Goal: Task Accomplishment & Management: Manage account settings

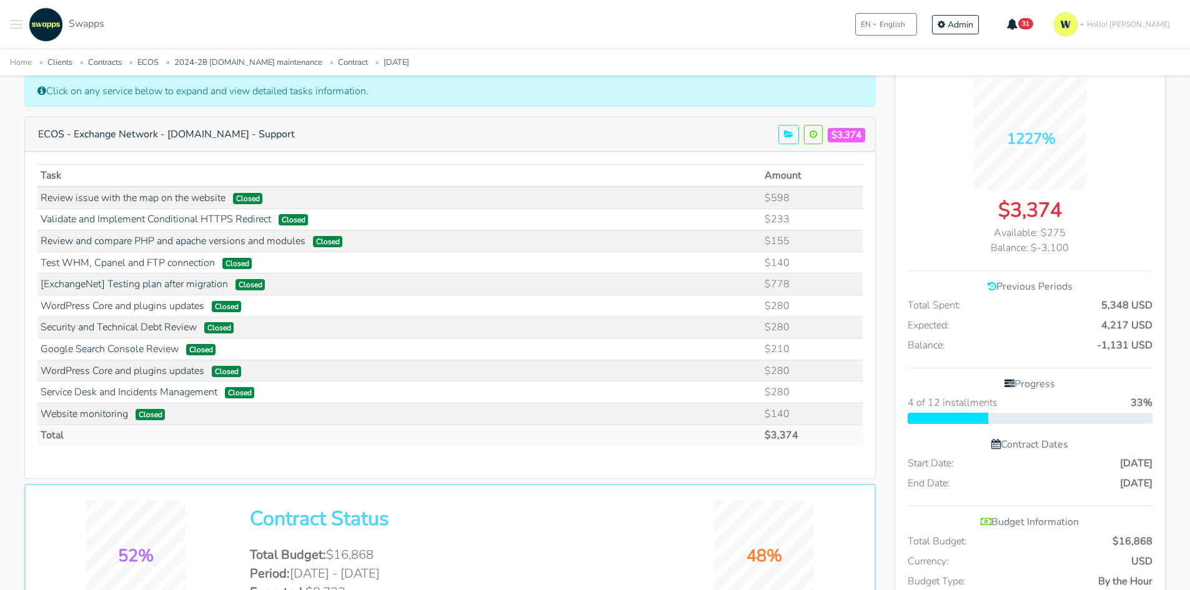
scroll to position [1369, 271]
click at [437, 18] on div ".cls-1 { fill: #F15CFF; } .cls-2 { fill: #9a9a9a; } Clients Contracts Spaces Ne…" at bounding box center [595, 24] width 1190 height 49
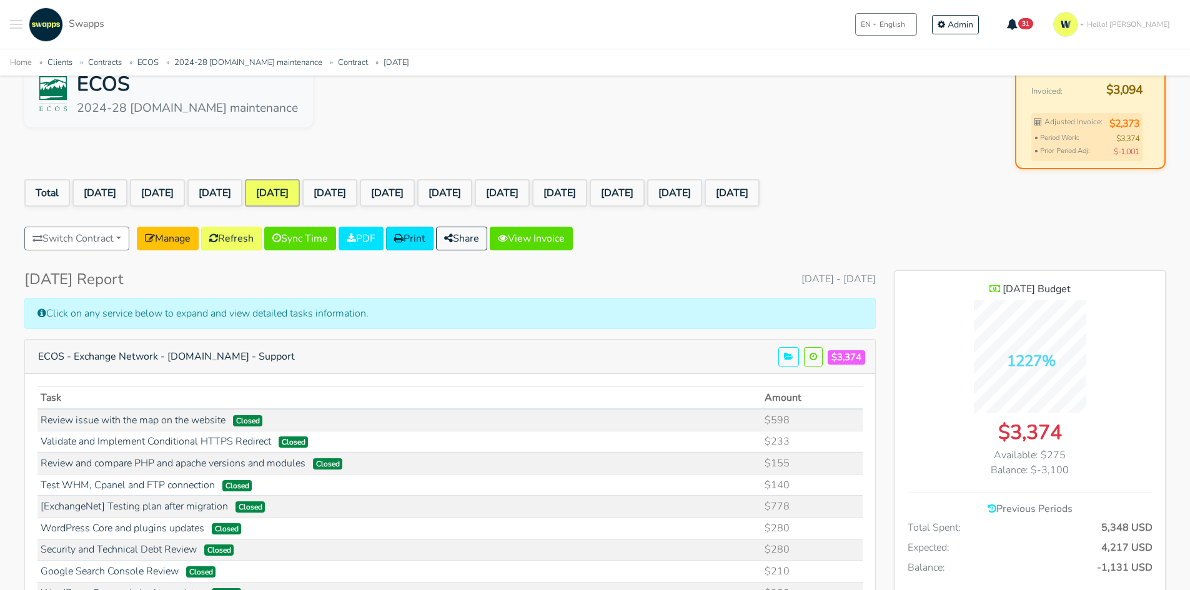
scroll to position [0, 0]
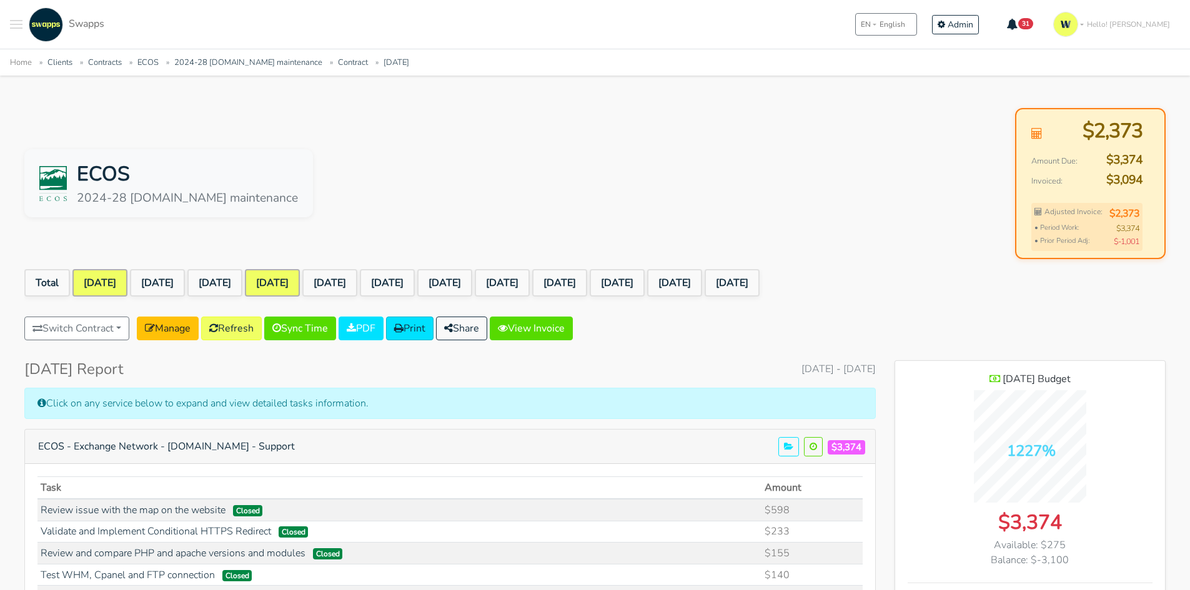
drag, startPoint x: 120, startPoint y: 279, endPoint x: 132, endPoint y: 279, distance: 11.9
click at [120, 279] on link "[DATE]" at bounding box center [99, 282] width 55 height 27
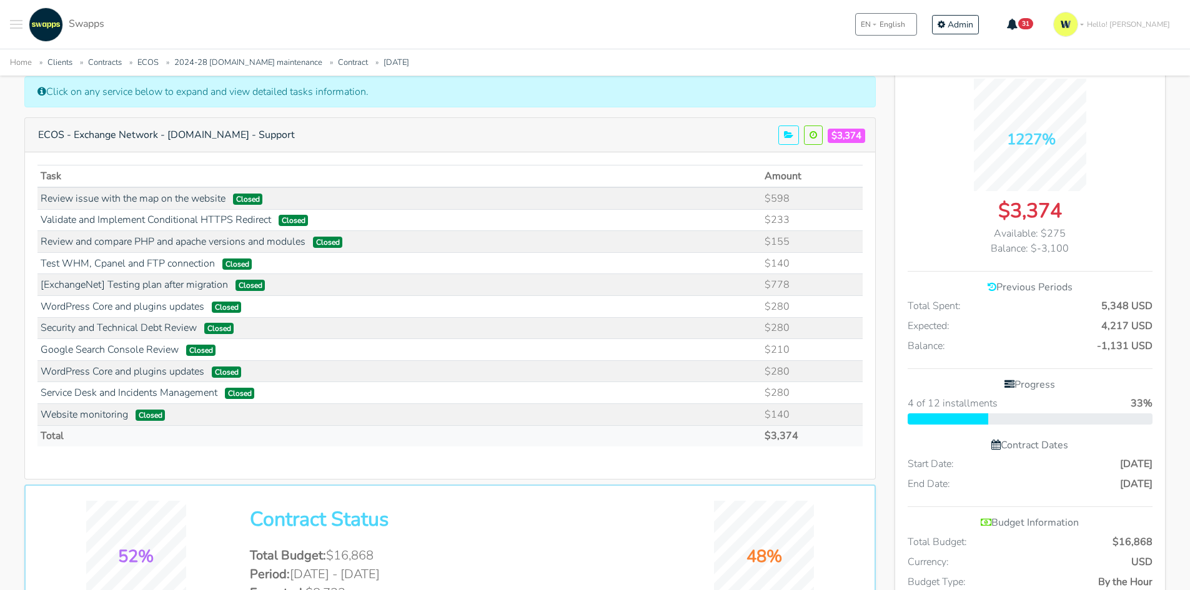
scroll to position [312, 0]
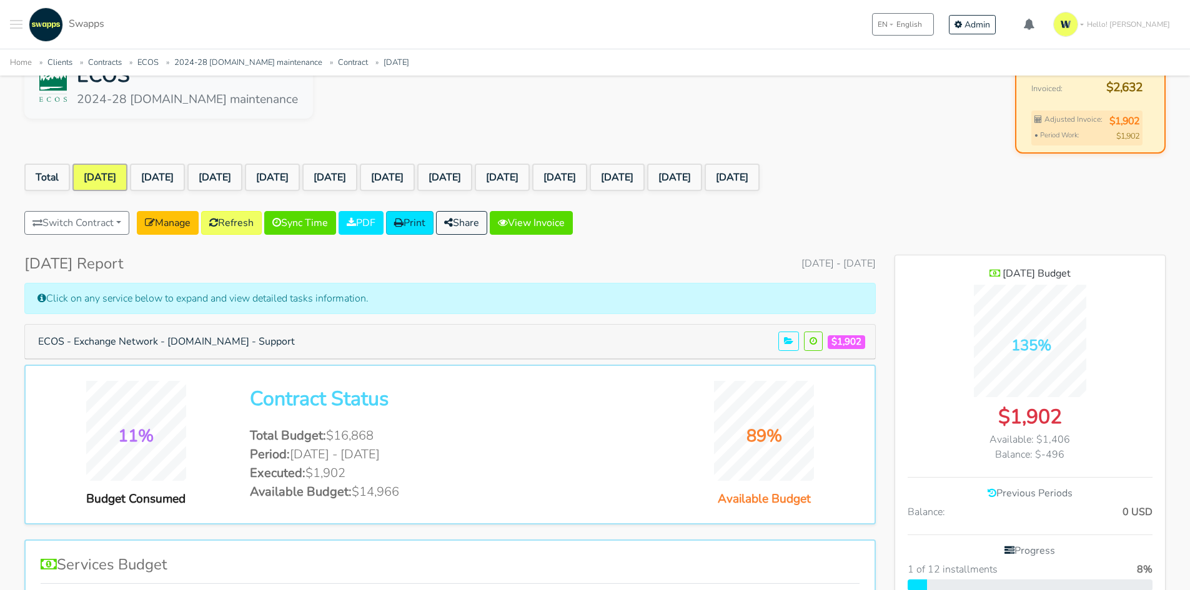
scroll to position [187, 0]
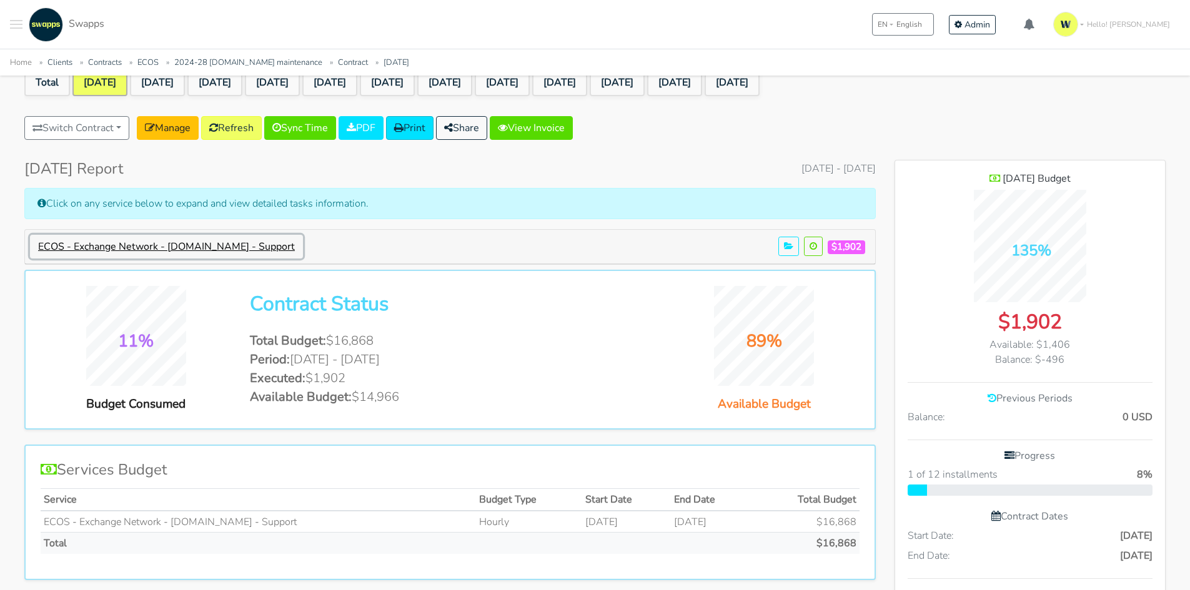
click at [303, 242] on button "ECOS - Exchange Network - [DOMAIN_NAME] - Support" at bounding box center [166, 247] width 273 height 24
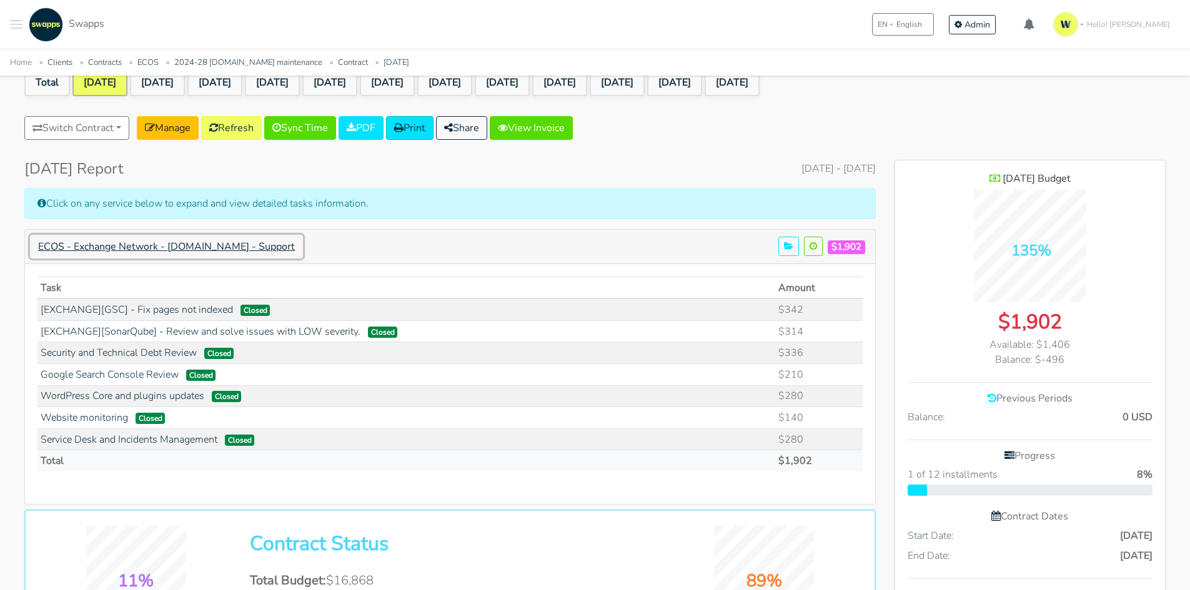
scroll to position [1283, 271]
click at [172, 80] on link "[DATE]" at bounding box center [157, 82] width 55 height 27
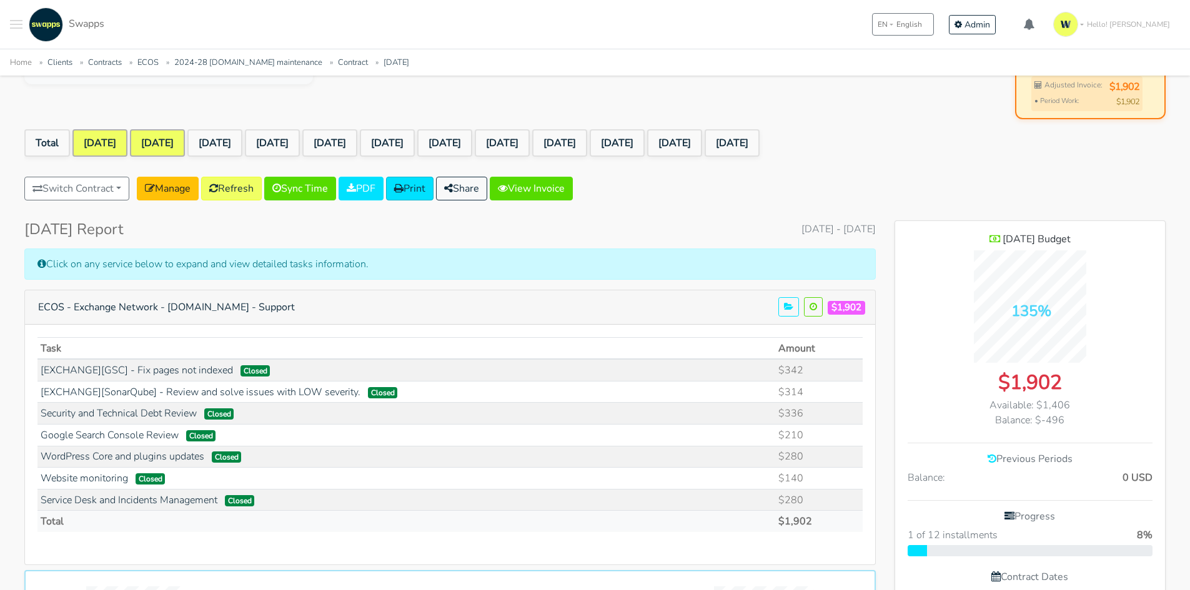
scroll to position [187, 0]
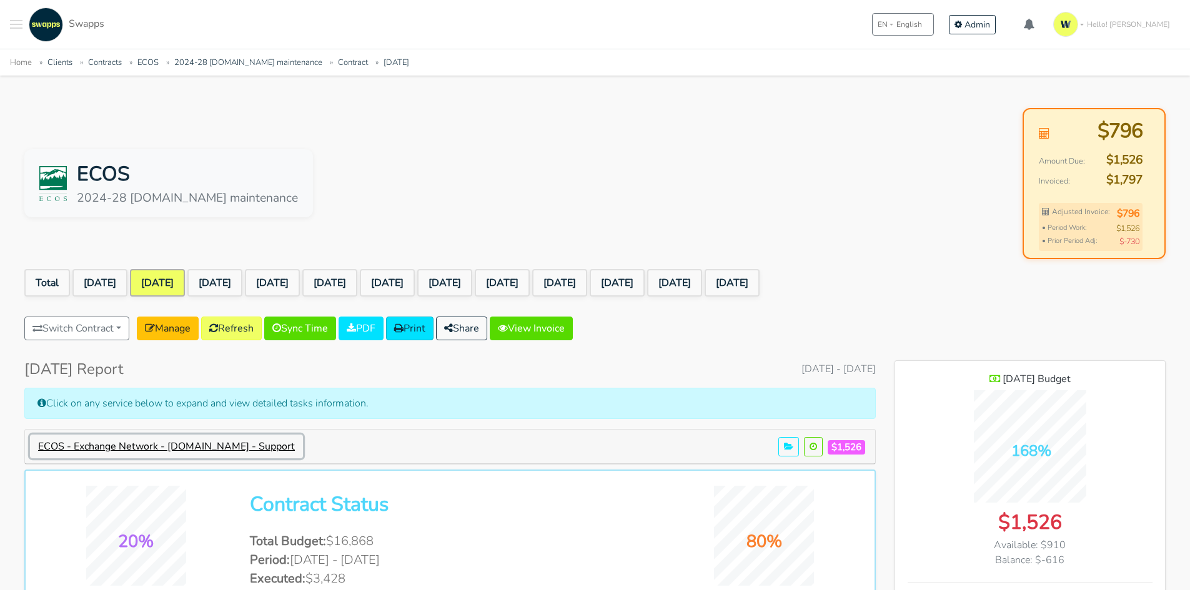
click at [196, 445] on button "ECOS - Exchange Network - [DOMAIN_NAME] - Support" at bounding box center [166, 447] width 273 height 24
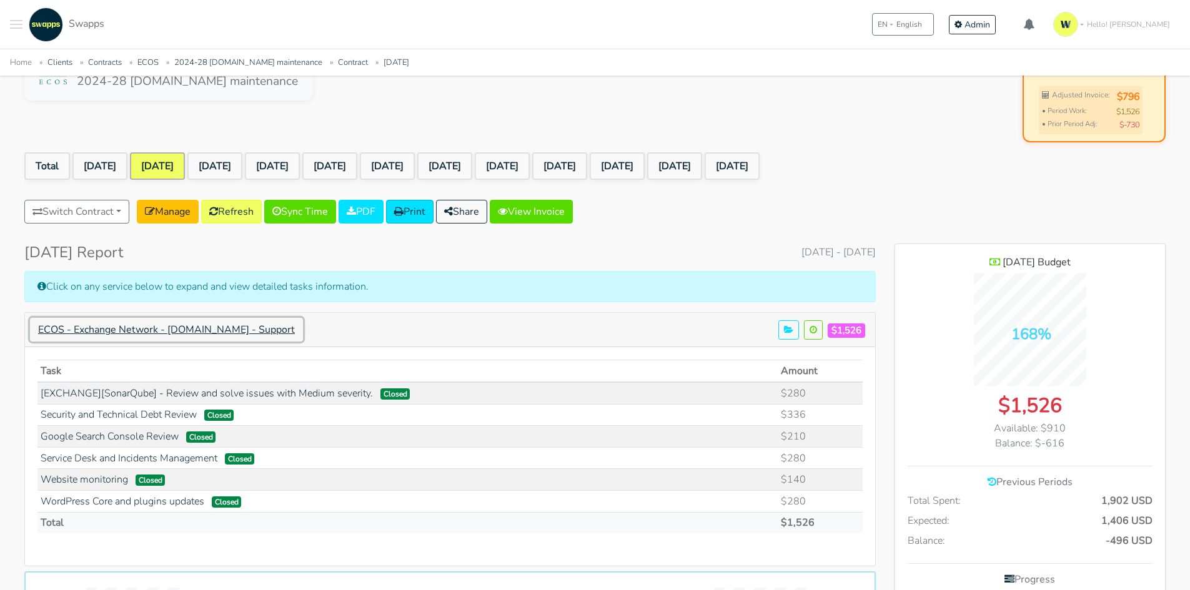
scroll to position [125, 0]
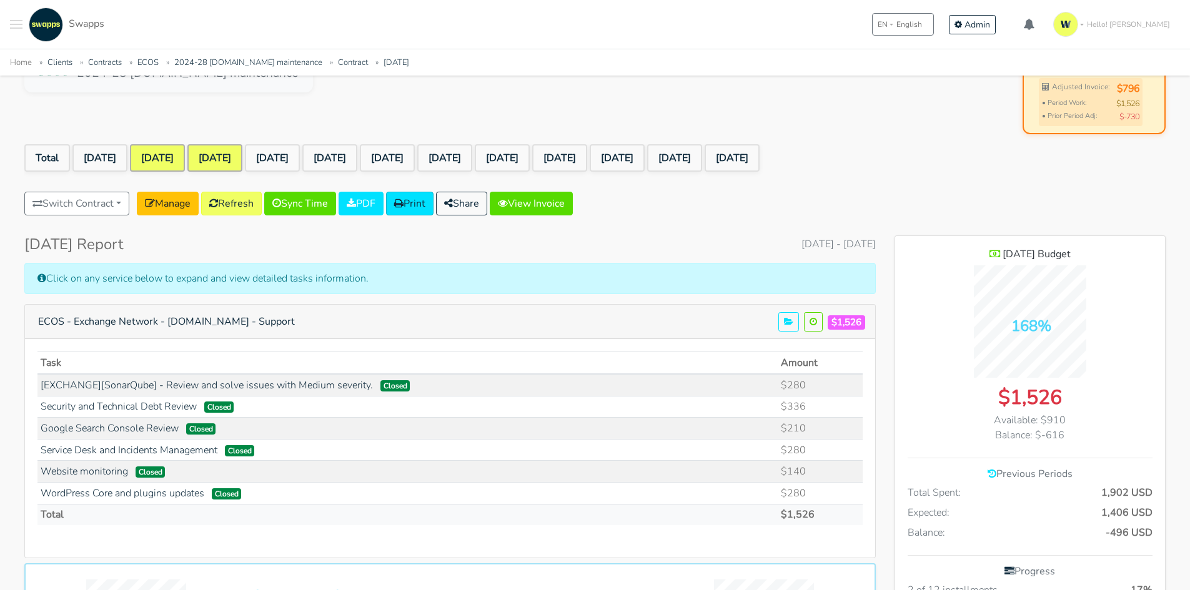
click at [239, 158] on link "[DATE]" at bounding box center [214, 157] width 55 height 27
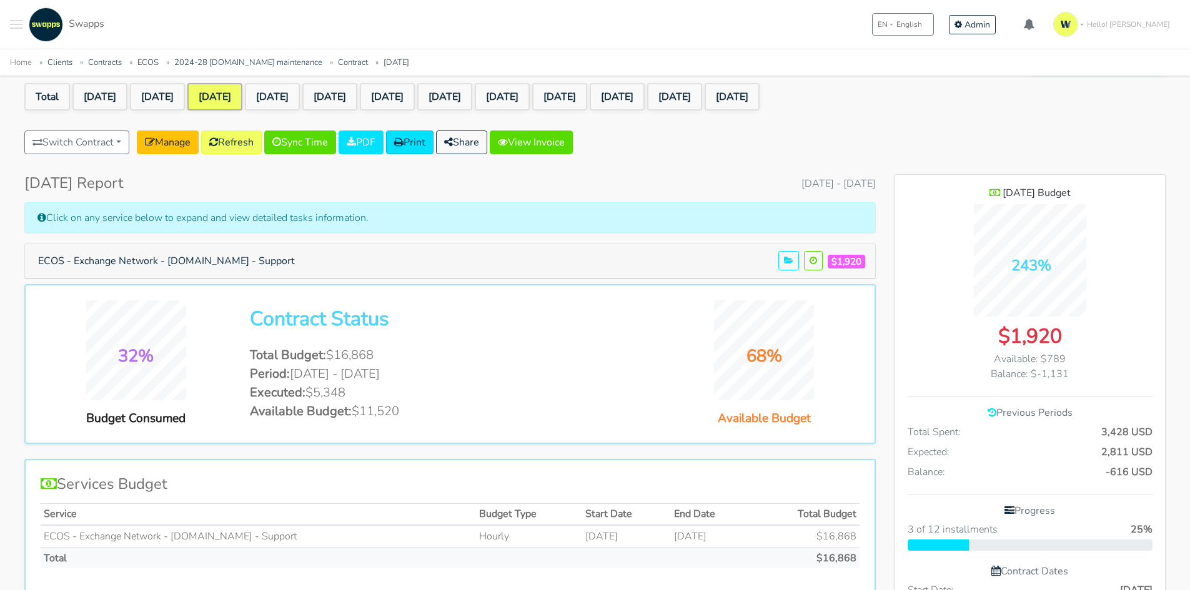
scroll to position [125, 0]
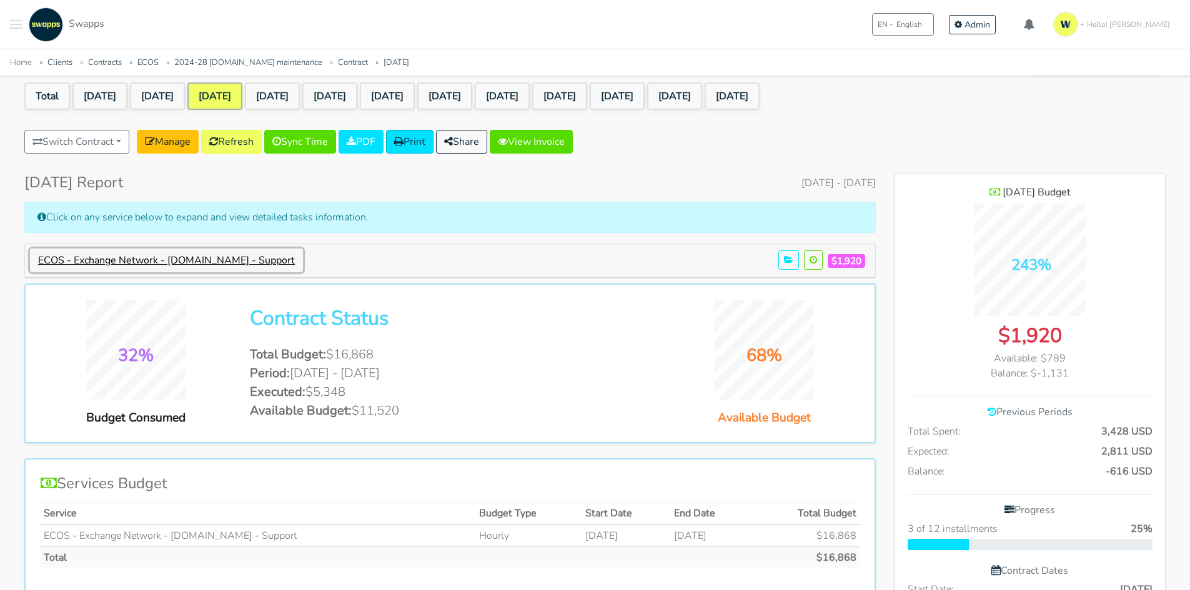
click at [116, 261] on button "ECOS - Exchange Network - [DOMAIN_NAME] - Support" at bounding box center [166, 261] width 273 height 24
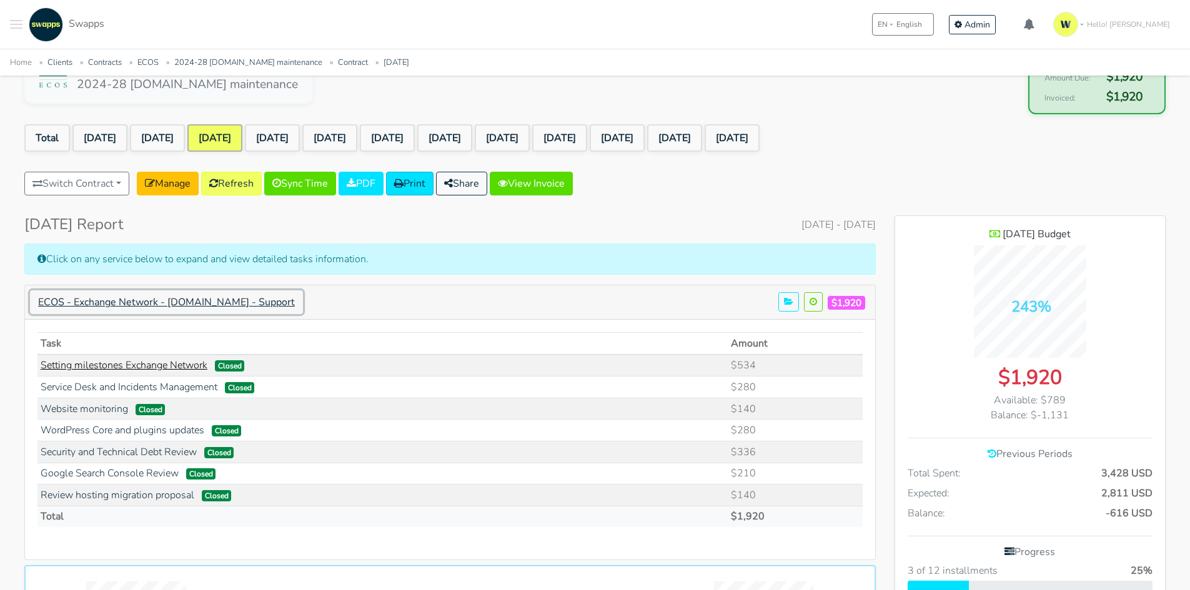
scroll to position [0, 0]
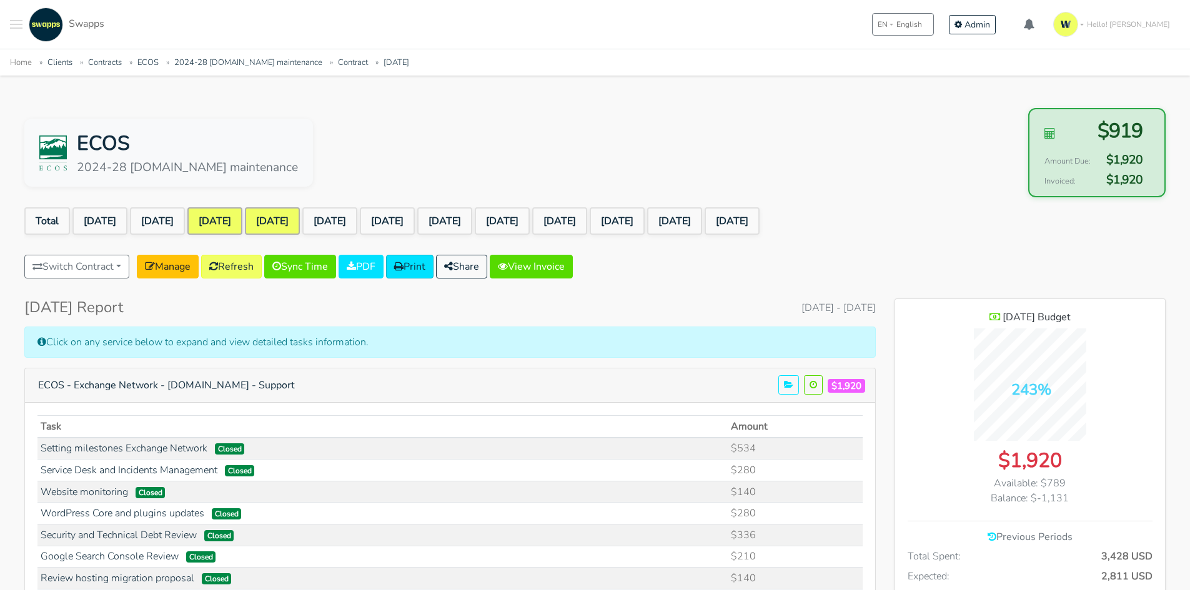
click at [300, 222] on link "Jan 2025" at bounding box center [272, 220] width 55 height 27
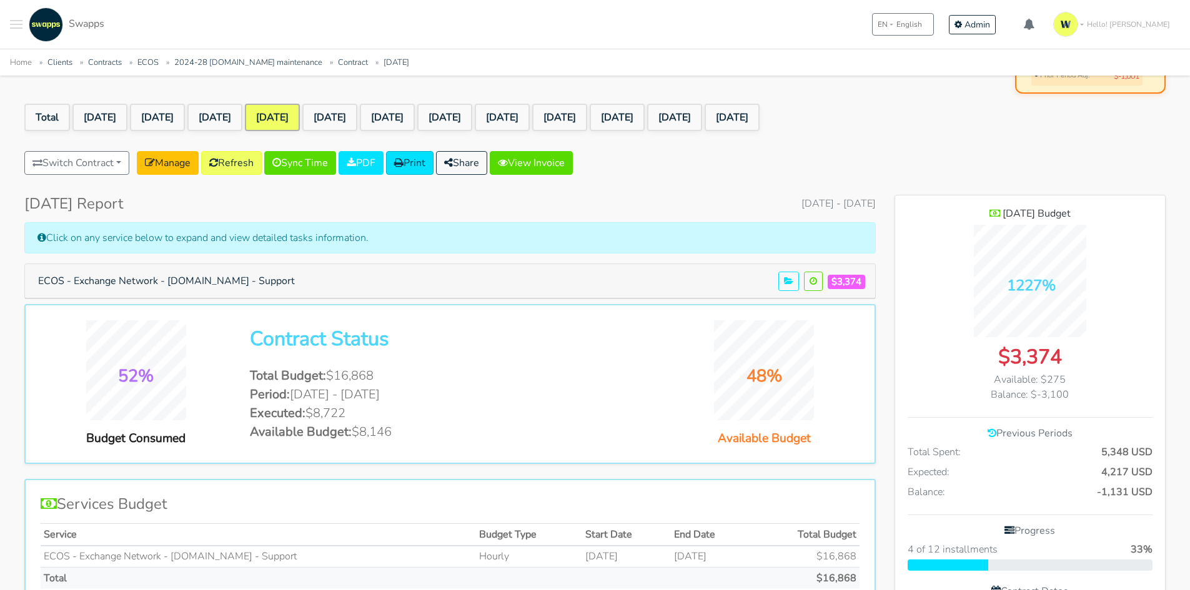
scroll to position [187, 0]
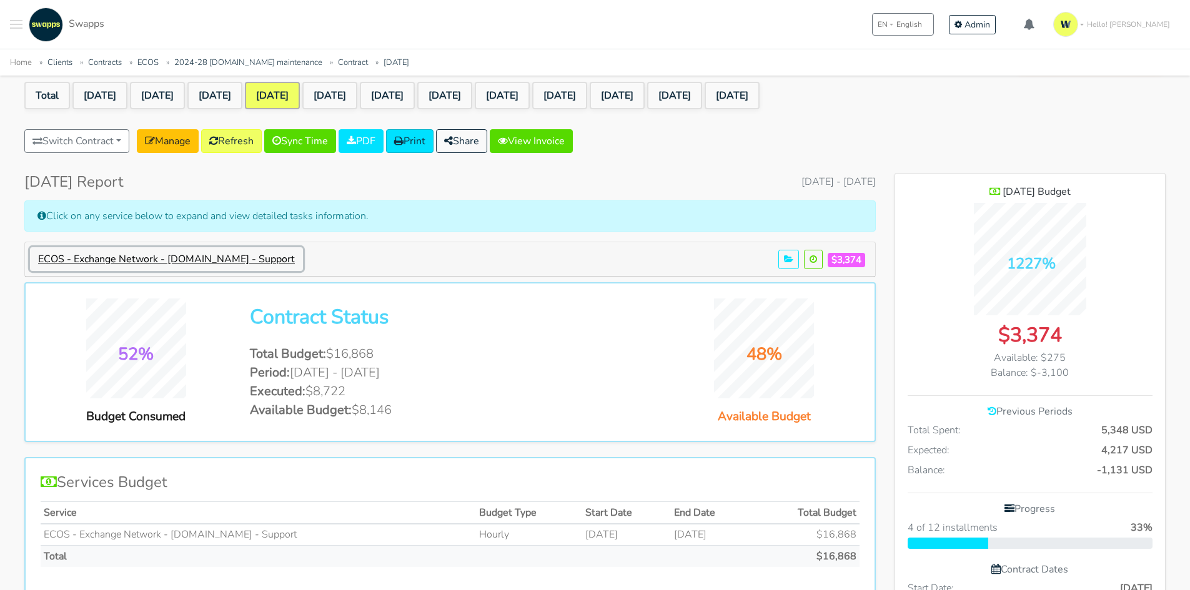
click at [280, 255] on button "ECOS - Exchange Network - [DOMAIN_NAME] - Support" at bounding box center [166, 259] width 273 height 24
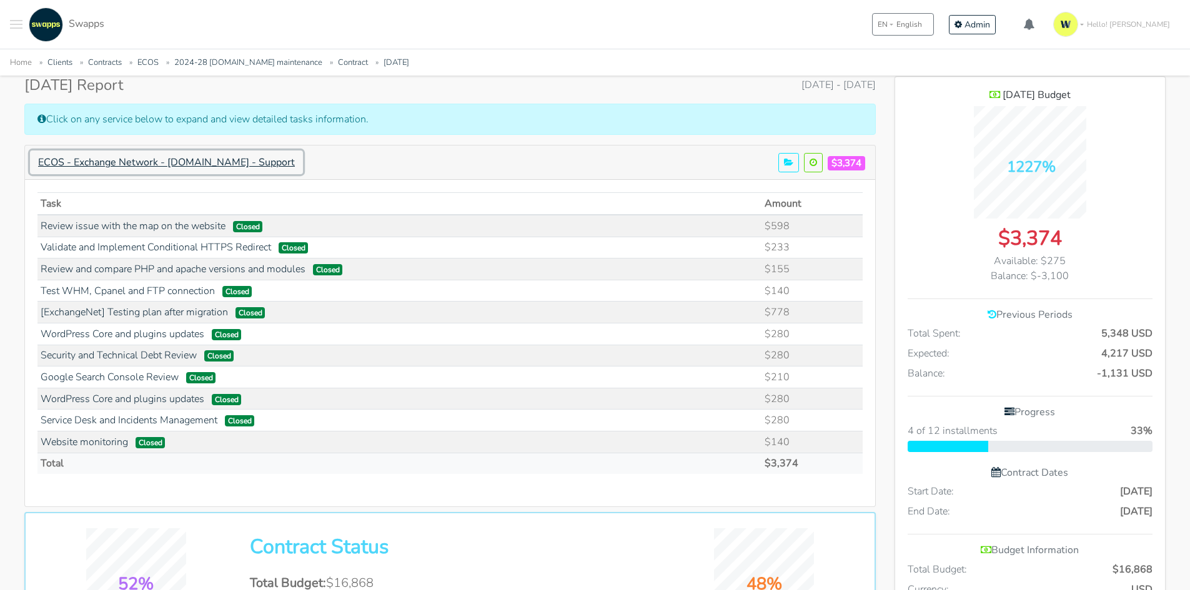
scroll to position [312, 0]
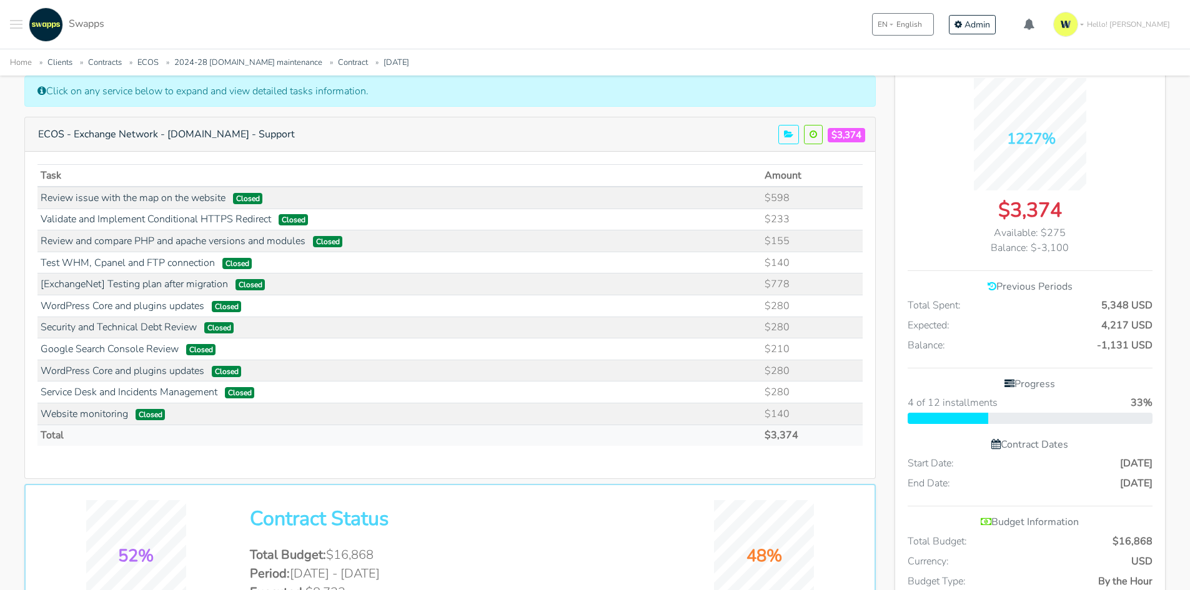
click at [80, 492] on div "52% Budget Consumed Contract Status Total Budget: $16,868 Period: [DATE] - [DAT…" at bounding box center [450, 564] width 852 height 160
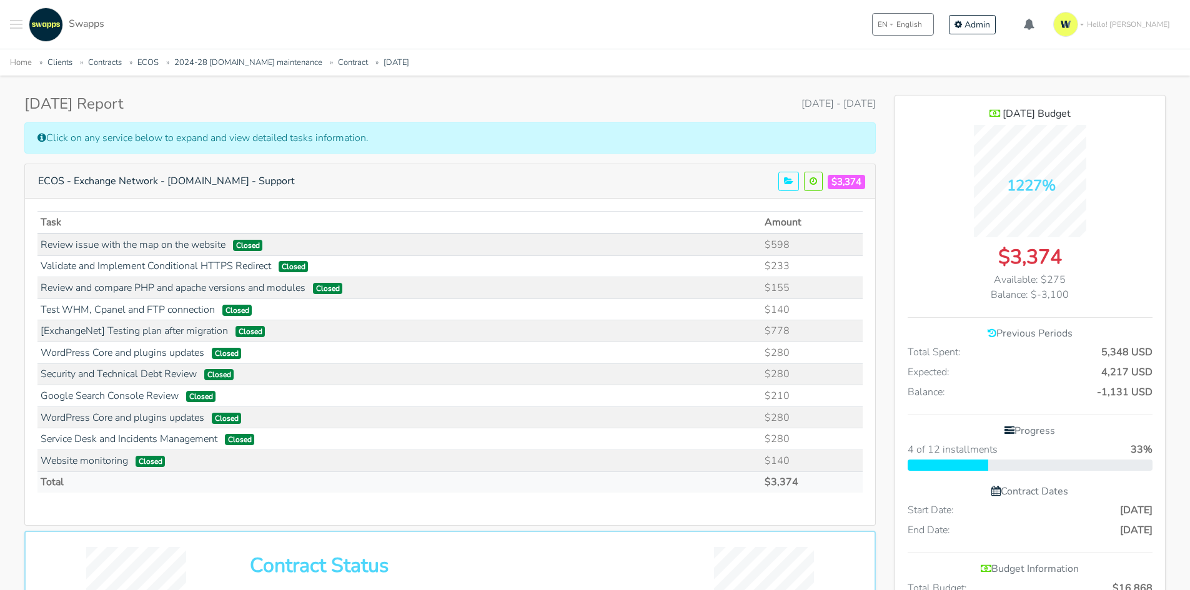
scroll to position [187, 0]
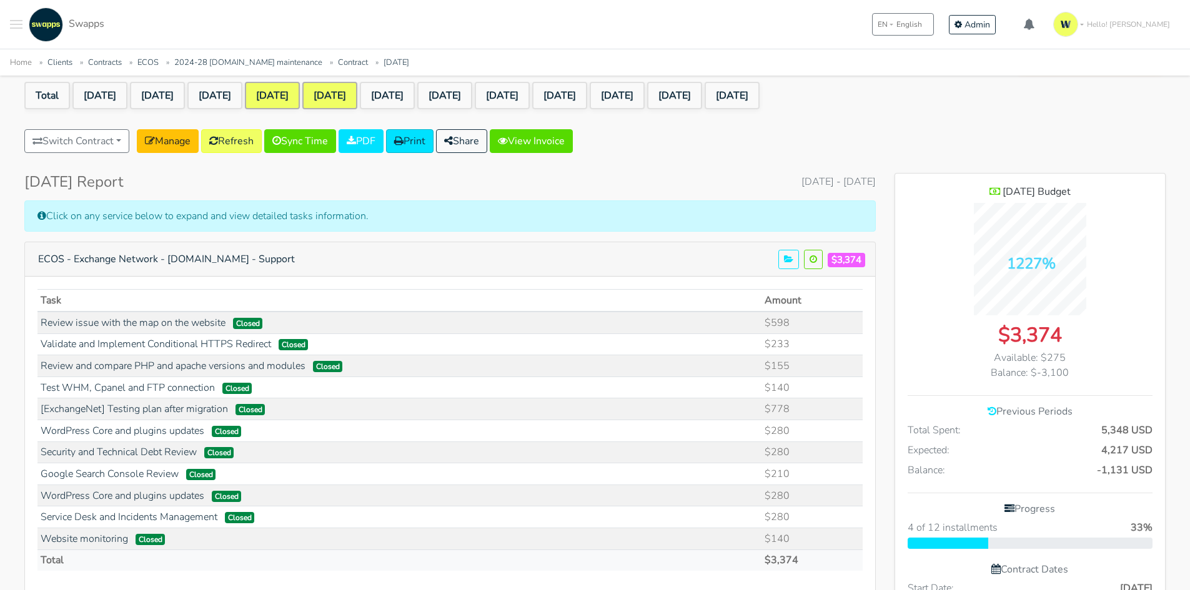
click at [357, 95] on link "[DATE]" at bounding box center [329, 95] width 55 height 27
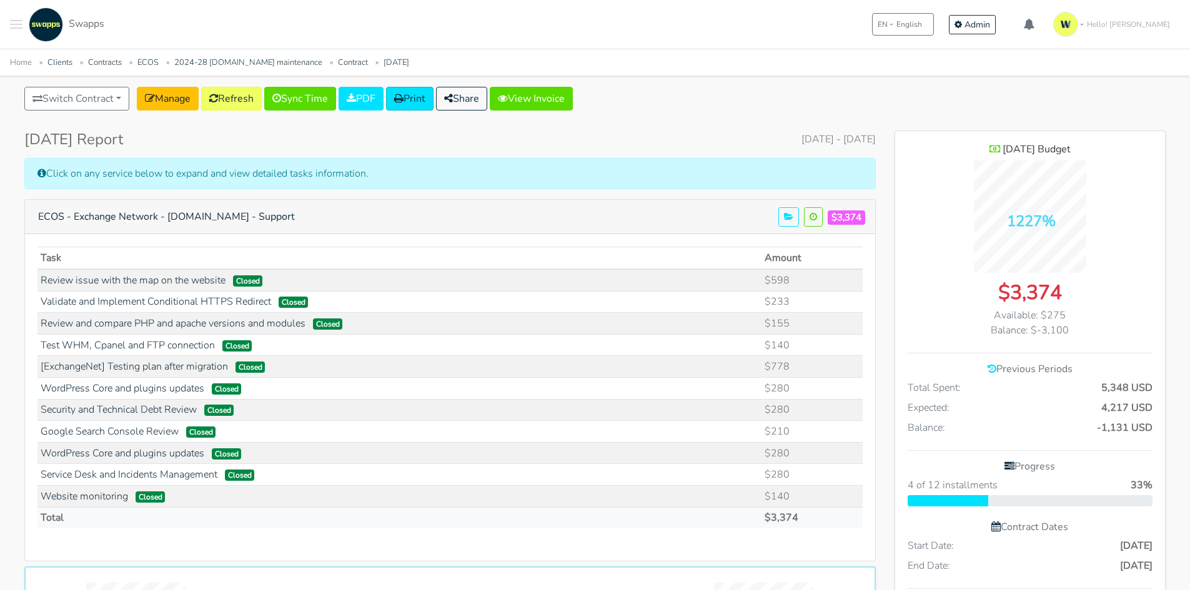
scroll to position [250, 0]
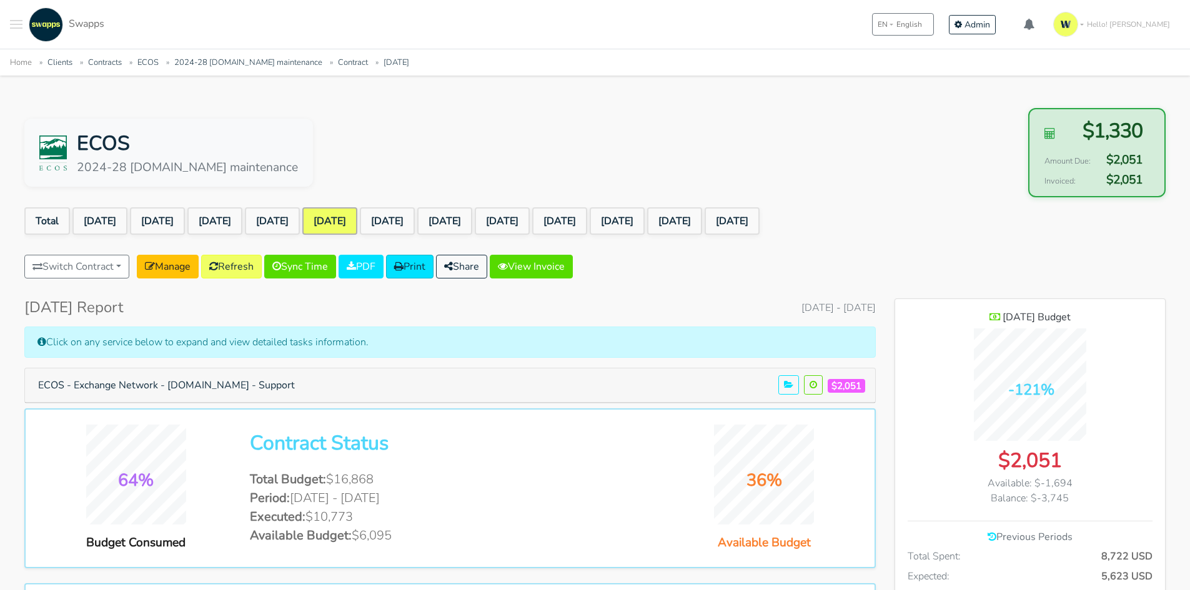
click at [343, 386] on h5 "ECOS - Exchange Network - exchangenetwork.net - Support $2,051" at bounding box center [450, 386] width 840 height 24
click at [302, 390] on button "ECOS - Exchange Network - [DOMAIN_NAME] - Support" at bounding box center [166, 386] width 273 height 24
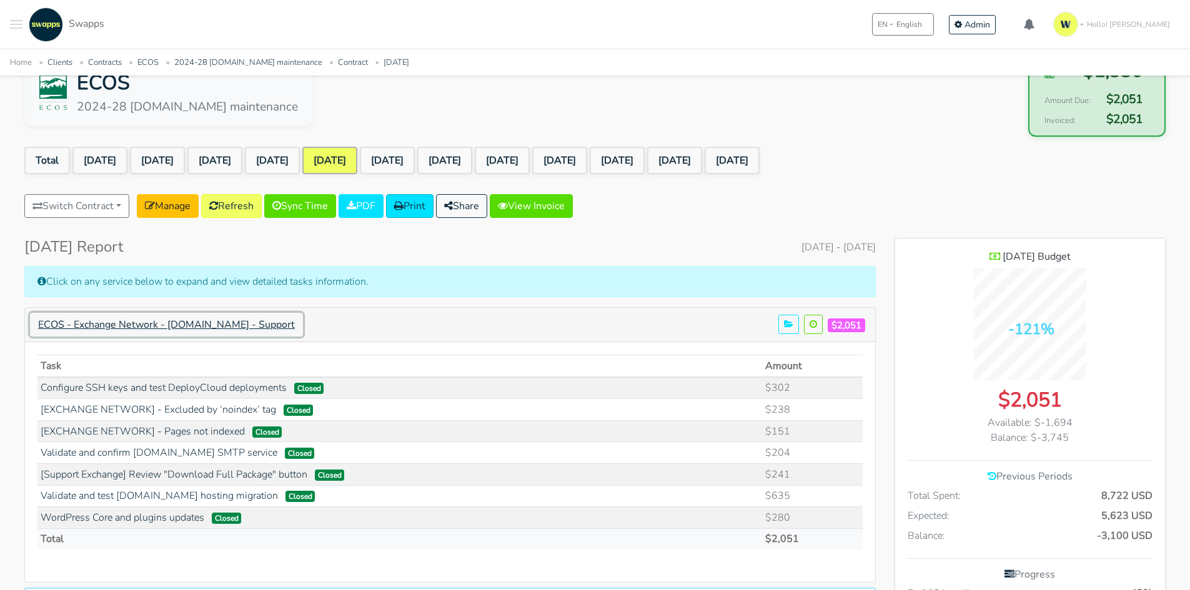
scroll to position [125, 0]
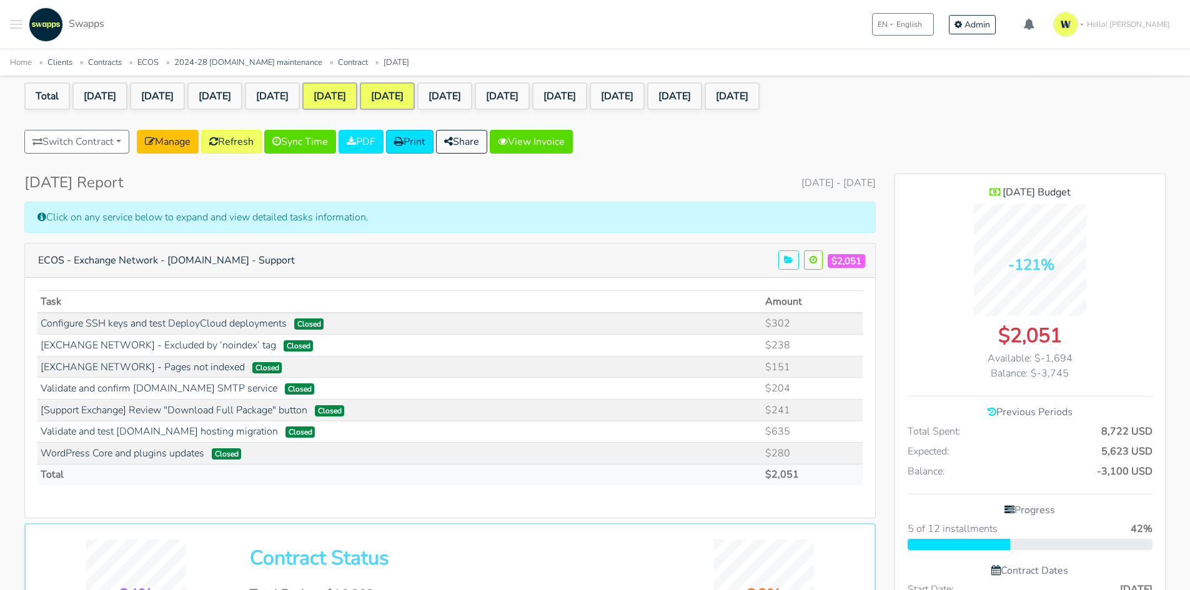
click at [415, 90] on link "[DATE]" at bounding box center [387, 95] width 55 height 27
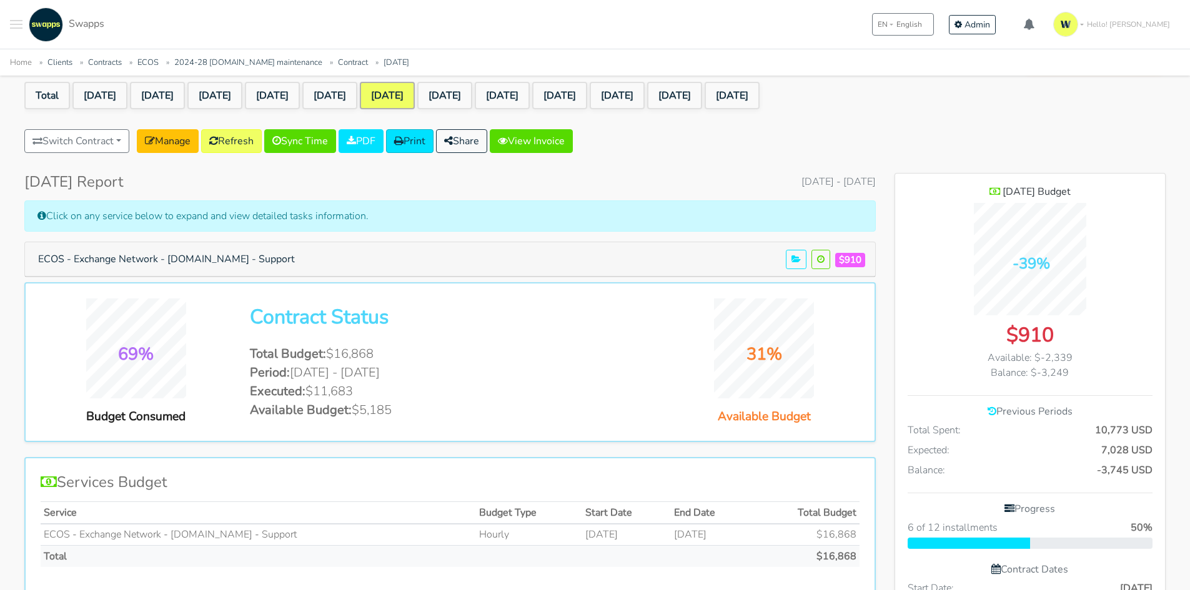
click at [331, 257] on h5 "ECOS - Exchange Network - exchangenetwork.net - Support $910" at bounding box center [450, 259] width 840 height 24
click at [301, 258] on button "ECOS - Exchange Network - [DOMAIN_NAME] - Support" at bounding box center [166, 259] width 273 height 24
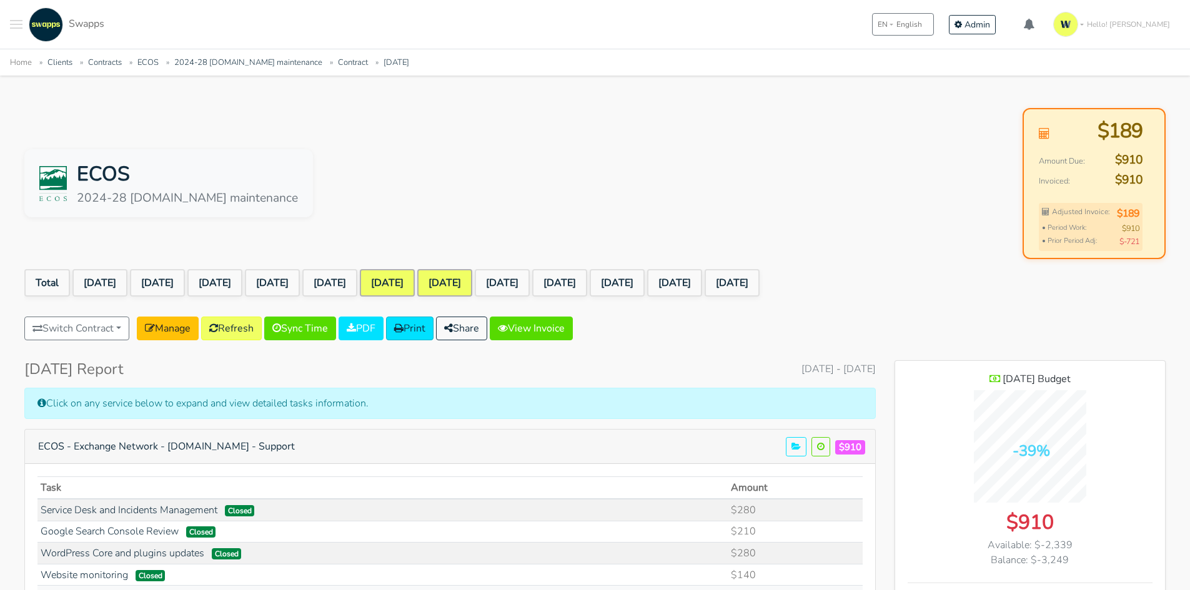
click at [472, 277] on link "[DATE]" at bounding box center [444, 282] width 55 height 27
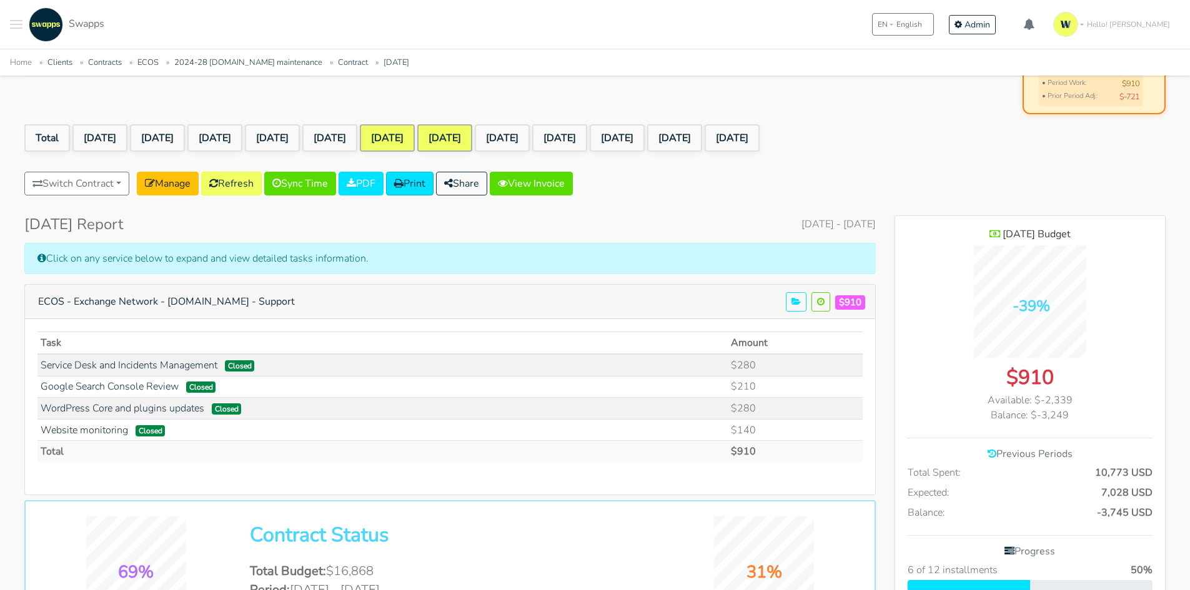
scroll to position [187, 0]
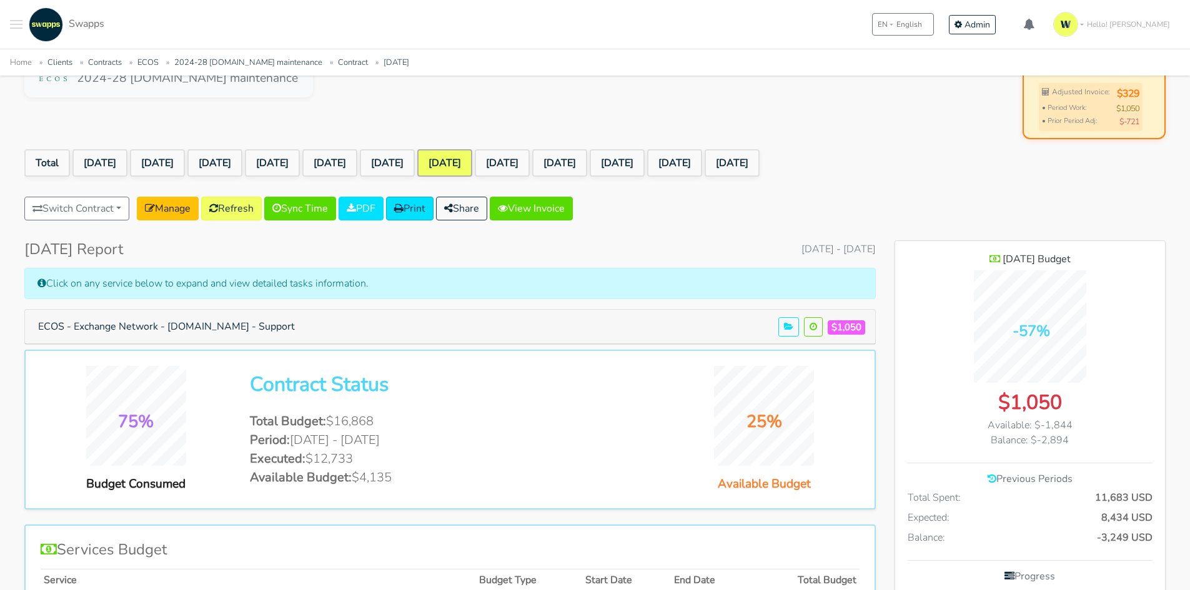
scroll to position [125, 0]
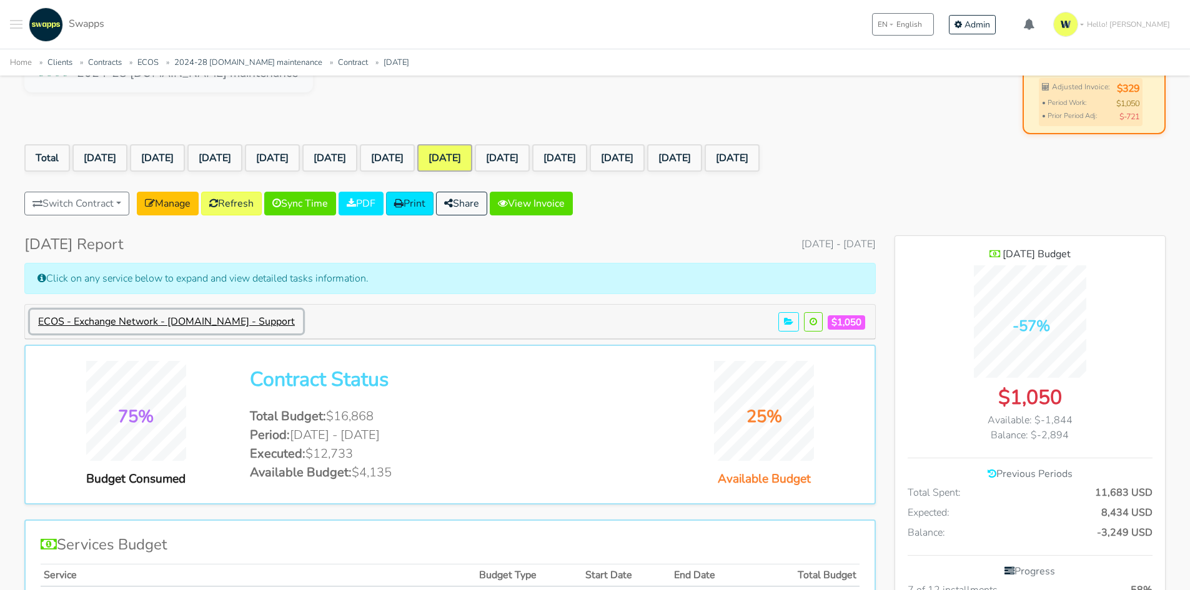
click at [259, 329] on button "ECOS - Exchange Network - exchangenetwork.net - Support" at bounding box center [166, 322] width 273 height 24
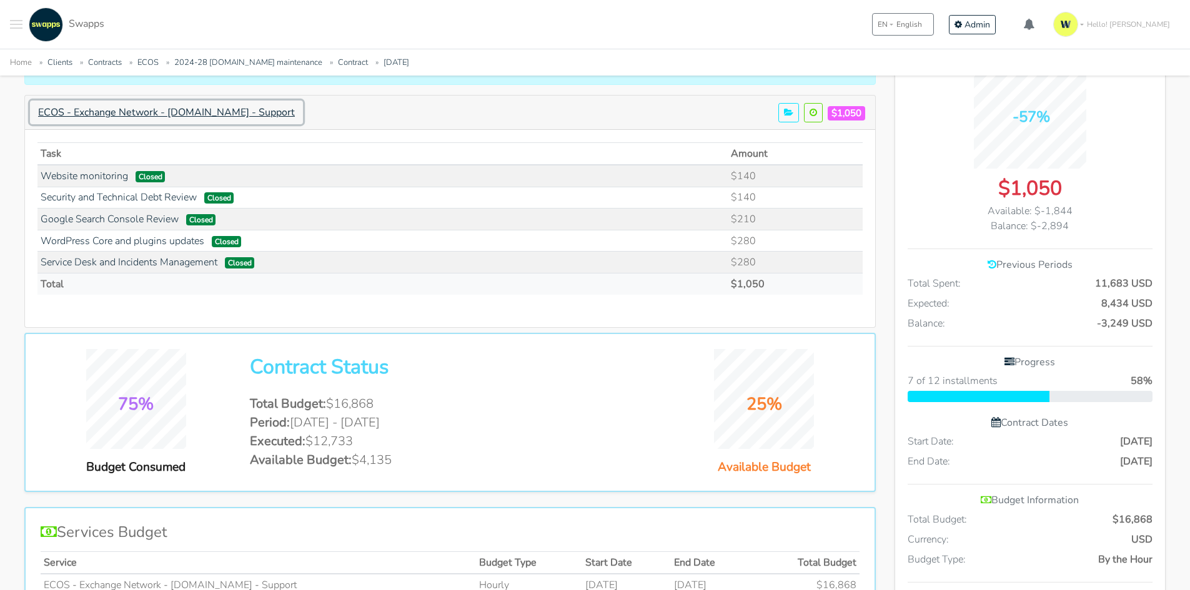
scroll to position [312, 0]
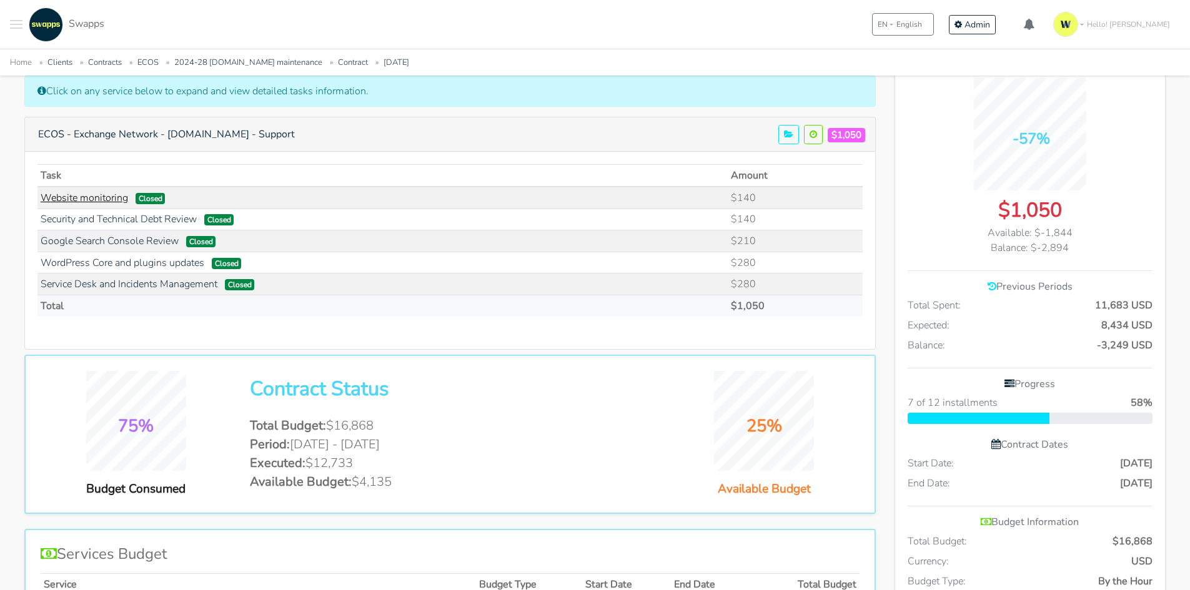
click at [101, 197] on link "Website monitoring" at bounding box center [84, 198] width 87 height 14
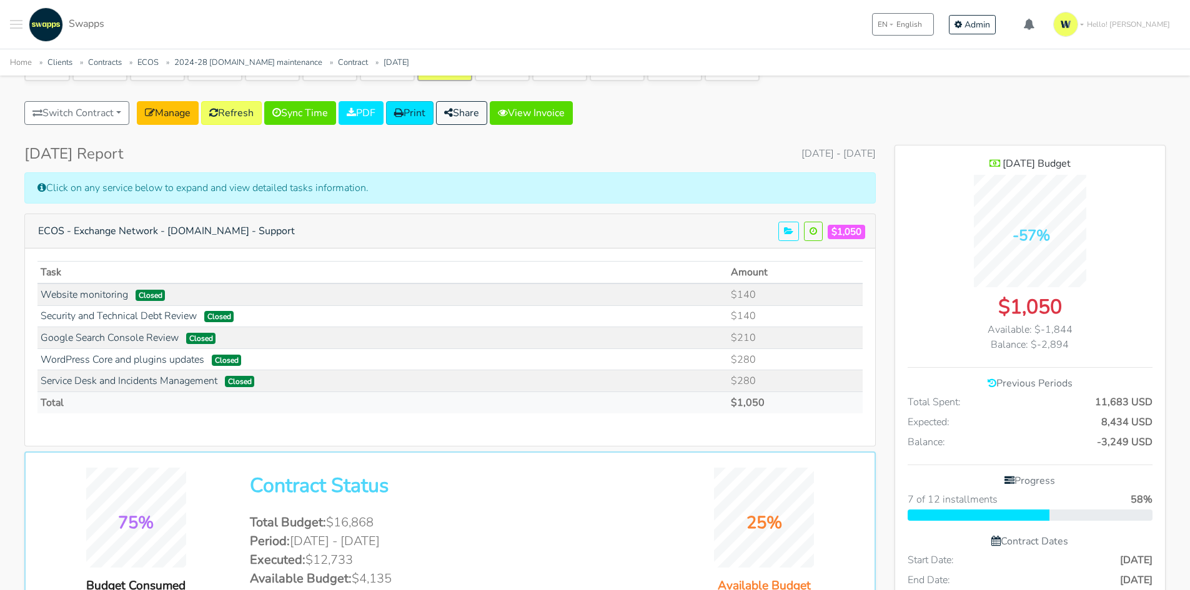
scroll to position [125, 0]
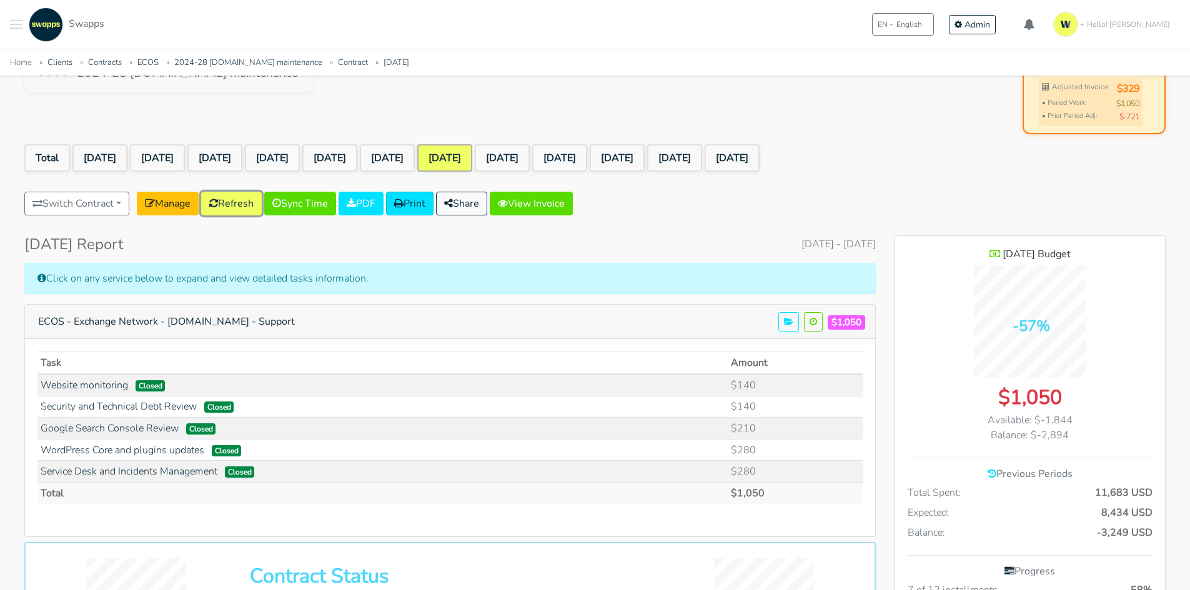
click at [248, 197] on link "Refresh" at bounding box center [231, 204] width 61 height 24
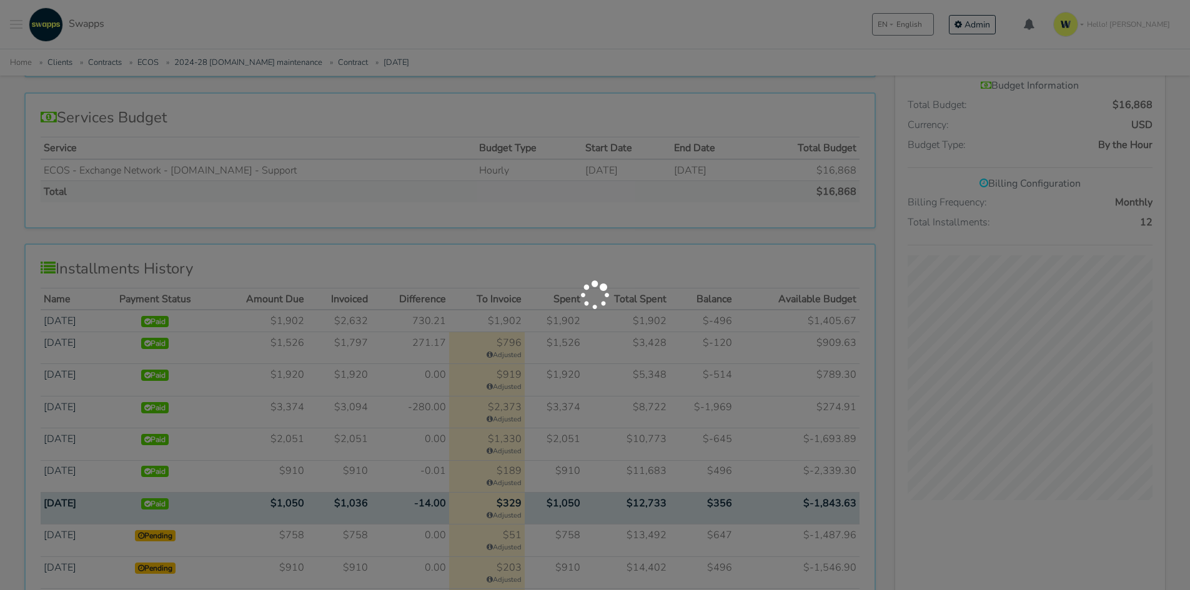
scroll to position [750, 0]
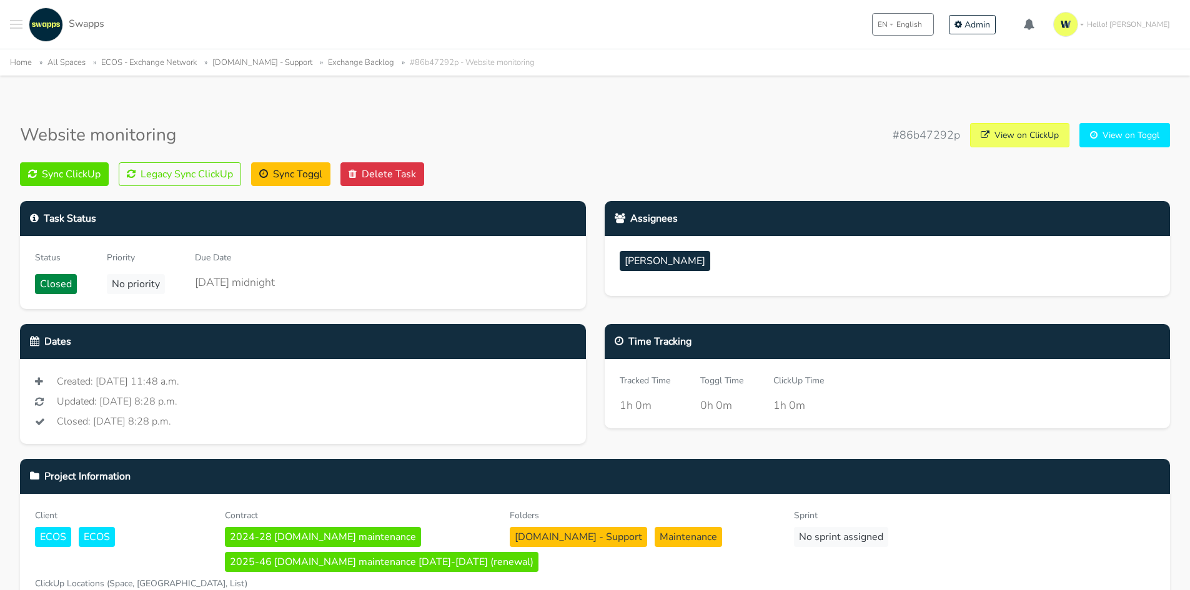
click at [1000, 134] on link "View on ClickUp" at bounding box center [1019, 135] width 99 height 24
click at [163, 168] on button "Legacy Sync ClickUp" at bounding box center [180, 174] width 122 height 24
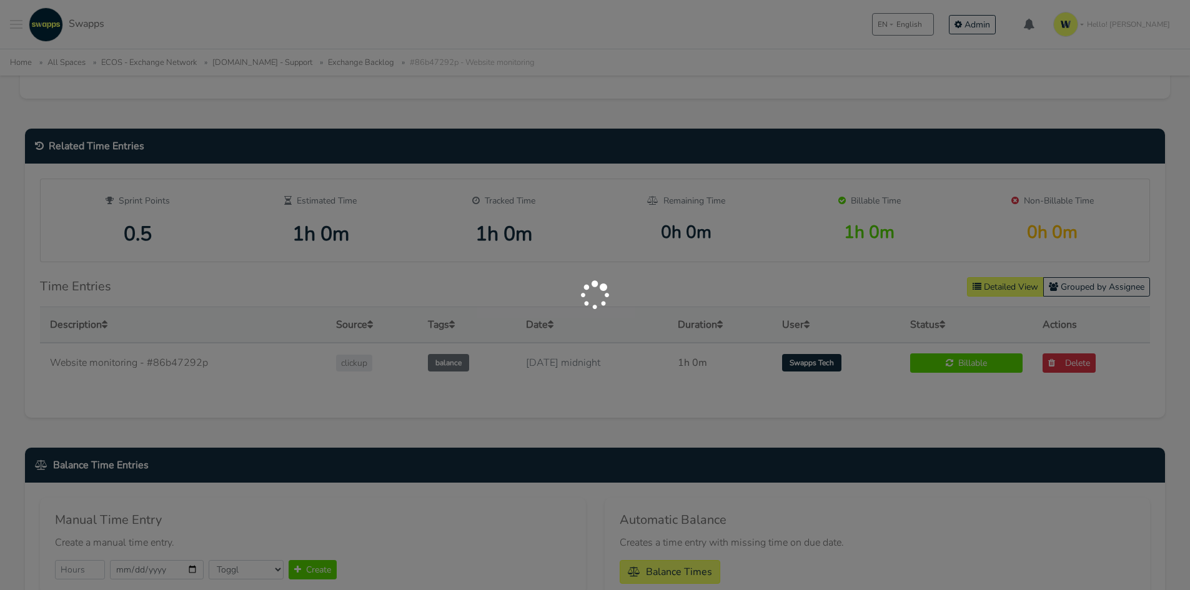
scroll to position [562, 0]
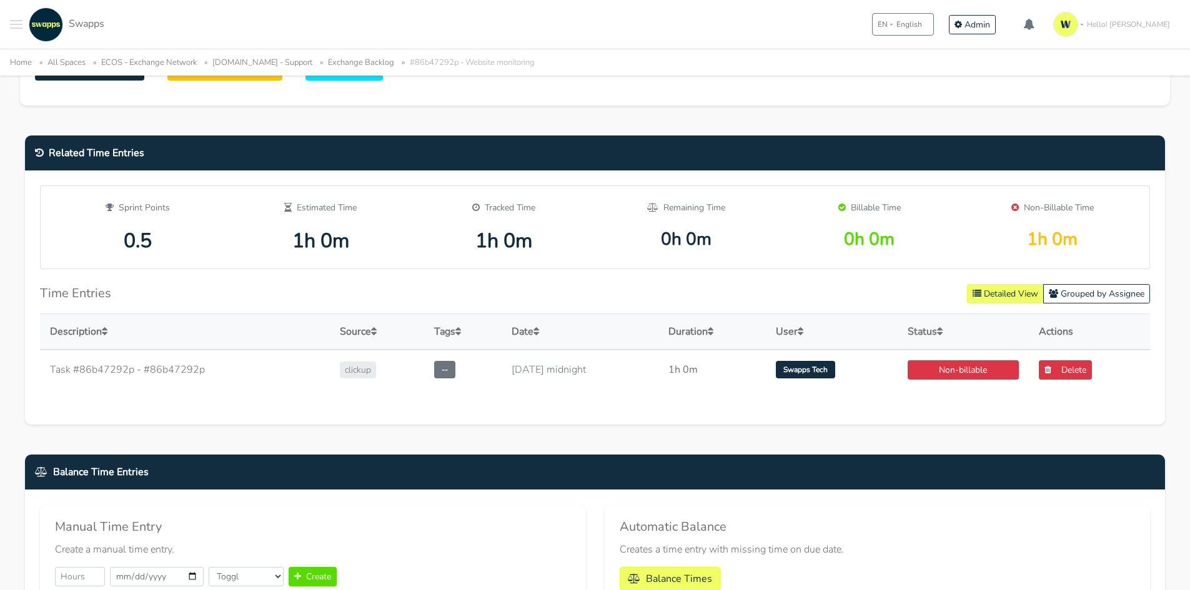
scroll to position [625, 0]
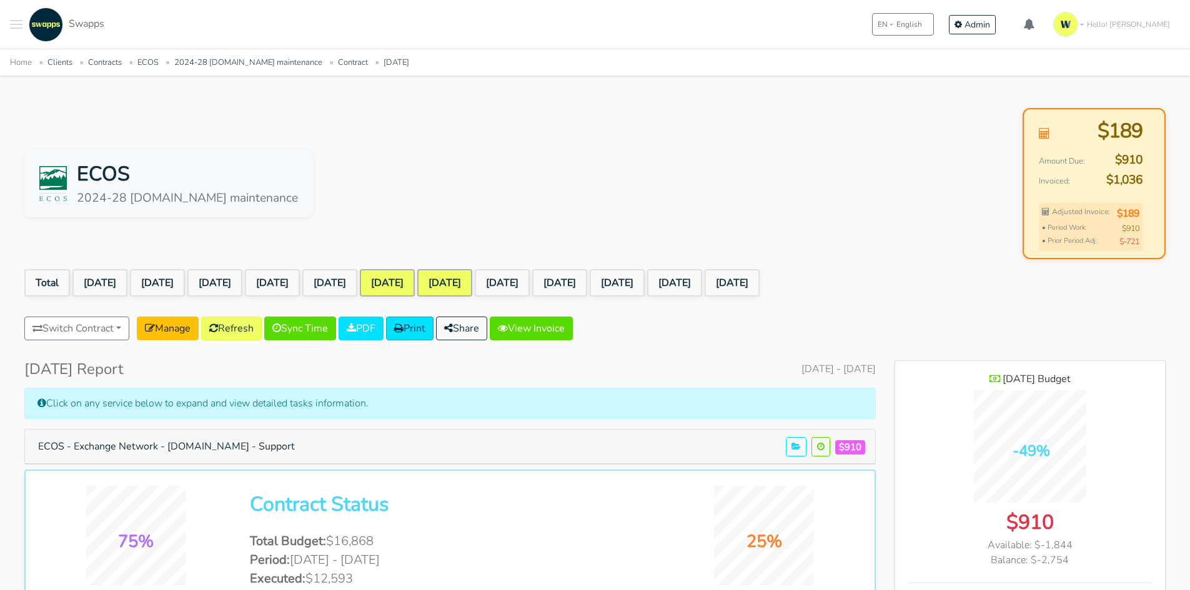
click at [415, 273] on link "[DATE]" at bounding box center [387, 282] width 55 height 27
click at [16, 21] on span "Toggle navigation menu" at bounding box center [16, 20] width 12 height 1
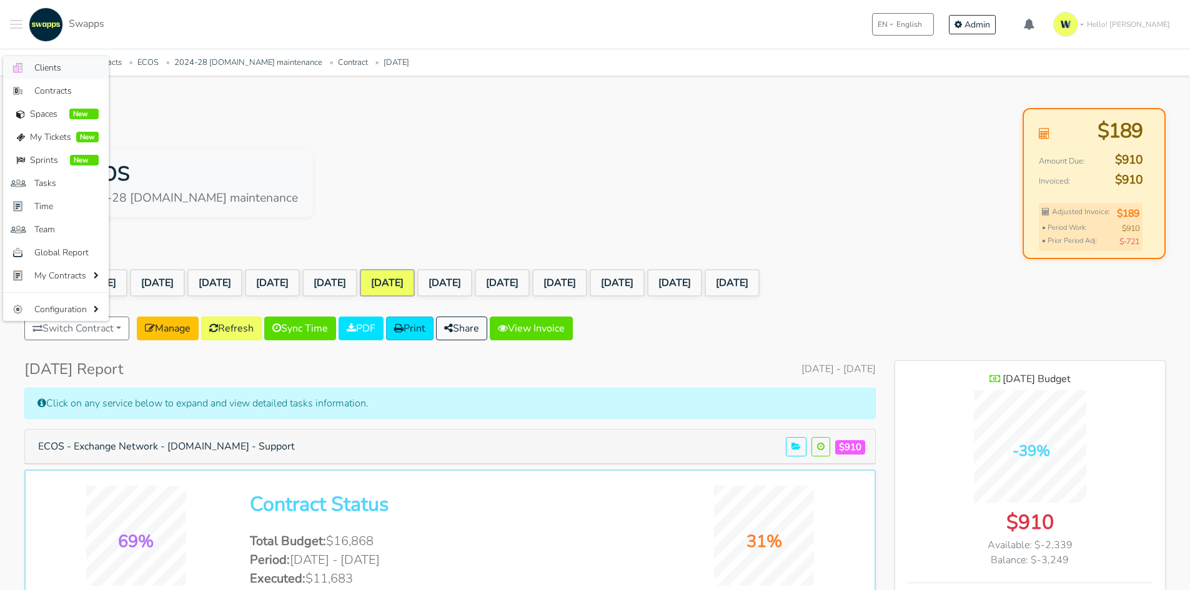
click at [51, 61] on span "Clients" at bounding box center [66, 67] width 64 height 13
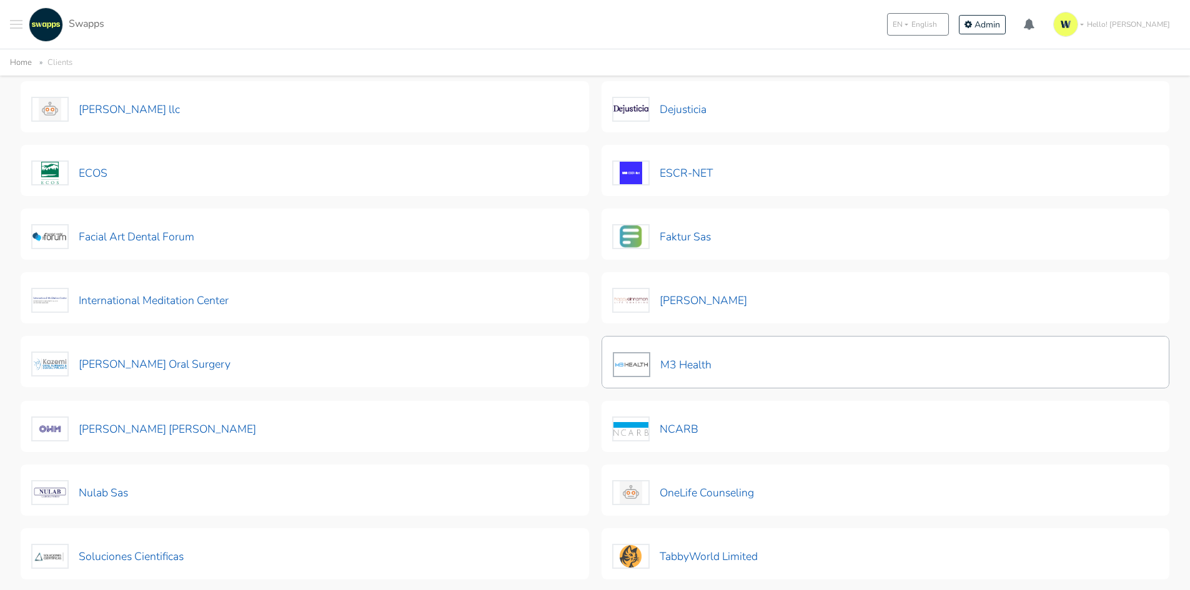
scroll to position [187, 0]
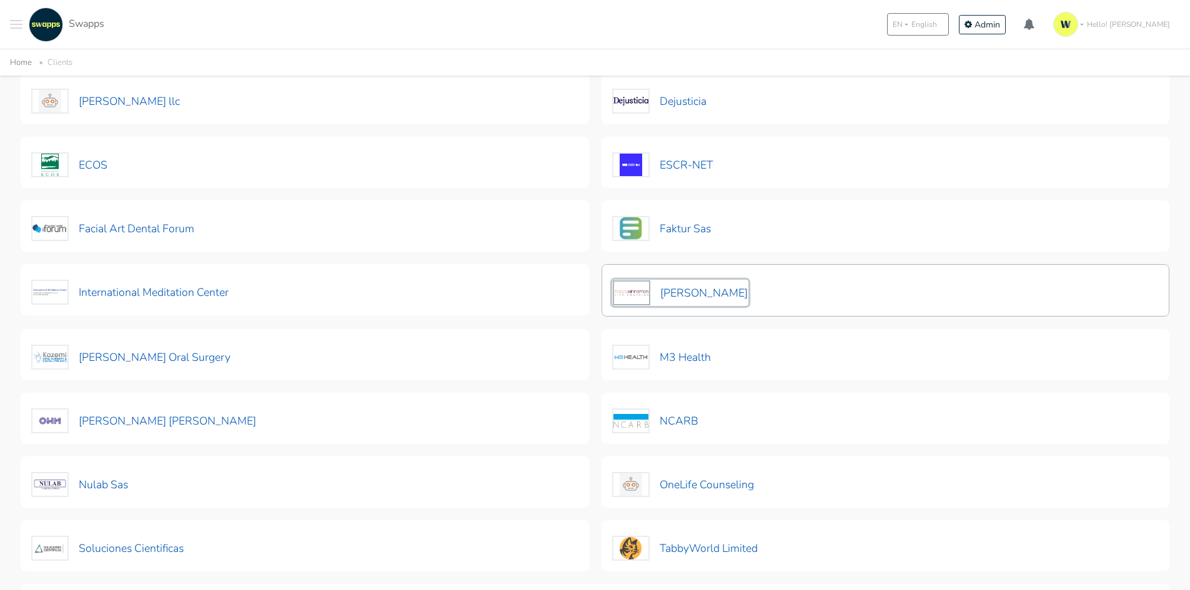
click at [686, 304] on button "[PERSON_NAME]" at bounding box center [680, 293] width 136 height 26
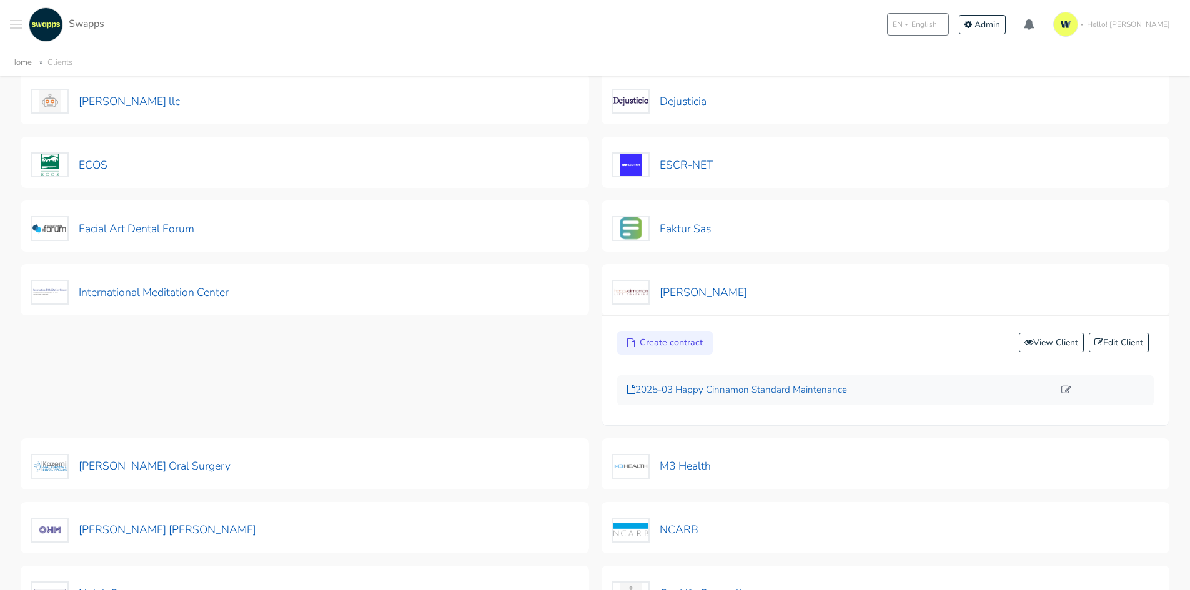
click at [770, 392] on p "2025-03 Happy Cinnamon Standard Maintenance" at bounding box center [840, 390] width 427 height 14
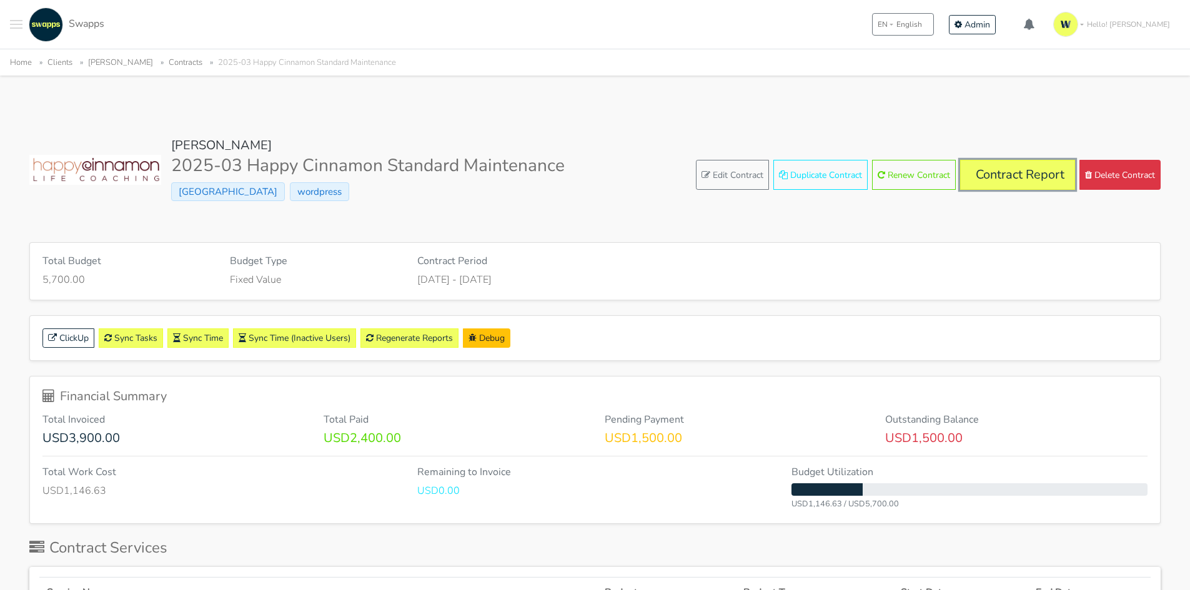
click at [990, 176] on link "Contract Report" at bounding box center [1017, 175] width 115 height 30
click at [1029, 180] on link "Contract Report" at bounding box center [1017, 175] width 115 height 30
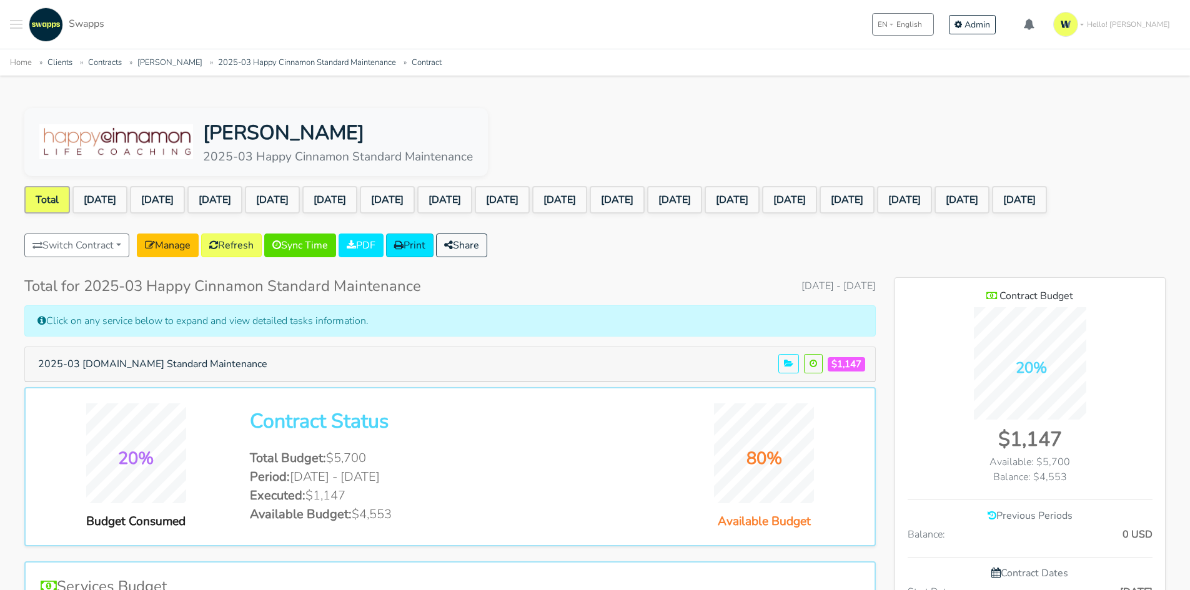
scroll to position [0, 58]
click at [875, 203] on link "[DATE]" at bounding box center [847, 199] width 55 height 27
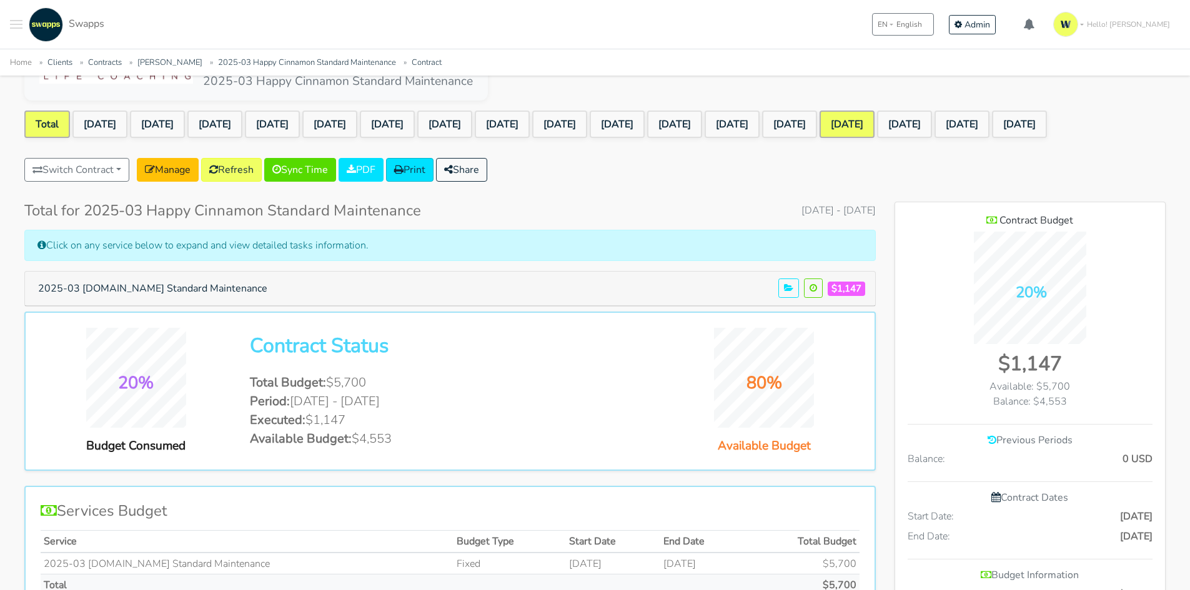
scroll to position [0, 0]
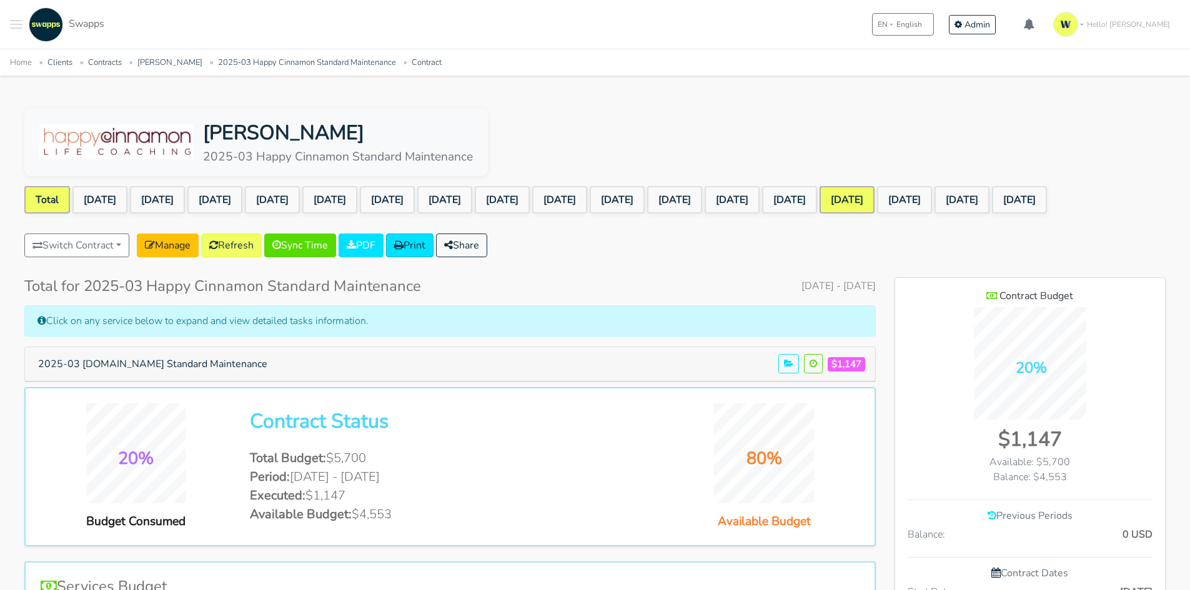
click at [875, 194] on link "[DATE]" at bounding box center [847, 199] width 55 height 27
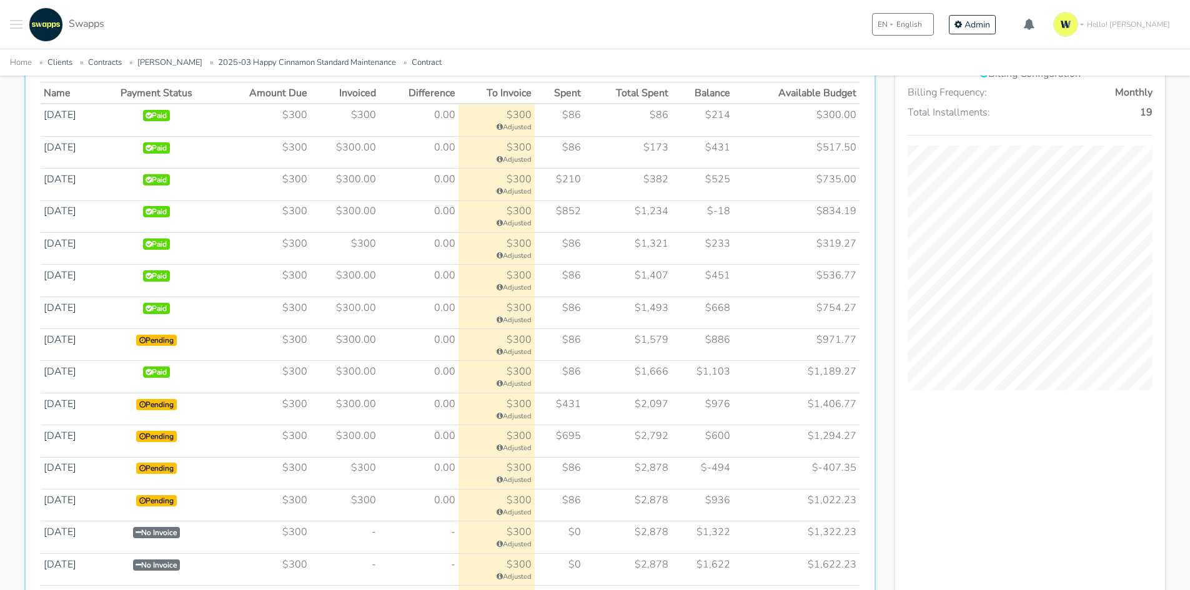
scroll to position [687, 0]
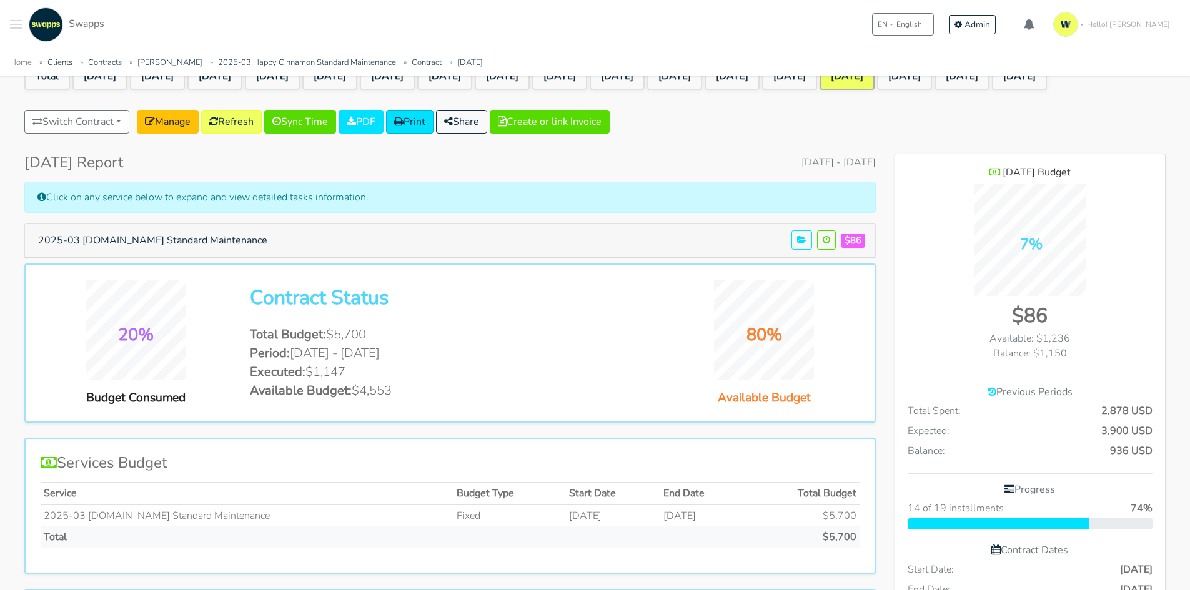
scroll to position [125, 0]
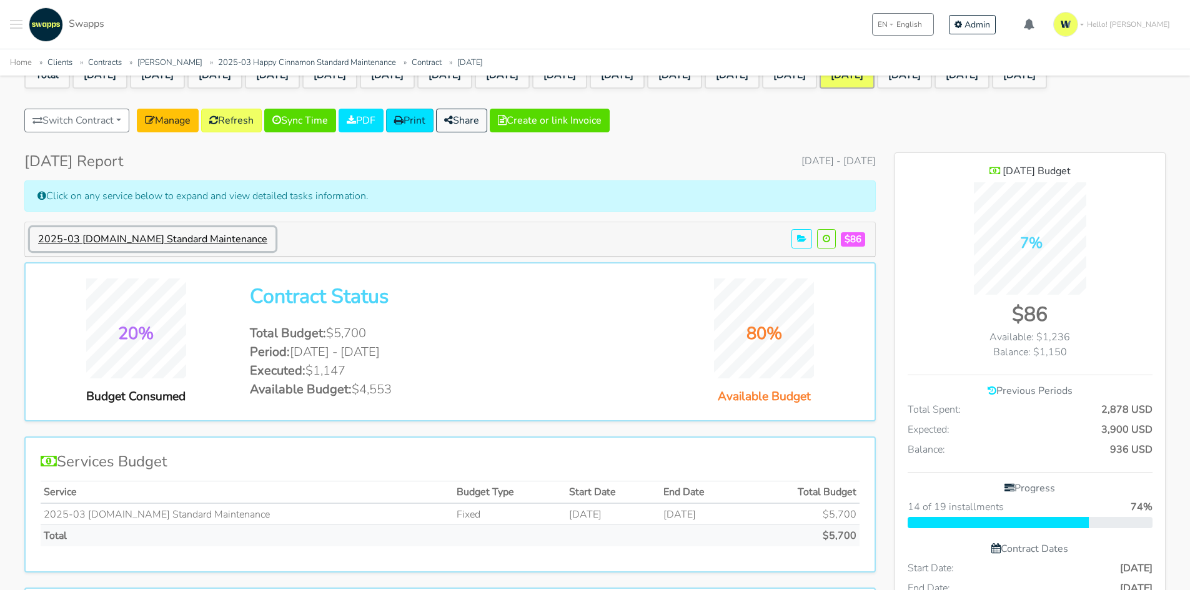
click at [251, 248] on button "2025-03 [DOMAIN_NAME] Standard Maintenance" at bounding box center [153, 239] width 246 height 24
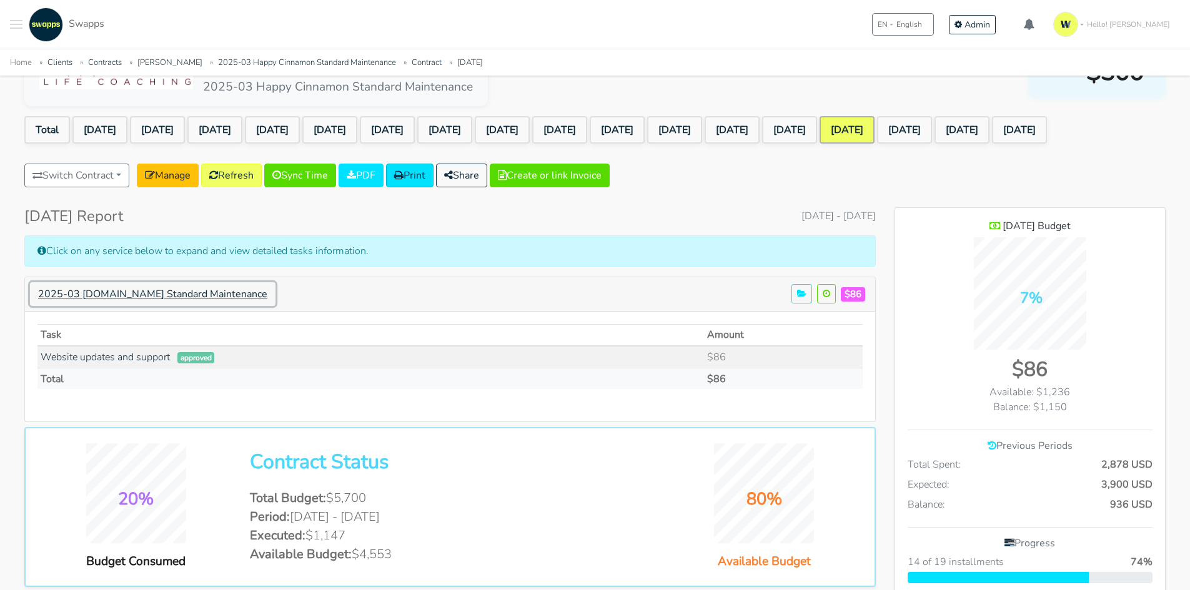
scroll to position [0, 0]
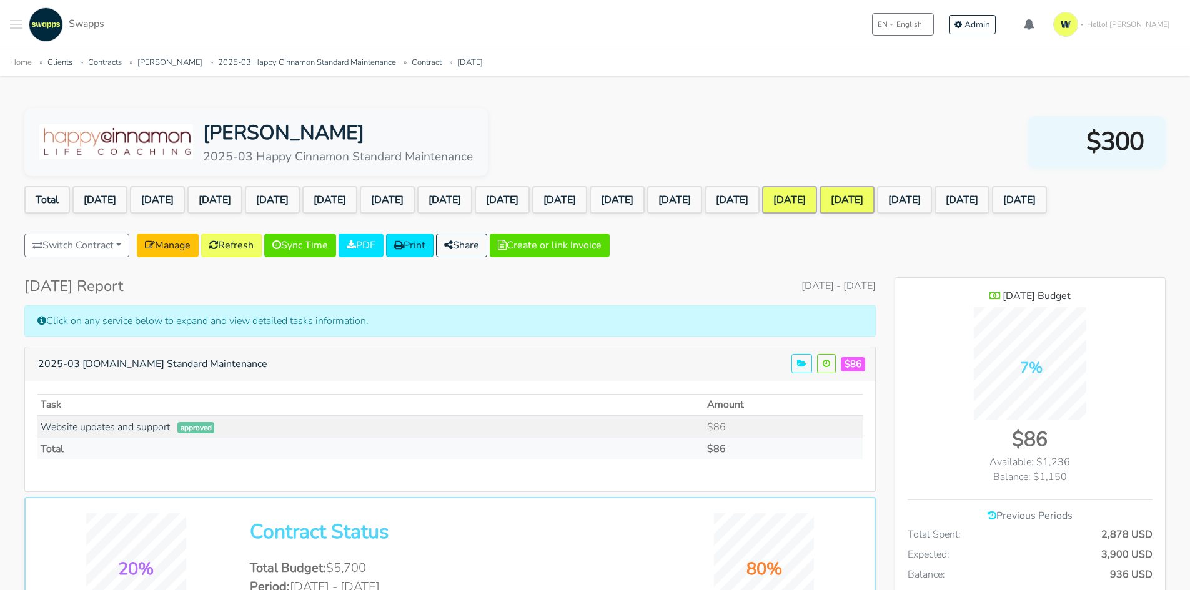
click at [817, 201] on link "[DATE]" at bounding box center [789, 199] width 55 height 27
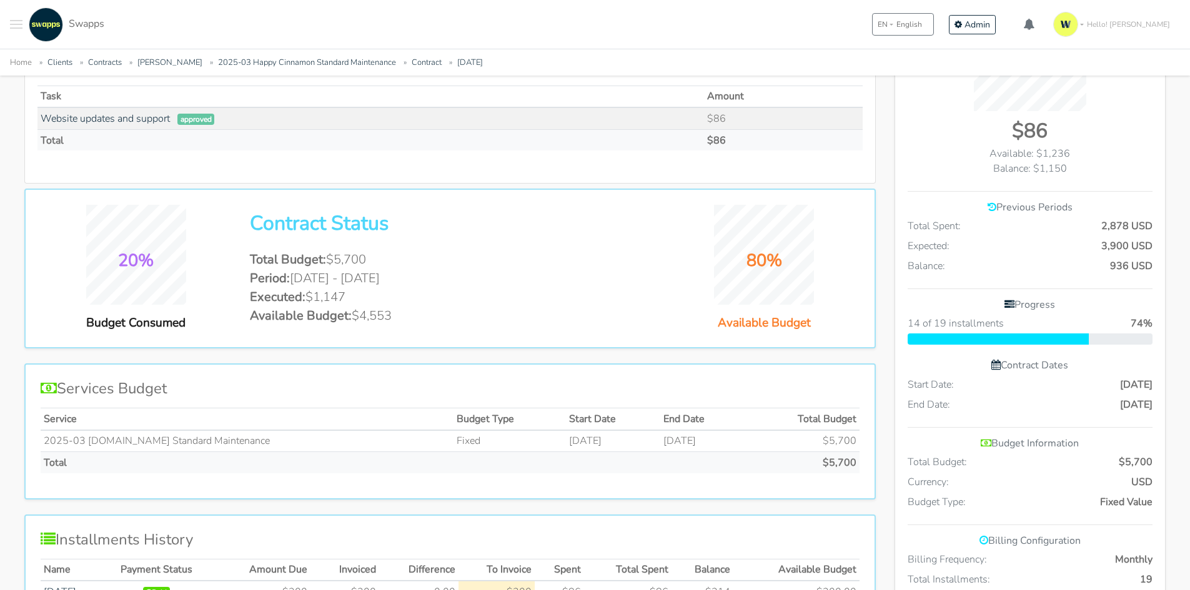
scroll to position [312, 0]
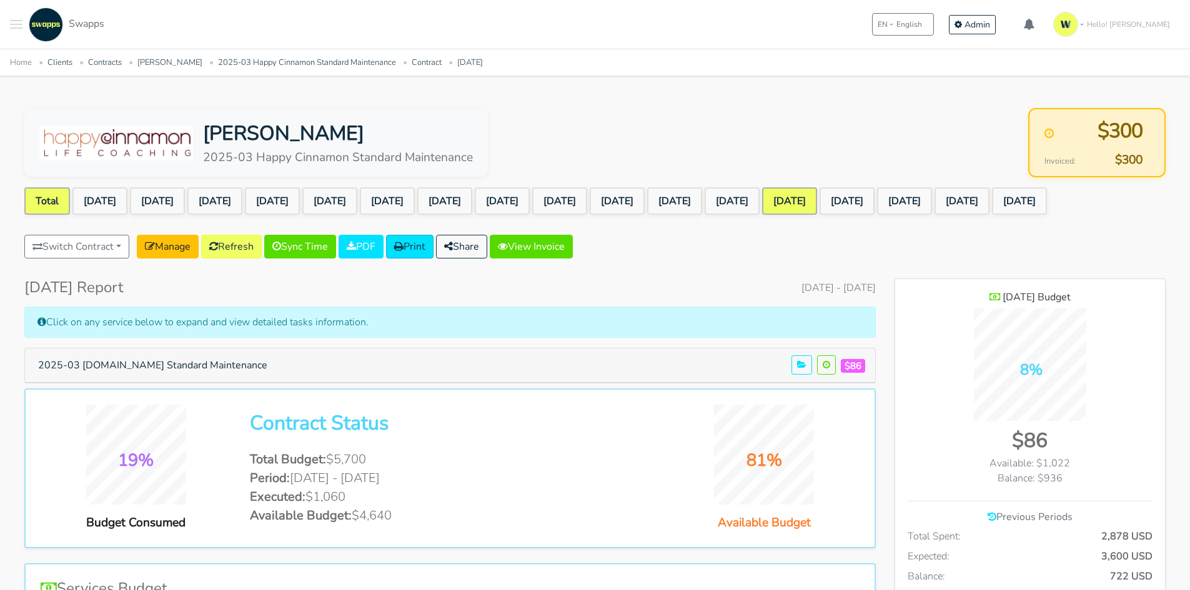
click at [42, 194] on link "Total" at bounding box center [47, 200] width 46 height 27
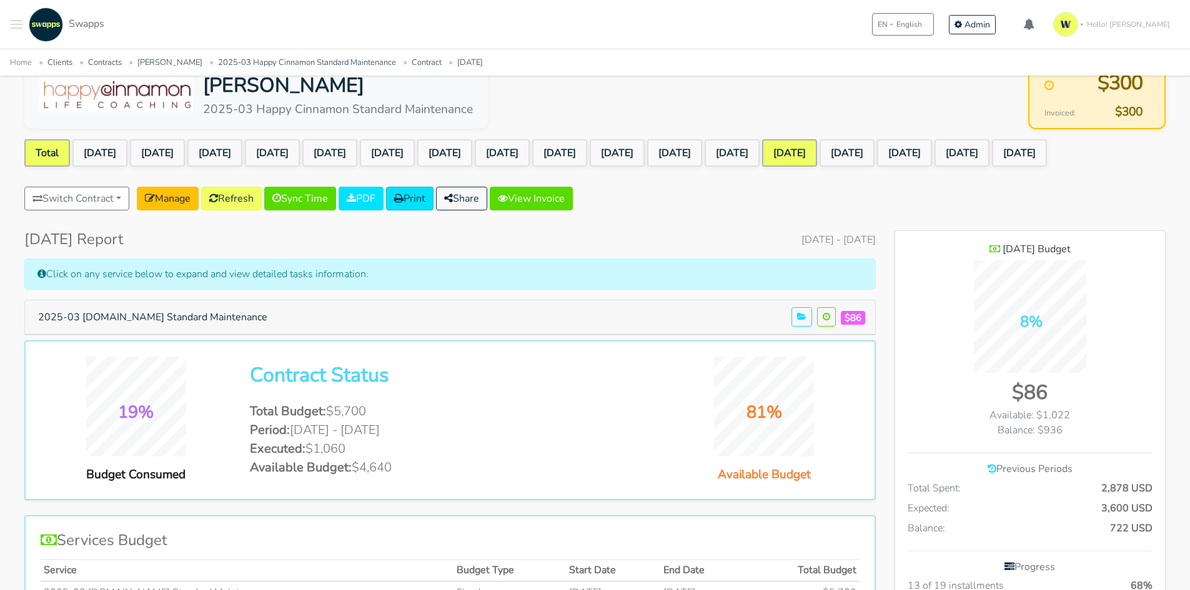
scroll to position [62, 0]
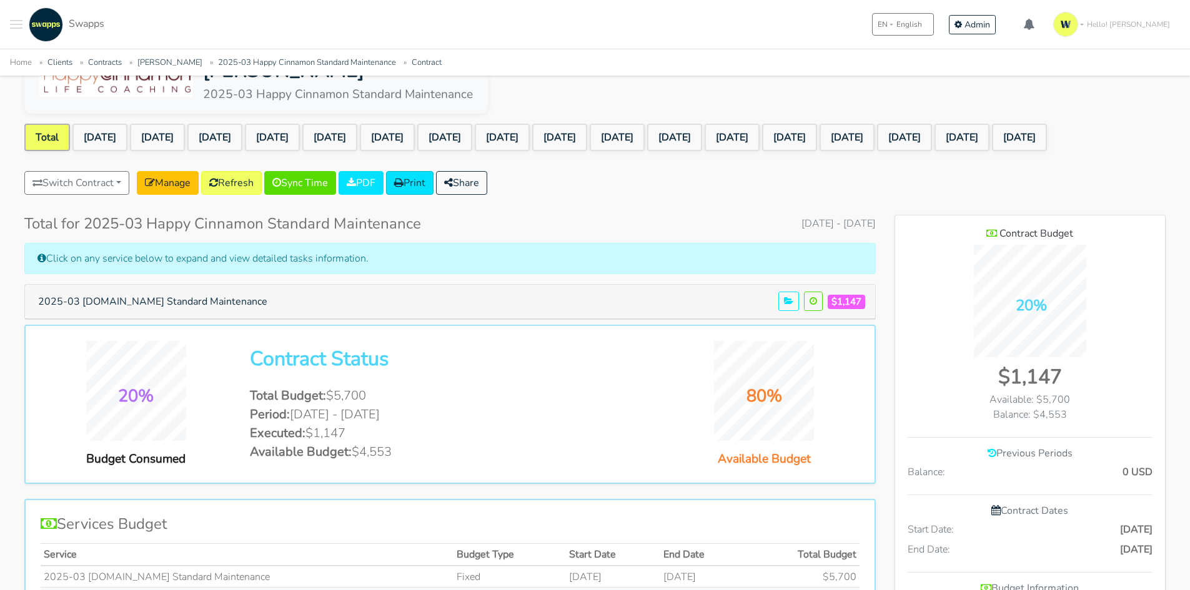
scroll to position [0, 58]
click at [875, 135] on link "[DATE]" at bounding box center [847, 137] width 55 height 27
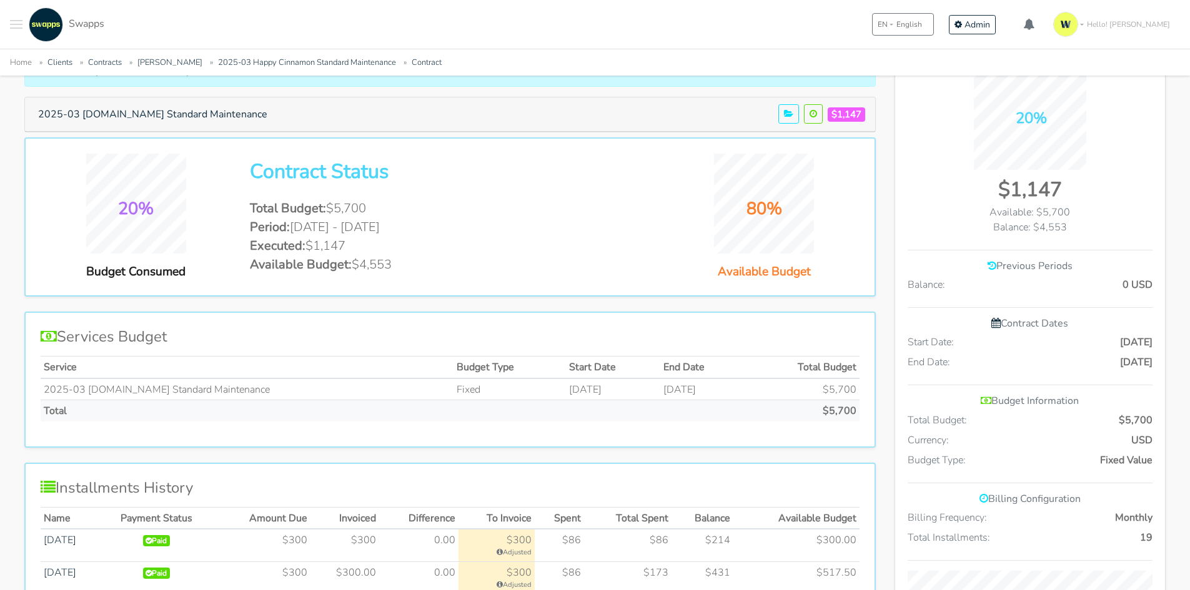
scroll to position [0, 0]
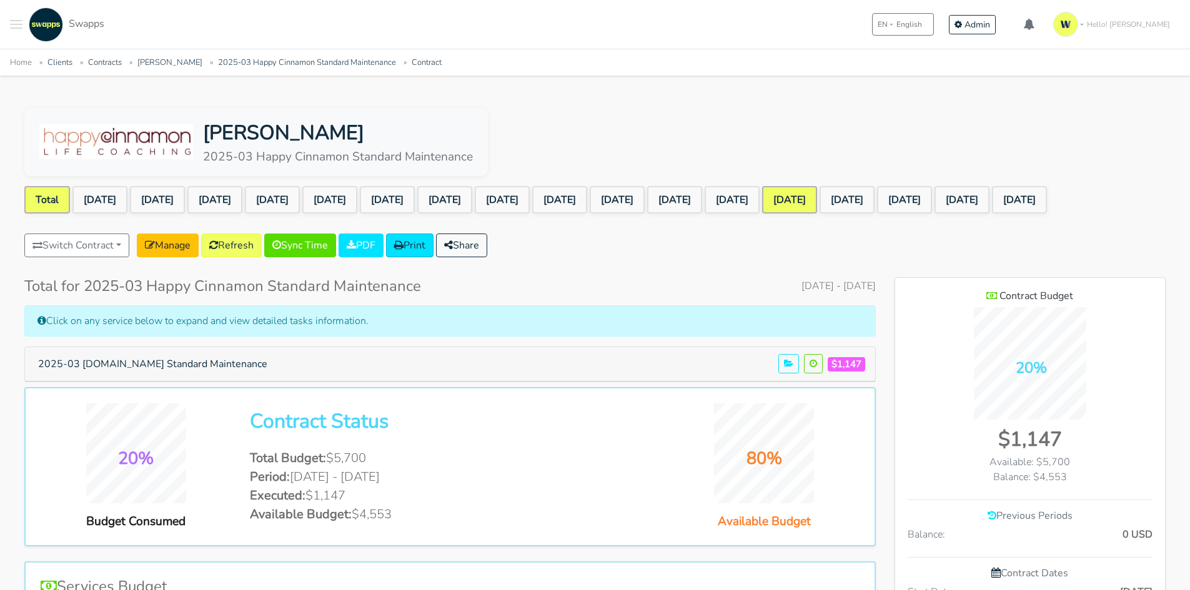
click at [817, 194] on link "[DATE]" at bounding box center [789, 199] width 55 height 27
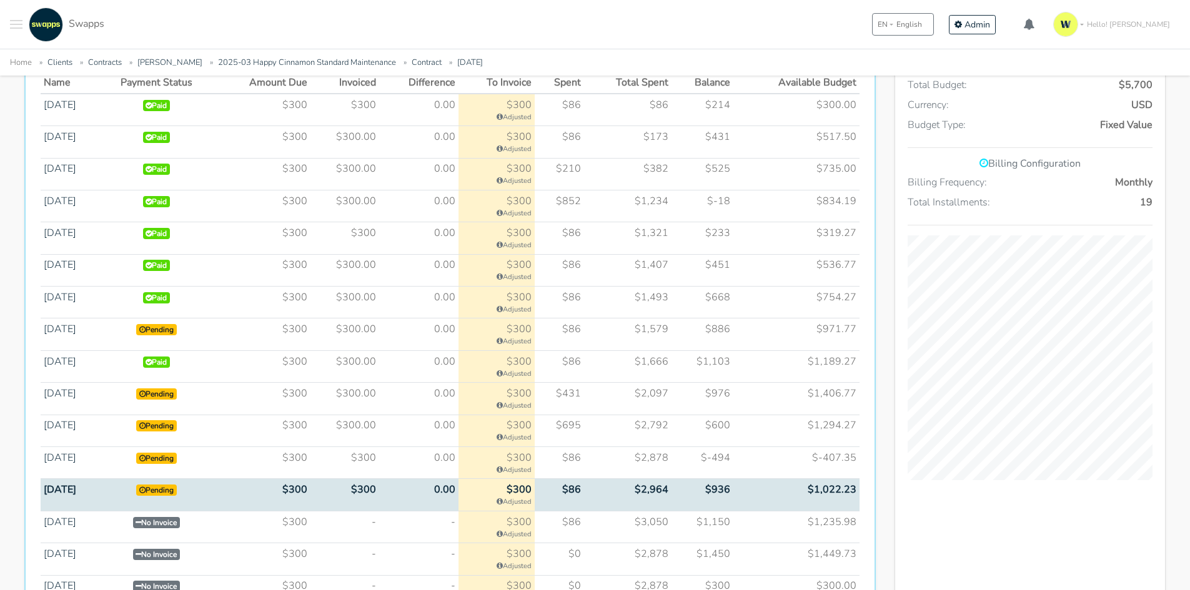
scroll to position [625, 0]
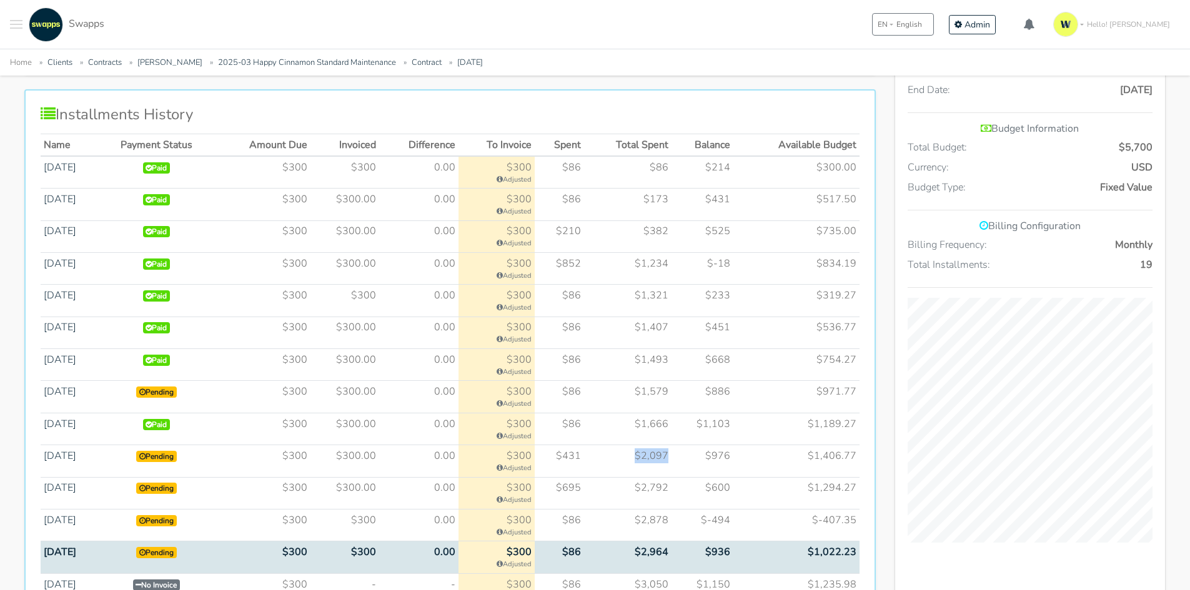
drag, startPoint x: 669, startPoint y: 458, endPoint x: 642, endPoint y: 467, distance: 29.0
click at [642, 467] on td "$2,097" at bounding box center [627, 461] width 87 height 32
drag, startPoint x: 675, startPoint y: 498, endPoint x: 625, endPoint y: 497, distance: 49.4
click at [625, 497] on tr "Apr 2025 Pending $300 $300.00 0.00" at bounding box center [450, 493] width 819 height 32
drag, startPoint x: 672, startPoint y: 532, endPoint x: 629, endPoint y: 537, distance: 42.8
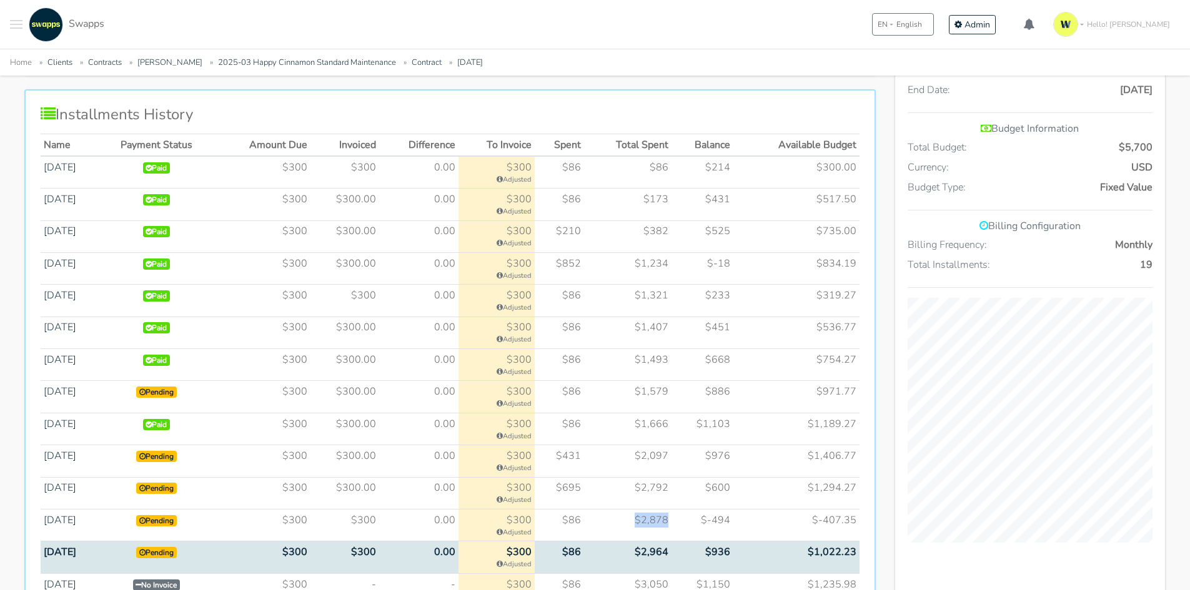
click at [629, 537] on td "$2,878" at bounding box center [627, 526] width 87 height 32
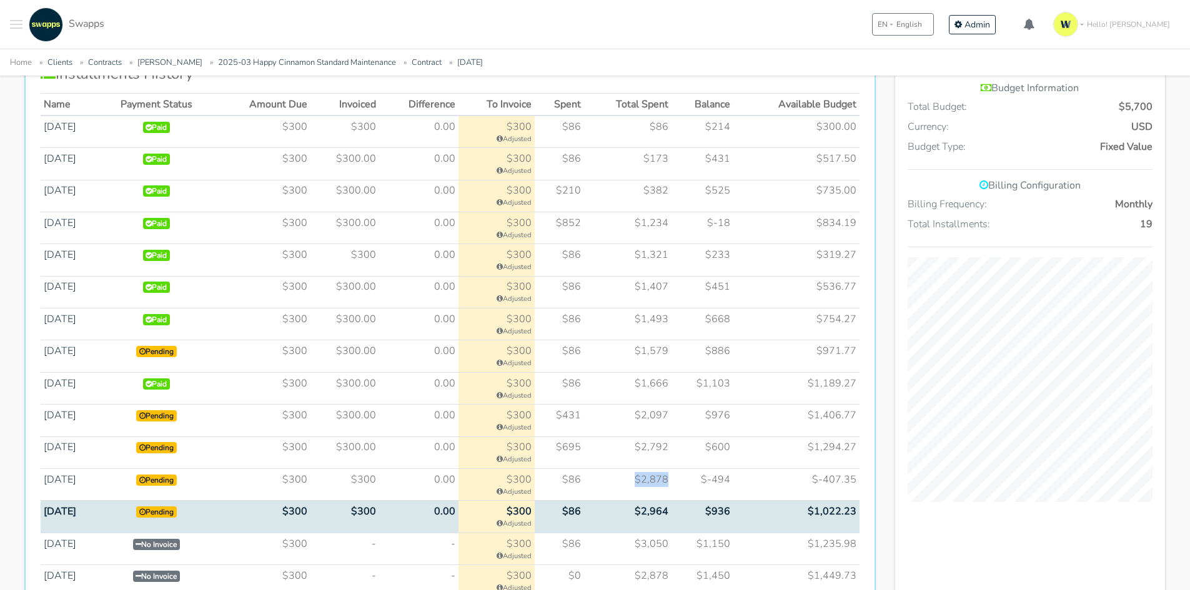
scroll to position [687, 0]
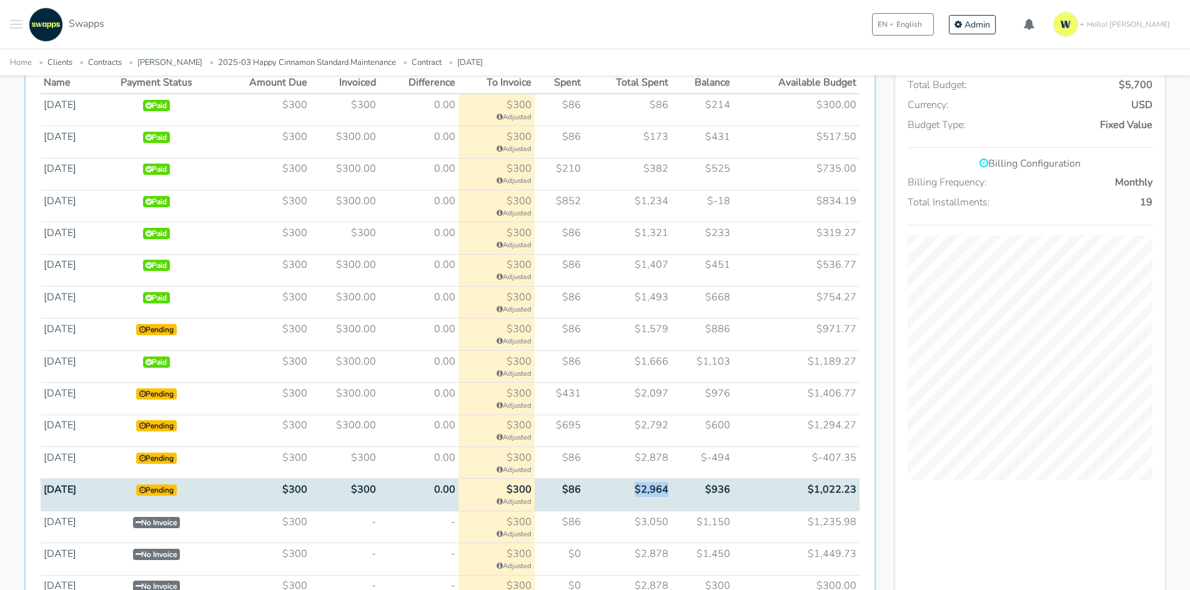
drag, startPoint x: 672, startPoint y: 504, endPoint x: 624, endPoint y: 501, distance: 48.2
click at [624, 501] on td "$2,964" at bounding box center [627, 495] width 87 height 32
click at [722, 56] on ul "Home Clients Contracts Kathy Jalali 2025-03 Happy Cinnamon Standard Maintenance…" at bounding box center [595, 62] width 1170 height 16
click at [951, 500] on div "Jun 2025 Budget 8% $86 Available: $1,022 Total Spent: 2,878 USD" at bounding box center [1030, 199] width 270 height 1214
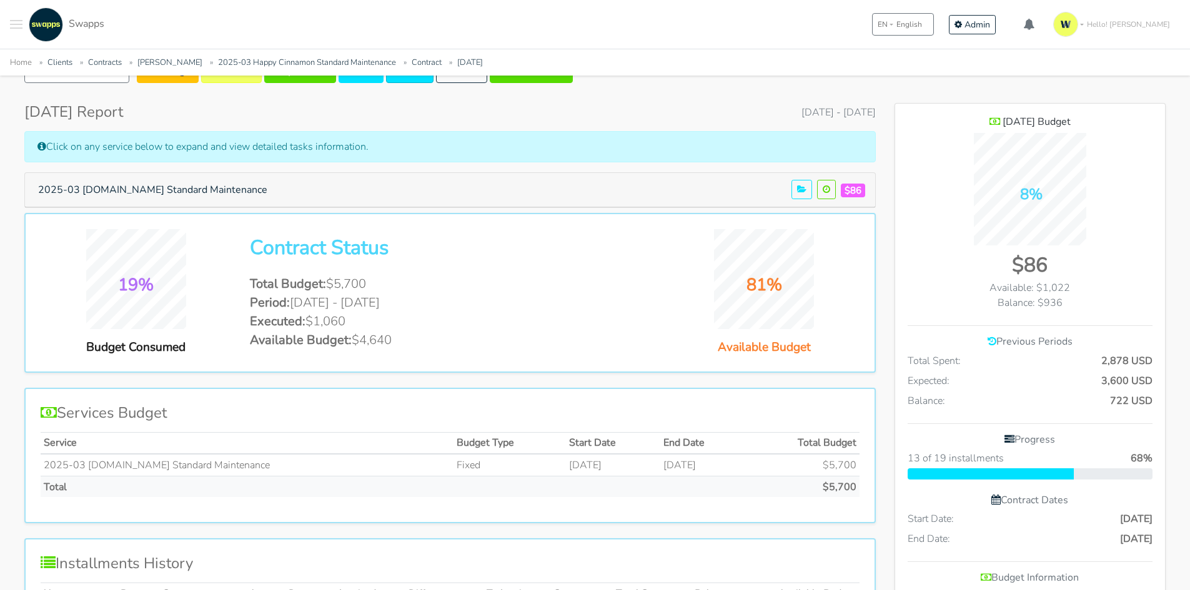
scroll to position [62, 0]
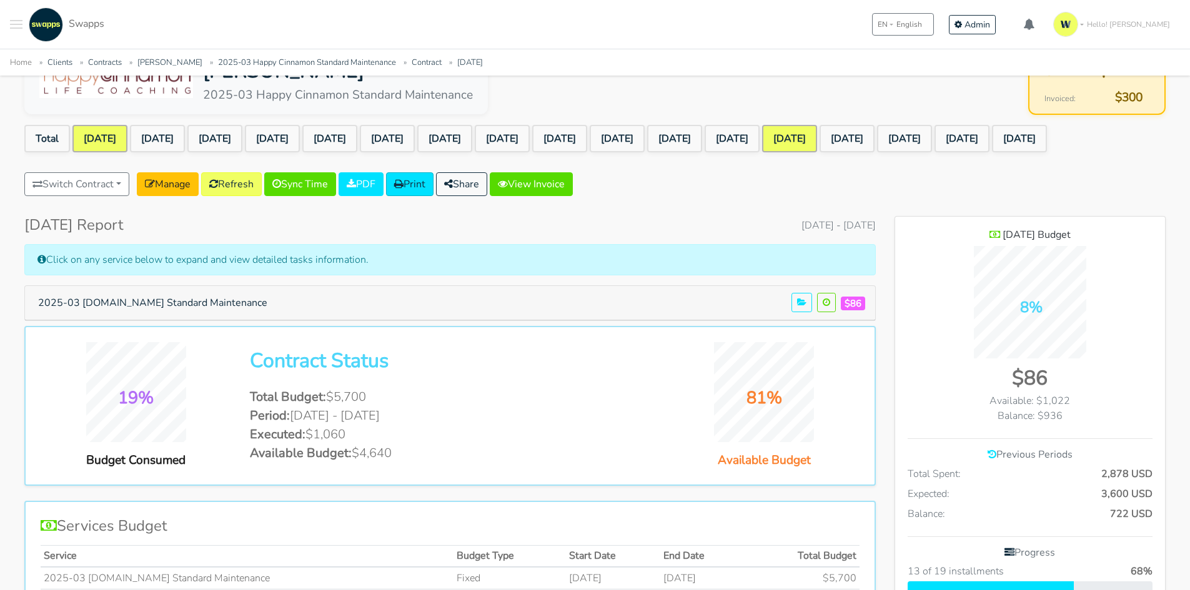
click at [102, 136] on link "Jun 2024" at bounding box center [99, 138] width 55 height 27
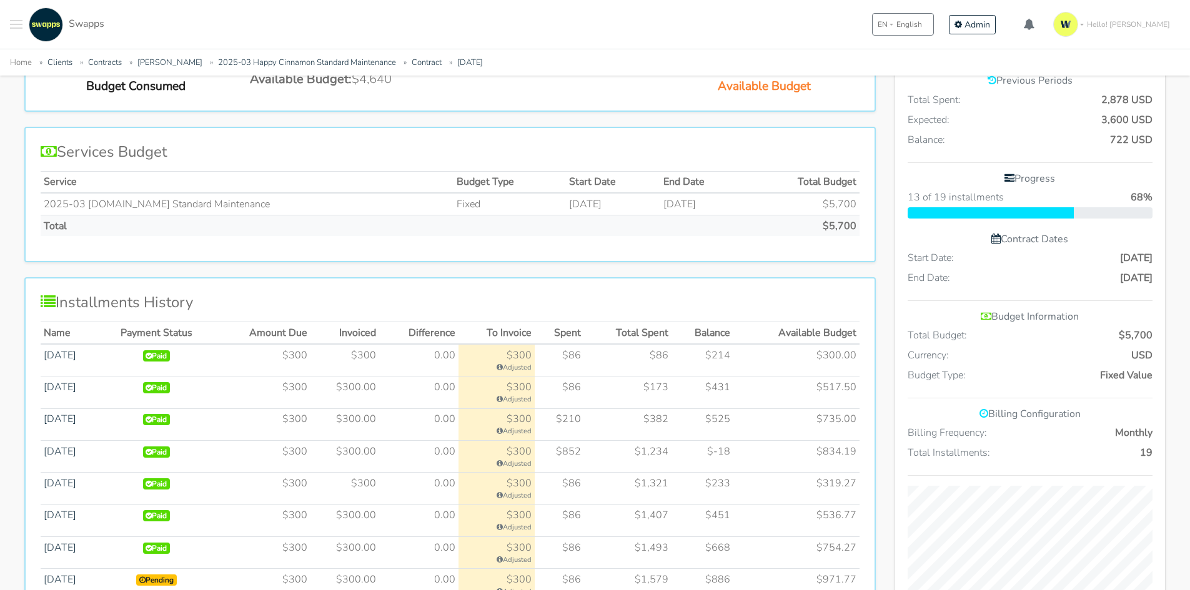
scroll to position [437, 0]
drag, startPoint x: 1116, startPoint y: 152, endPoint x: 1149, endPoint y: 152, distance: 33.1
click at [1149, 147] on span "722 USD" at bounding box center [1131, 139] width 42 height 15
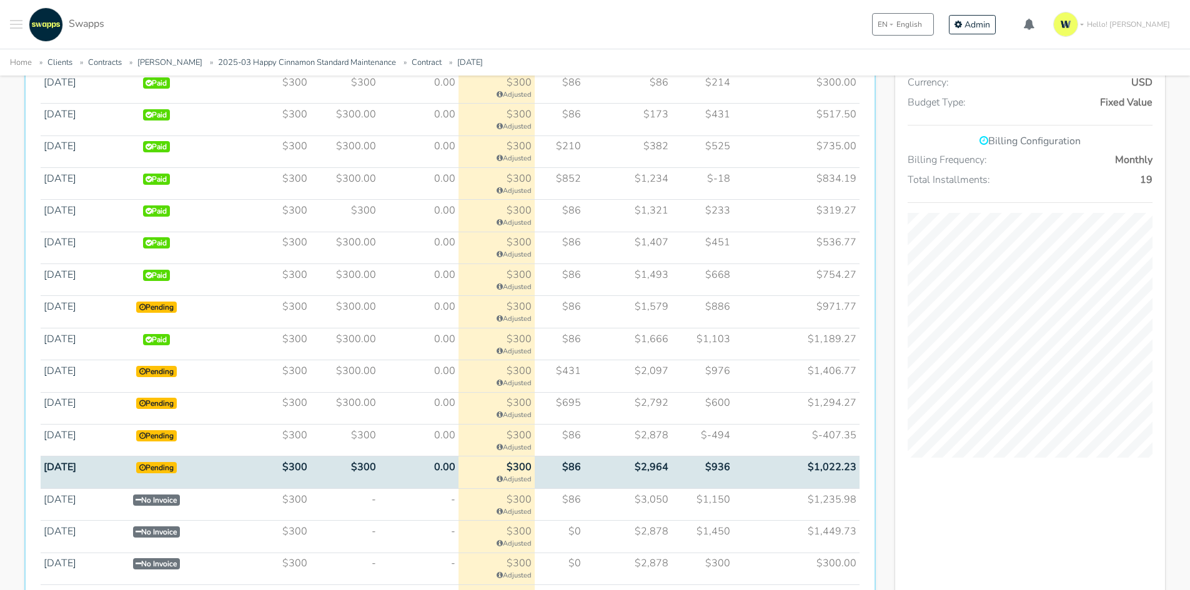
scroll to position [687, 0]
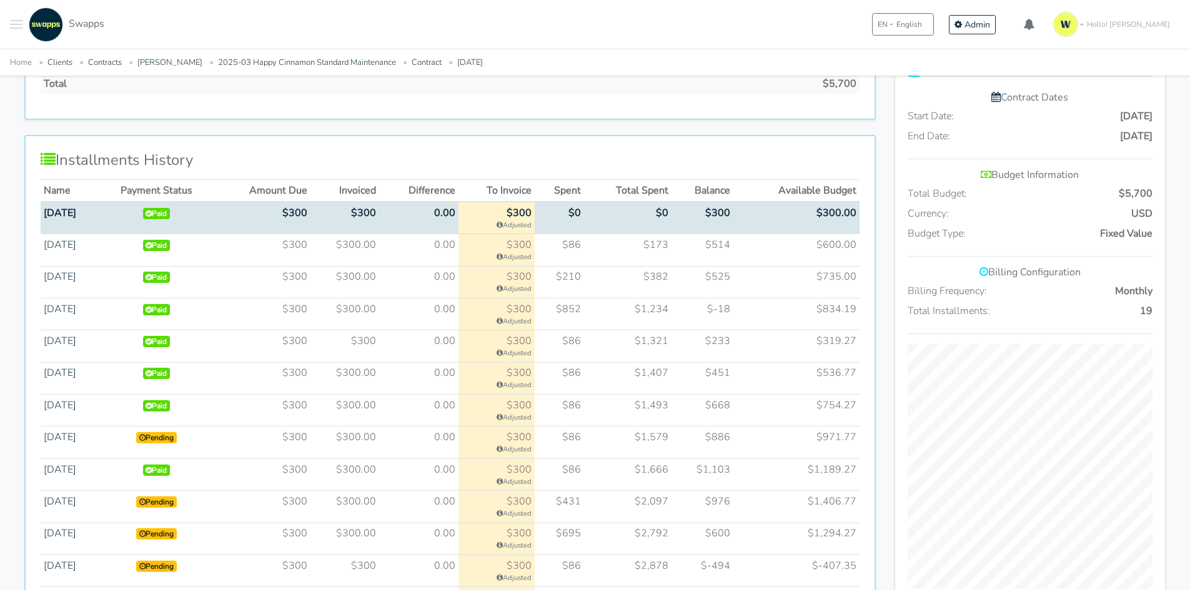
scroll to position [437, 0]
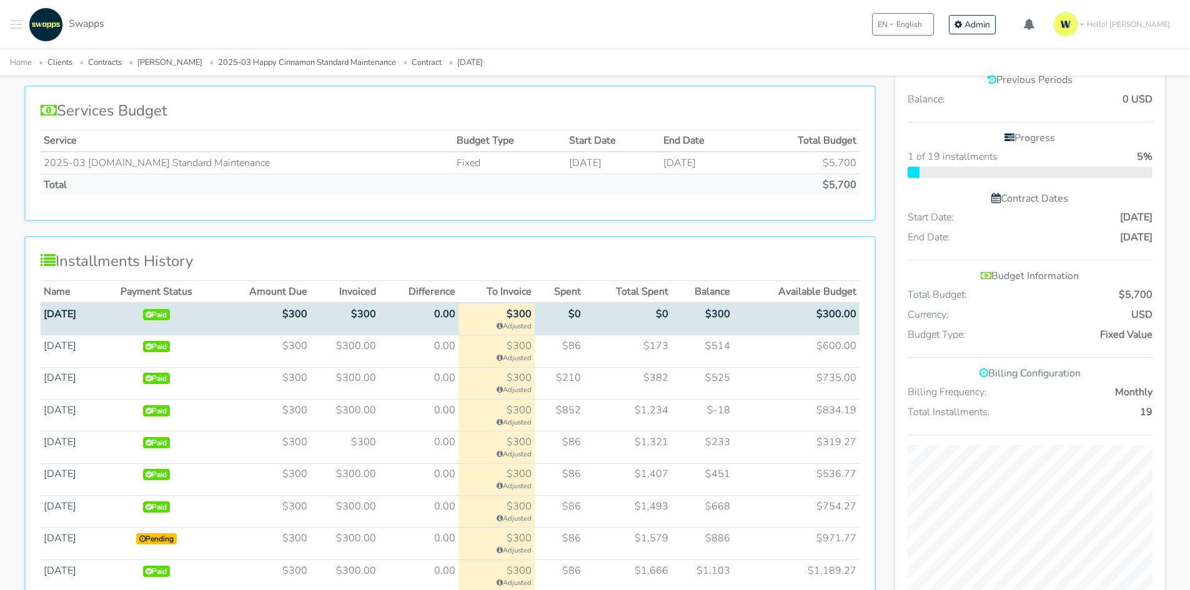
drag, startPoint x: 635, startPoint y: 259, endPoint x: 628, endPoint y: 274, distance: 16.2
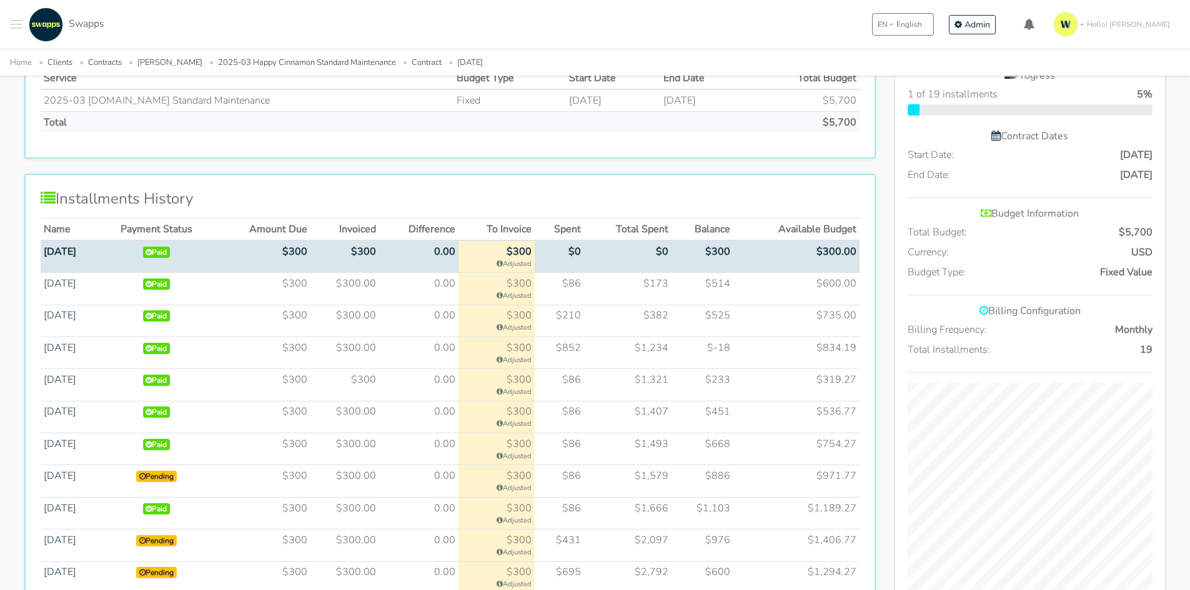
scroll to position [562, 0]
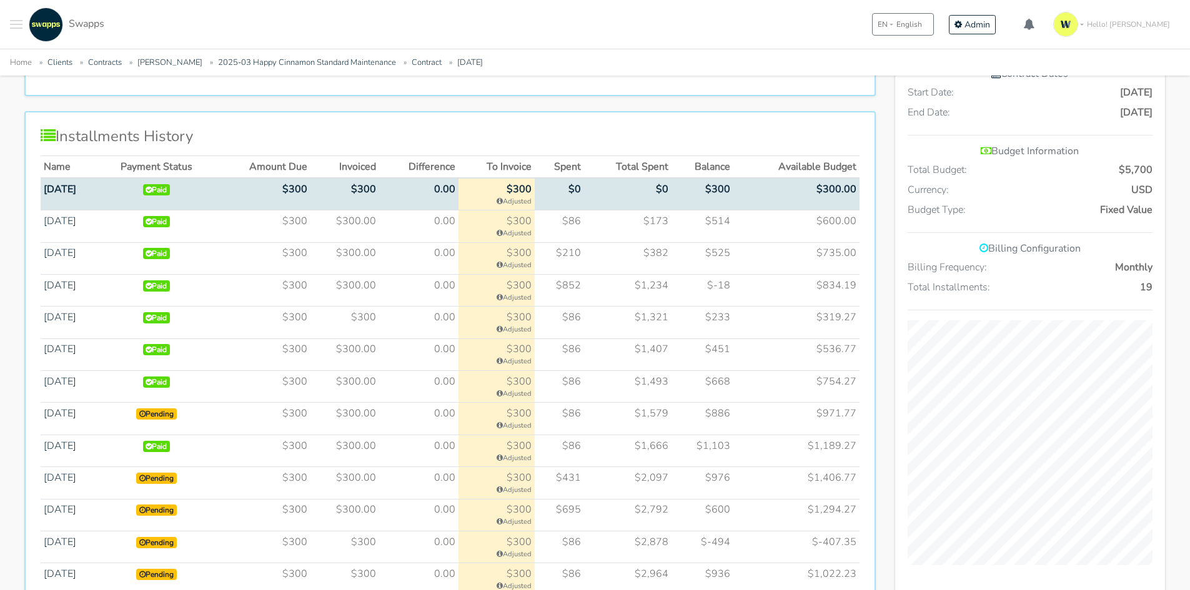
click at [656, 234] on td "$173" at bounding box center [627, 227] width 87 height 32
click at [651, 263] on td "$382" at bounding box center [627, 258] width 87 height 32
drag, startPoint x: 594, startPoint y: 238, endPoint x: 593, endPoint y: 252, distance: 14.4
click at [593, 252] on tbody "[DATE] Paid $300 $300 $0" at bounding box center [450, 451] width 819 height 546
click at [584, 273] on td "$210" at bounding box center [559, 258] width 49 height 32
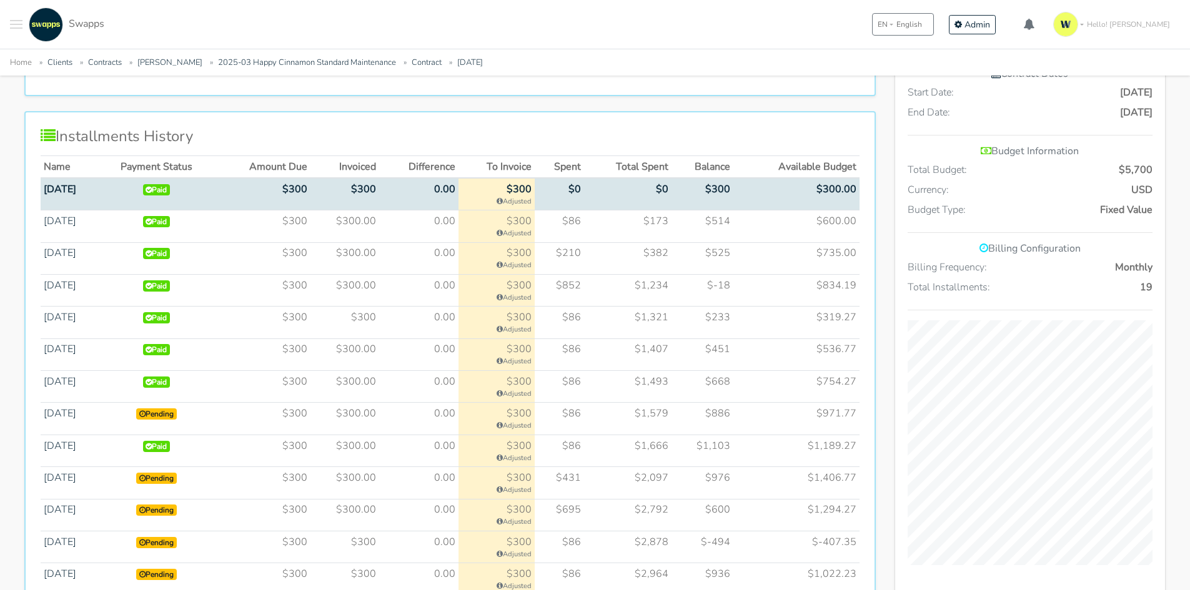
click at [580, 306] on td "$852" at bounding box center [559, 290] width 49 height 32
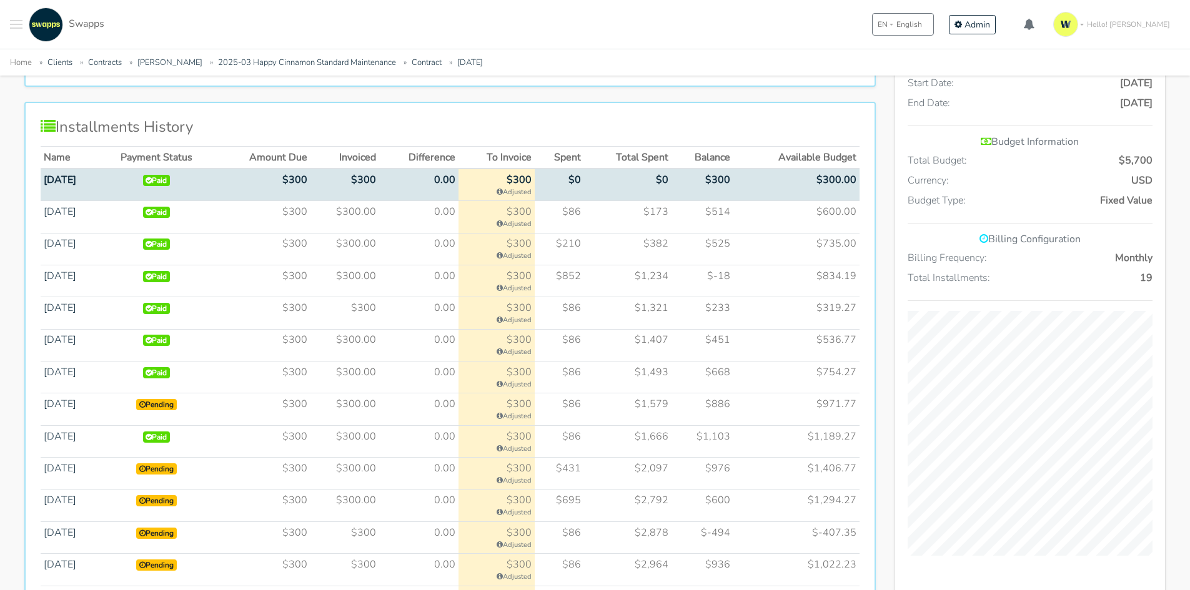
scroll to position [687, 0]
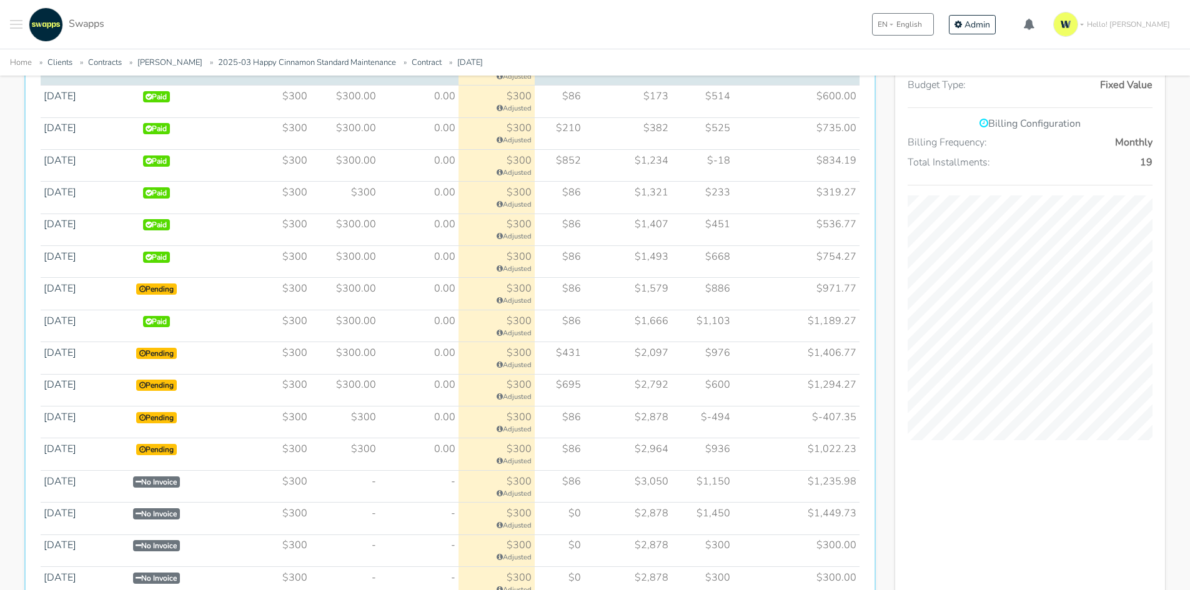
click at [589, 373] on td "$2,097" at bounding box center [627, 358] width 87 height 32
click at [574, 396] on td "$695" at bounding box center [559, 390] width 49 height 32
click at [561, 460] on td "$86" at bounding box center [559, 455] width 49 height 32
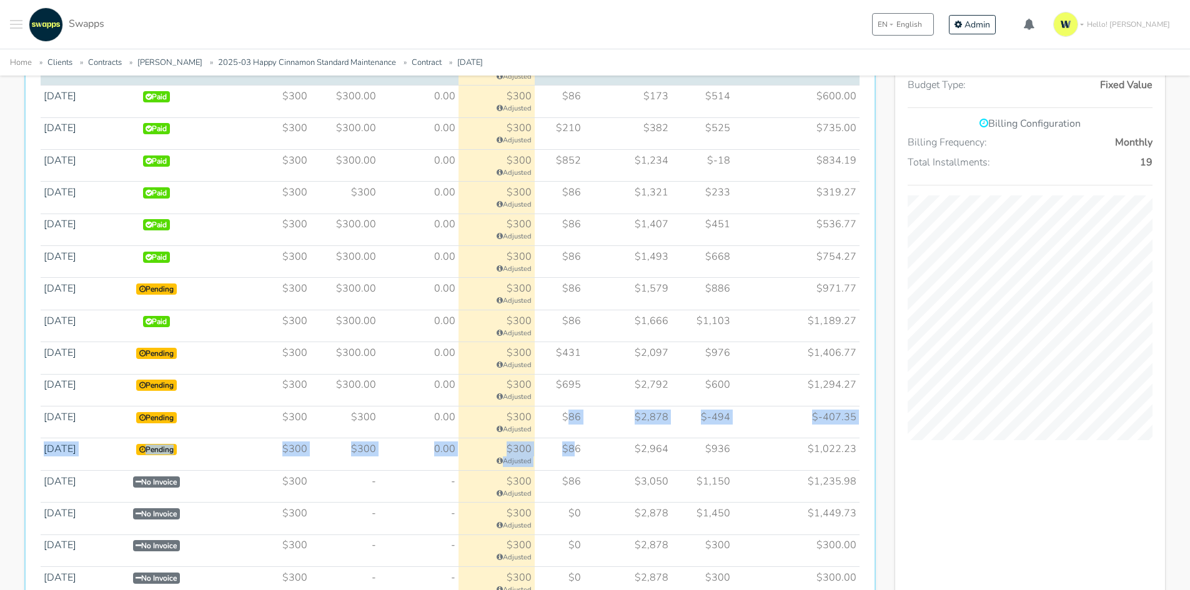
drag, startPoint x: 571, startPoint y: 424, endPoint x: 581, endPoint y: 459, distance: 36.4
click at [581, 459] on tbody "Jun 2024 Paid $300 $300 $0" at bounding box center [450, 326] width 819 height 546
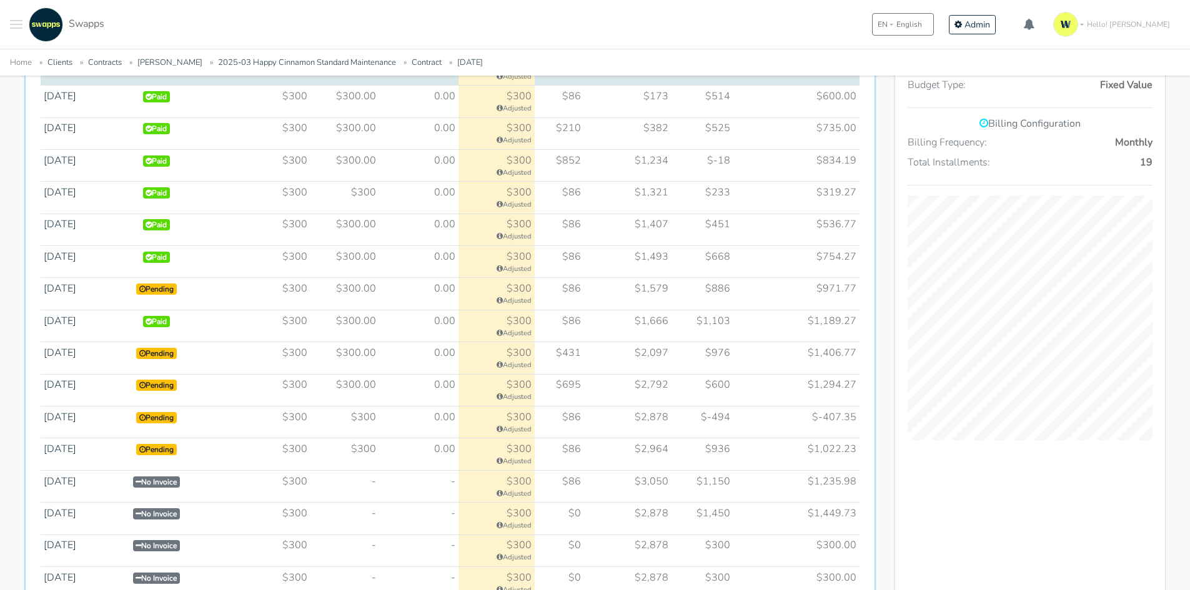
click at [653, 456] on td "$2,964" at bounding box center [627, 455] width 87 height 32
drag, startPoint x: 679, startPoint y: 459, endPoint x: 105, endPoint y: 267, distance: 605.1
click at [105, 267] on tbody "Jun 2024 Paid $300 $300 $0" at bounding box center [450, 326] width 819 height 546
click at [401, 310] on td "0.00" at bounding box center [418, 294] width 79 height 32
drag, startPoint x: 677, startPoint y: 466, endPoint x: 79, endPoint y: 278, distance: 626.2
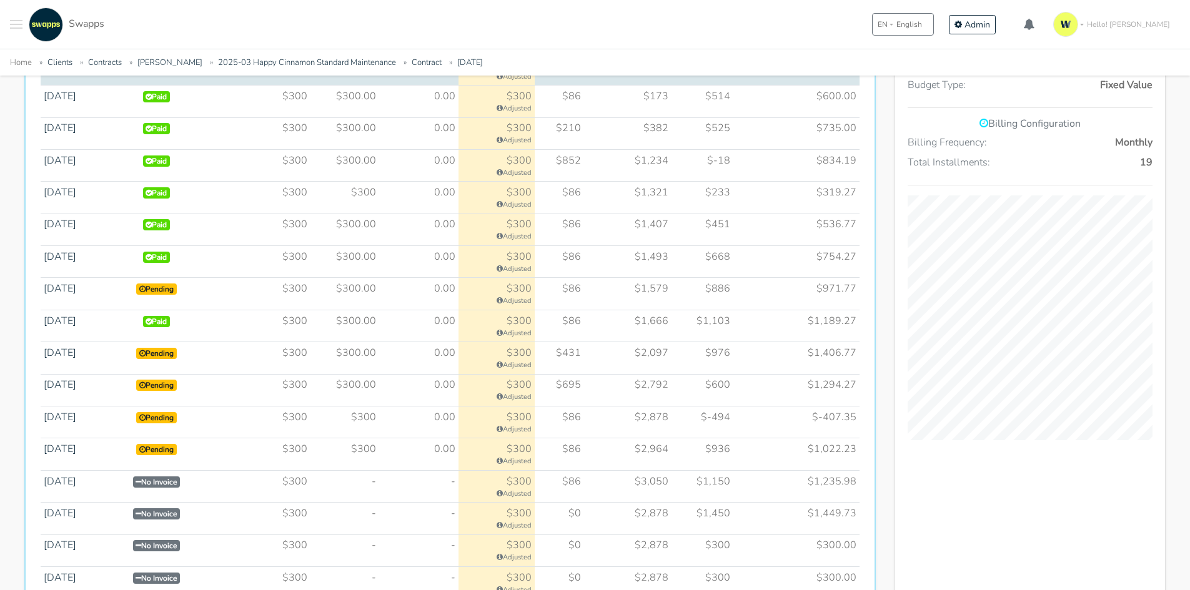
click at [79, 278] on tbody "Jun 2024 Paid $300 $300 $0" at bounding box center [450, 326] width 819 height 546
click at [325, 291] on td "$300.00" at bounding box center [345, 294] width 69 height 32
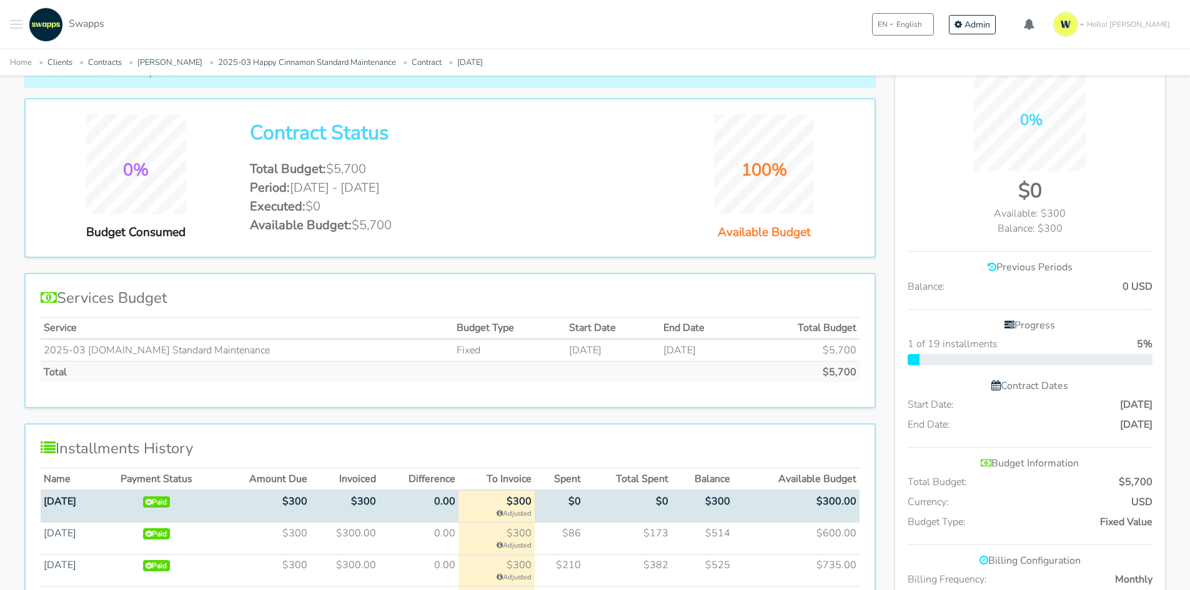
scroll to position [0, 0]
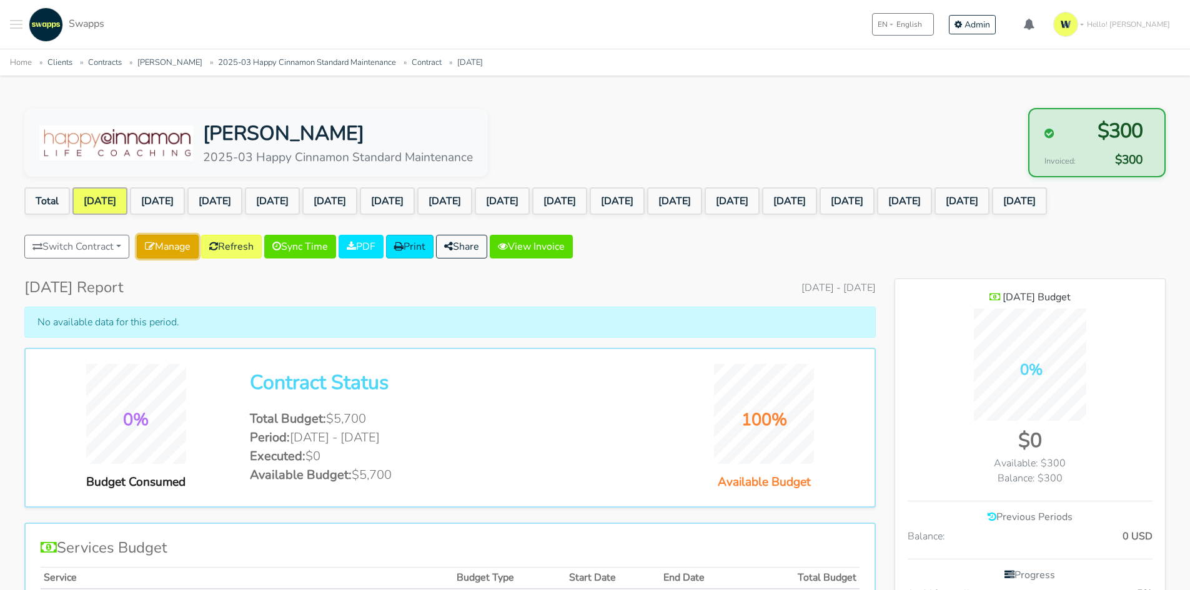
click at [172, 252] on link "Manage" at bounding box center [168, 247] width 62 height 24
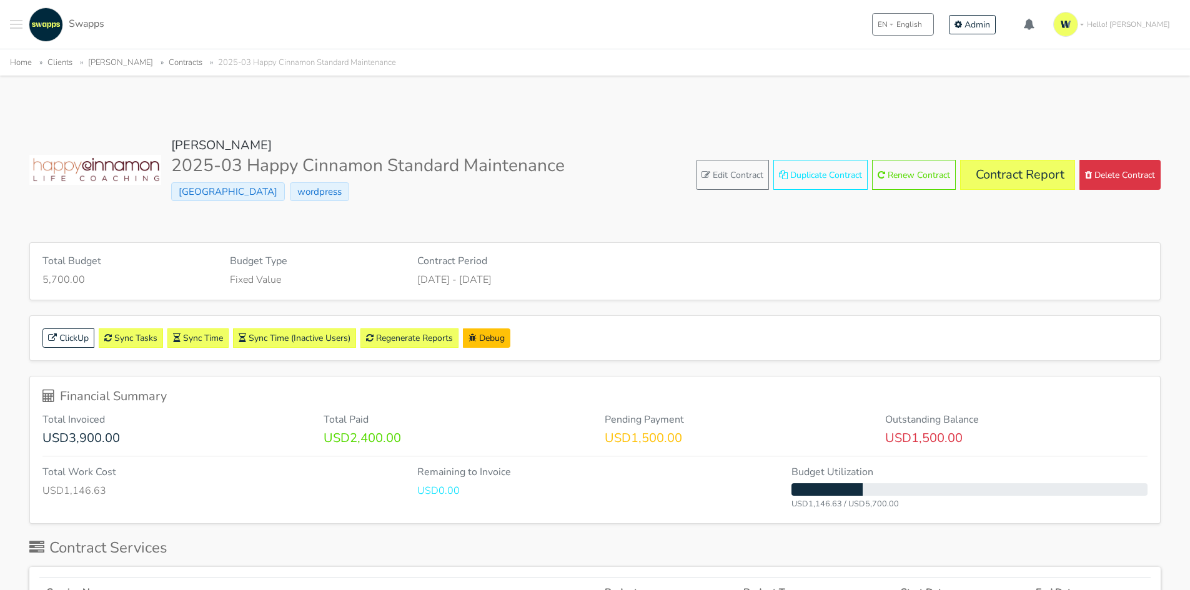
click at [14, 24] on span "Toggle navigation menu" at bounding box center [16, 24] width 12 height 1
click at [54, 66] on span "Clients" at bounding box center [66, 67] width 64 height 13
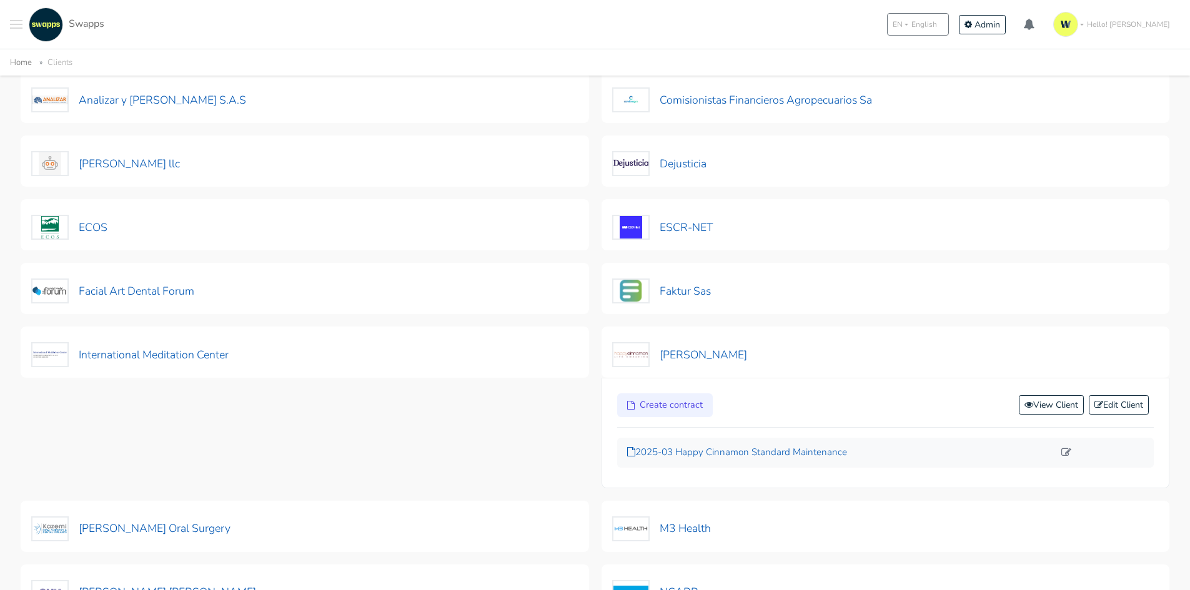
click at [711, 448] on p "2025-03 Happy Cinnamon Standard Maintenance" at bounding box center [840, 452] width 427 height 14
click at [738, 448] on p "2025-03 Happy Cinnamon Standard Maintenance" at bounding box center [840, 452] width 427 height 14
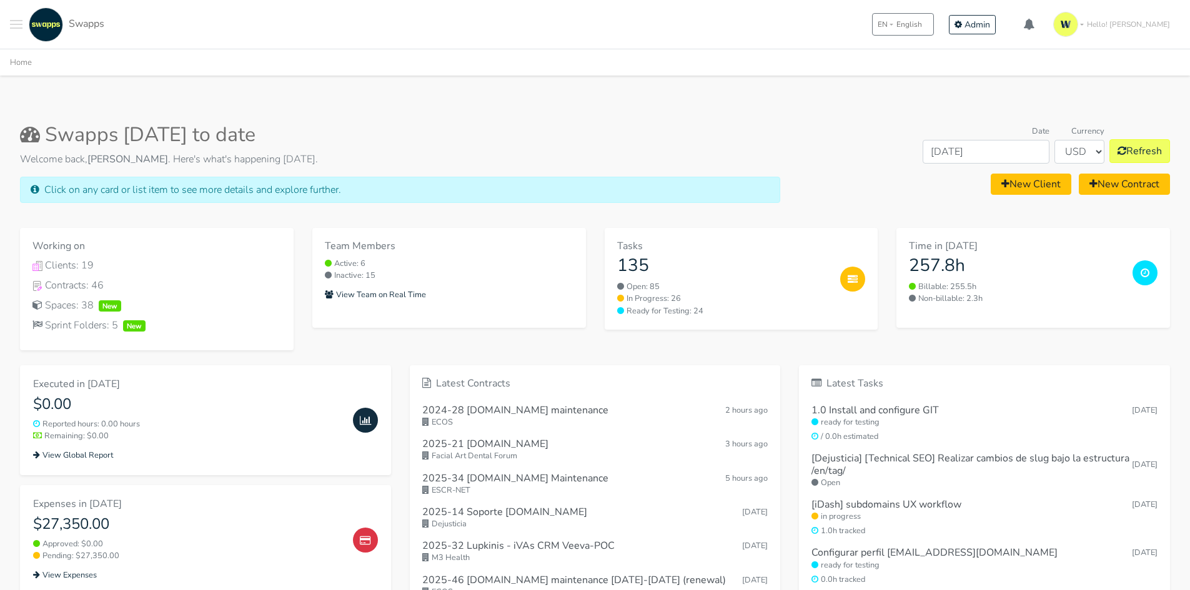
click at [13, 26] on button "Toggle navigation menu" at bounding box center [16, 24] width 12 height 34
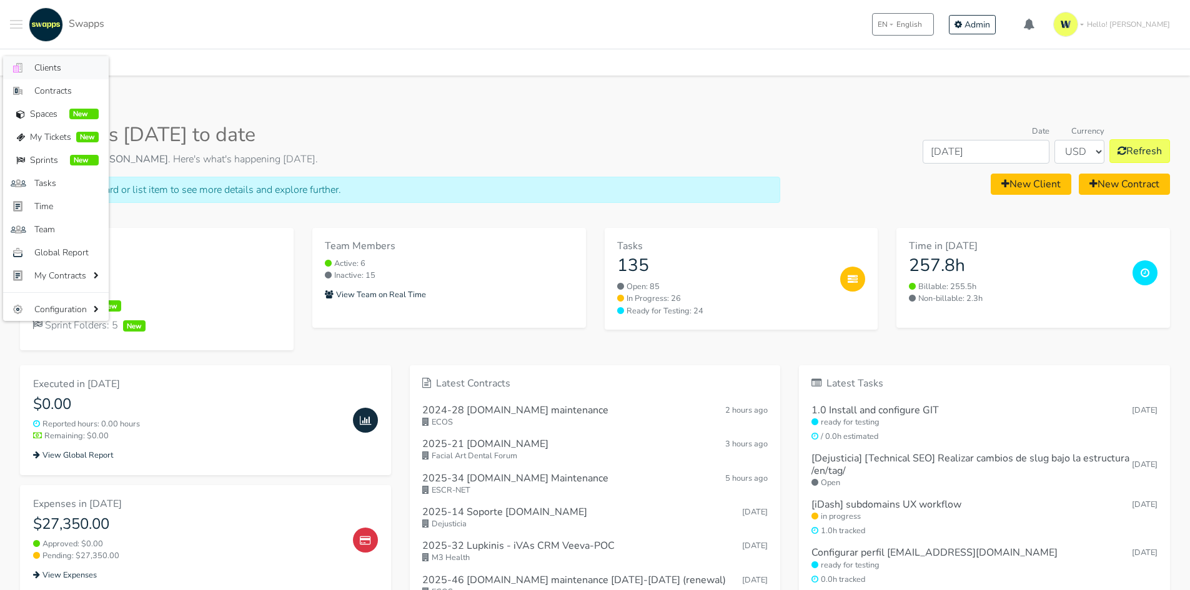
click at [59, 61] on span "Clients" at bounding box center [66, 67] width 64 height 13
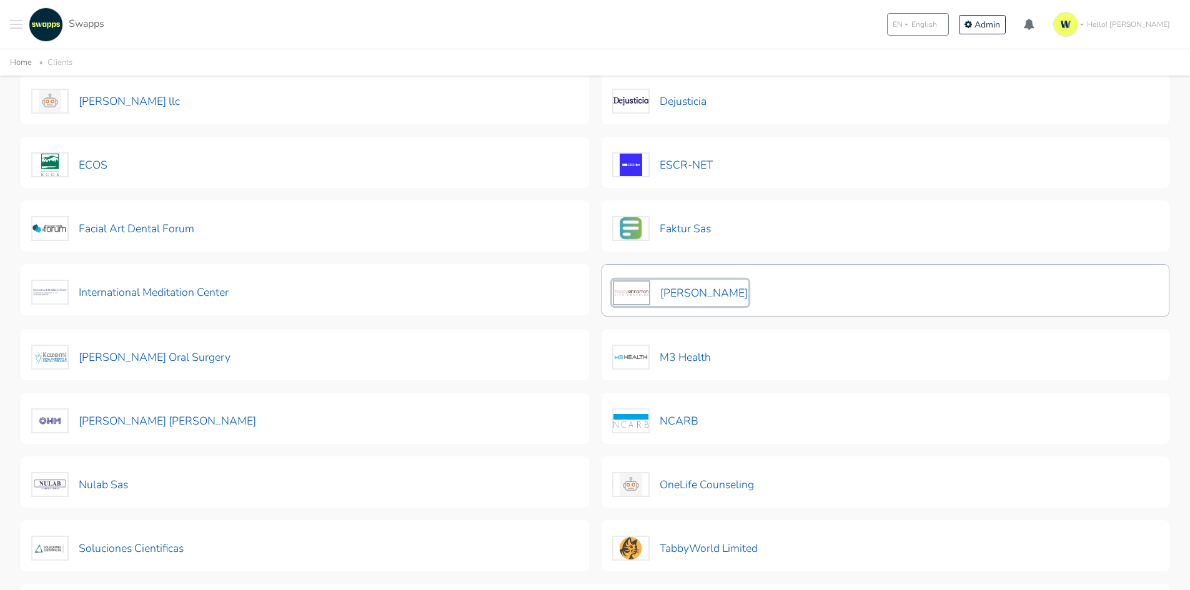
click at [691, 297] on button "[PERSON_NAME]" at bounding box center [680, 293] width 136 height 26
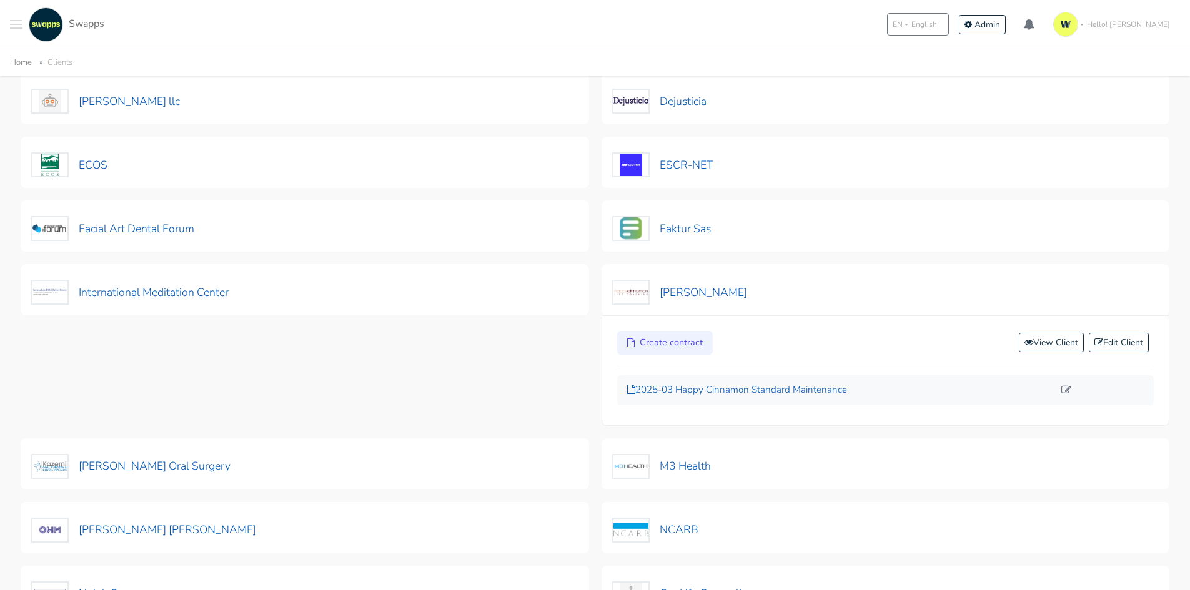
click at [693, 392] on p "2025-03 Happy Cinnamon Standard Maintenance" at bounding box center [840, 390] width 427 height 14
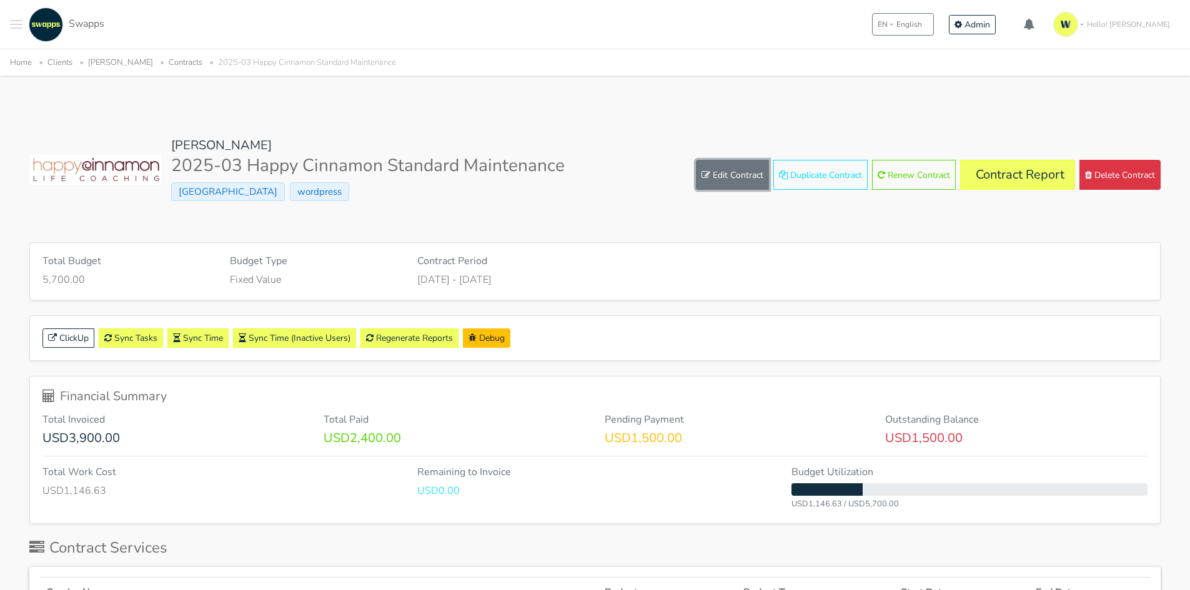
click at [731, 167] on link "Edit Contract" at bounding box center [732, 175] width 73 height 30
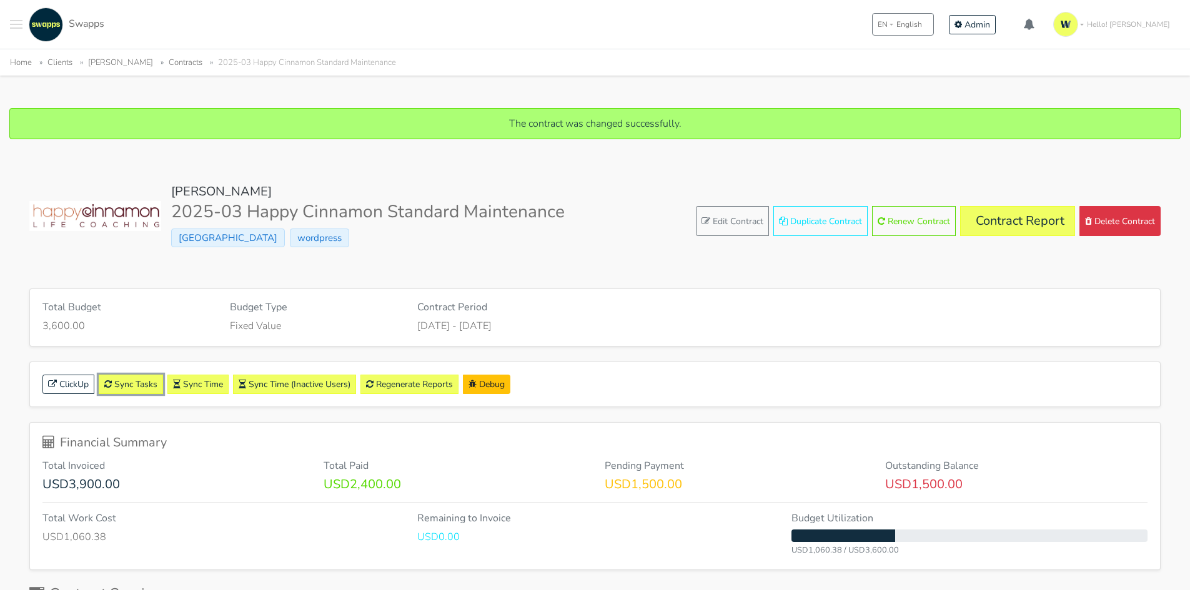
click at [137, 382] on link "Sync Tasks" at bounding box center [131, 384] width 64 height 19
click at [417, 384] on link "Regenerate Reports" at bounding box center [409, 384] width 98 height 19
click at [1004, 214] on link "Contract Report" at bounding box center [1017, 221] width 115 height 30
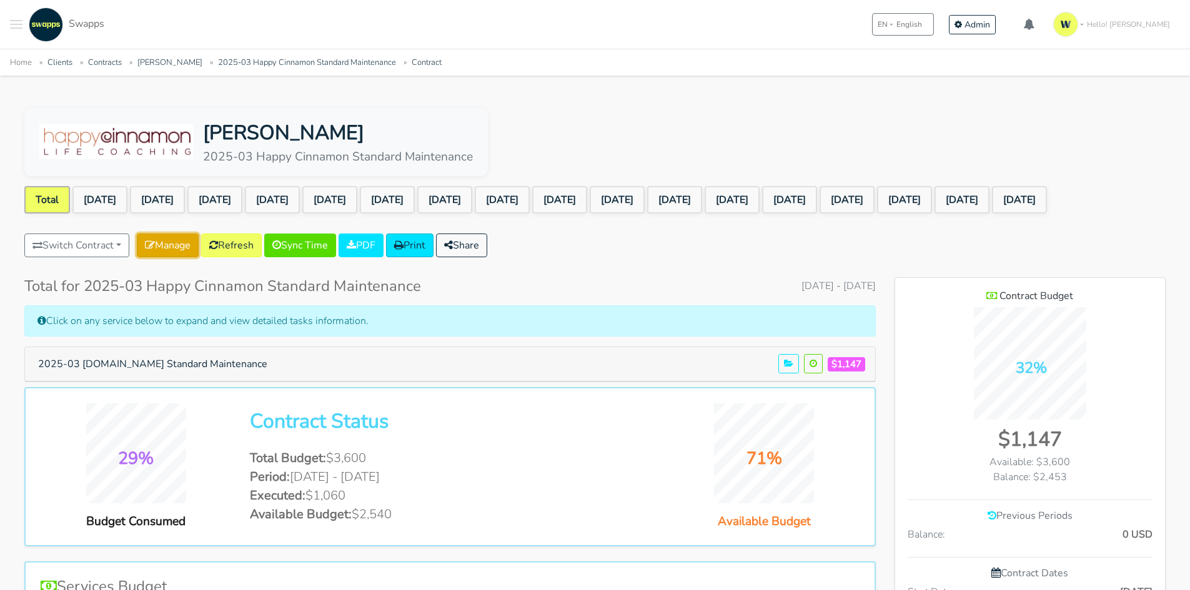
click at [184, 254] on link "Manage" at bounding box center [168, 246] width 62 height 24
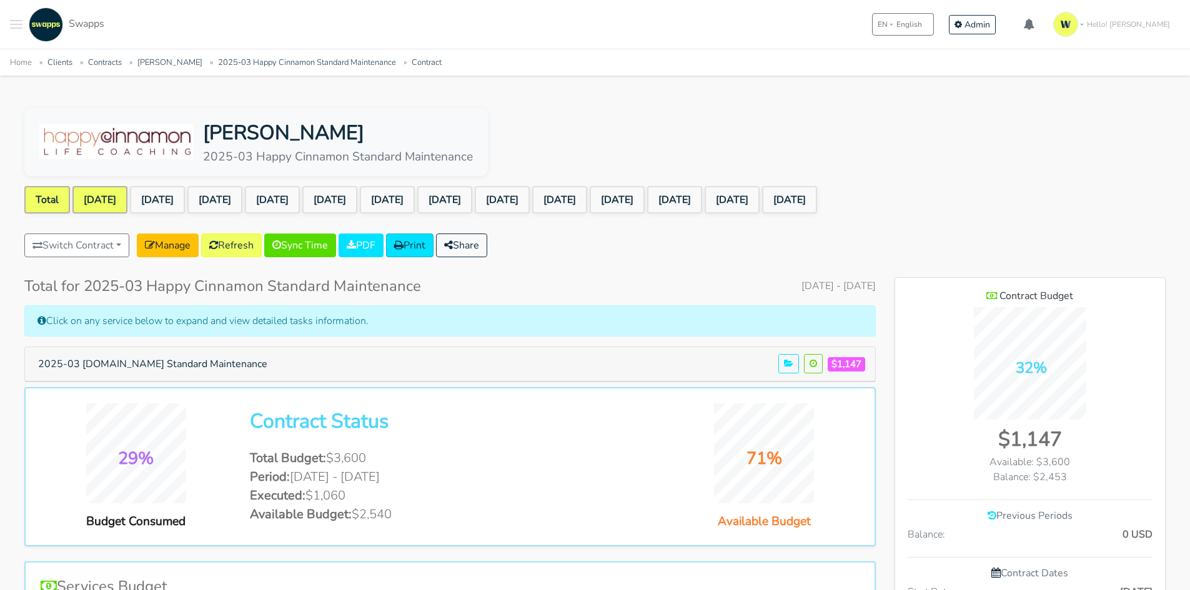
click at [117, 209] on link "Jun 2024" at bounding box center [99, 199] width 55 height 27
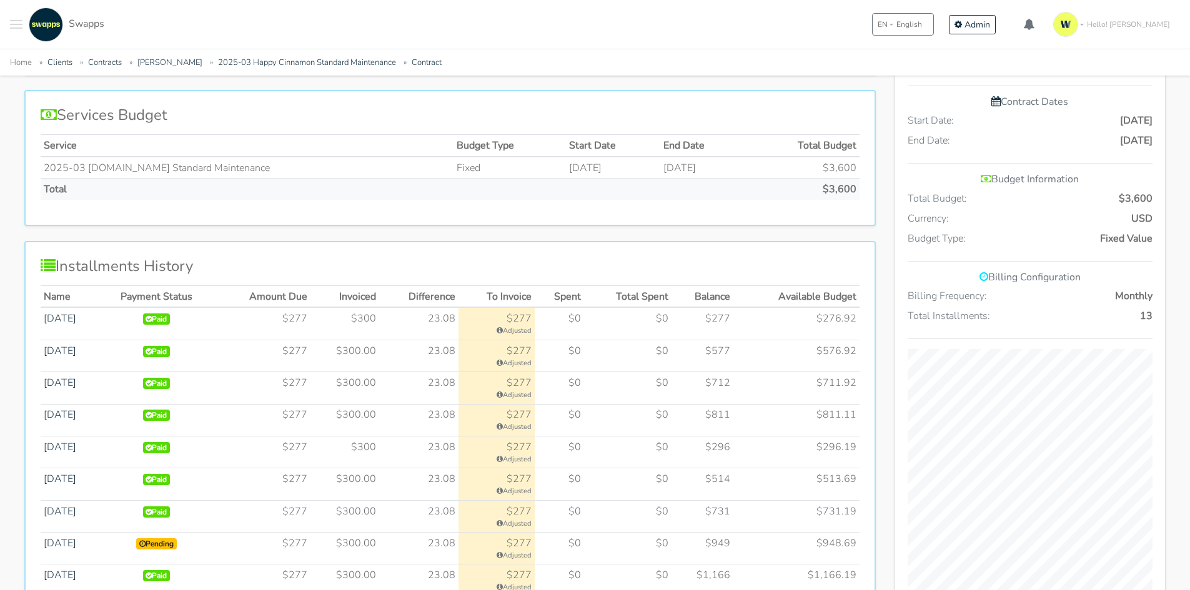
scroll to position [598, 0]
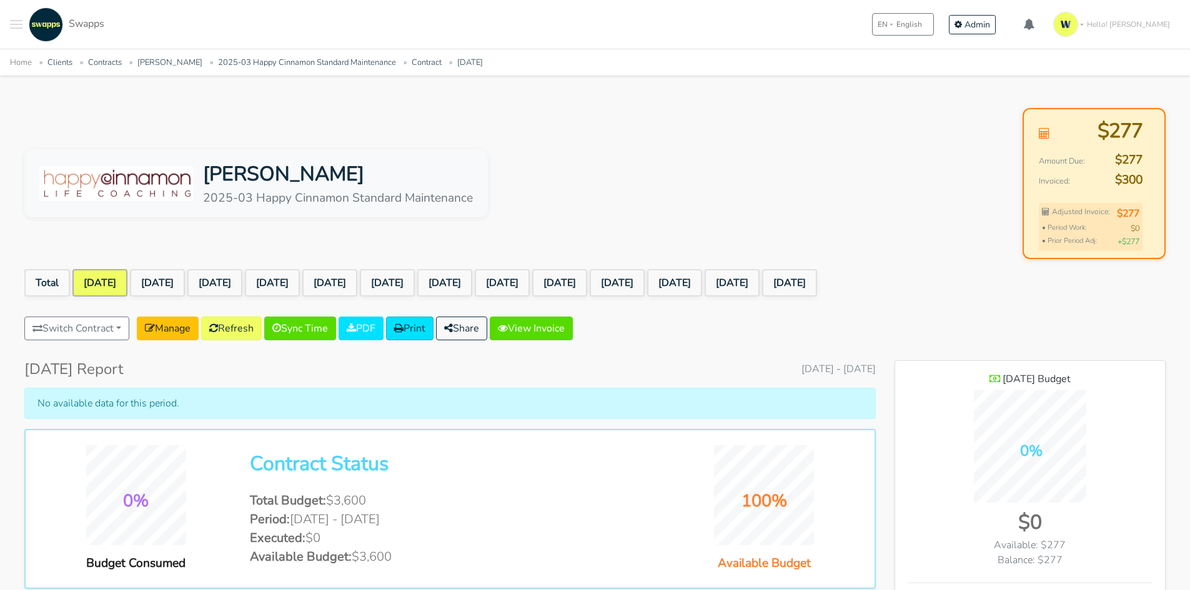
scroll to position [1045, 271]
click at [164, 331] on link "Manage" at bounding box center [168, 329] width 62 height 24
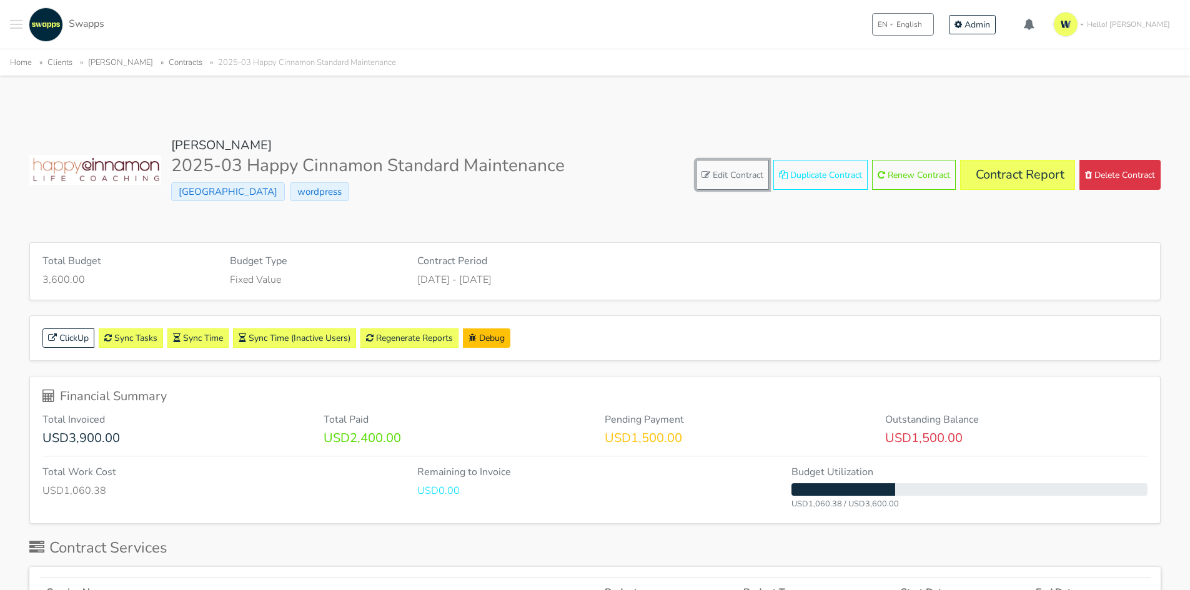
click at [728, 174] on link "Edit Contract" at bounding box center [732, 175] width 73 height 30
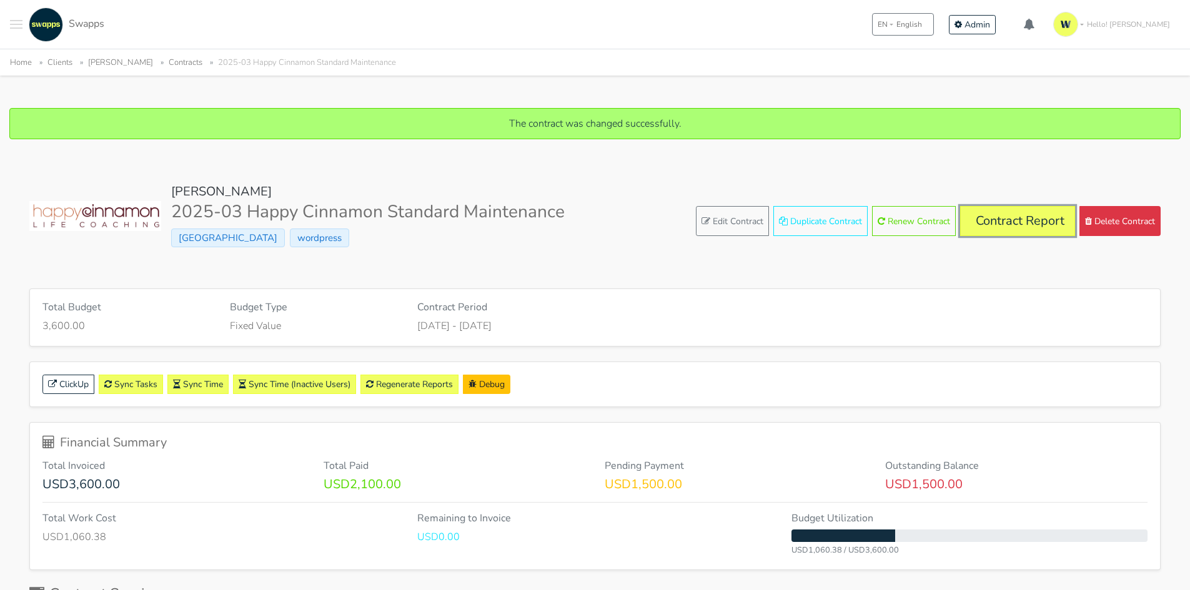
click at [1010, 224] on link "Contract Report" at bounding box center [1017, 221] width 115 height 30
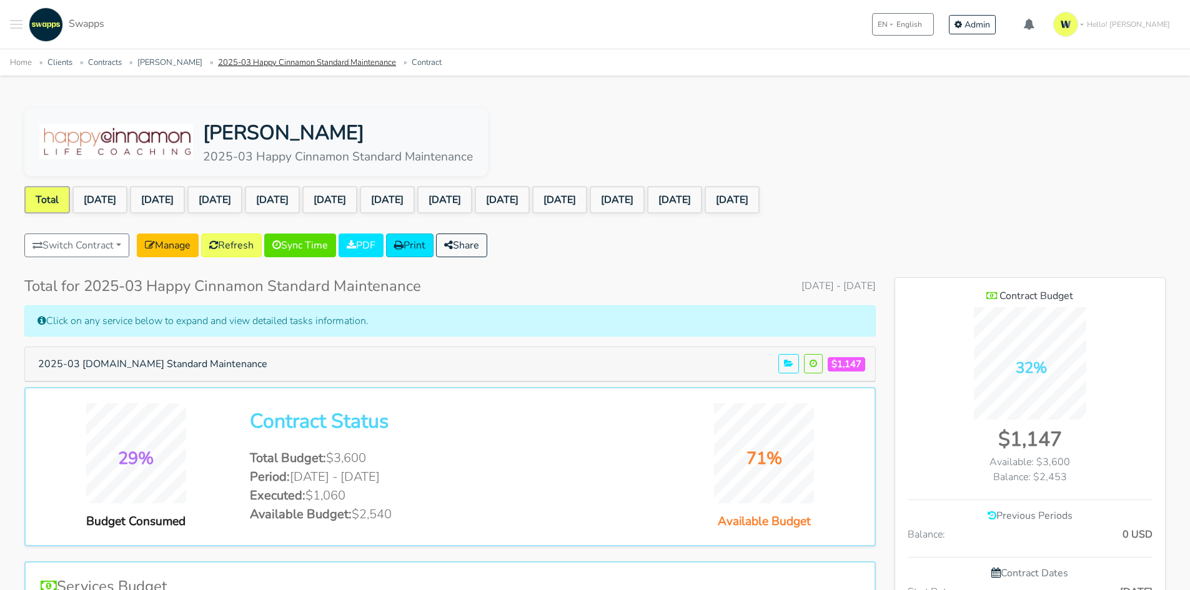
click at [237, 59] on link "2025-03 Happy Cinnamon Standard Maintenance" at bounding box center [307, 62] width 178 height 11
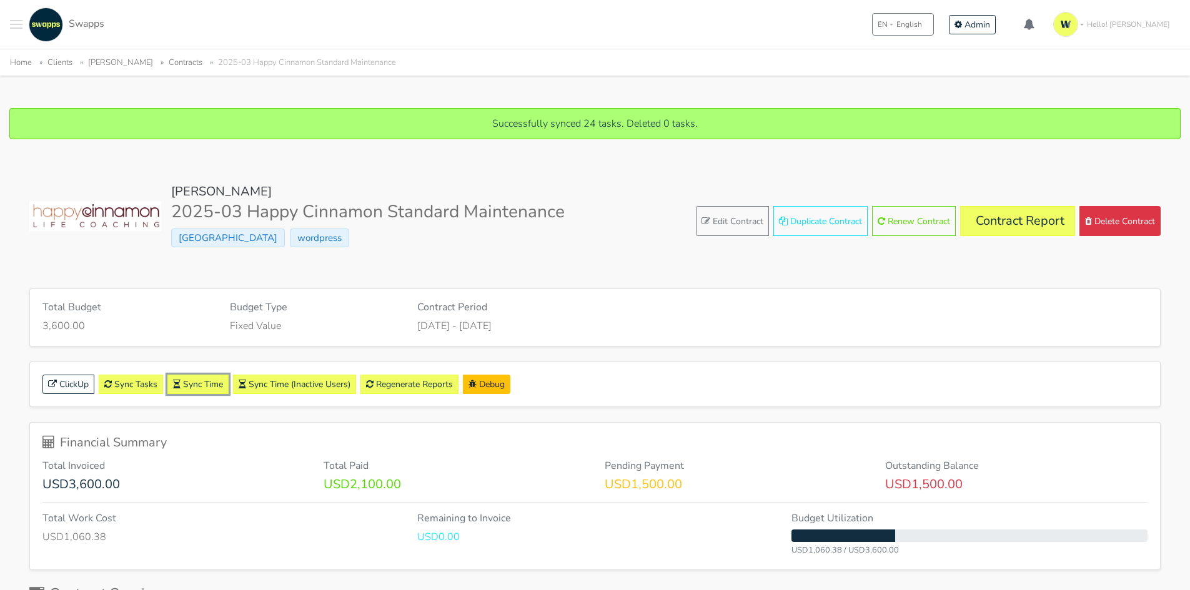
click at [201, 383] on link "Sync Time" at bounding box center [197, 384] width 61 height 19
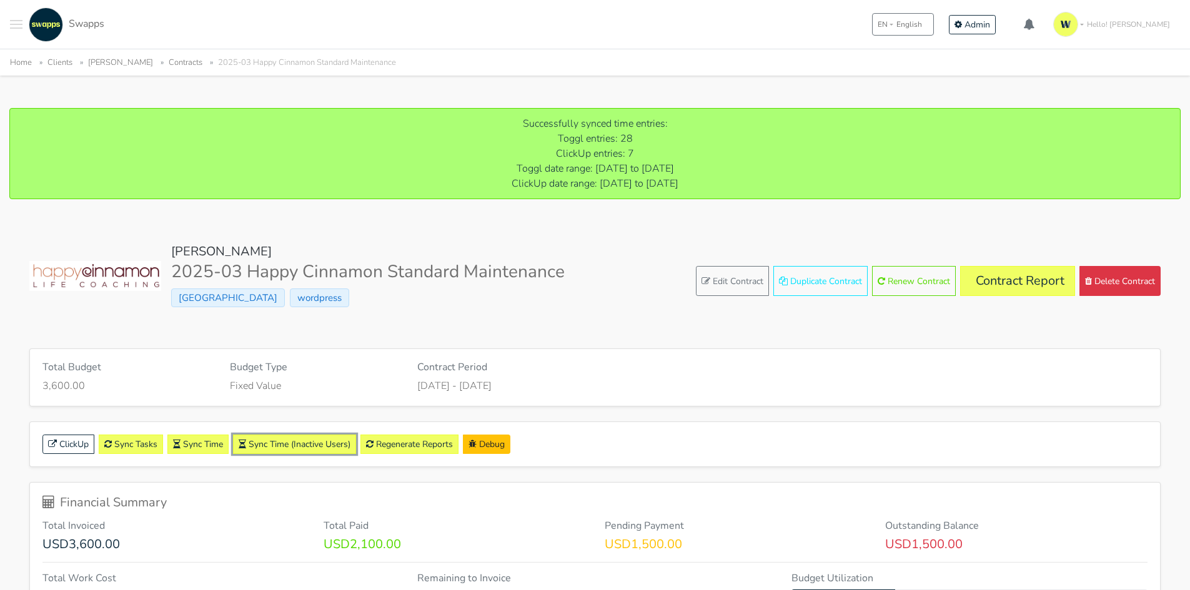
click at [325, 449] on button "Sync Time (Inactive Users)" at bounding box center [294, 444] width 123 height 19
click at [425, 444] on link "Regenerate Reports" at bounding box center [409, 444] width 98 height 19
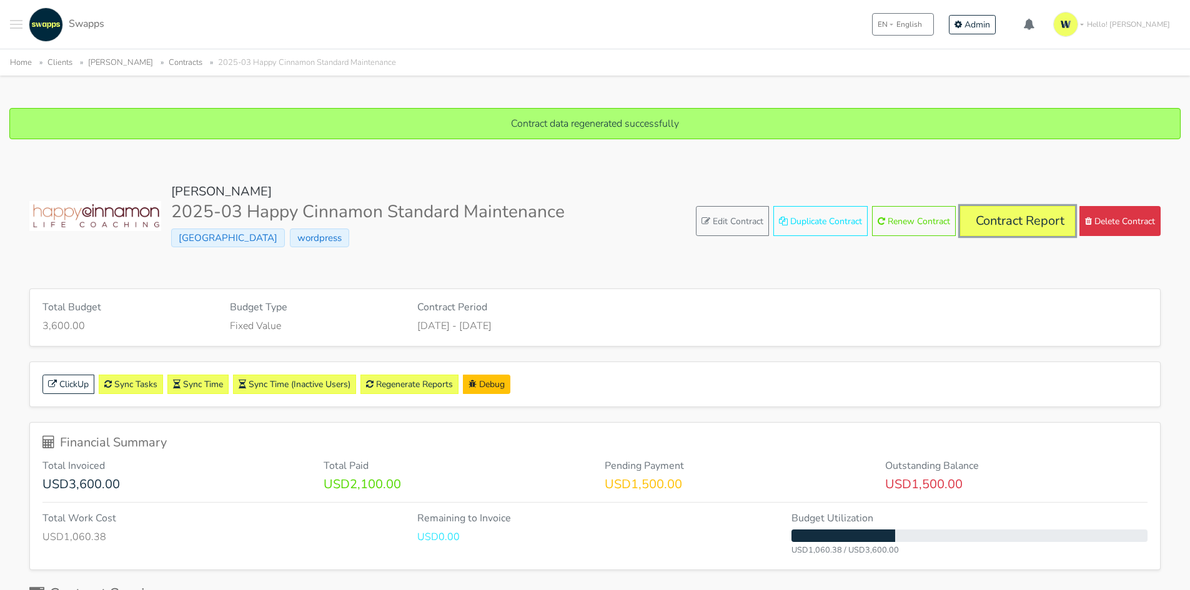
drag, startPoint x: 1032, startPoint y: 220, endPoint x: 1025, endPoint y: 225, distance: 8.5
click at [1032, 220] on link "Contract Report" at bounding box center [1017, 221] width 115 height 30
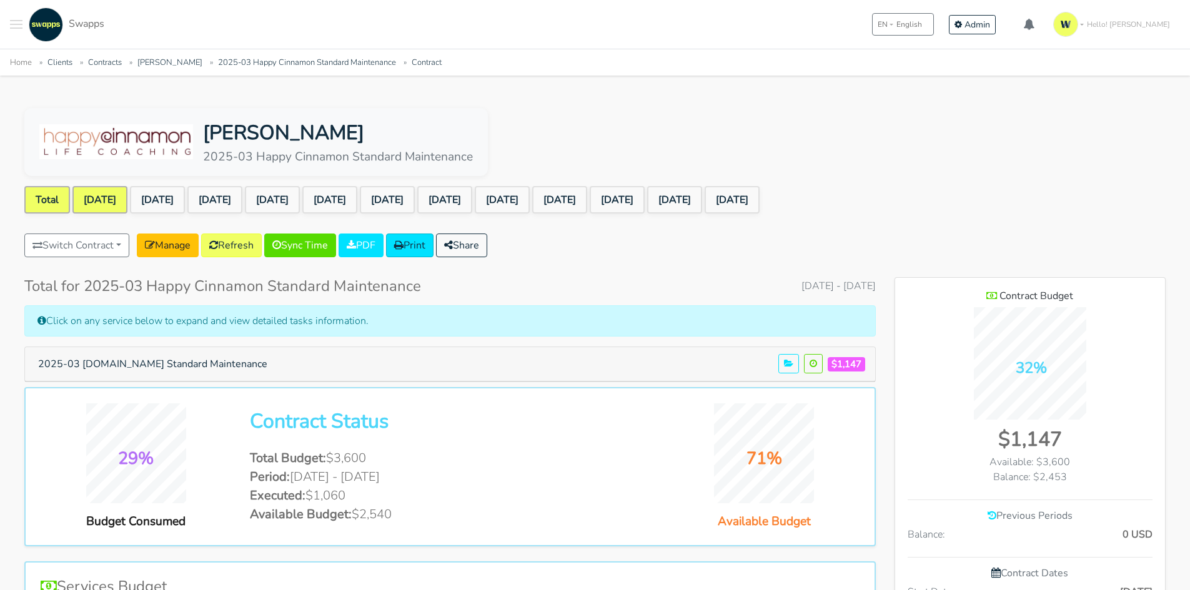
click at [111, 203] on link "[DATE]" at bounding box center [99, 199] width 55 height 27
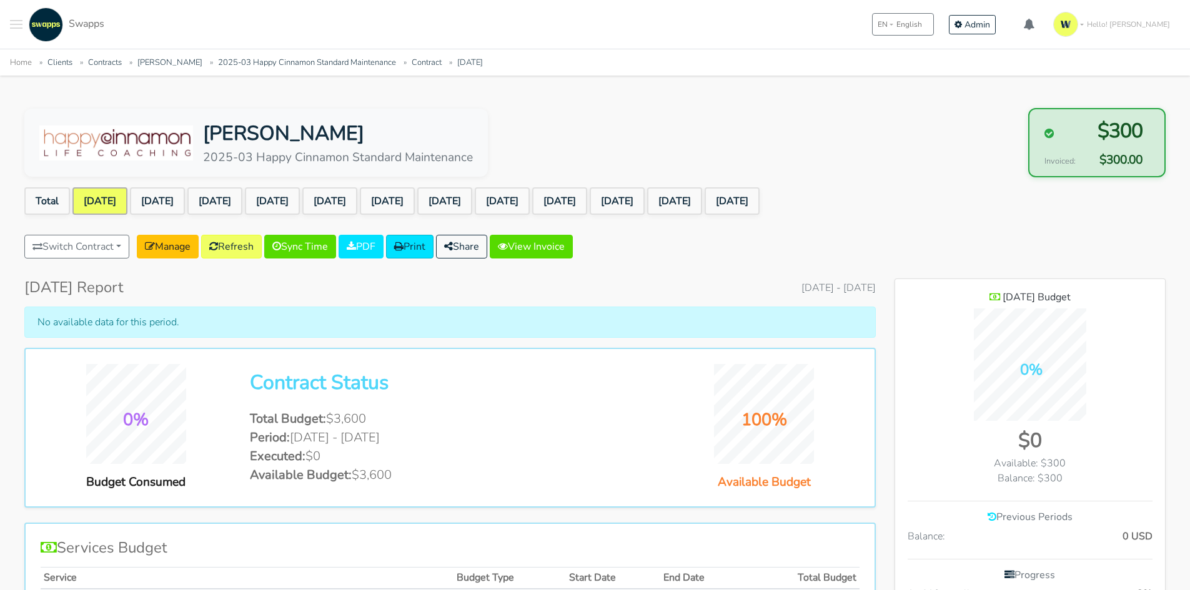
scroll to position [1013, 271]
click at [171, 259] on div "Switch Contract 2023-43 Notificaciones Faktur - Comprobantes Faktur Sas NCARB T…" at bounding box center [298, 249] width 549 height 29
click at [182, 255] on link "Manage" at bounding box center [168, 247] width 62 height 24
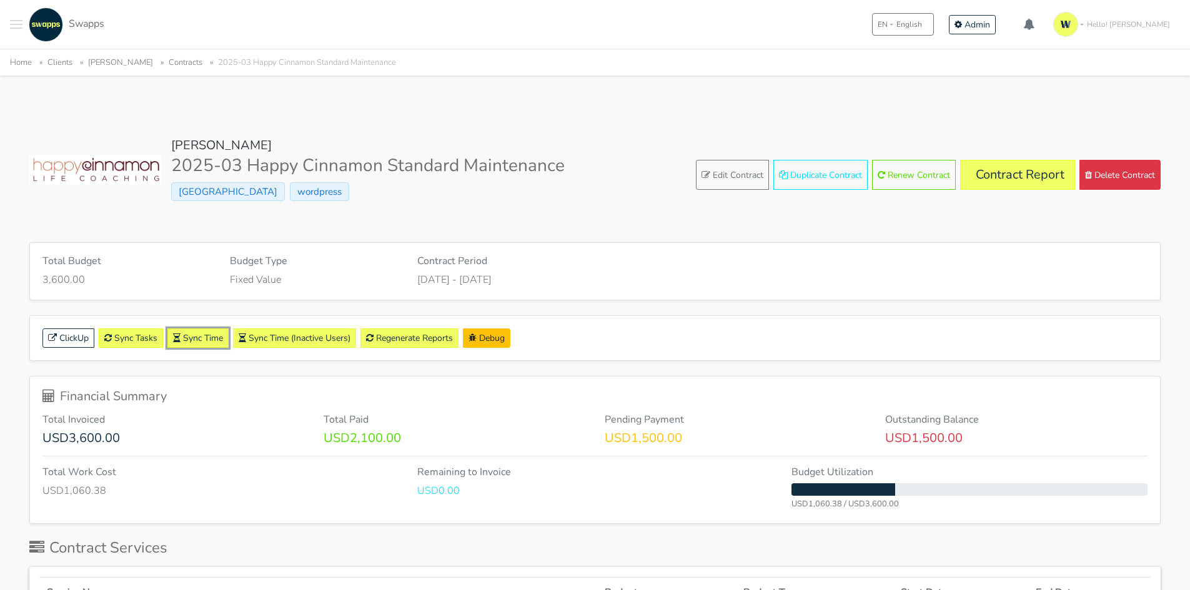
click at [200, 338] on link "Sync Time" at bounding box center [197, 338] width 61 height 19
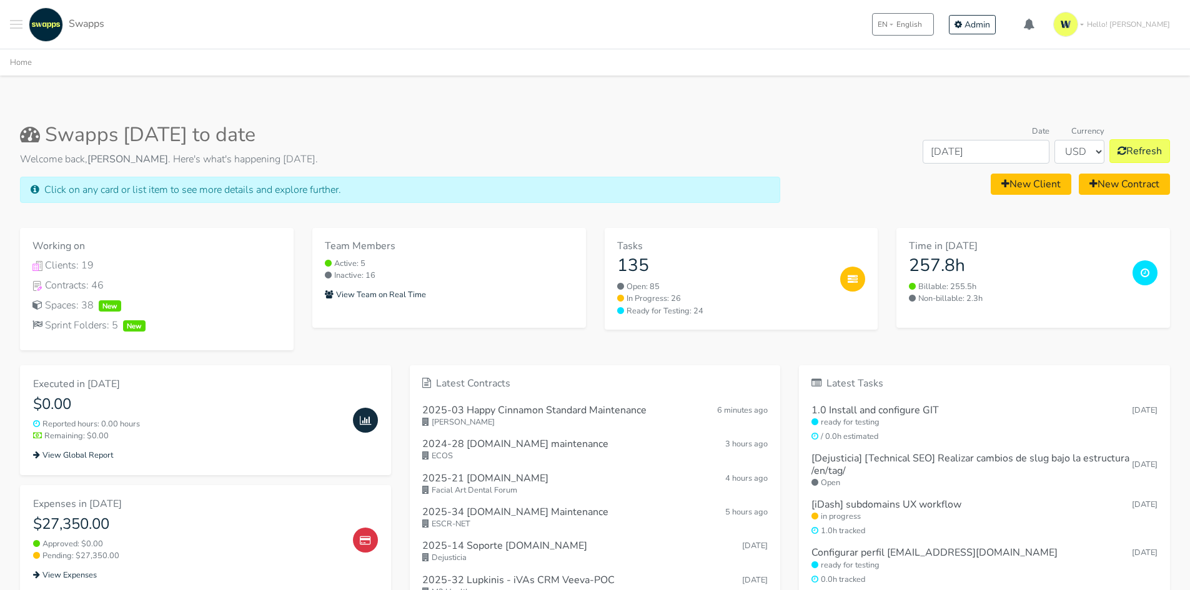
click at [14, 27] on span "Toggle navigation menu" at bounding box center [16, 27] width 12 height 1
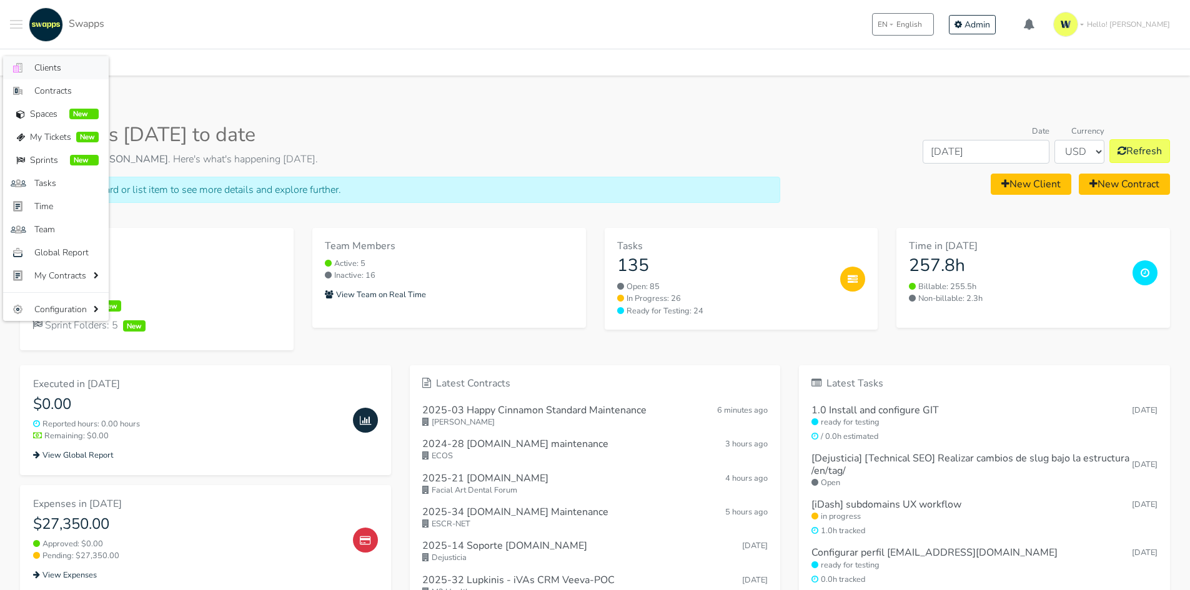
drag, startPoint x: 35, startPoint y: 65, endPoint x: 101, endPoint y: 82, distance: 67.7
click at [36, 66] on span "Clients" at bounding box center [66, 67] width 64 height 13
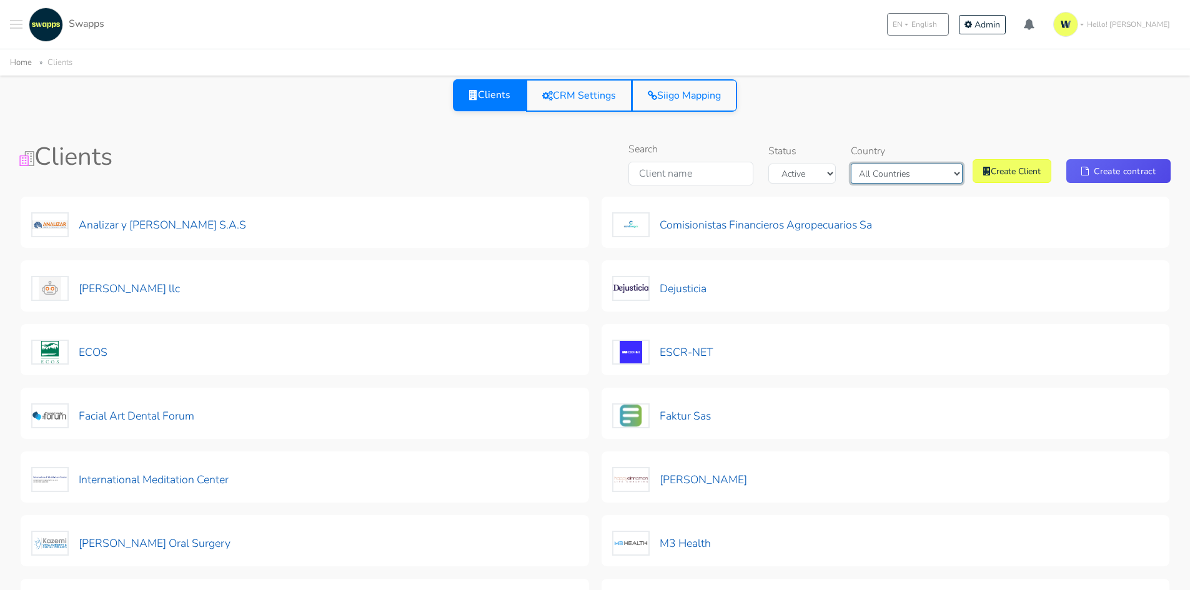
click at [893, 176] on select "All Countries Colombia USA" at bounding box center [907, 174] width 112 height 20
select select "USA"
click at [872, 164] on select "All Countries Colombia USA" at bounding box center [907, 174] width 112 height 20
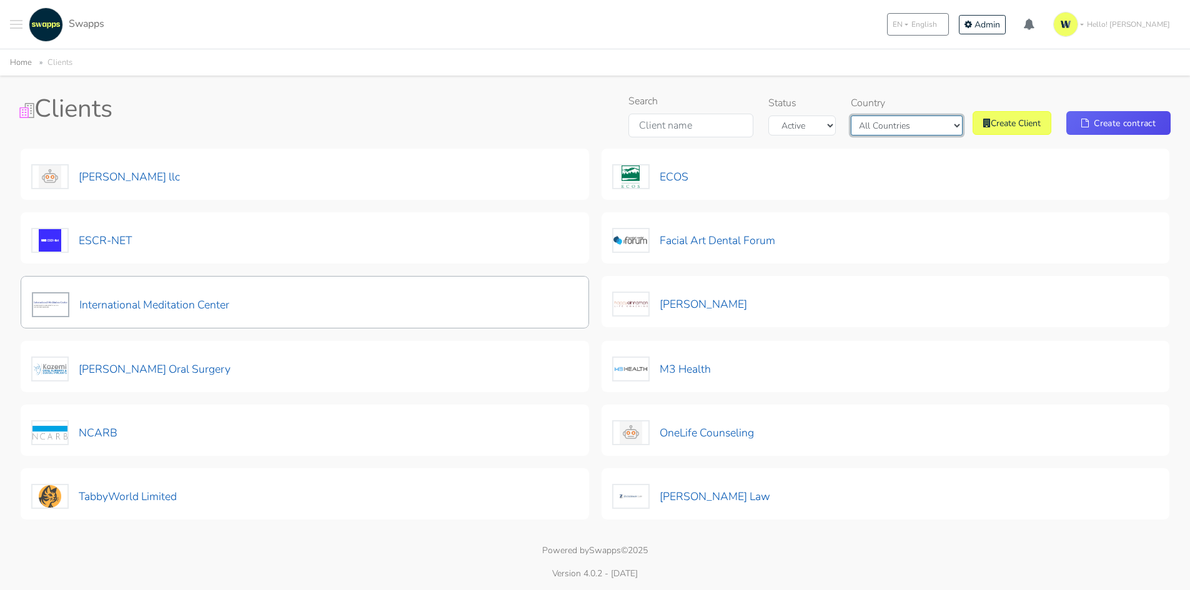
scroll to position [48, 0]
click at [680, 181] on button "ECOS" at bounding box center [650, 177] width 77 height 26
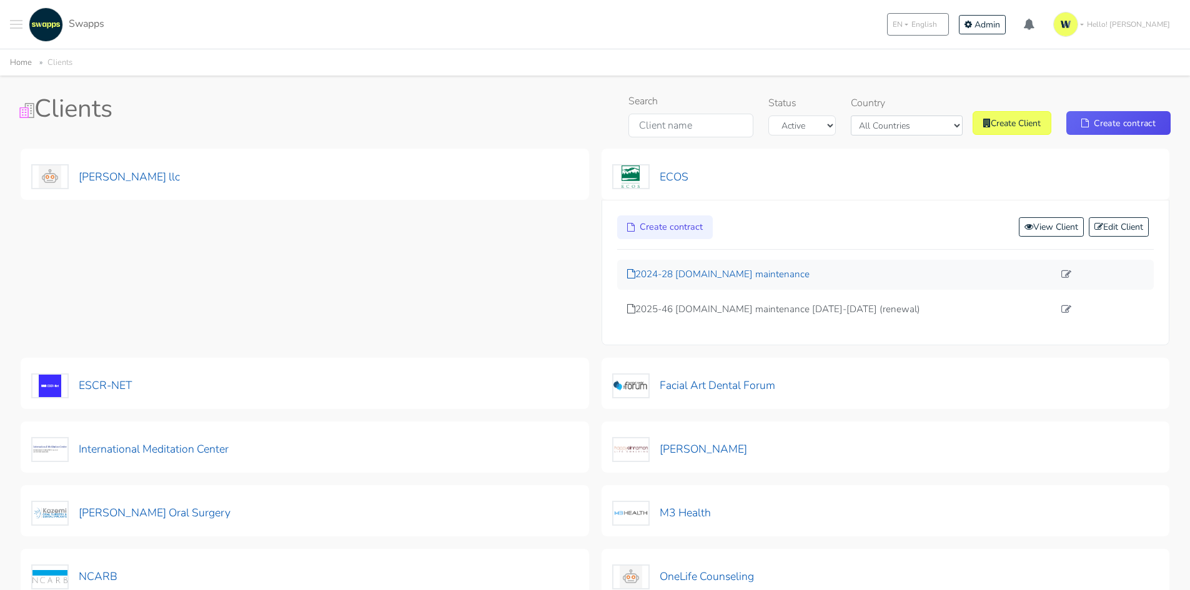
click at [711, 271] on p "2024-28 [DOMAIN_NAME] maintenance" at bounding box center [840, 274] width 427 height 14
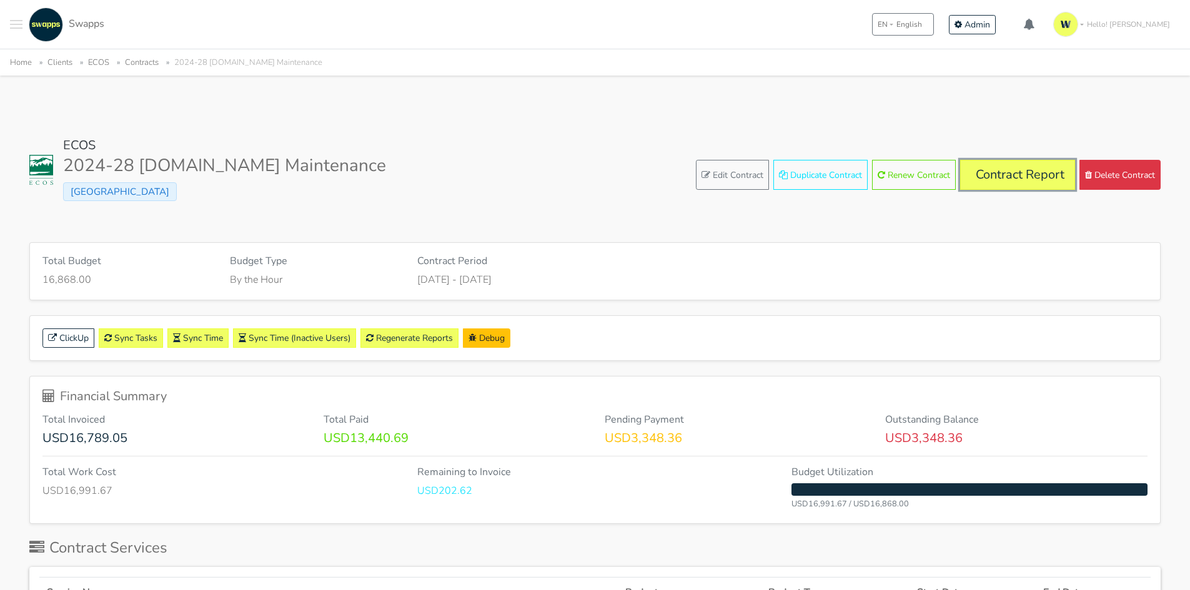
click at [1010, 177] on link "Contract Report" at bounding box center [1017, 175] width 115 height 30
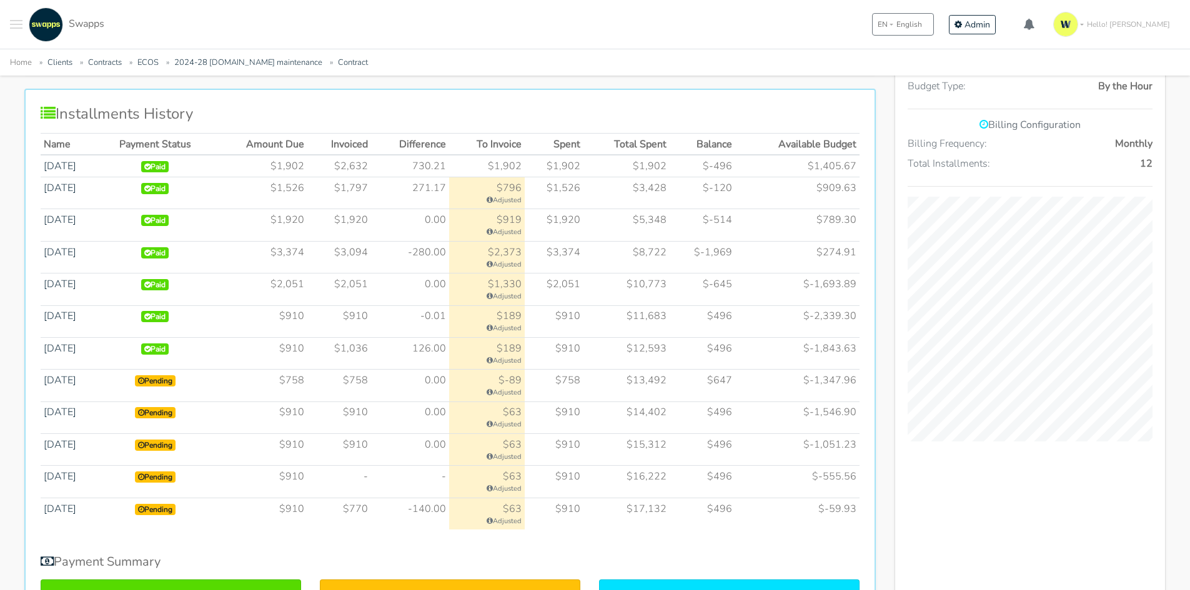
scroll to position [750, 0]
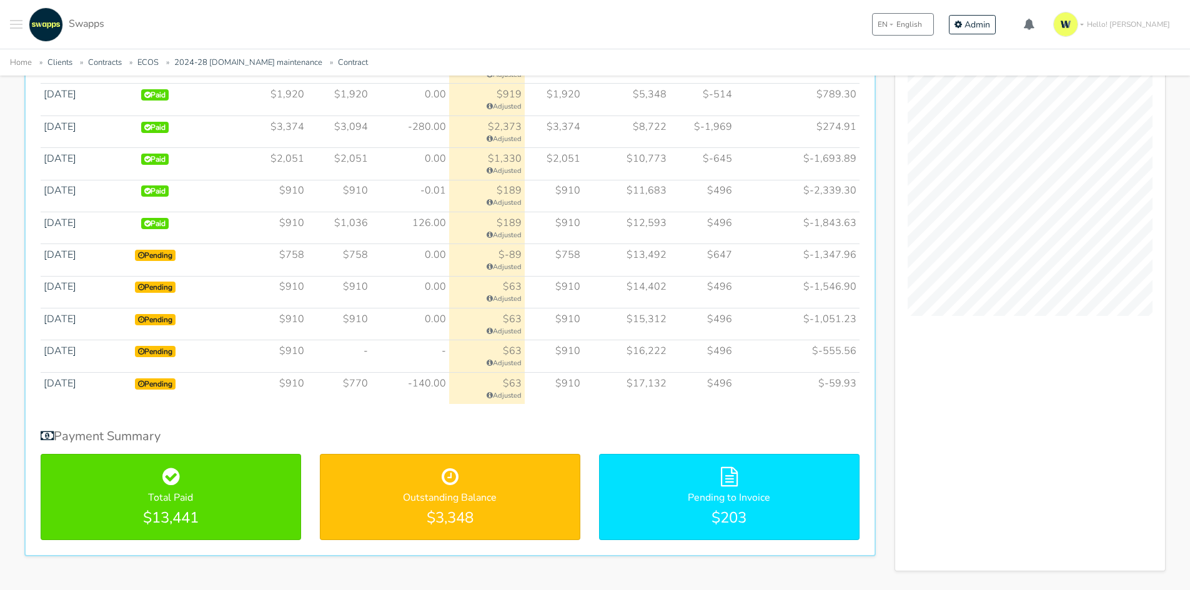
click at [632, 427] on div "Installments History Name Payment Status Amount Due Invoiced Difference To Invo…" at bounding box center [450, 260] width 852 height 594
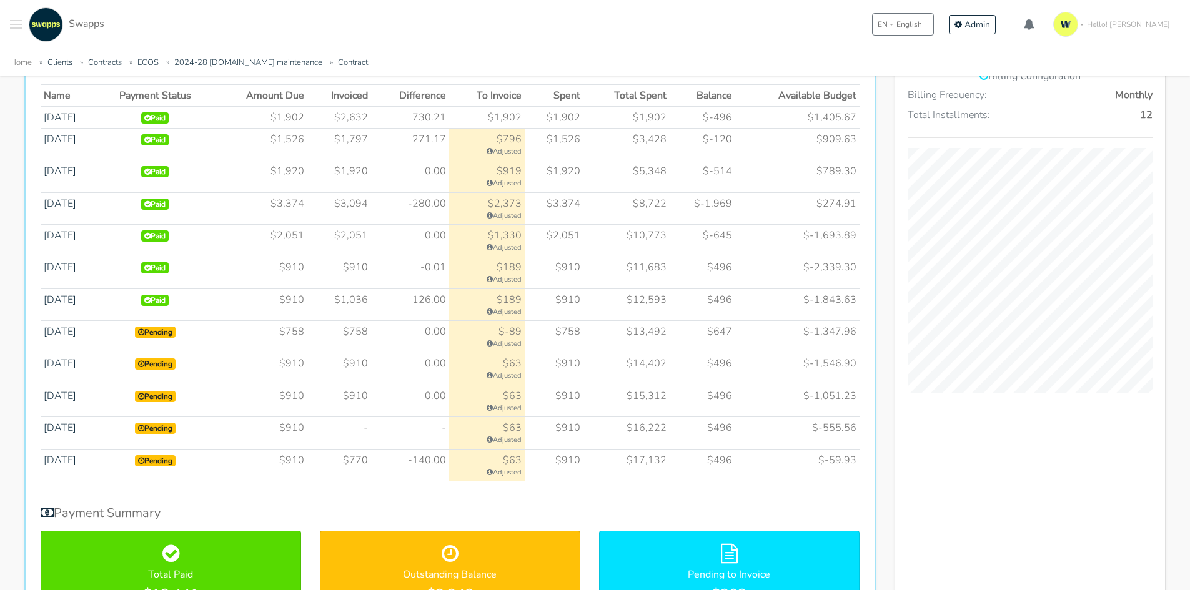
scroll to position [687, 0]
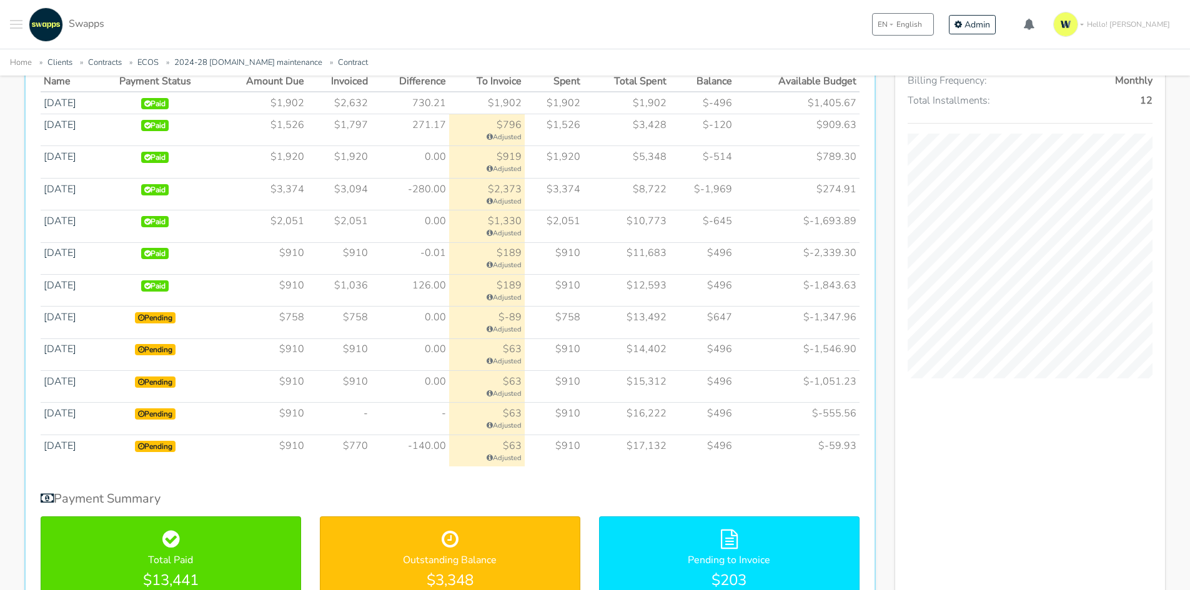
click at [581, 451] on td "$910" at bounding box center [554, 451] width 59 height 32
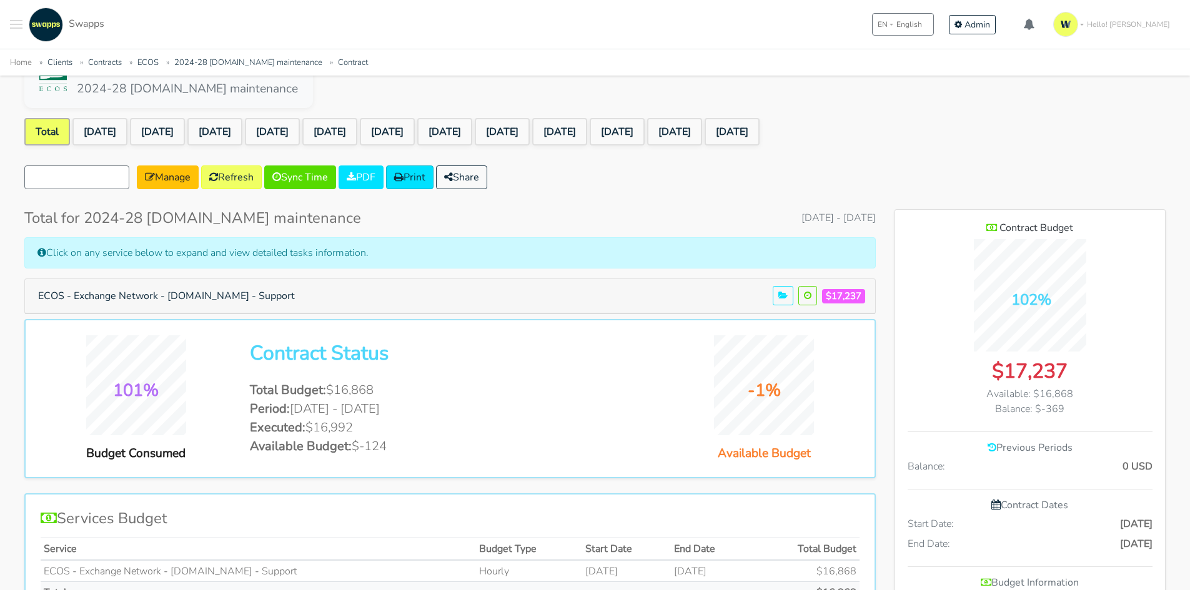
scroll to position [62, 0]
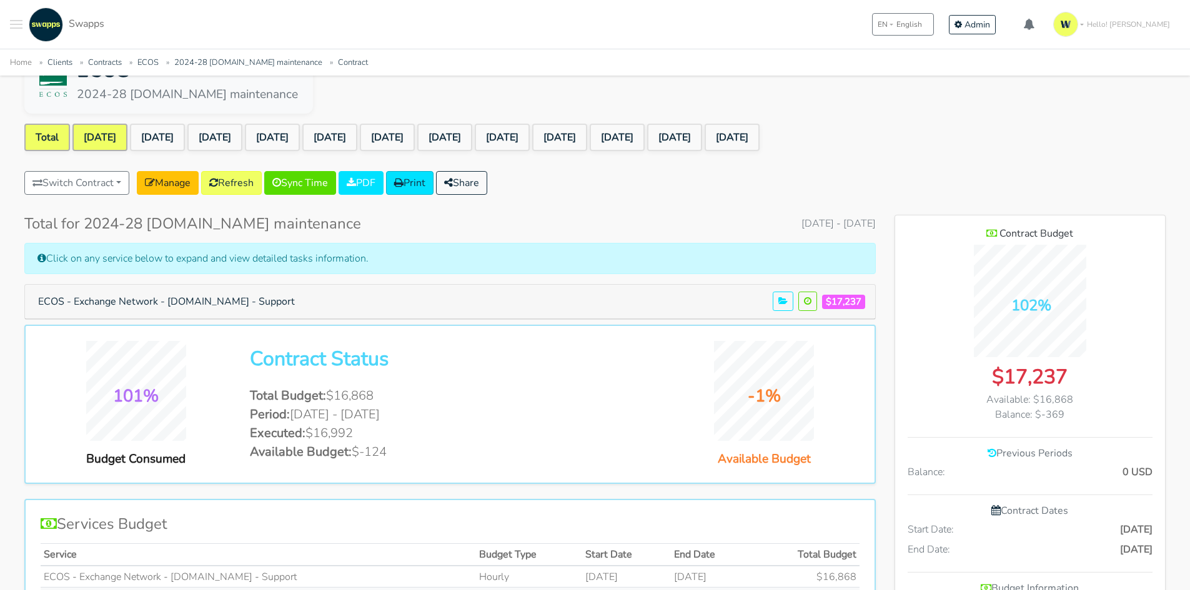
click at [115, 139] on link "[DATE]" at bounding box center [99, 137] width 55 height 27
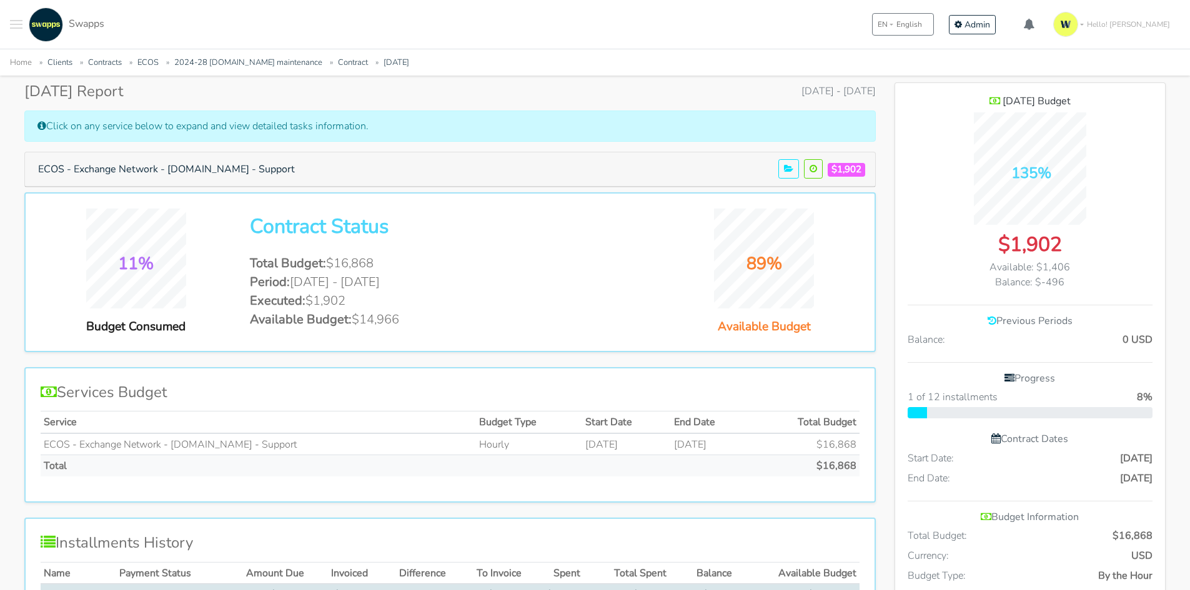
scroll to position [250, 0]
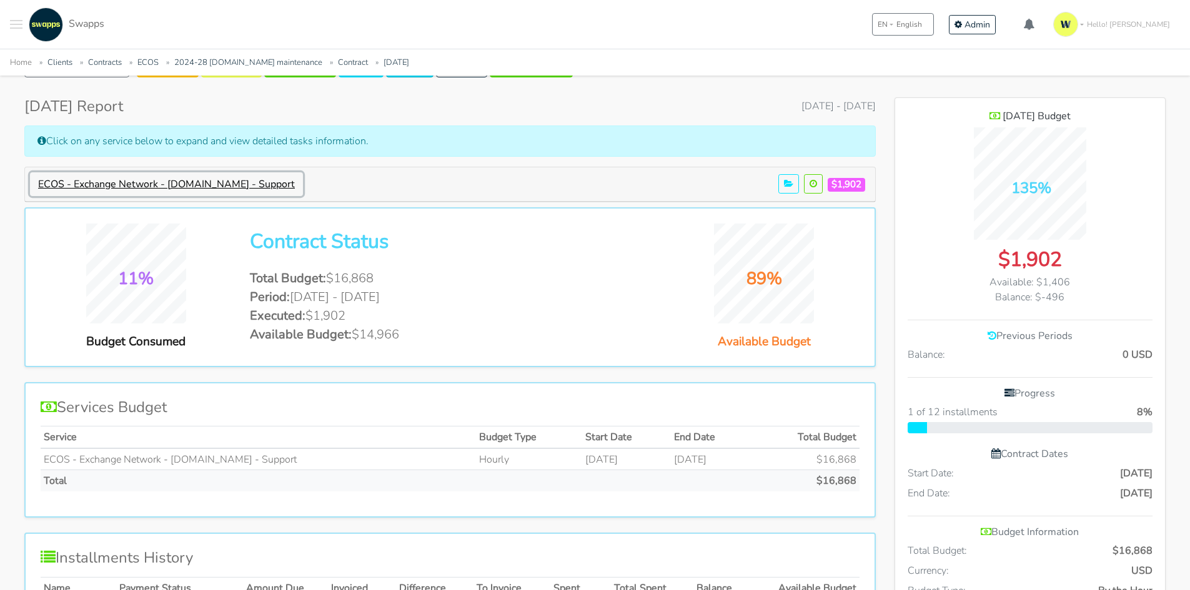
click at [247, 192] on button "ECOS - Exchange Network - [DOMAIN_NAME] - Support" at bounding box center [166, 184] width 273 height 24
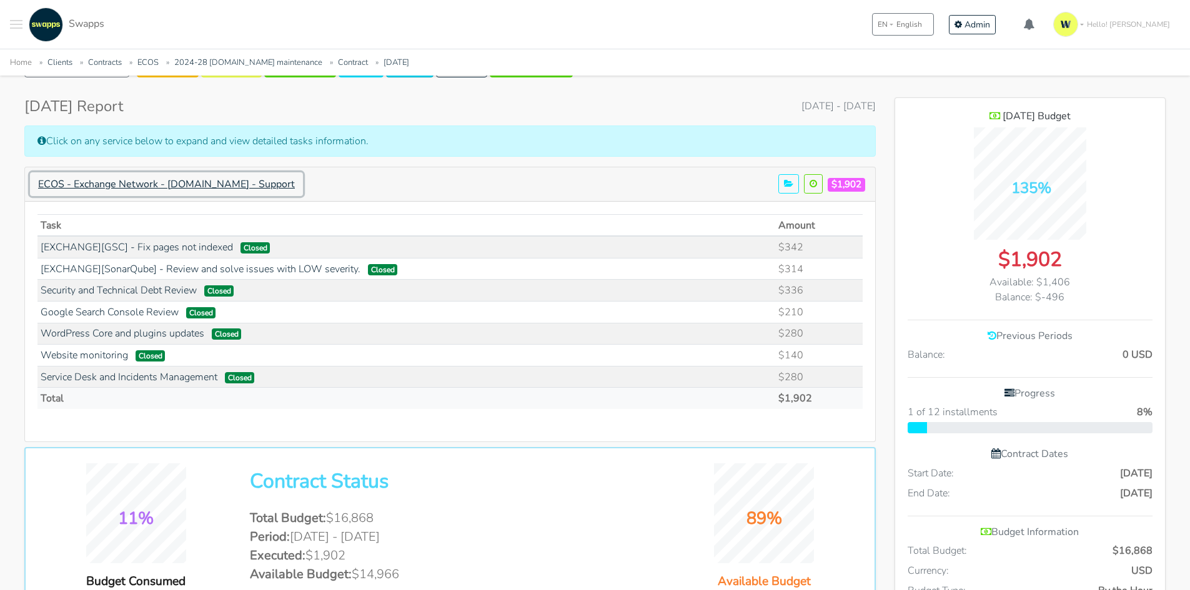
scroll to position [1283, 271]
click at [207, 272] on link "[EXCHANGE][SonarQube] - Review and solve issues with LOW severity." at bounding box center [201, 269] width 320 height 14
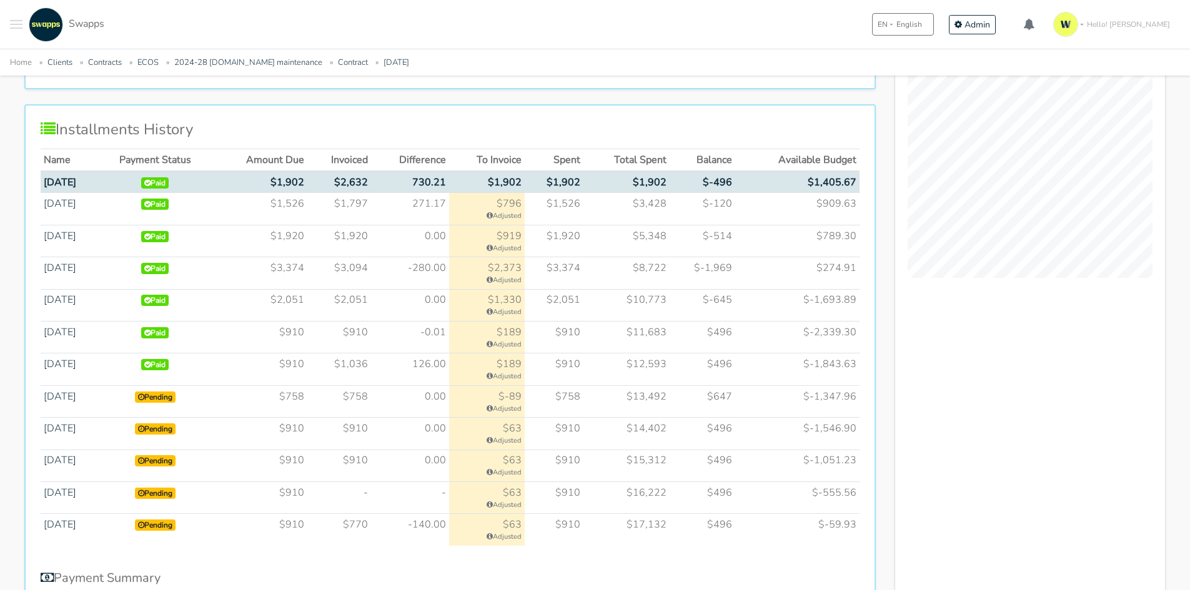
scroll to position [937, 0]
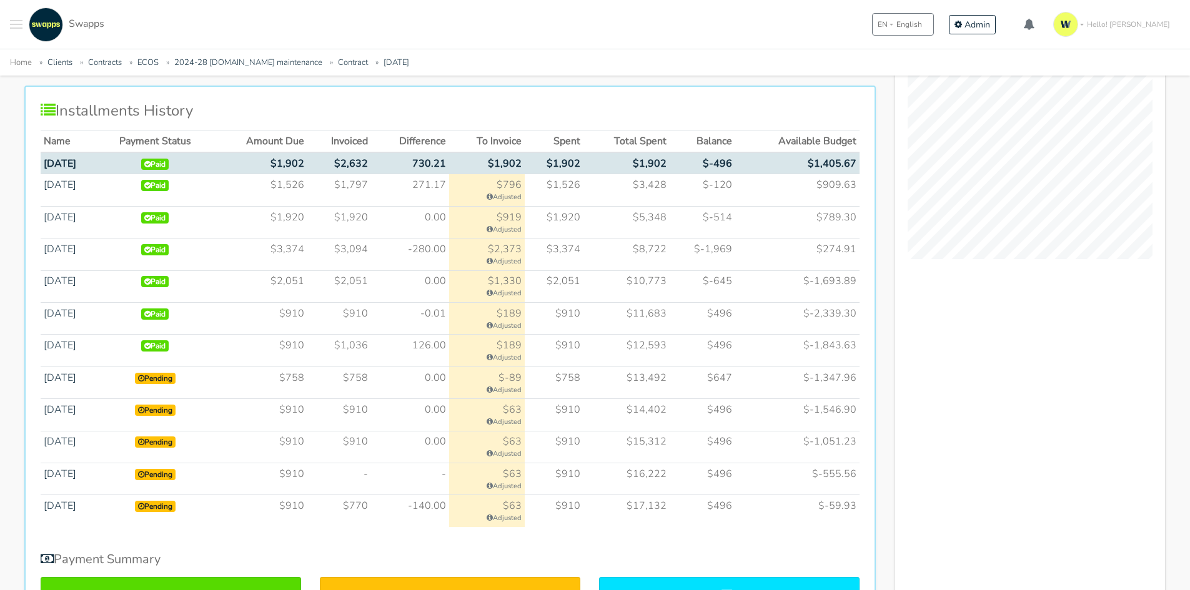
click at [449, 181] on td "271.17" at bounding box center [410, 190] width 78 height 32
drag, startPoint x: 440, startPoint y: 172, endPoint x: 440, endPoint y: 192, distance: 19.4
click at [440, 192] on tbody "Oct 2024 Paid $1,902 $2,632" at bounding box center [450, 339] width 819 height 375
click at [445, 372] on td "0.00" at bounding box center [410, 383] width 78 height 32
click at [351, 201] on td "$1,797" at bounding box center [338, 190] width 63 height 32
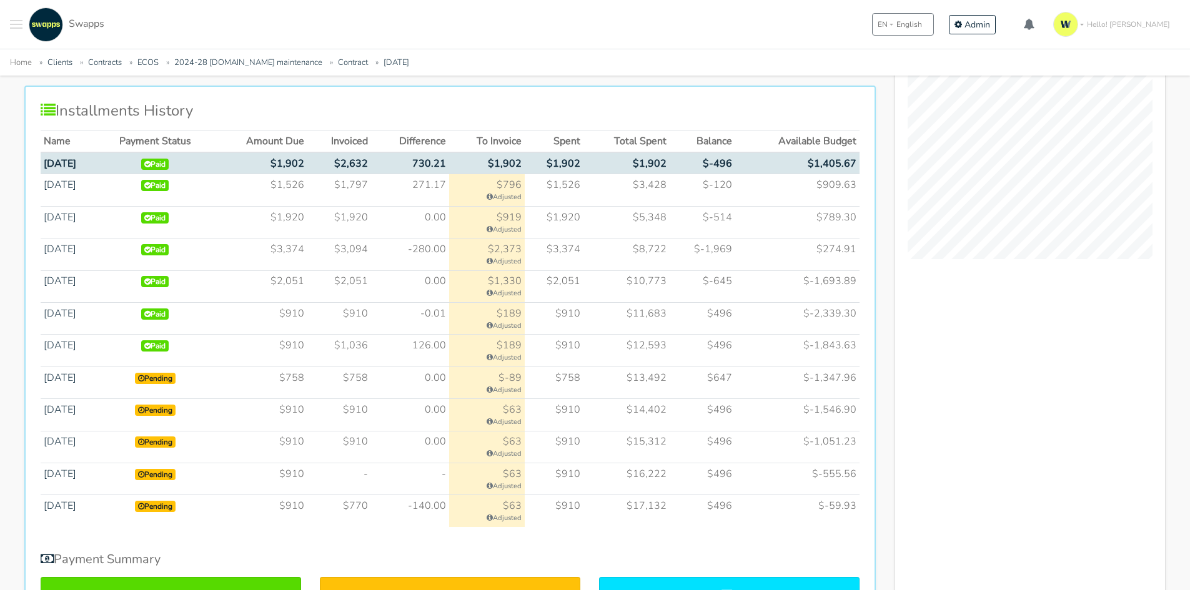
drag, startPoint x: 345, startPoint y: 154, endPoint x: 377, endPoint y: 202, distance: 58.0
click at [377, 202] on tbody "Oct 2024 Paid $1,902 $2,632" at bounding box center [450, 339] width 819 height 375
click at [166, 196] on td "Paid" at bounding box center [154, 190] width 115 height 32
drag, startPoint x: 39, startPoint y: 135, endPoint x: 97, endPoint y: 169, distance: 67.5
click at [97, 169] on div "Installments History Name Payment Status Amount Due Invoiced Difference To Invo…" at bounding box center [450, 383] width 852 height 594
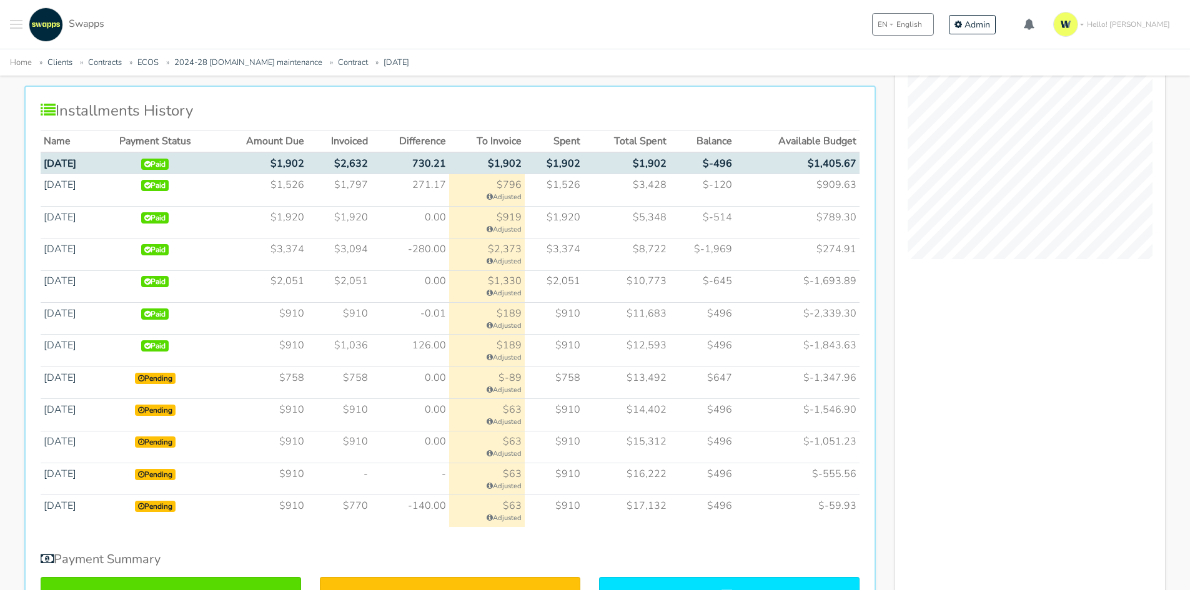
click at [427, 224] on td "0.00" at bounding box center [410, 222] width 78 height 32
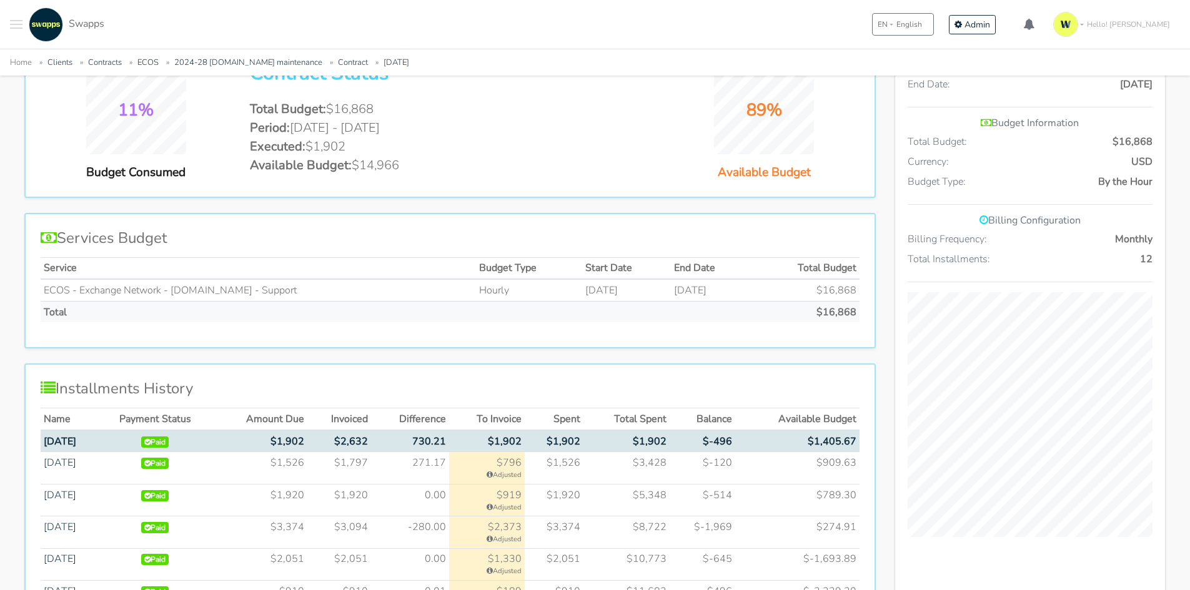
scroll to position [562, 0]
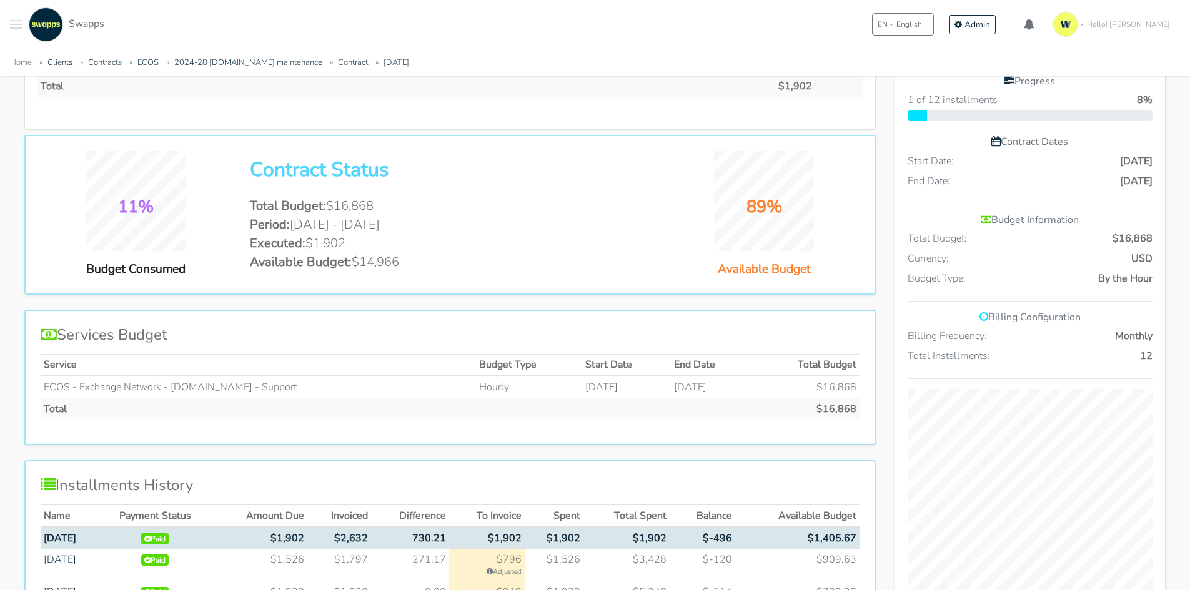
click at [444, 177] on h2 "Contract Status" at bounding box center [450, 170] width 400 height 24
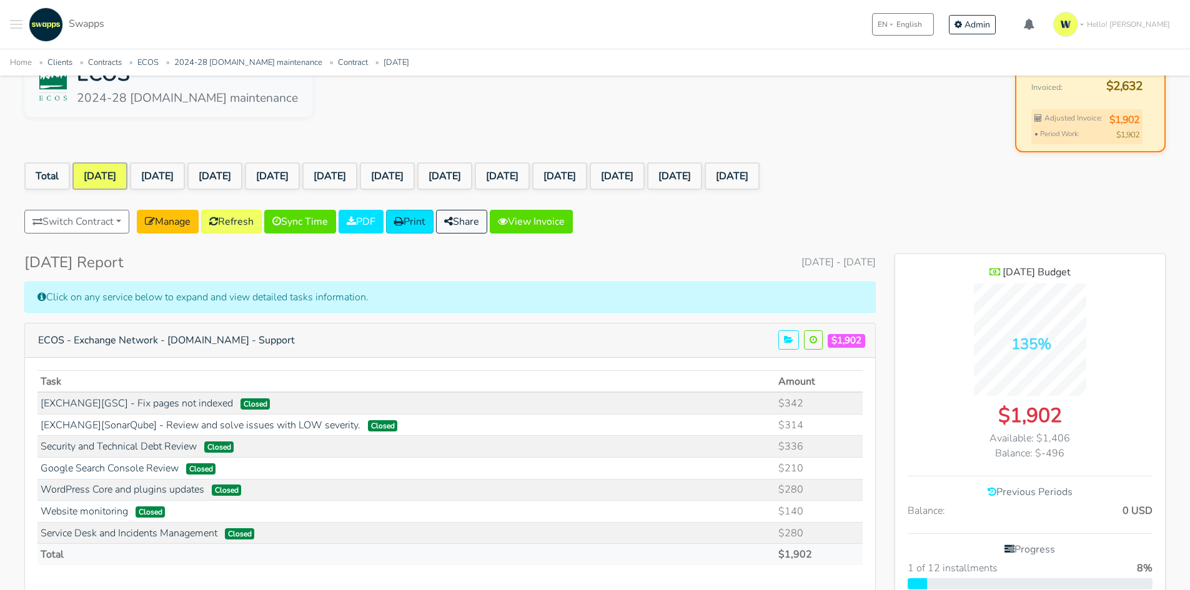
scroll to position [62, 0]
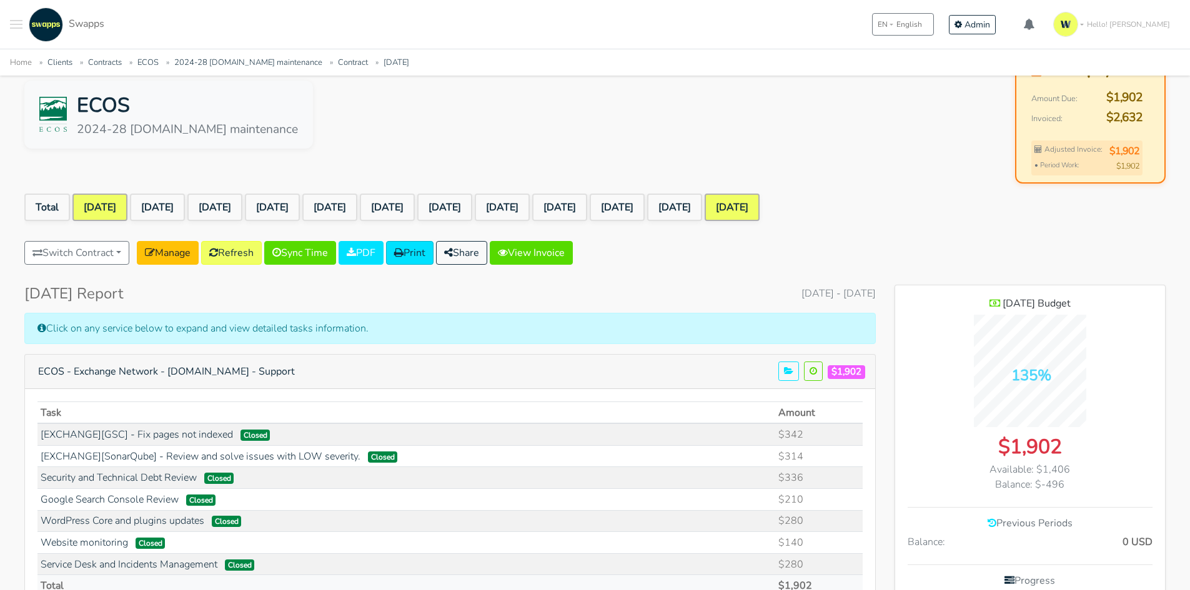
click at [760, 203] on link "[DATE]" at bounding box center [732, 207] width 55 height 27
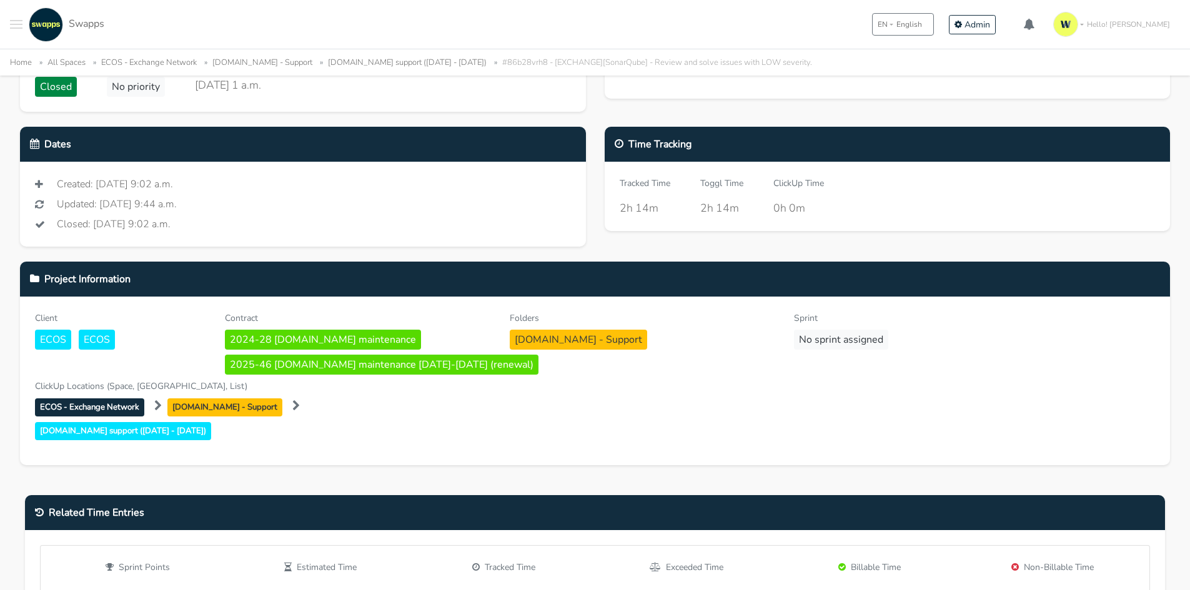
scroll to position [125, 0]
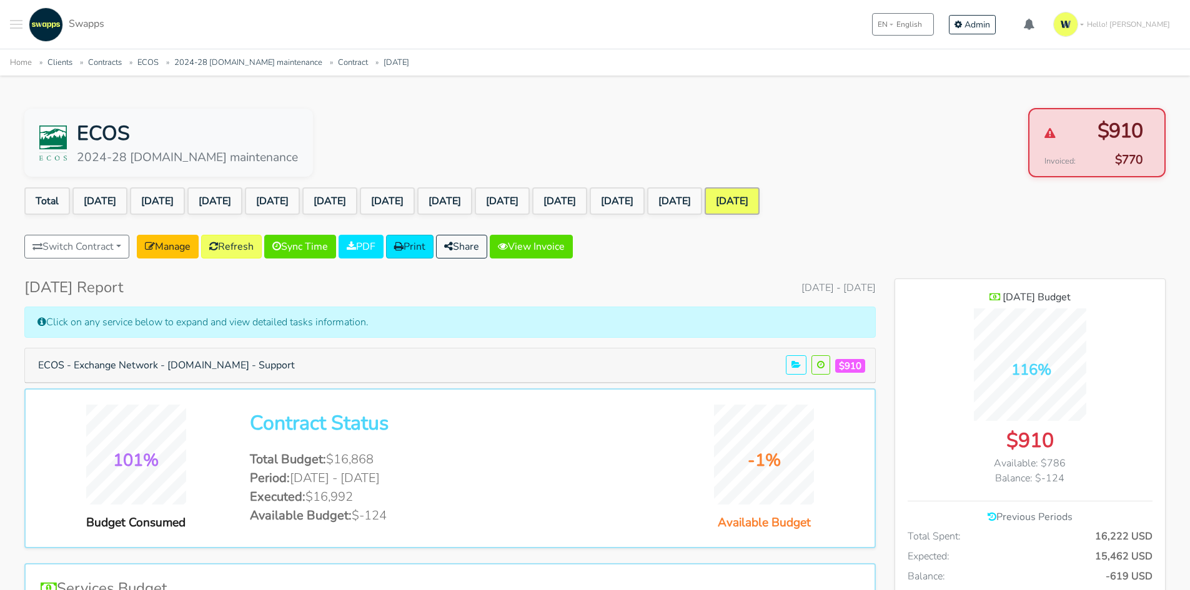
scroll to position [1043, 271]
click at [541, 244] on link "View Invoice" at bounding box center [531, 247] width 83 height 24
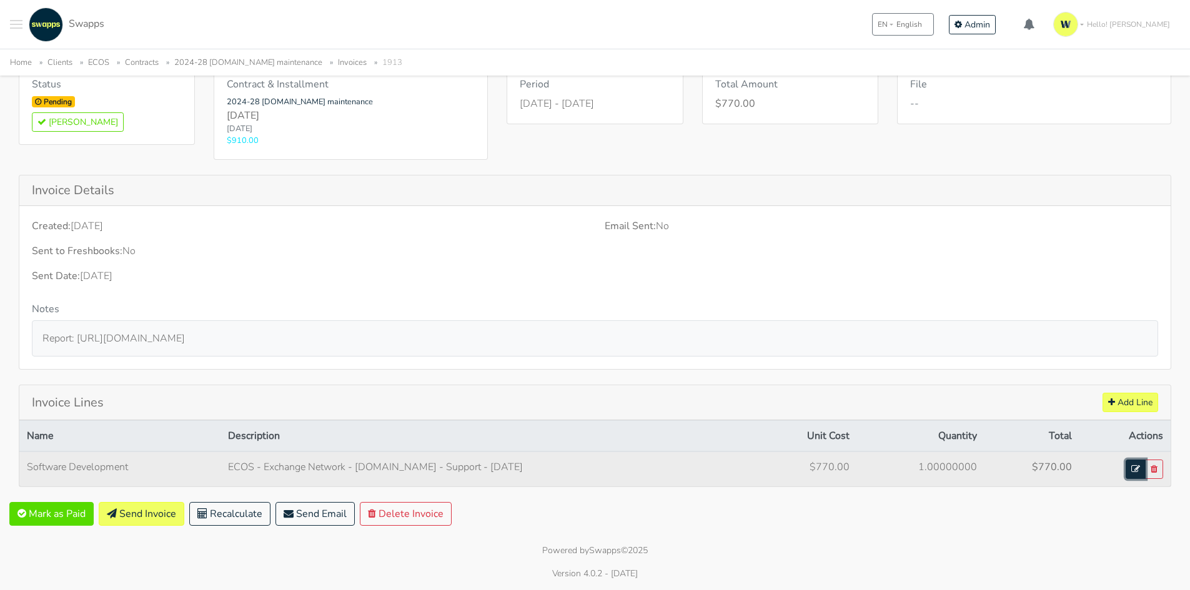
click at [1135, 477] on link at bounding box center [1136, 469] width 20 height 19
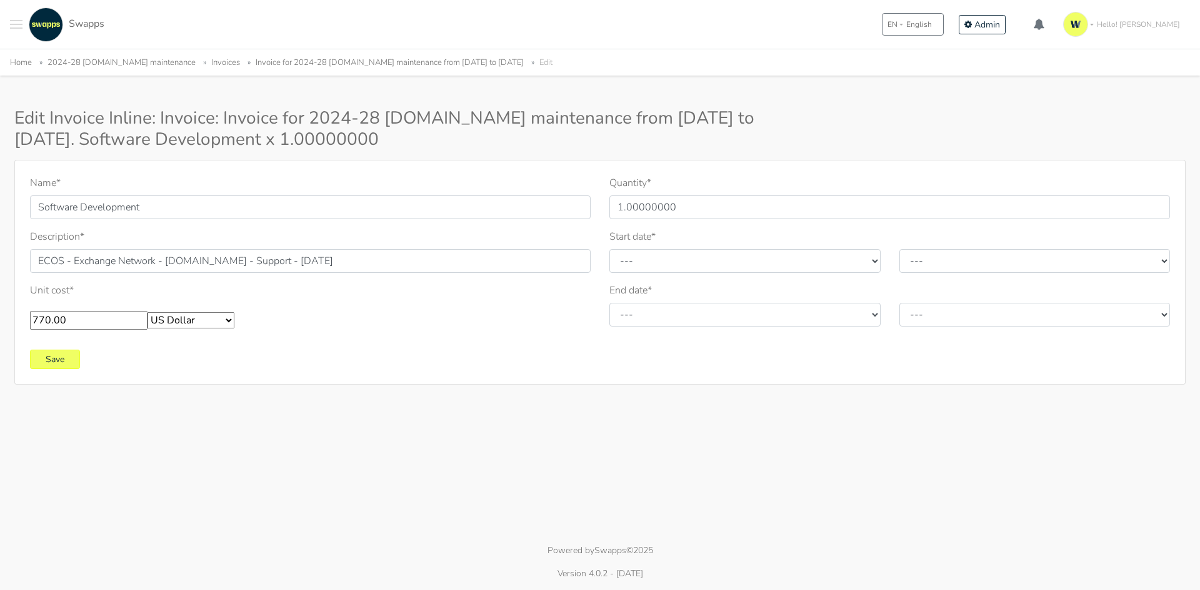
drag, startPoint x: 44, startPoint y: 320, endPoint x: 21, endPoint y: 319, distance: 22.5
click at [21, 319] on div "Name * Software Development Description * ECOS - Exchange Network - [DOMAIN_NAM…" at bounding box center [310, 258] width 579 height 164
type input "850.00"
click at [78, 366] on input "Save" at bounding box center [55, 359] width 50 height 19
select select "9"
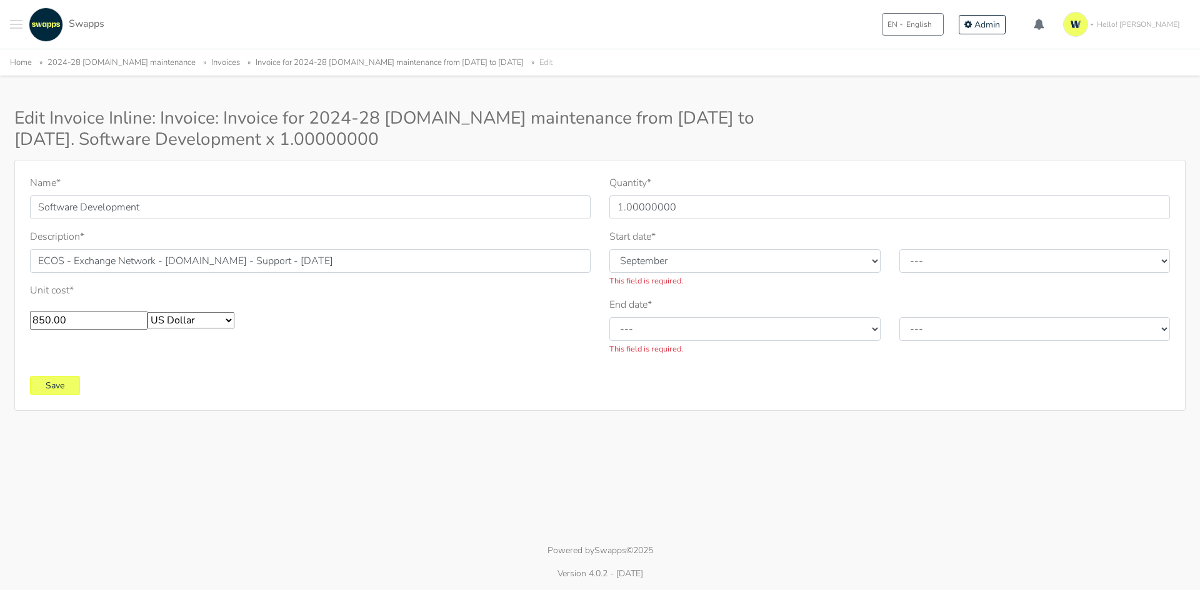
click at [609, 249] on select "--- January February March April May June July August September October Novembe…" at bounding box center [744, 261] width 271 height 24
click at [961, 262] on select "--- 2010 2011 2012 2013 2014 2015 2016 2017 2018 2019 2020 2021 2022 2023 2024 …" at bounding box center [1034, 261] width 271 height 24
select select "2025"
click at [899, 249] on select "--- 2010 2011 2012 2013 2014 2015 2016 2017 2018 2019 2020 2021 2022 2023 2024 …" at bounding box center [1034, 261] width 271 height 24
click at [695, 320] on select "--- January February March April May June July August September October Novembe…" at bounding box center [744, 329] width 271 height 24
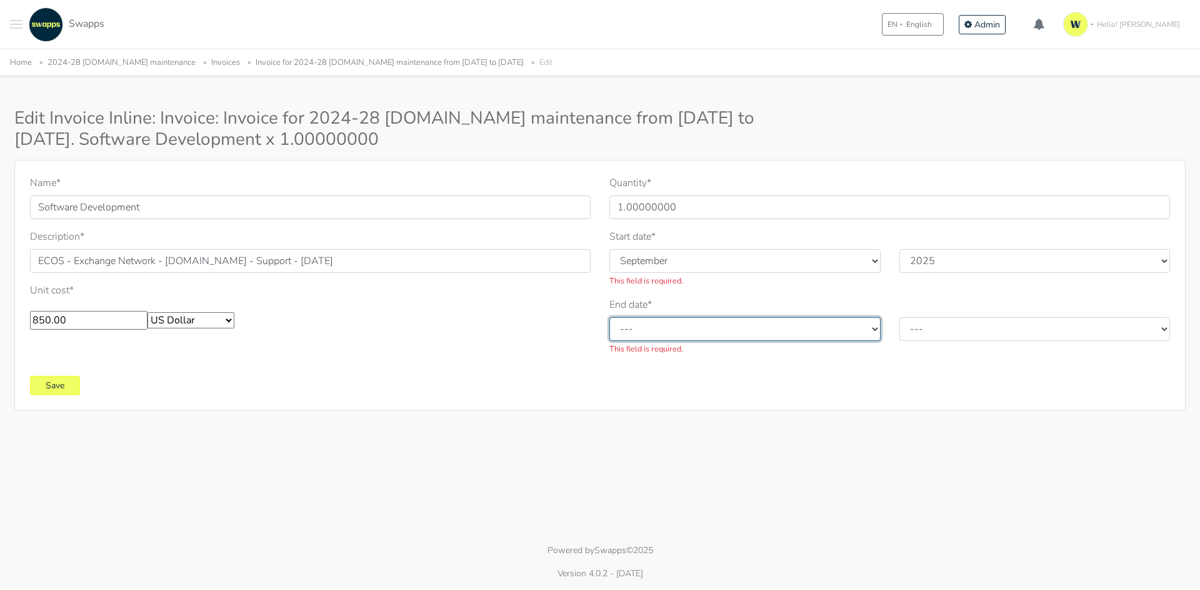
select select "9"
click at [609, 317] on select "--- January February March April May June July August September October Novembe…" at bounding box center [744, 329] width 271 height 24
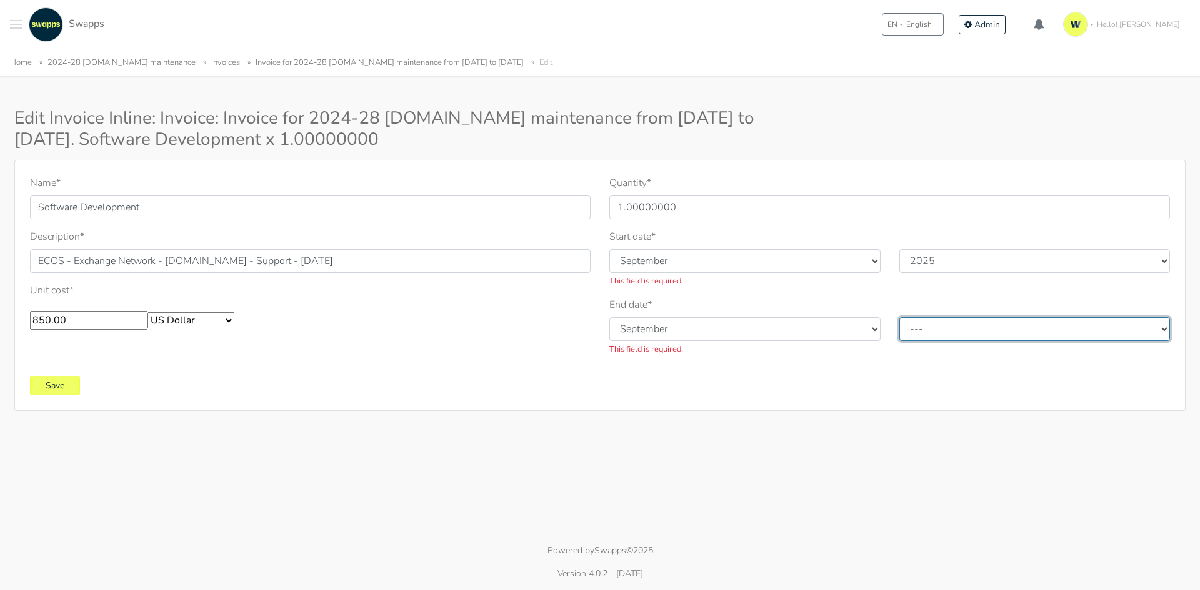
click at [926, 327] on select "--- 2010 2011 2012 2013 2014 2015 2016 2017 2018 2019 2020 2021 2022 2023 2024 …" at bounding box center [1034, 329] width 271 height 24
select select "2025"
click at [899, 317] on select "--- 2010 2011 2012 2013 2014 2015 2016 2017 2018 2019 2020 2021 2022 2023 2024 …" at bounding box center [1034, 329] width 271 height 24
click at [61, 382] on input "Save" at bounding box center [55, 385] width 50 height 19
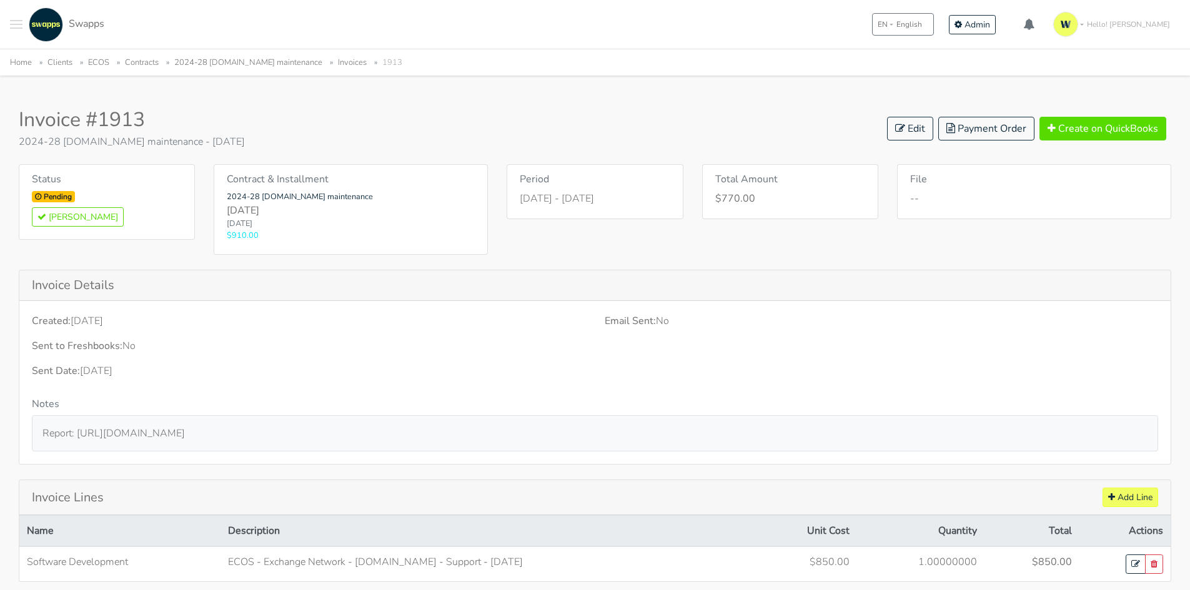
click at [267, 67] on link "2024-28 [DOMAIN_NAME] maintenance" at bounding box center [248, 62] width 148 height 11
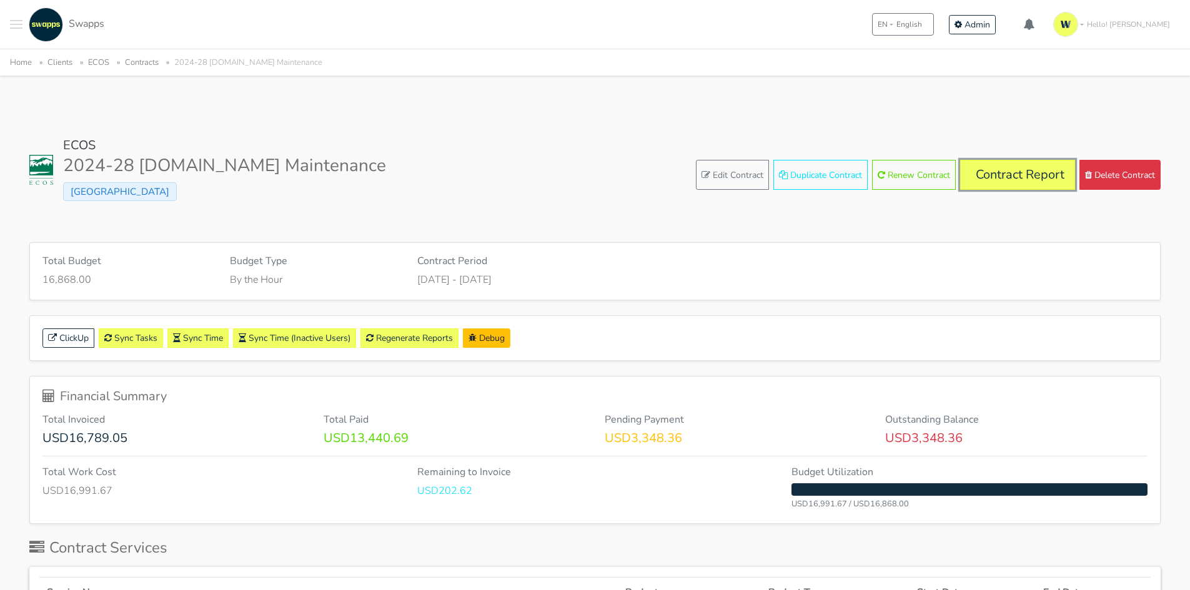
click at [998, 187] on link "Contract Report" at bounding box center [1017, 175] width 115 height 30
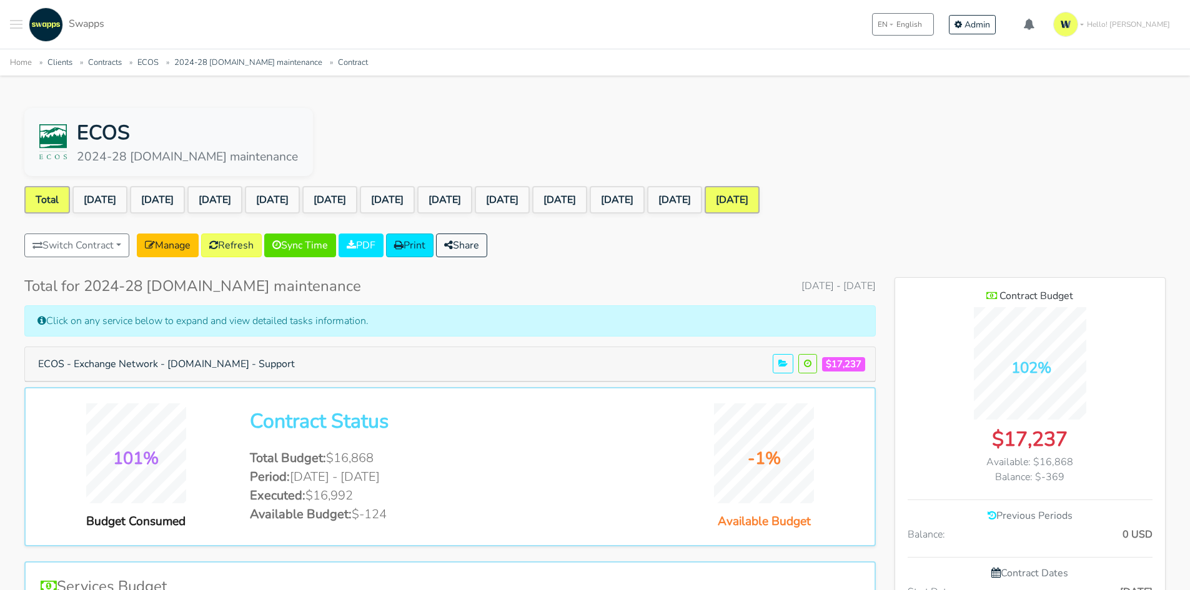
click at [760, 199] on link "[DATE]" at bounding box center [732, 199] width 55 height 27
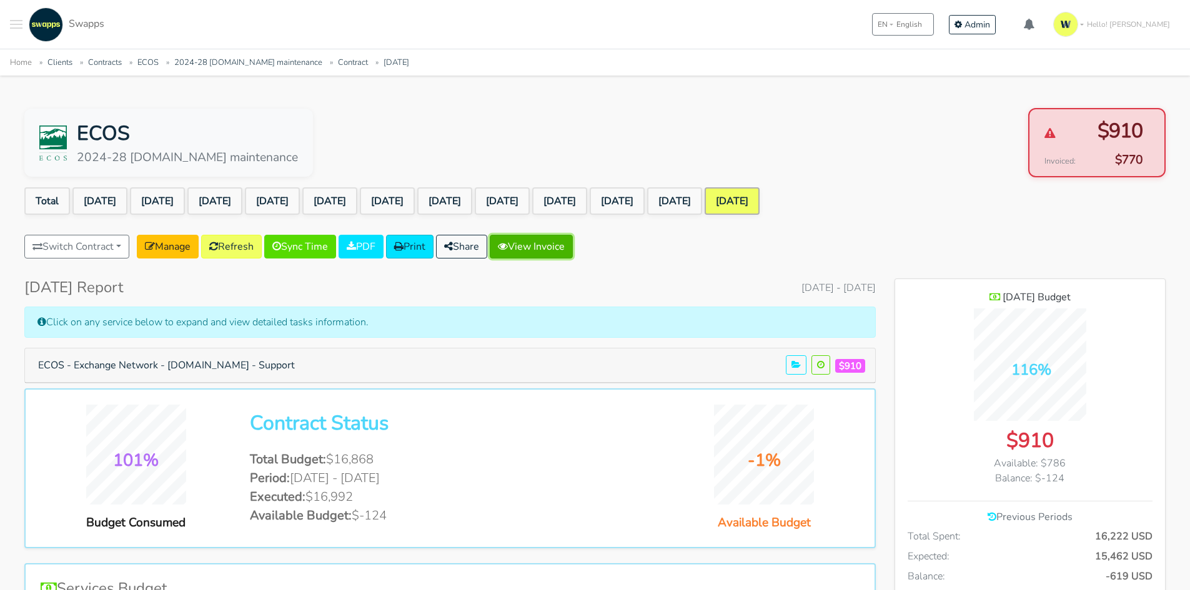
click at [559, 247] on link "View Invoice" at bounding box center [531, 247] width 83 height 24
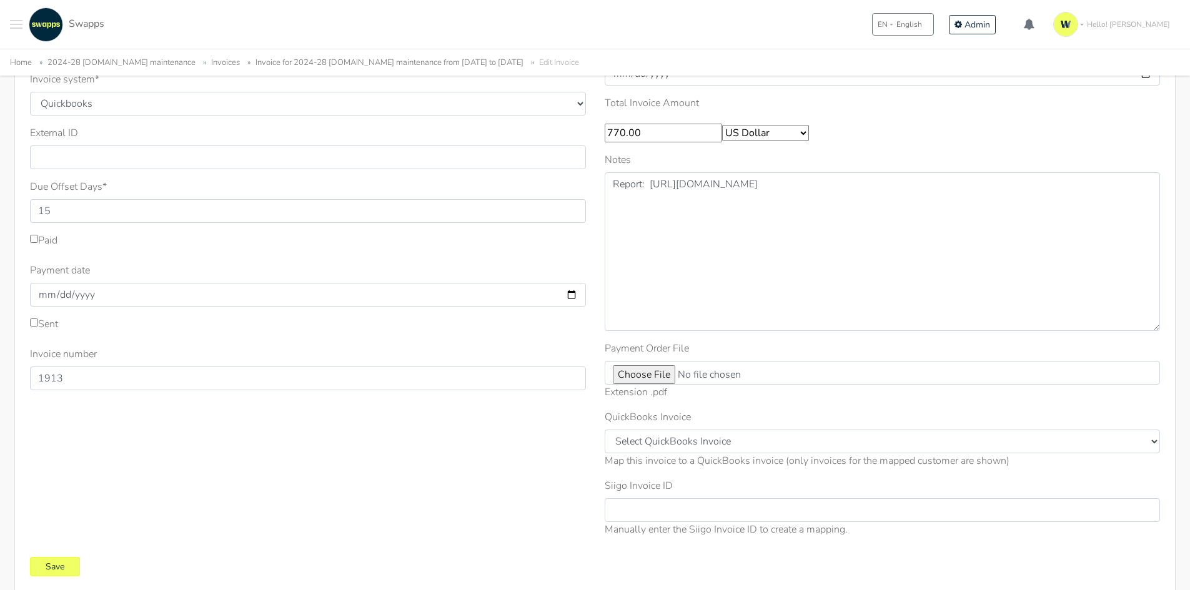
scroll to position [108, 0]
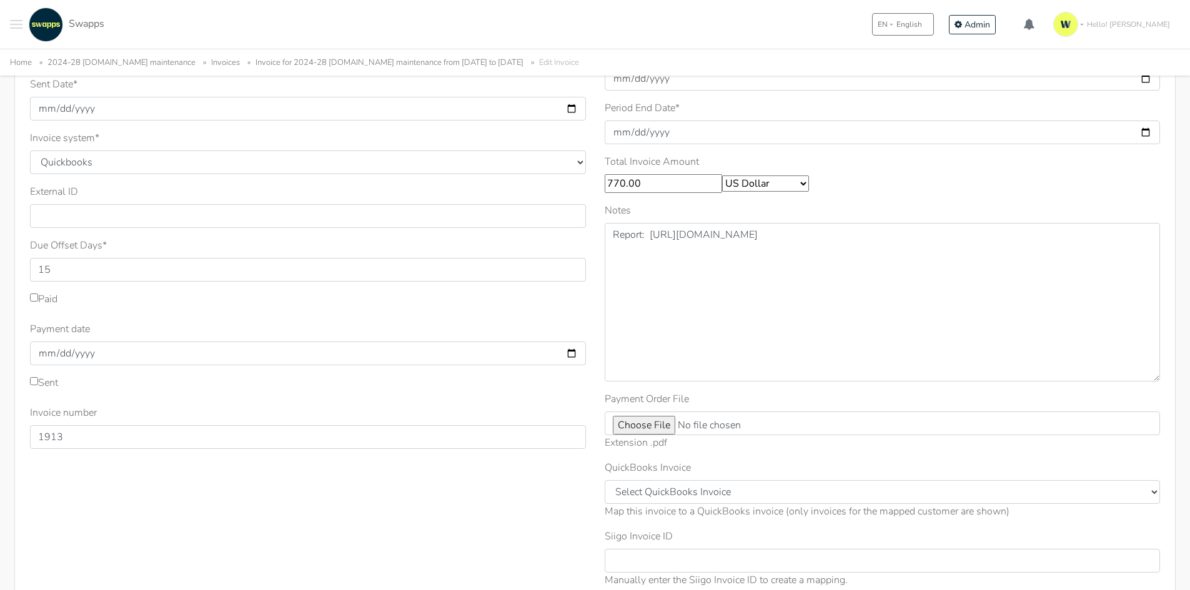
drag, startPoint x: 619, startPoint y: 191, endPoint x: 604, endPoint y: 193, distance: 14.6
click at [604, 193] on div "Period Start Date * [DATE] Period End Date * [DATE] Total Invoice Amount 770.00…" at bounding box center [882, 322] width 575 height 551
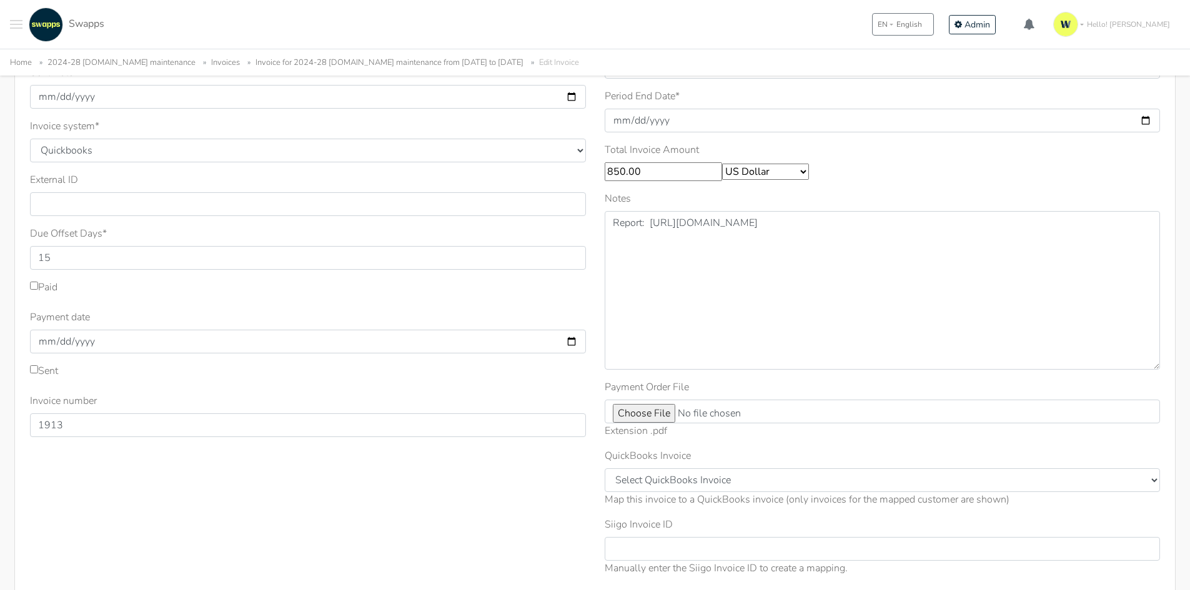
scroll to position [225, 0]
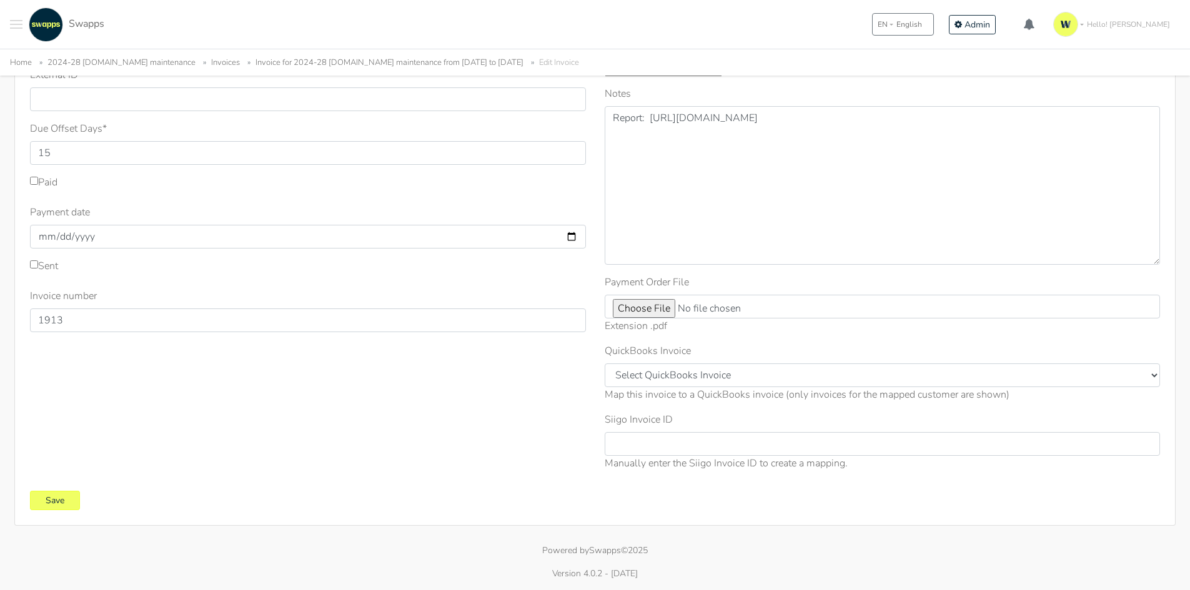
type input "850.00"
click at [72, 499] on input "Save" at bounding box center [55, 500] width 50 height 19
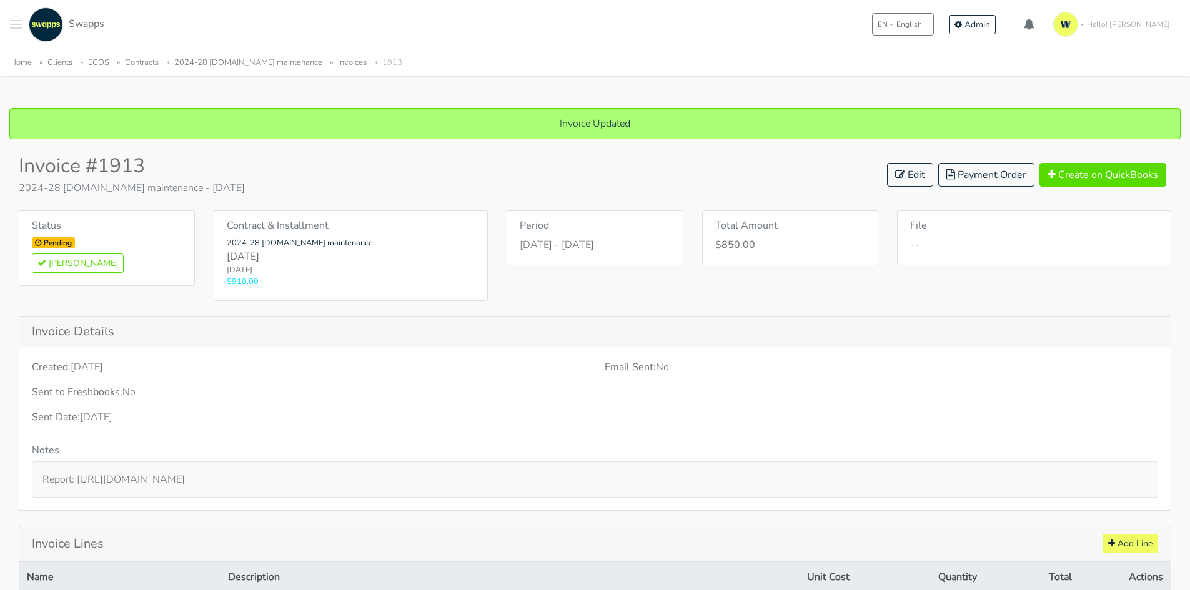
click at [224, 61] on link "2024-28 [DOMAIN_NAME] maintenance" at bounding box center [248, 62] width 148 height 11
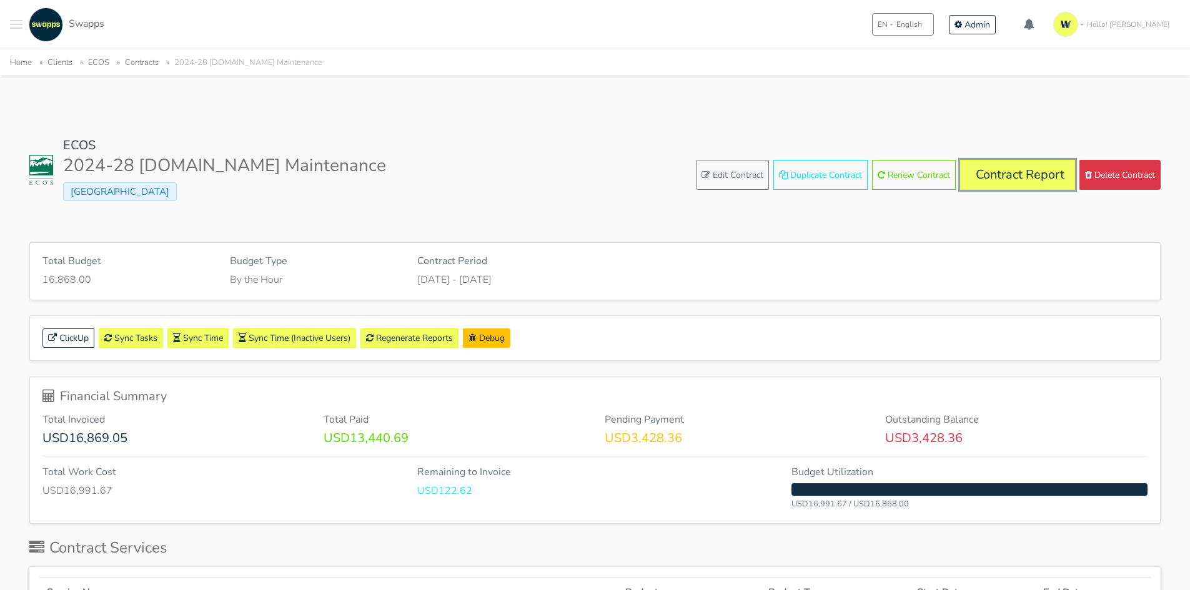
click at [1022, 165] on link "Contract Report" at bounding box center [1017, 175] width 115 height 30
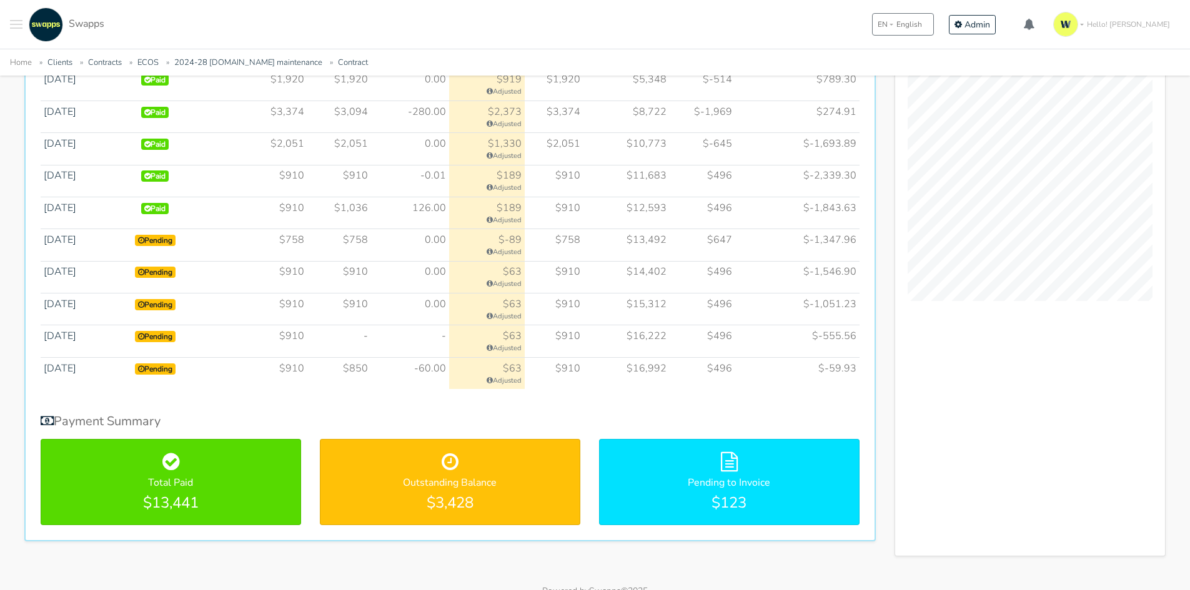
scroll to position [743, 0]
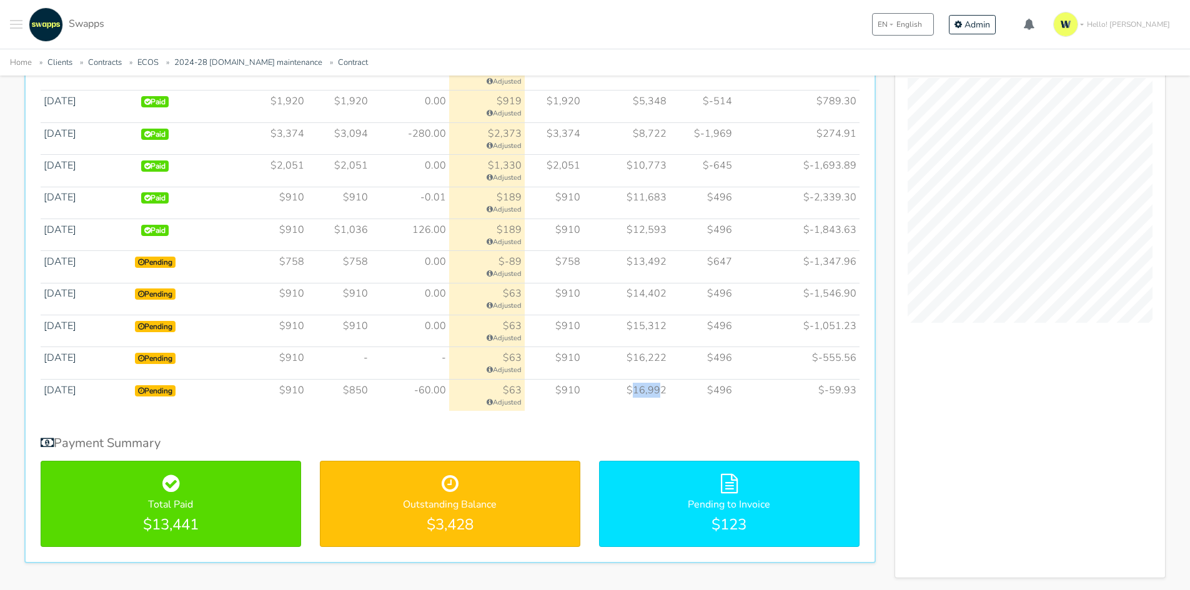
drag, startPoint x: 641, startPoint y: 391, endPoint x: 667, endPoint y: 391, distance: 25.6
click at [667, 391] on td "$16,992" at bounding box center [627, 395] width 86 height 32
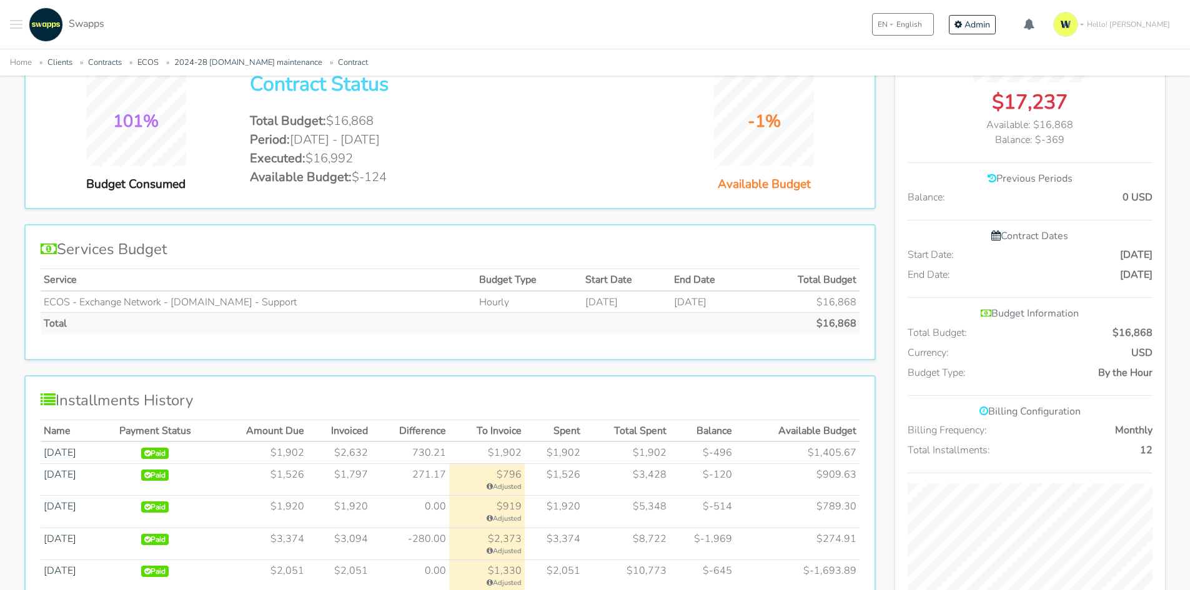
scroll to position [306, 0]
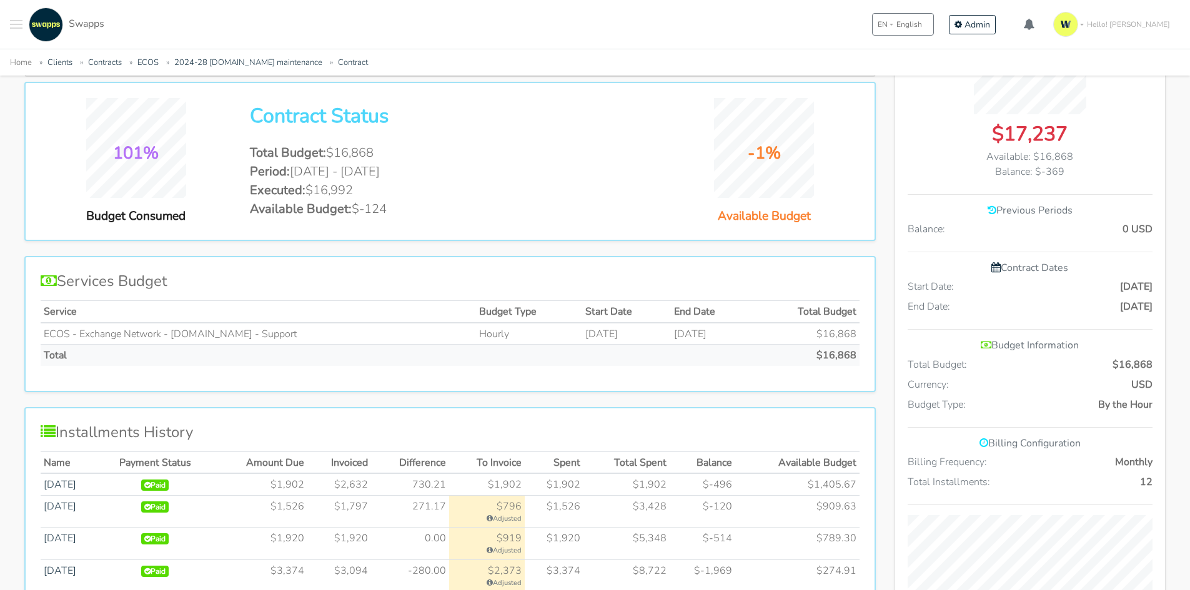
drag, startPoint x: 364, startPoint y: 152, endPoint x: 375, endPoint y: 152, distance: 10.6
click at [375, 152] on li "Total Budget: $16,868" at bounding box center [450, 153] width 400 height 19
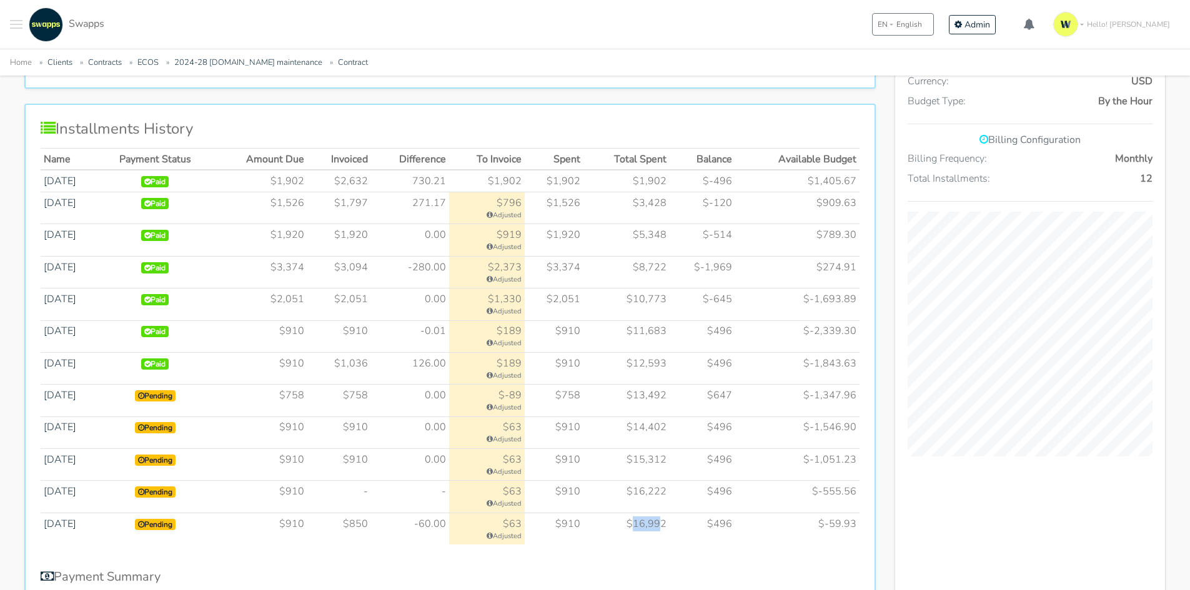
scroll to position [680, 0]
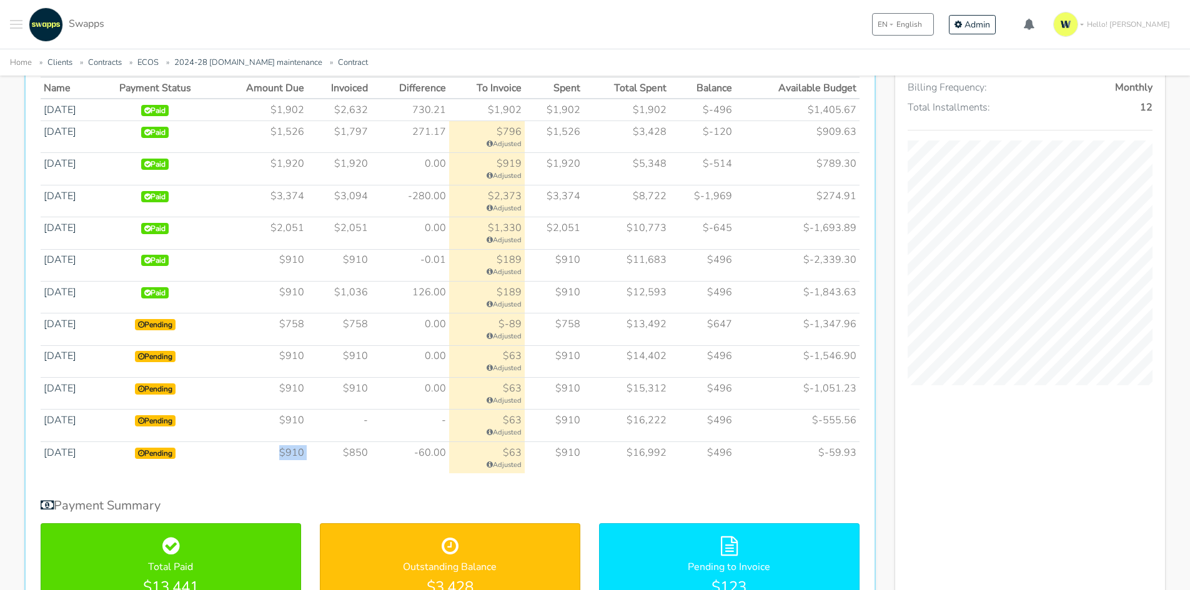
drag, startPoint x: 294, startPoint y: 455, endPoint x: 332, endPoint y: 457, distance: 38.8
click at [332, 457] on tr "Sep 2025 Pending $910 $850 -60.00" at bounding box center [450, 458] width 819 height 32
drag, startPoint x: 372, startPoint y: 457, endPoint x: 380, endPoint y: 457, distance: 8.1
click at [370, 457] on td "$850" at bounding box center [338, 458] width 63 height 32
drag, startPoint x: 637, startPoint y: 458, endPoint x: 722, endPoint y: 458, distance: 84.3
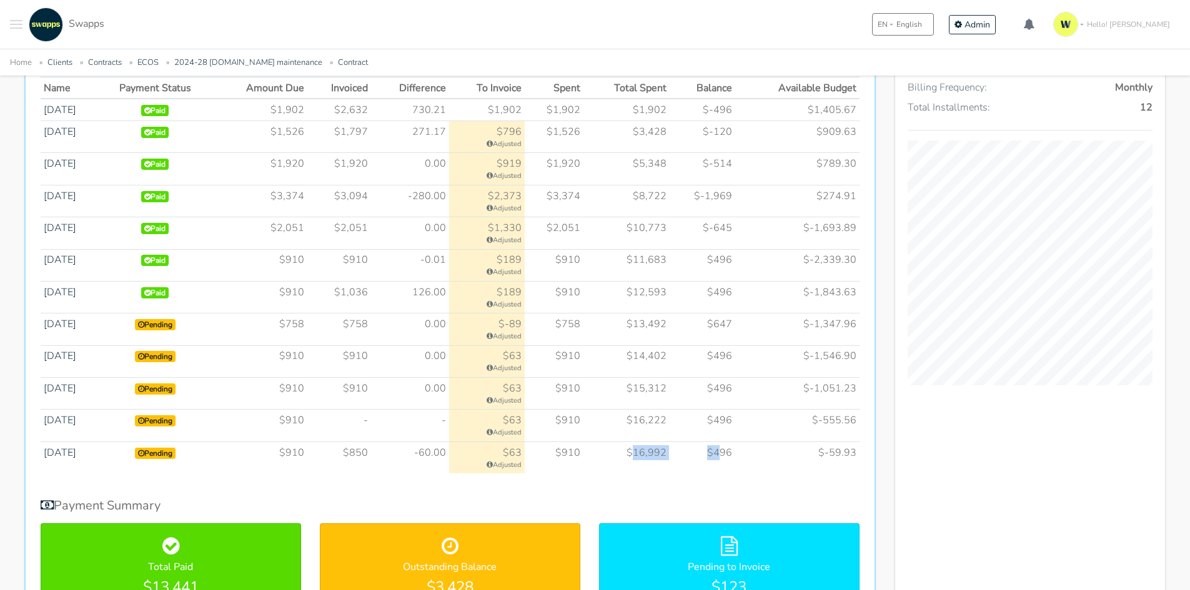
click at [722, 458] on tr "Sep 2025 Pending $910 $850 -60.00" at bounding box center [450, 458] width 819 height 32
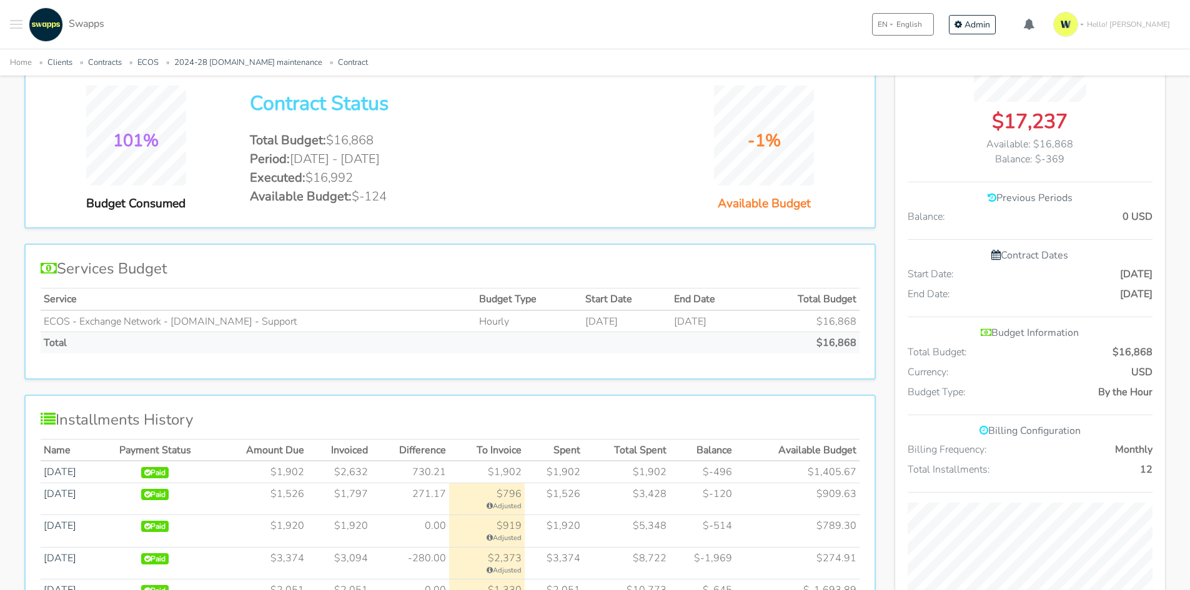
scroll to position [306, 0]
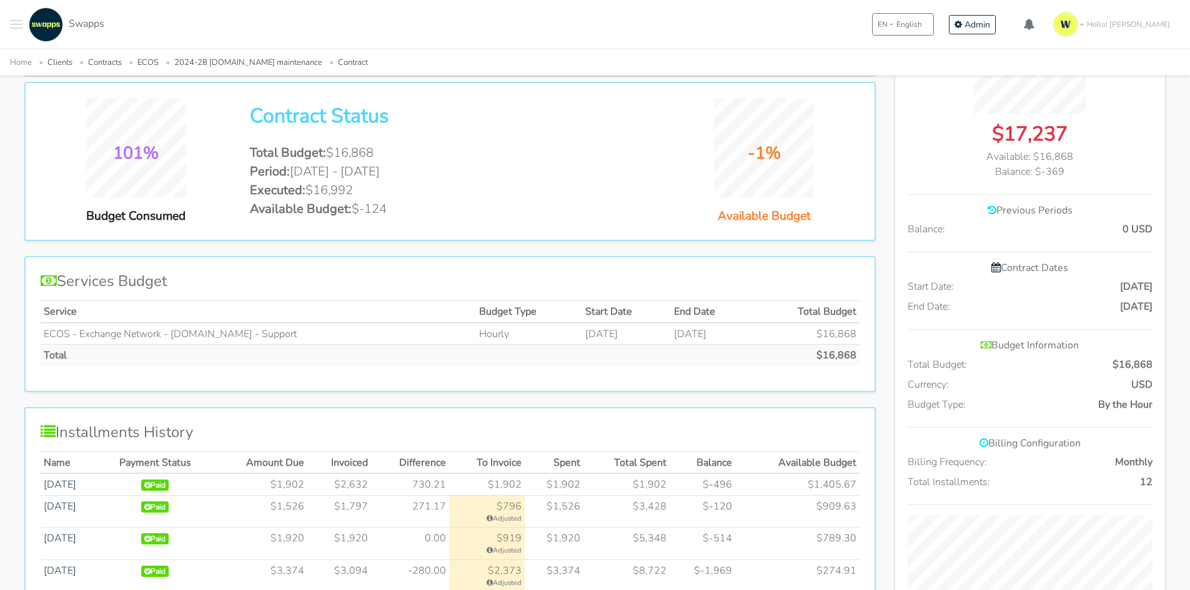
drag, startPoint x: 210, startPoint y: 139, endPoint x: 220, endPoint y: 141, distance: 10.2
click at [210, 139] on div "101% Budget Consumed" at bounding box center [135, 161] width 209 height 127
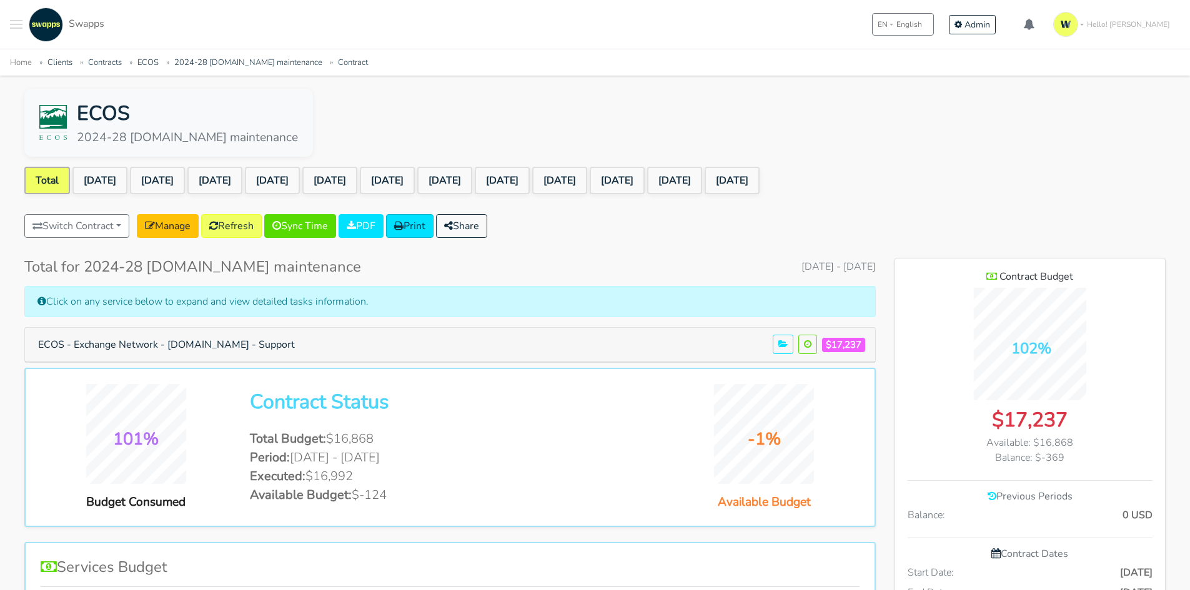
scroll to position [0, 0]
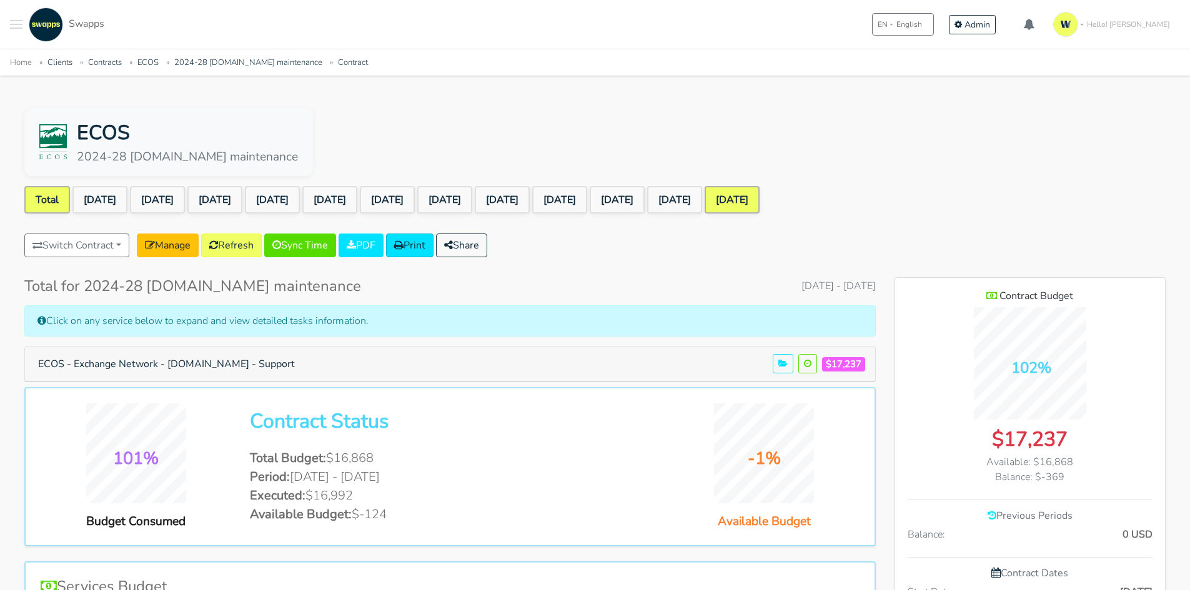
click at [760, 197] on link "[DATE]" at bounding box center [732, 199] width 55 height 27
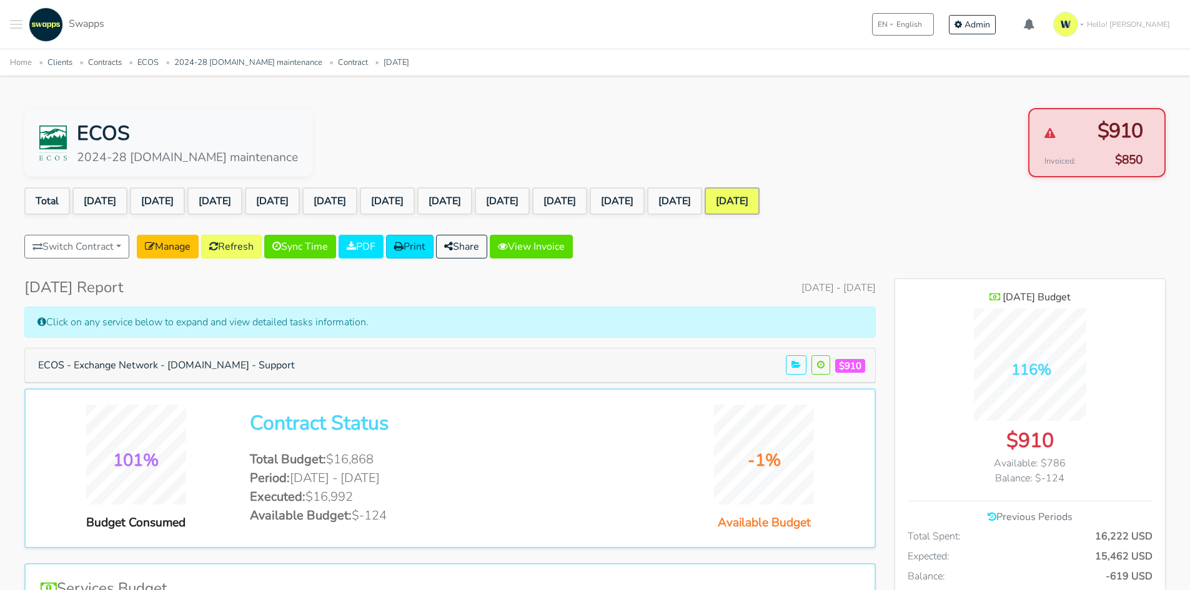
scroll to position [1043, 271]
click at [288, 362] on button "ECOS - Exchange Network - [DOMAIN_NAME] - Support" at bounding box center [166, 366] width 273 height 24
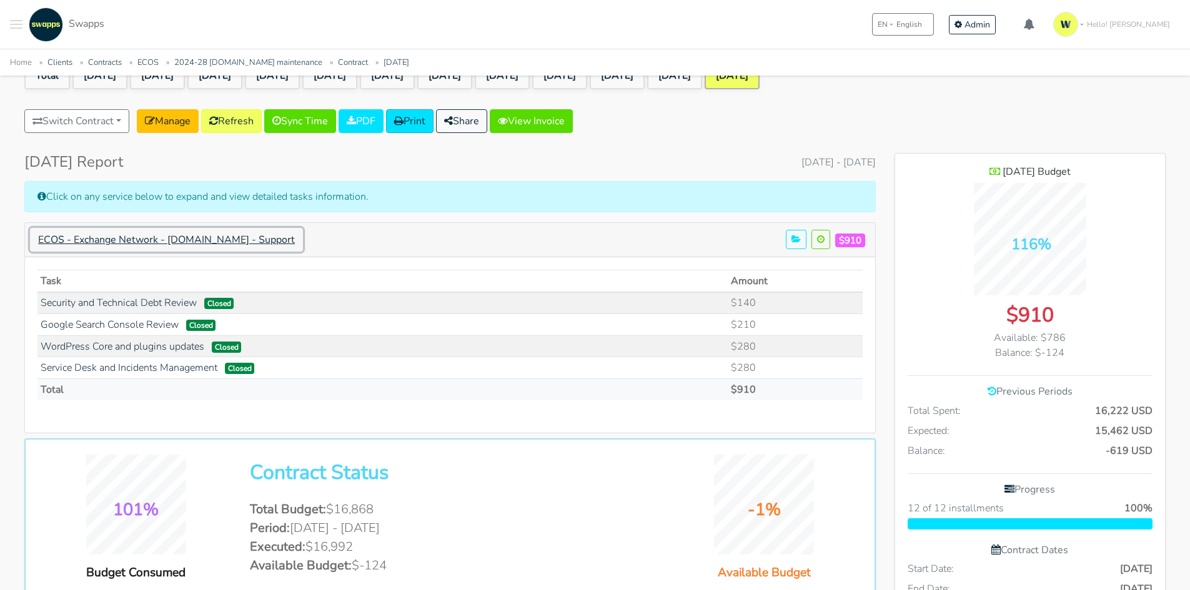
scroll to position [125, 0]
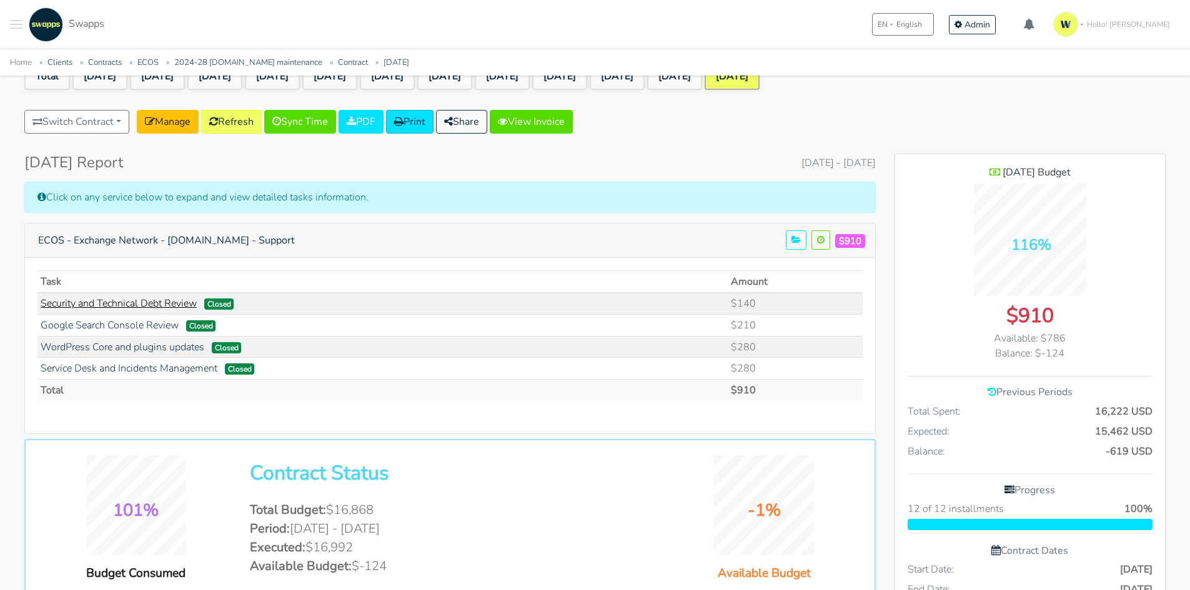
click at [183, 304] on link "Security and Technical Debt Review" at bounding box center [119, 304] width 156 height 14
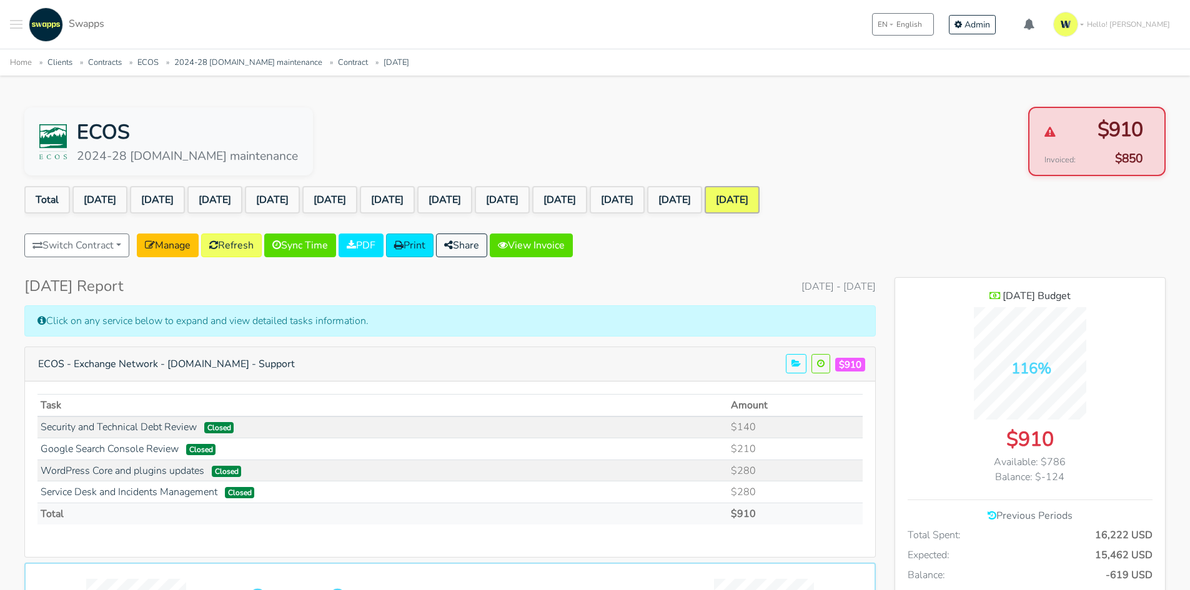
scroll to position [0, 0]
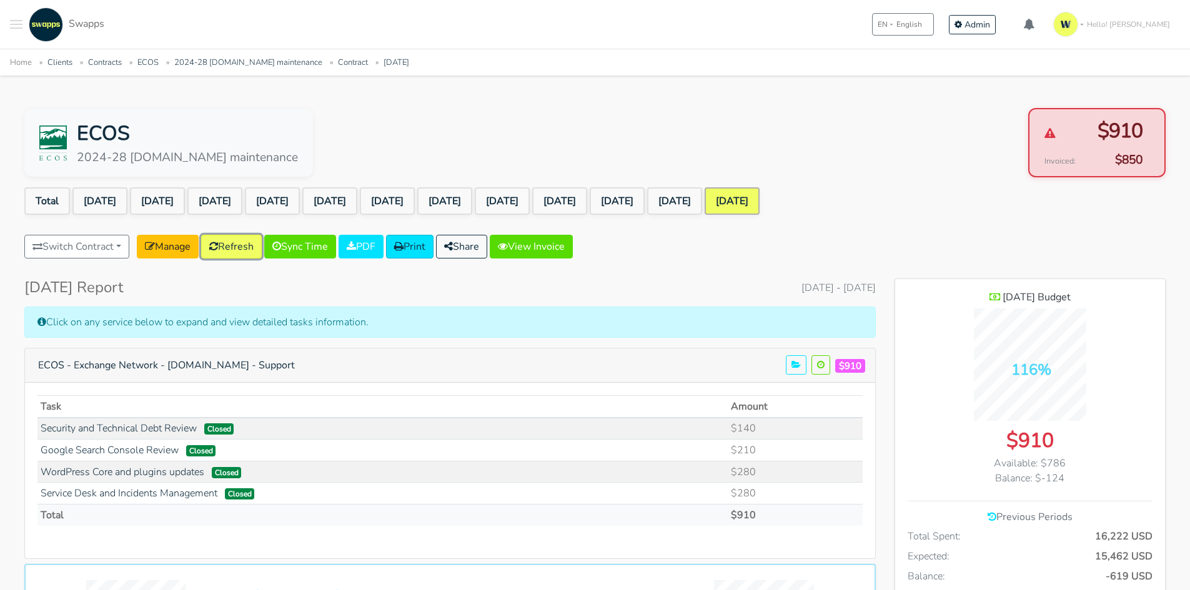
click at [245, 249] on link "Refresh" at bounding box center [231, 247] width 61 height 24
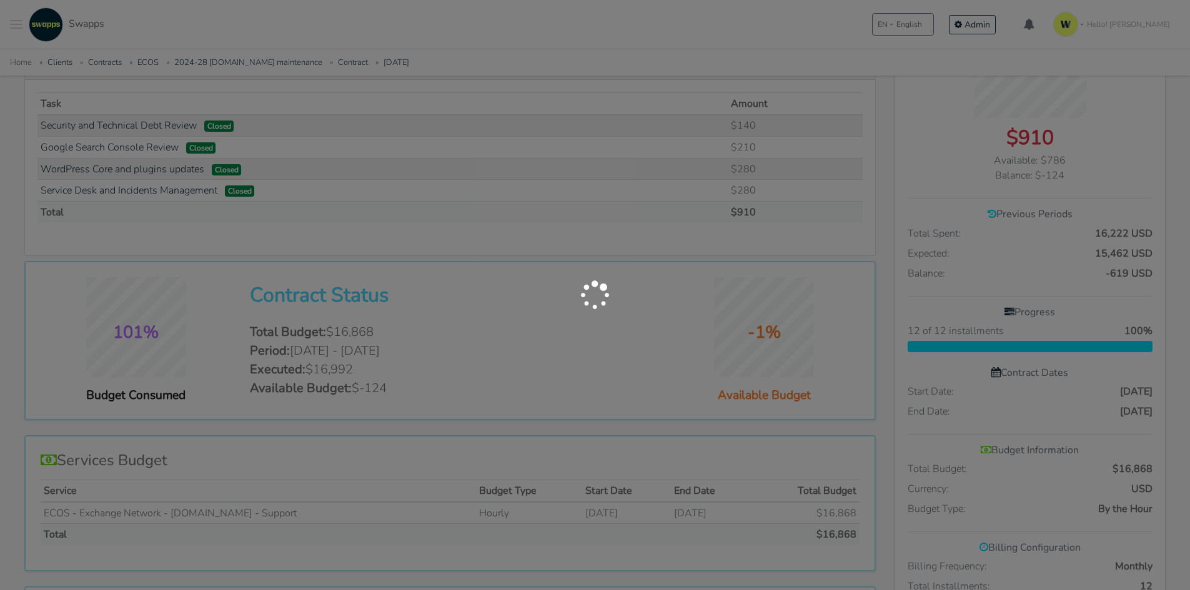
scroll to position [375, 0]
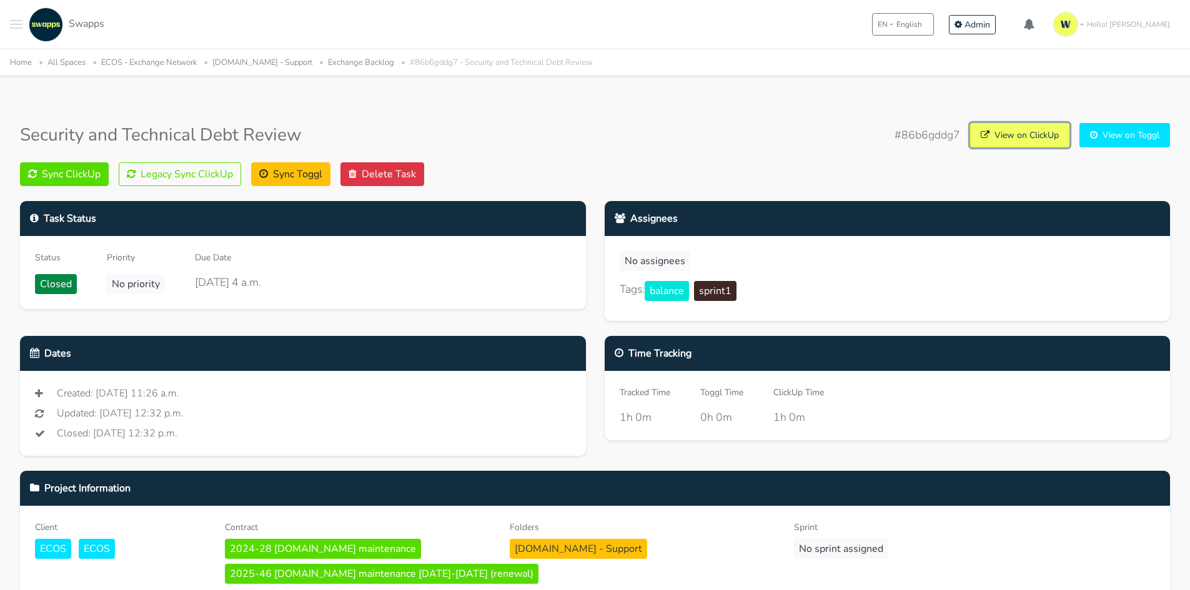
click at [1008, 134] on link "View on ClickUp" at bounding box center [1019, 135] width 99 height 24
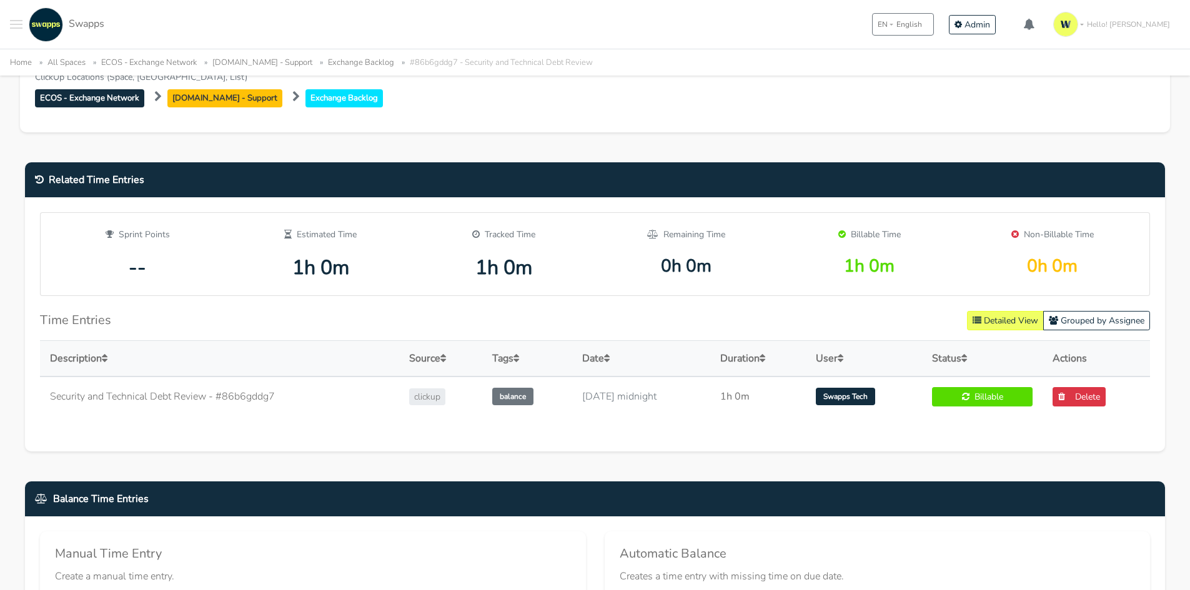
scroll to position [562, 0]
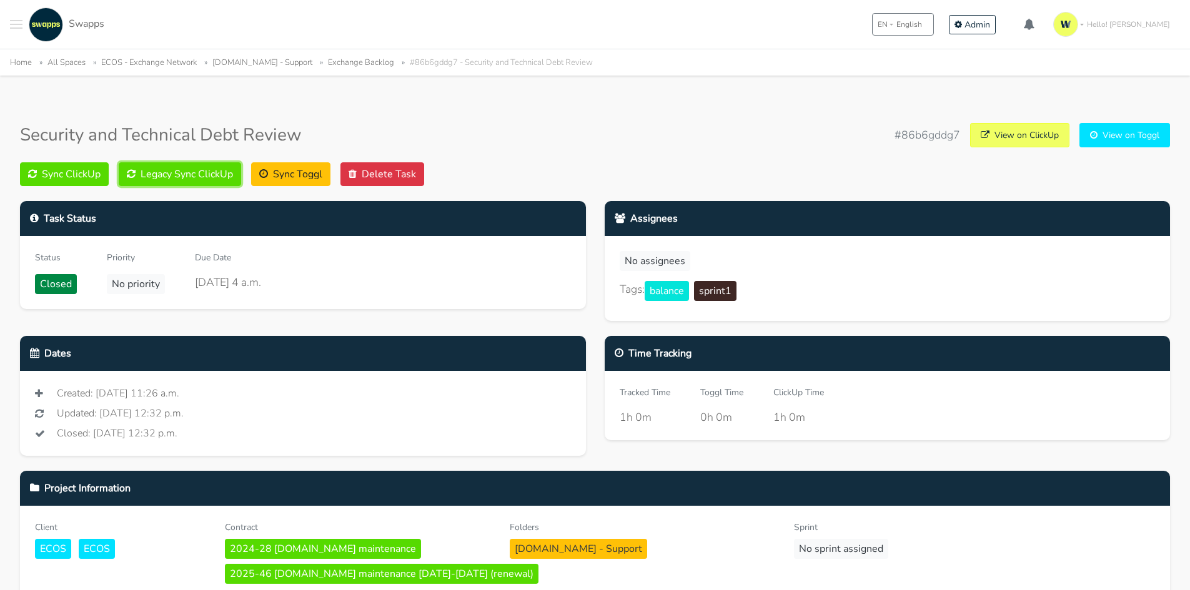
click at [172, 177] on button "Legacy Sync ClickUp" at bounding box center [180, 174] width 122 height 24
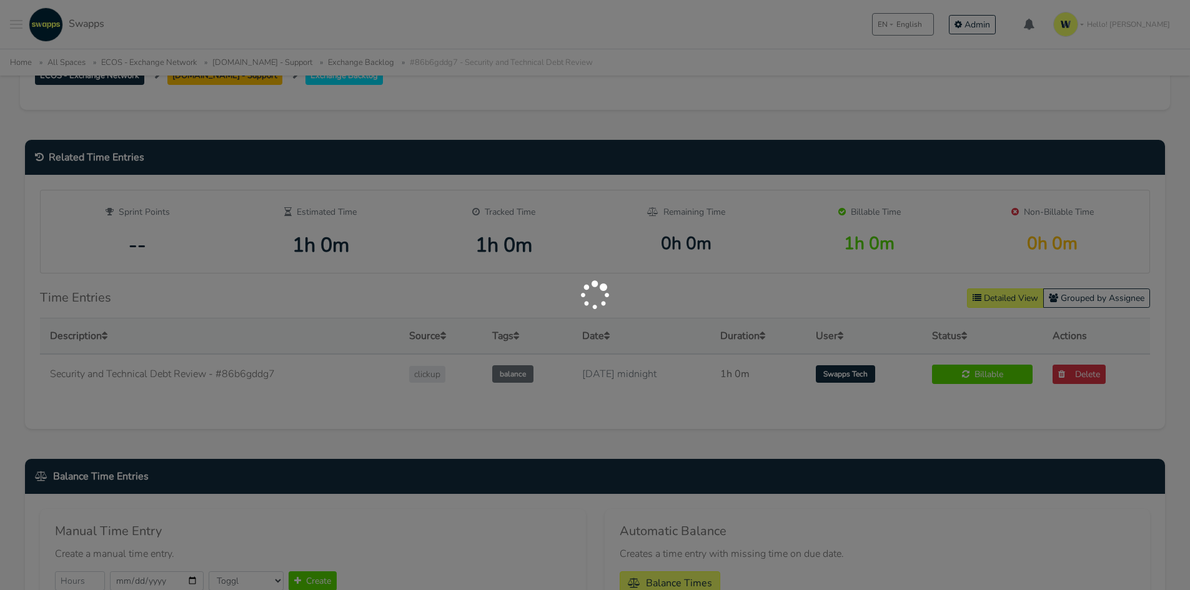
scroll to position [562, 0]
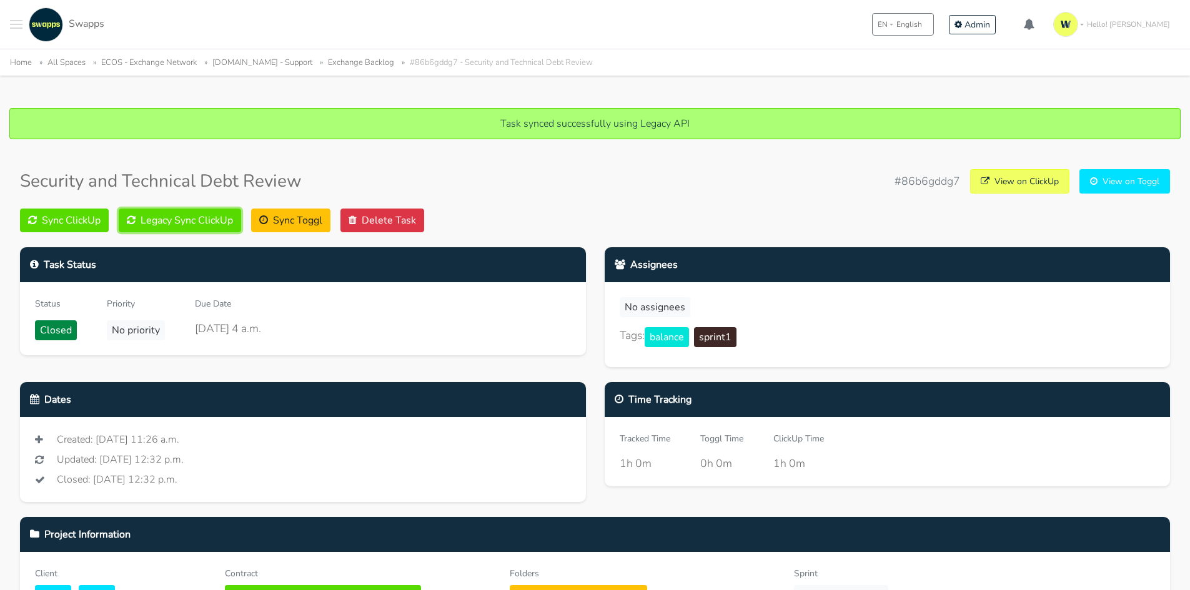
click at [177, 223] on button "Legacy Sync ClickUp" at bounding box center [180, 221] width 122 height 24
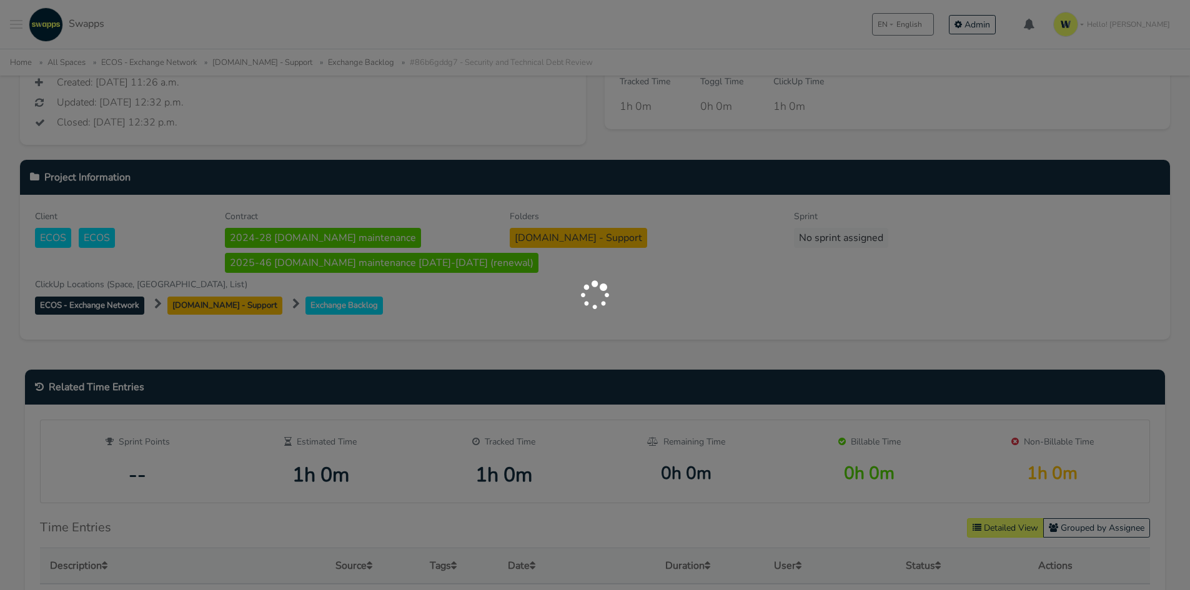
scroll to position [500, 0]
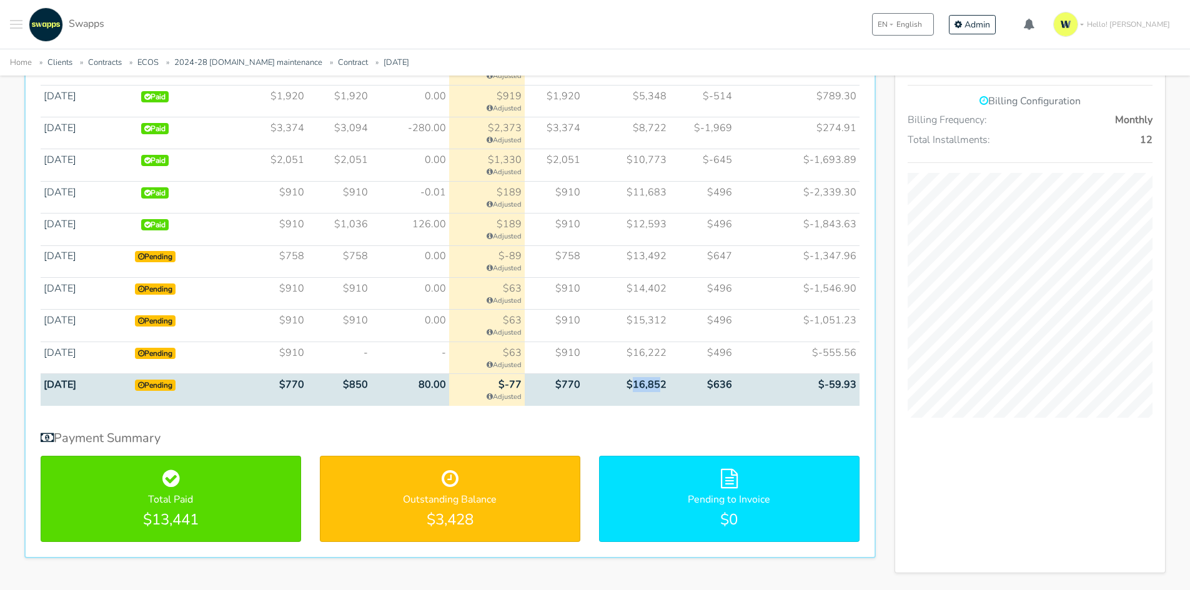
drag, startPoint x: 666, startPoint y: 384, endPoint x: 637, endPoint y: 384, distance: 28.7
click at [637, 384] on td "$16,852" at bounding box center [627, 390] width 86 height 32
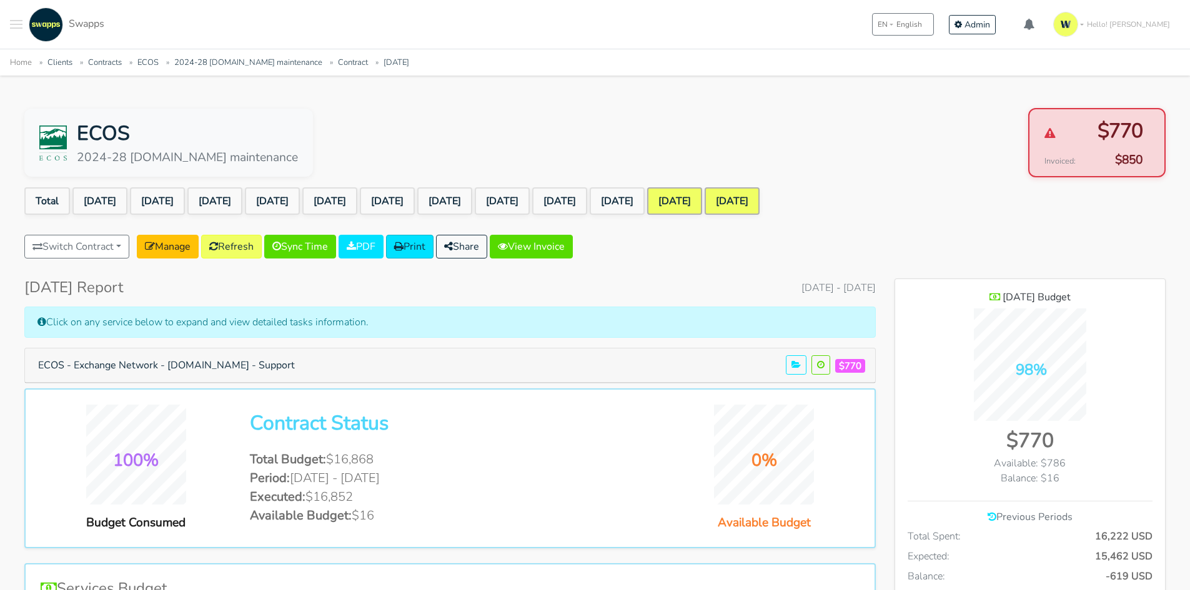
click at [702, 196] on link "[DATE]" at bounding box center [674, 200] width 55 height 27
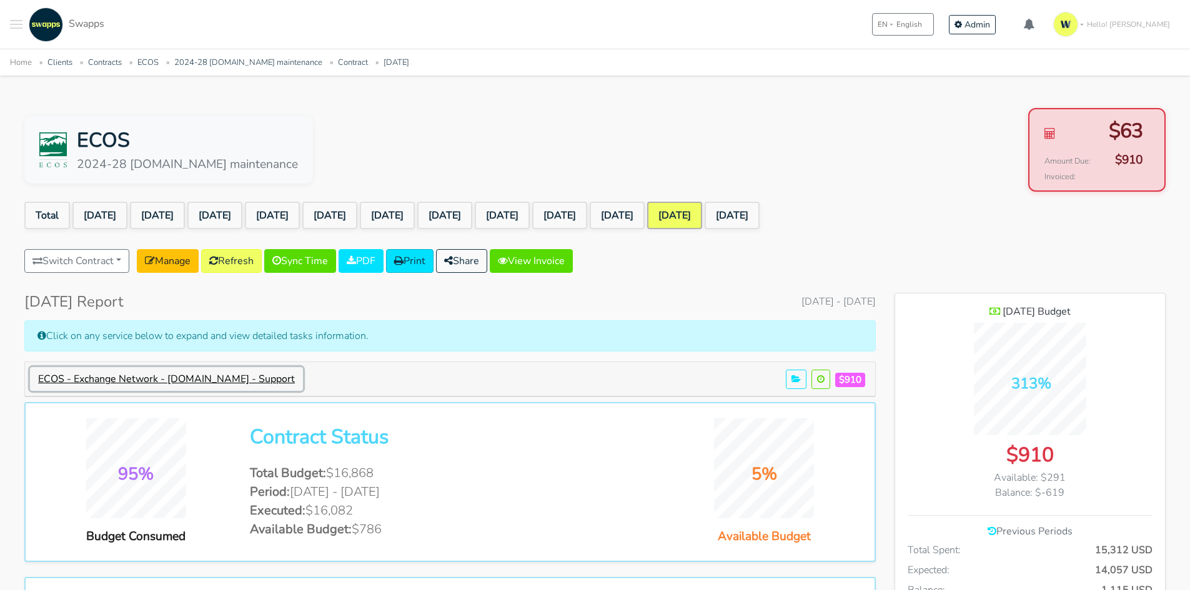
click at [244, 374] on button "ECOS - Exchange Network - exchangenetwork.net - Support" at bounding box center [166, 379] width 273 height 24
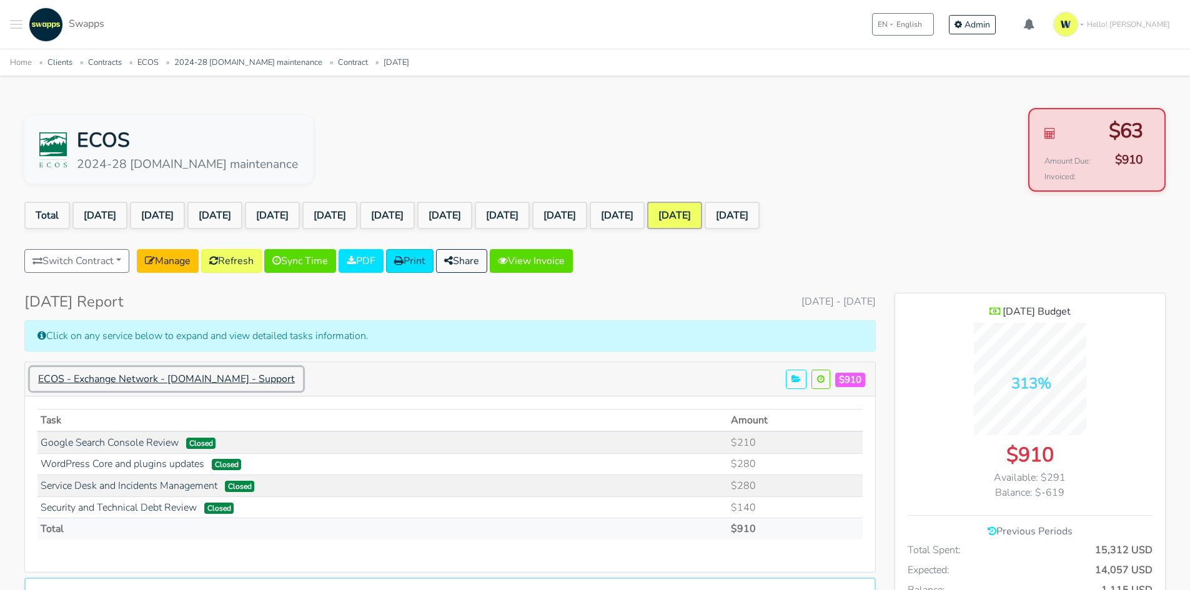
scroll to position [1218, 271]
click at [117, 510] on link "Security and Technical Debt Review" at bounding box center [119, 508] width 156 height 14
click at [249, 260] on link "Refresh" at bounding box center [231, 261] width 61 height 24
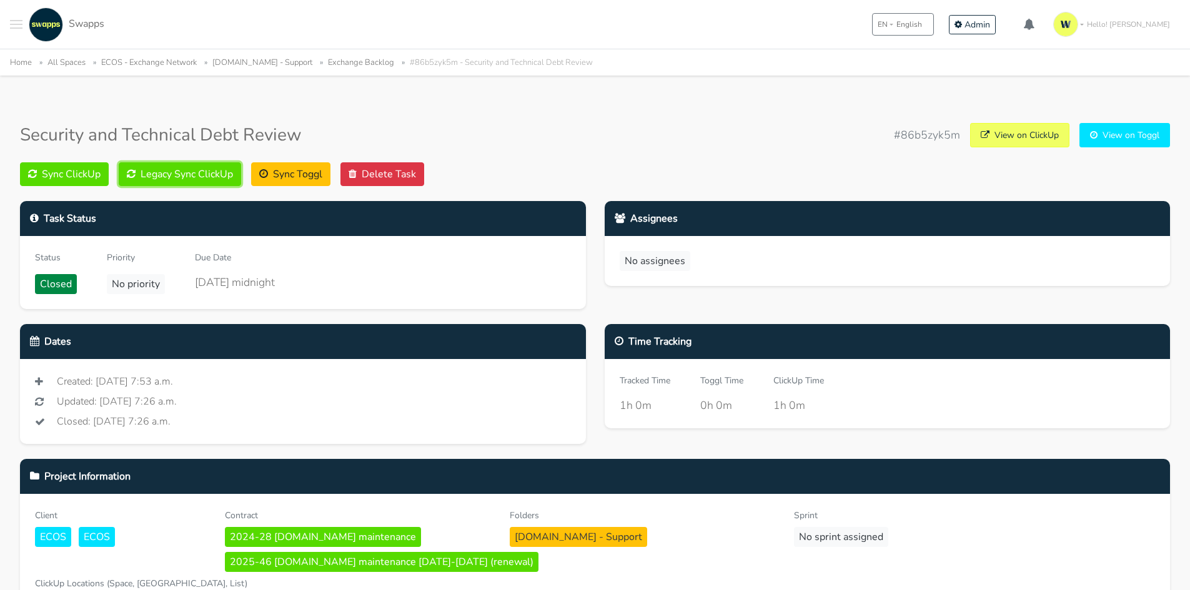
click at [179, 166] on button "Legacy Sync ClickUp" at bounding box center [180, 174] width 122 height 24
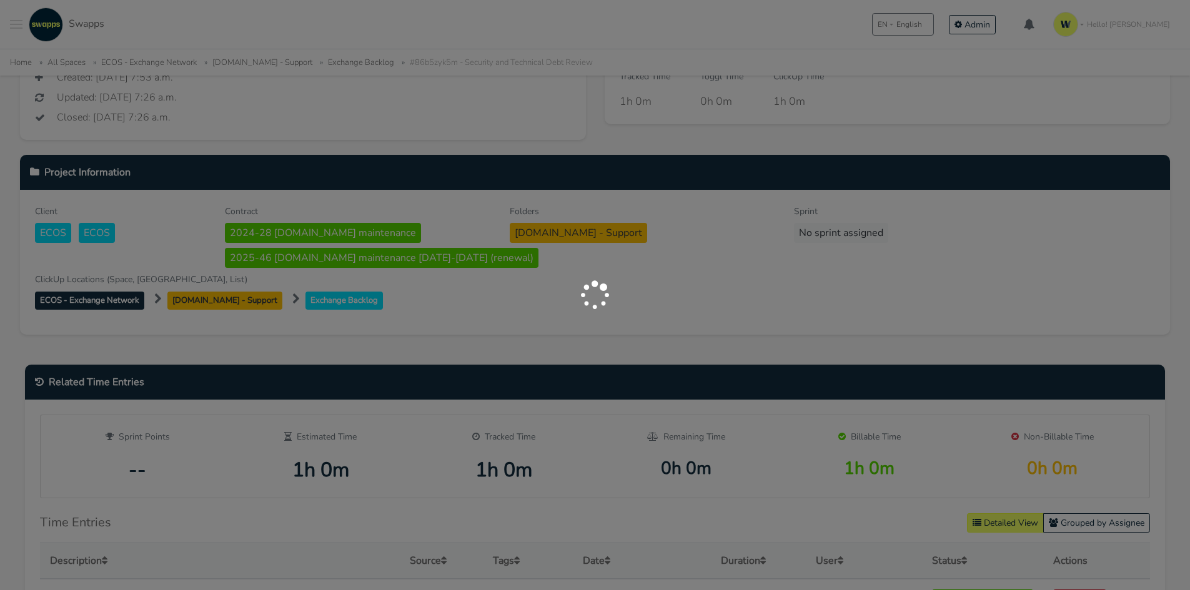
scroll to position [312, 0]
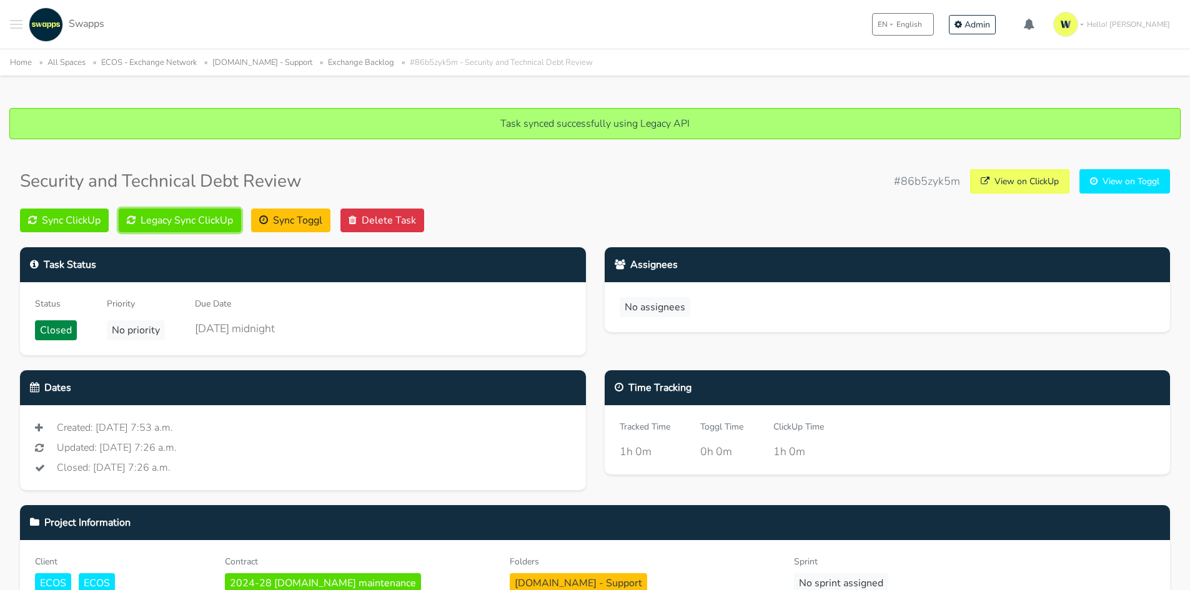
click at [201, 229] on button "Legacy Sync ClickUp" at bounding box center [180, 221] width 122 height 24
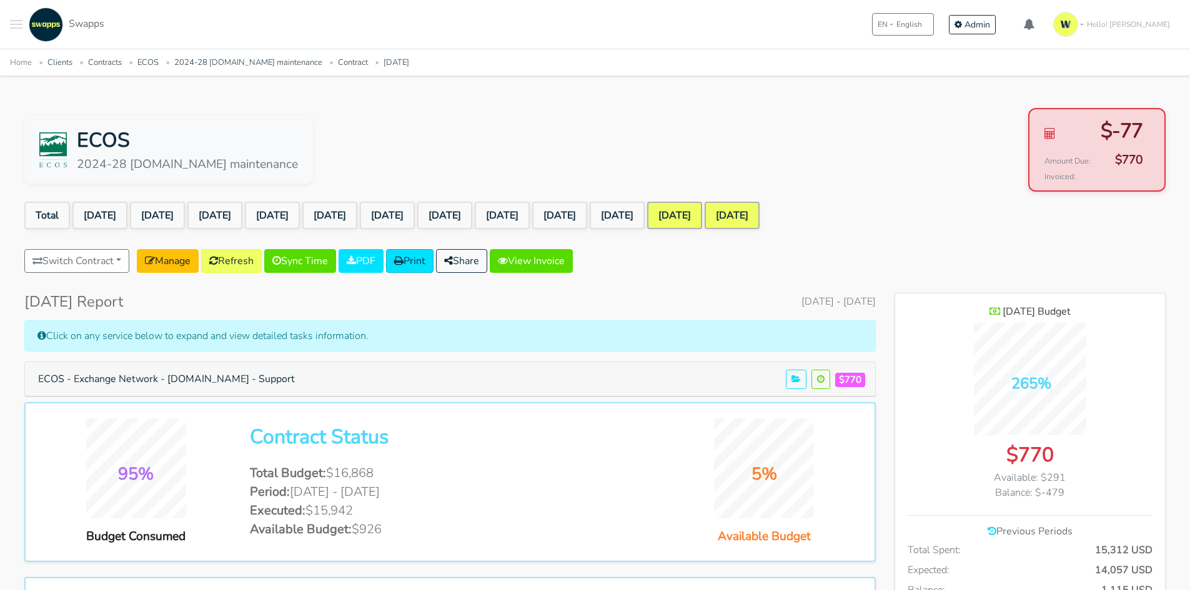
click at [760, 222] on link "Sep 2025" at bounding box center [732, 215] width 55 height 27
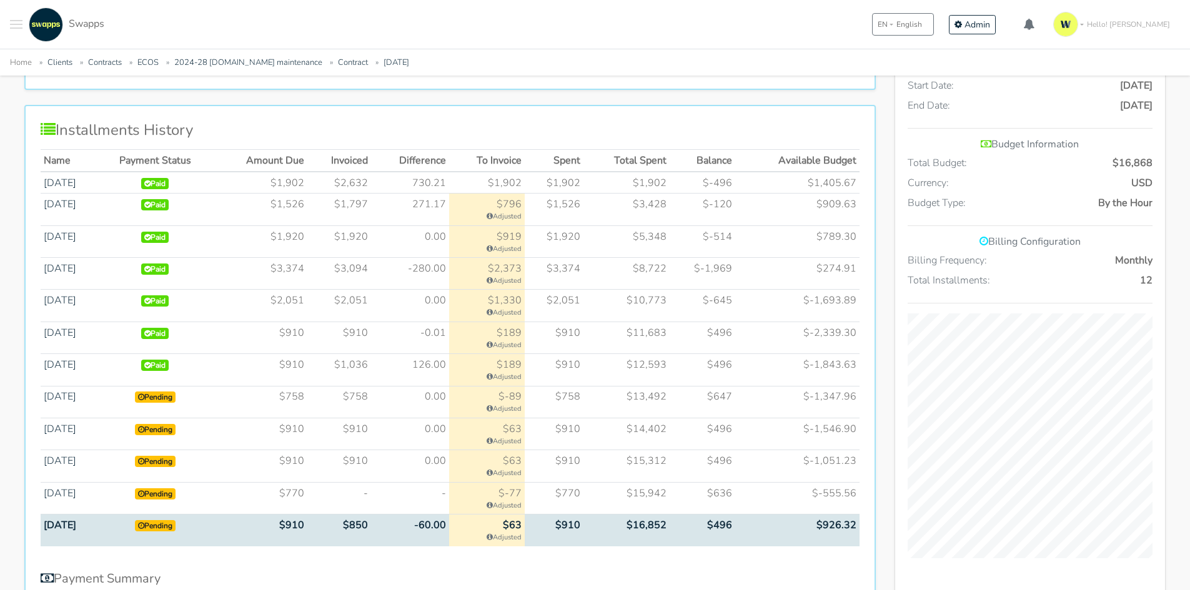
scroll to position [682, 0]
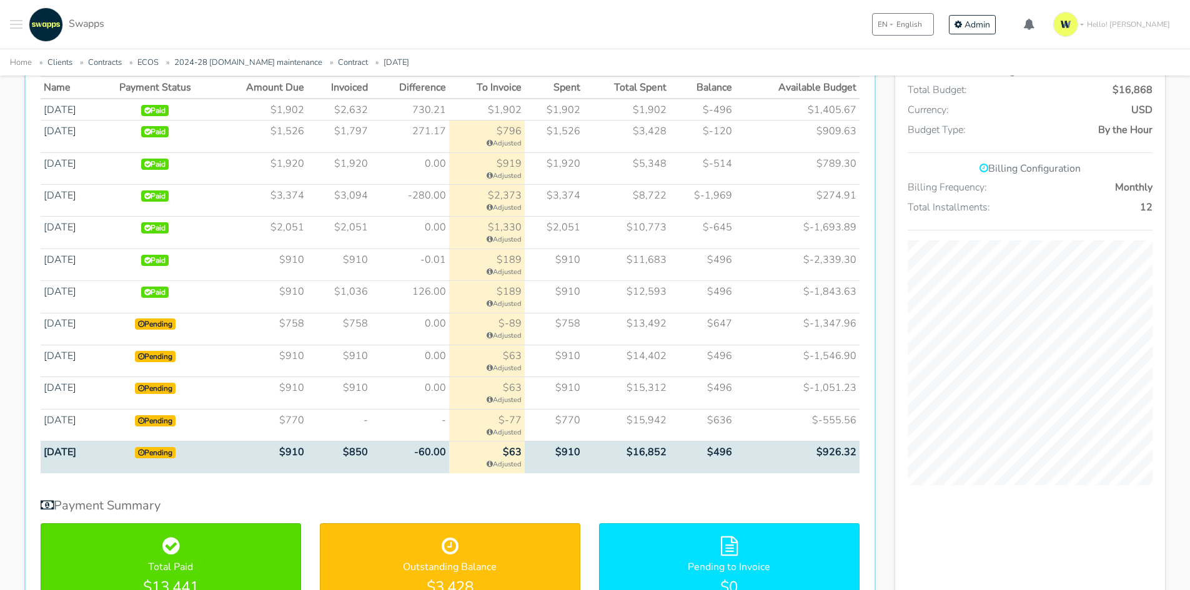
click at [701, 495] on div "Installments History Name Payment Status Amount Due Invoiced Difference To Invo…" at bounding box center [450, 329] width 852 height 594
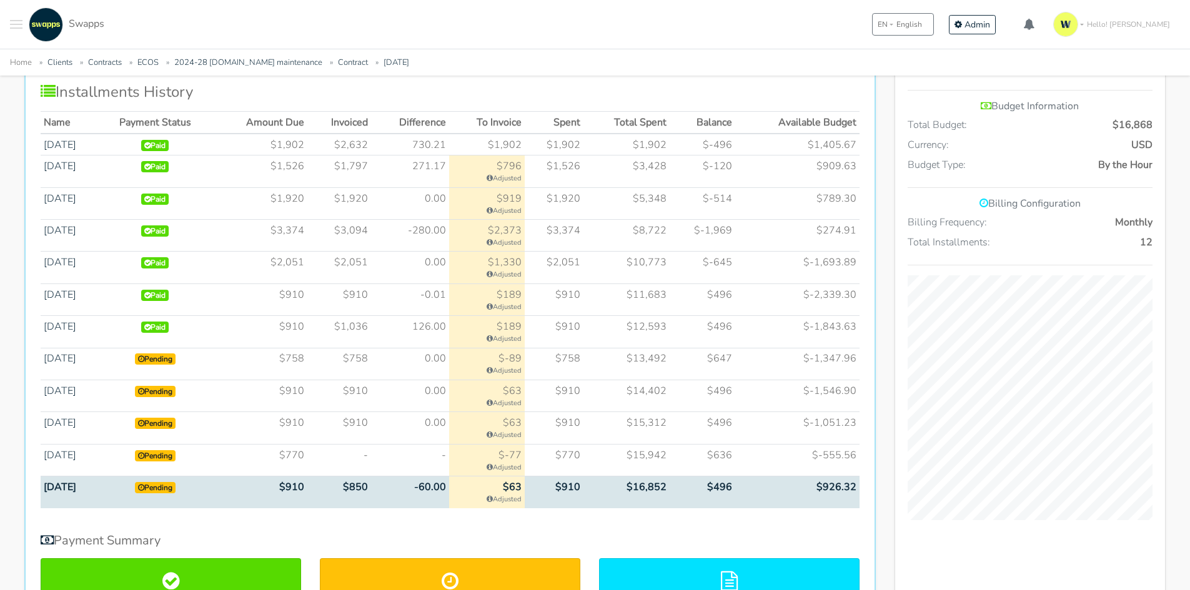
scroll to position [745, 0]
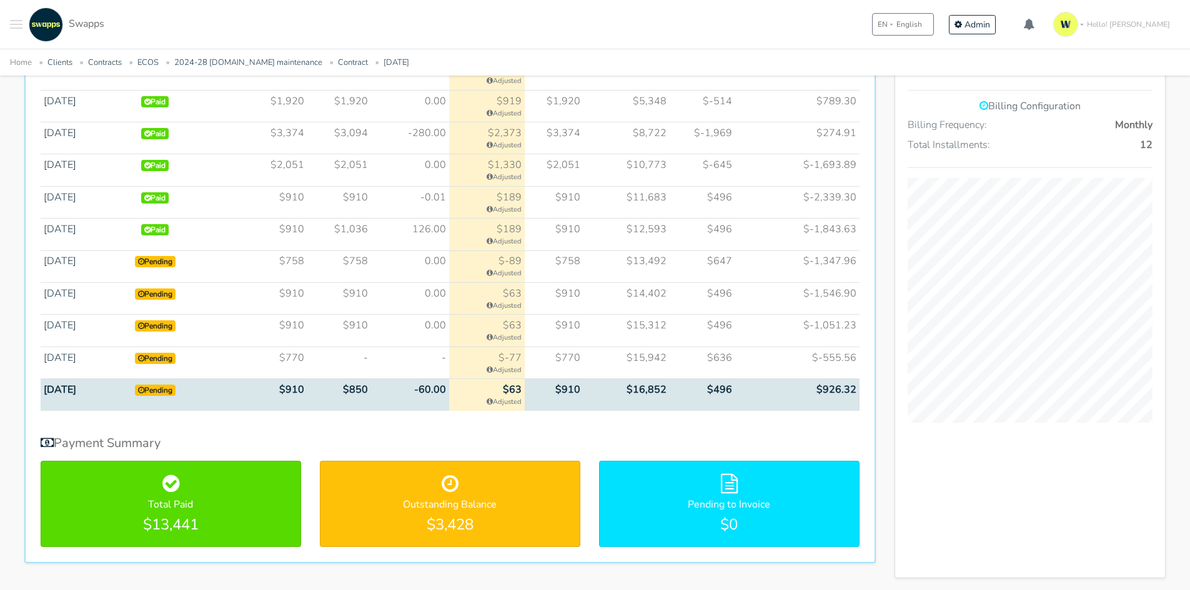
click at [795, 439] on h5 "Payment Summary" at bounding box center [450, 443] width 819 height 15
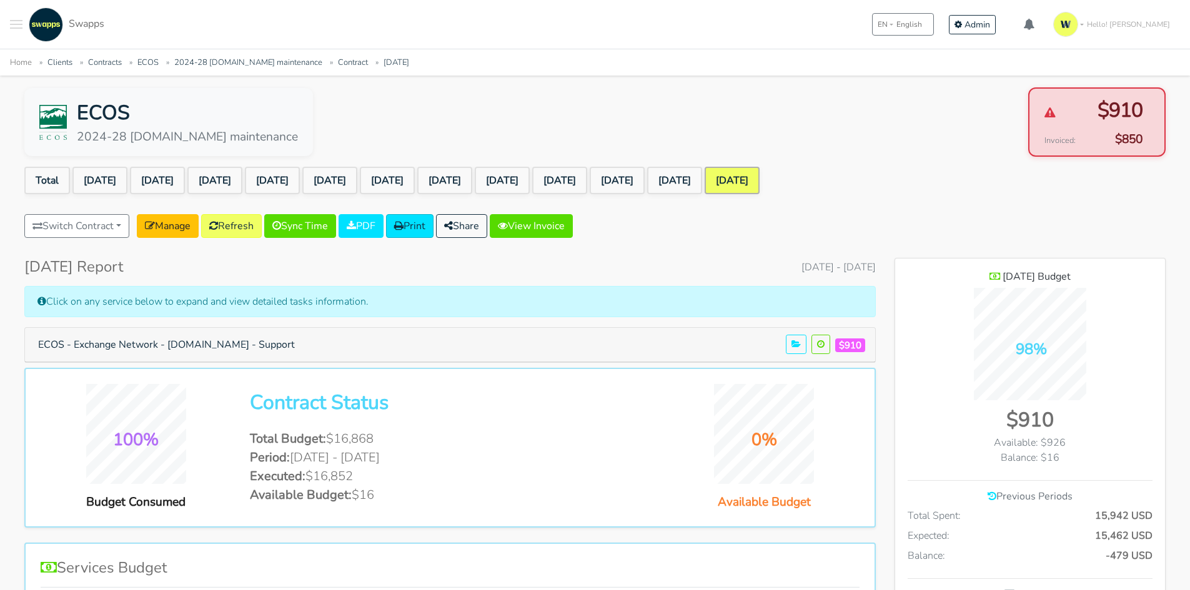
scroll to position [0, 0]
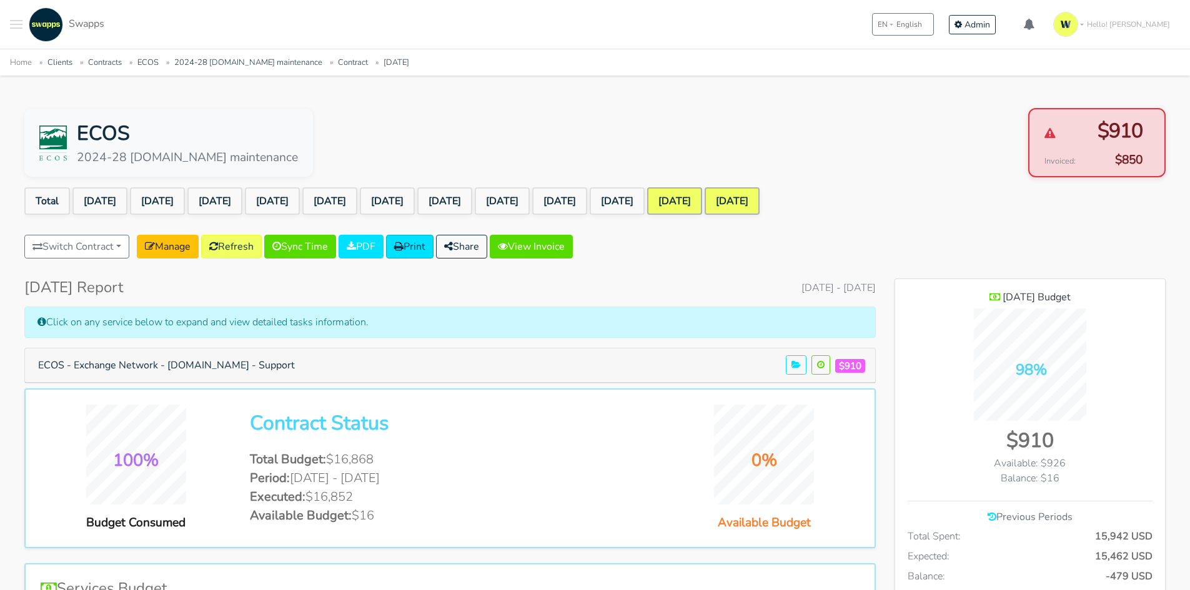
click at [702, 210] on link "Aug 2025" at bounding box center [674, 200] width 55 height 27
click at [242, 240] on link "Refresh" at bounding box center [231, 247] width 61 height 24
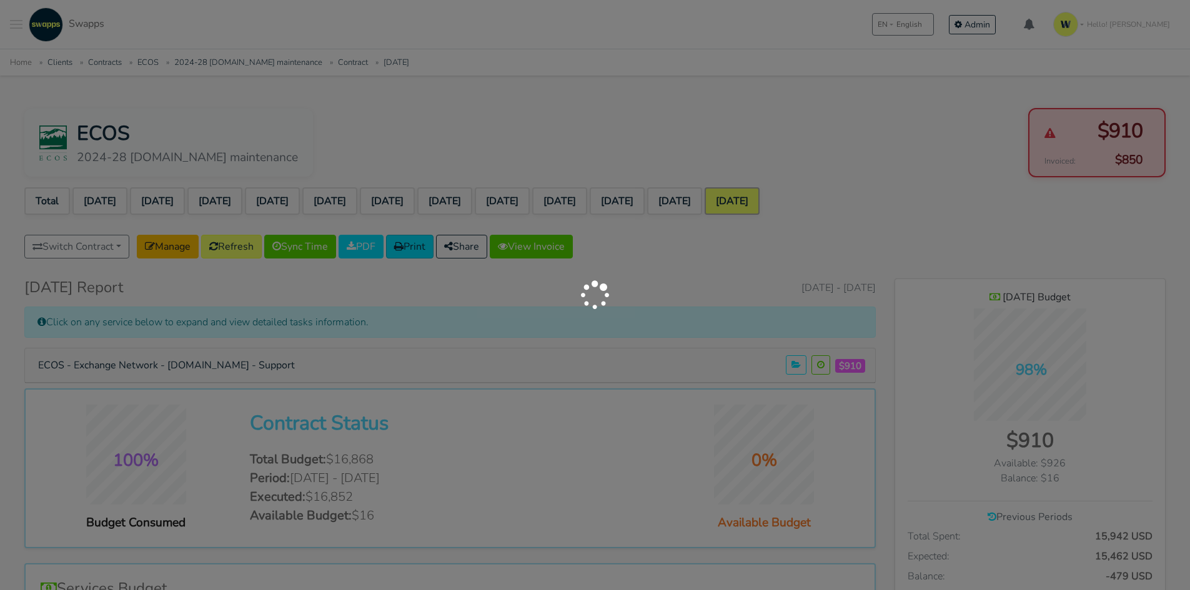
scroll to position [623709, 624481]
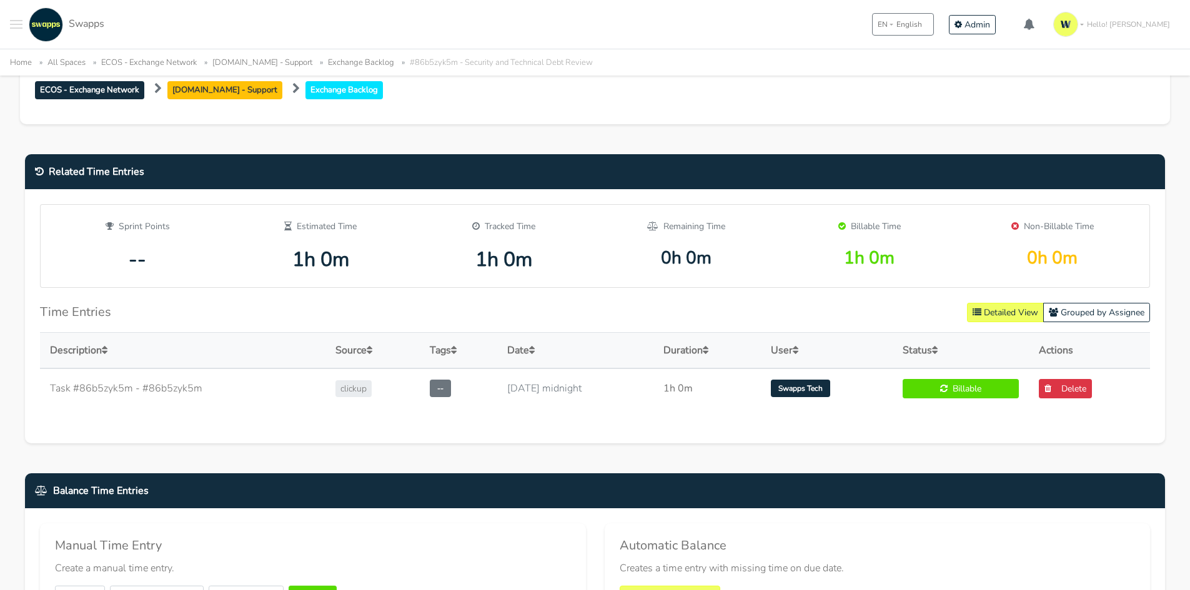
scroll to position [562, 0]
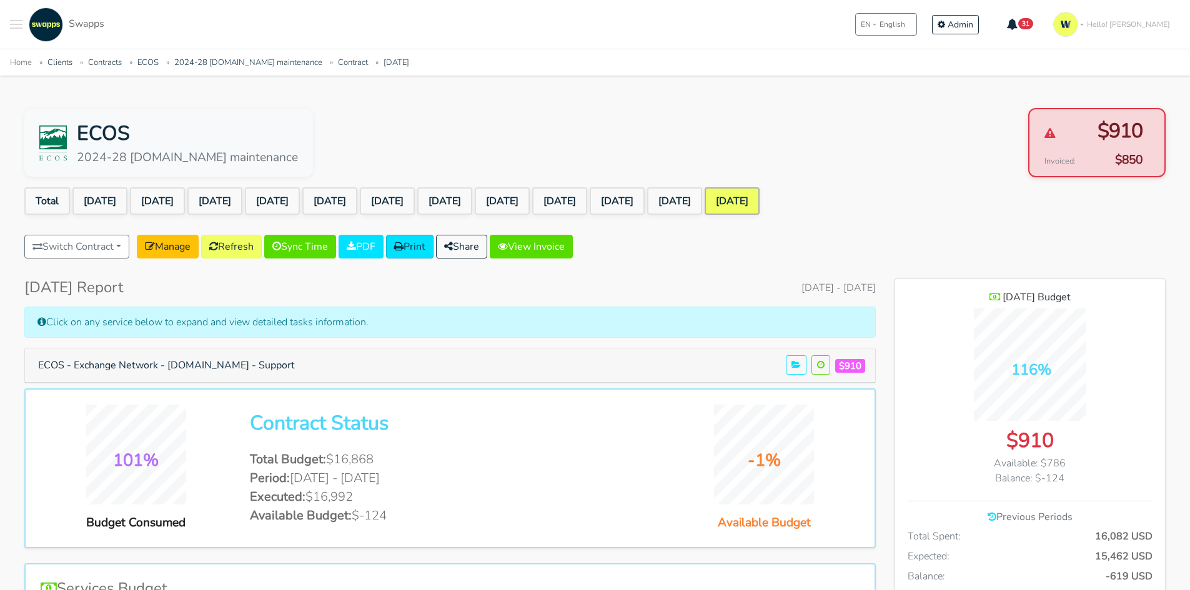
click at [968, 112] on div "ECOS 2024-28 exchangenetwork.net maintenance $910 Invoiced: $850" at bounding box center [594, 142] width 1141 height 69
click at [553, 252] on link "View Invoice" at bounding box center [531, 247] width 83 height 24
click at [551, 251] on link "View Invoice" at bounding box center [531, 247] width 83 height 24
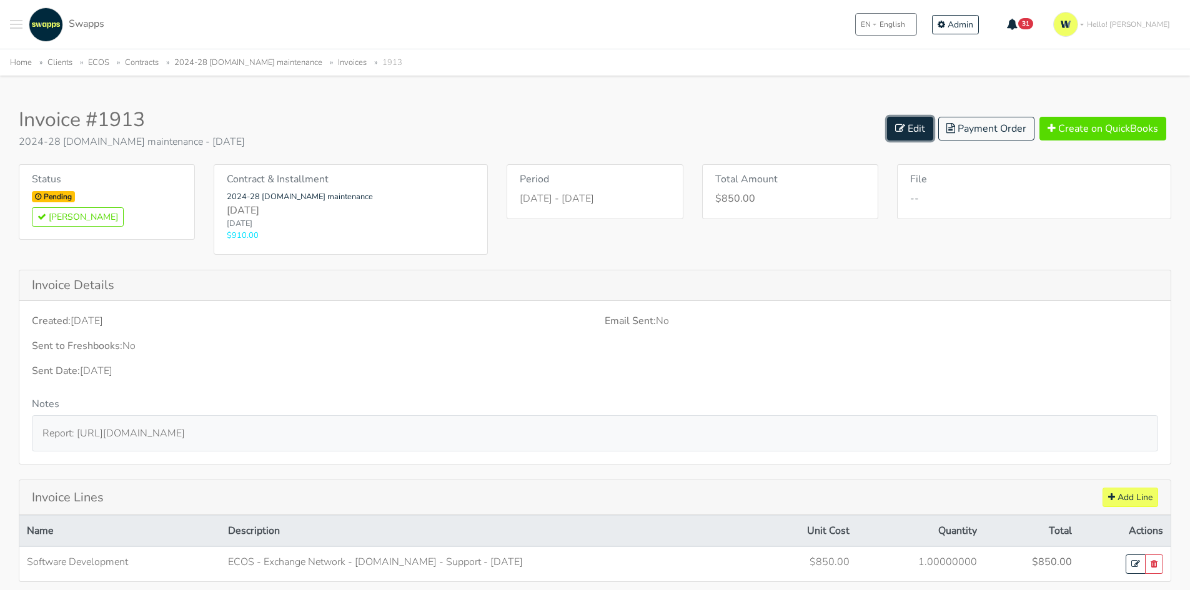
click at [913, 129] on link "Edit" at bounding box center [910, 129] width 46 height 24
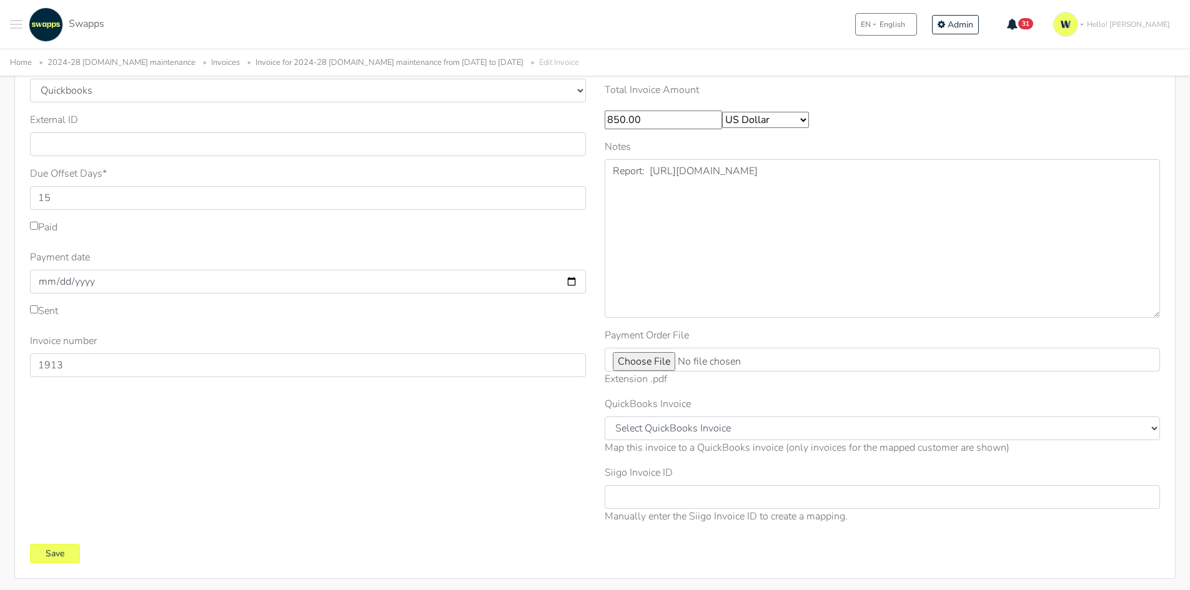
scroll to position [187, 0]
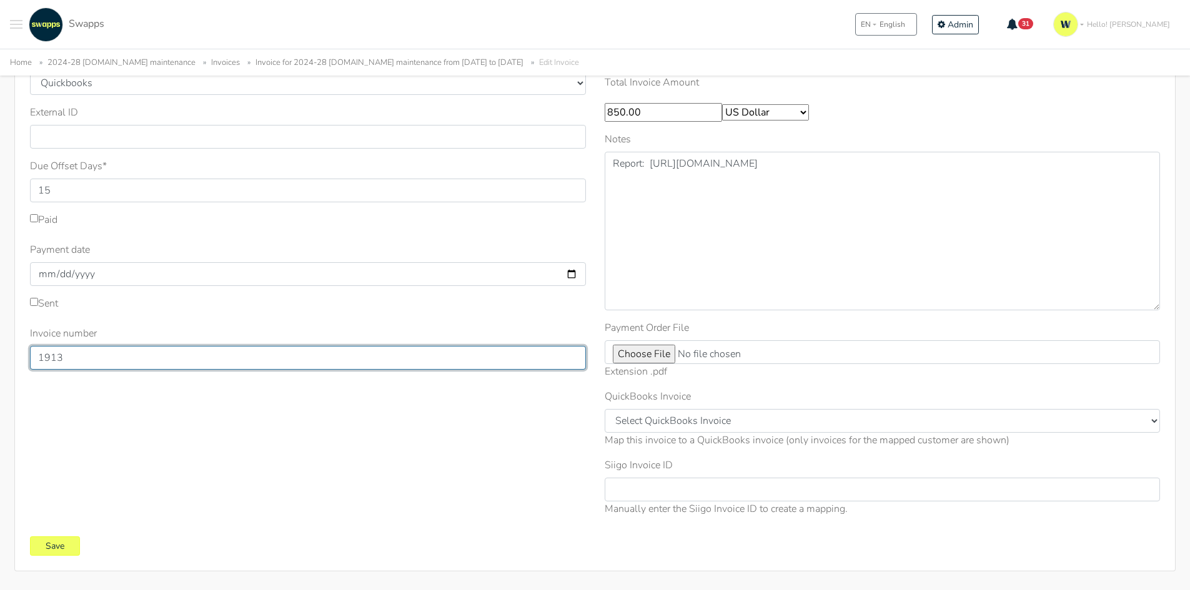
drag, startPoint x: 77, startPoint y: 362, endPoint x: 57, endPoint y: 358, distance: 20.3
click at [57, 358] on input "1913" at bounding box center [308, 358] width 556 height 24
type input "1912"
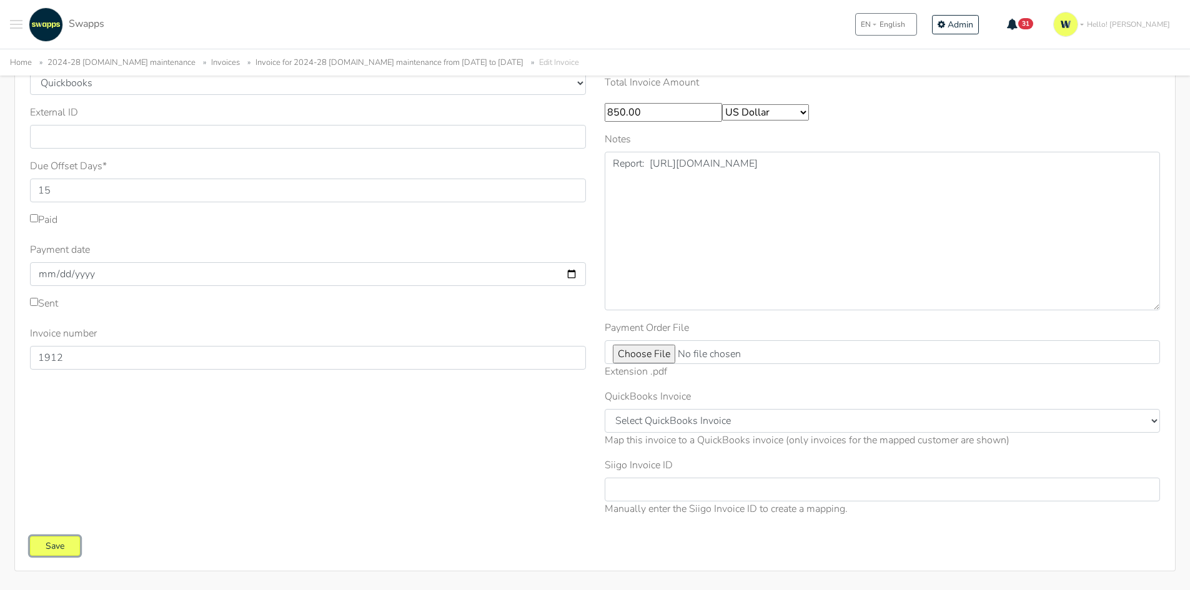
click at [72, 545] on input "Save" at bounding box center [55, 546] width 50 height 19
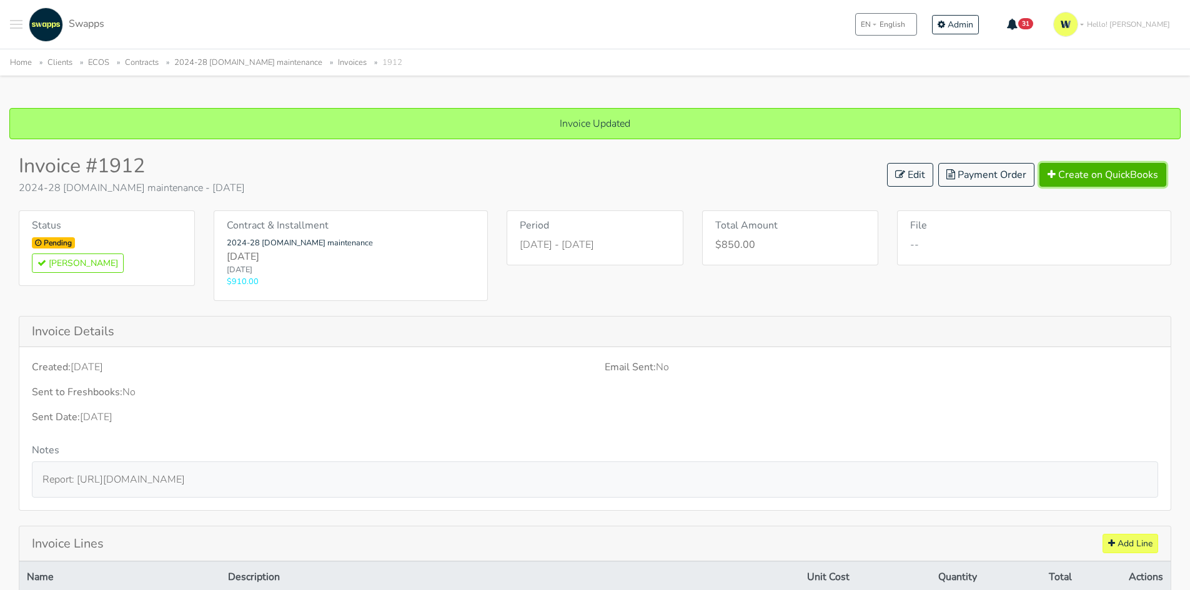
click at [1123, 174] on button "Create on QuickBooks" at bounding box center [1103, 175] width 127 height 24
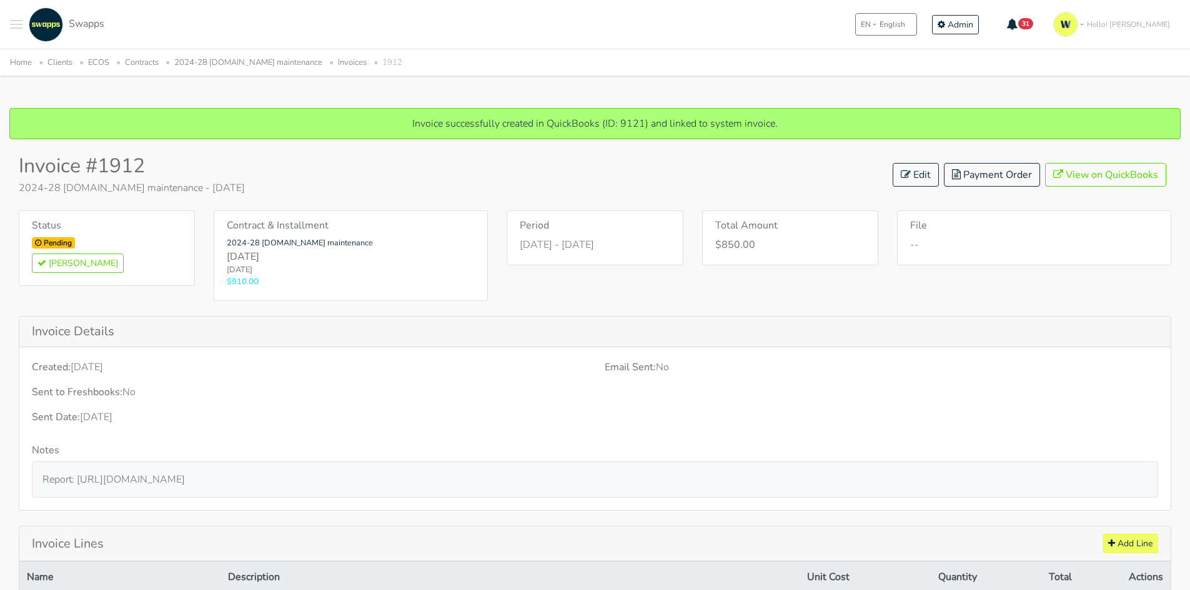
click at [228, 57] on link "2024-28 [DOMAIN_NAME] maintenance" at bounding box center [248, 62] width 148 height 11
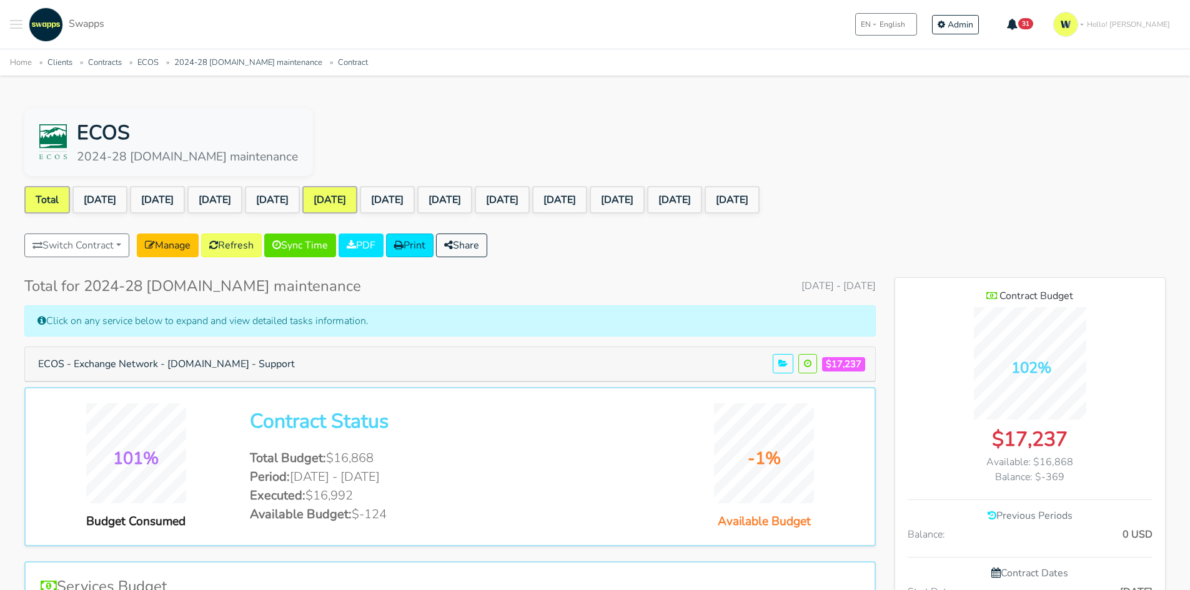
click at [357, 196] on link "[DATE]" at bounding box center [329, 199] width 55 height 27
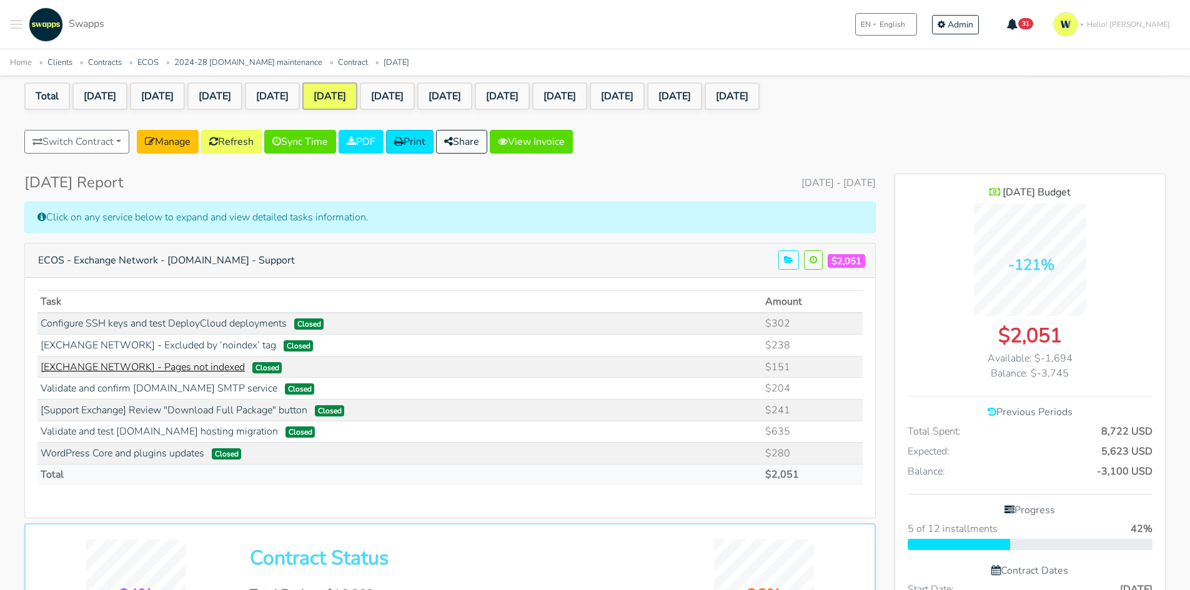
click at [182, 370] on link "[EXCHANGE NETWORK] - Pages not indexed" at bounding box center [143, 367] width 204 height 14
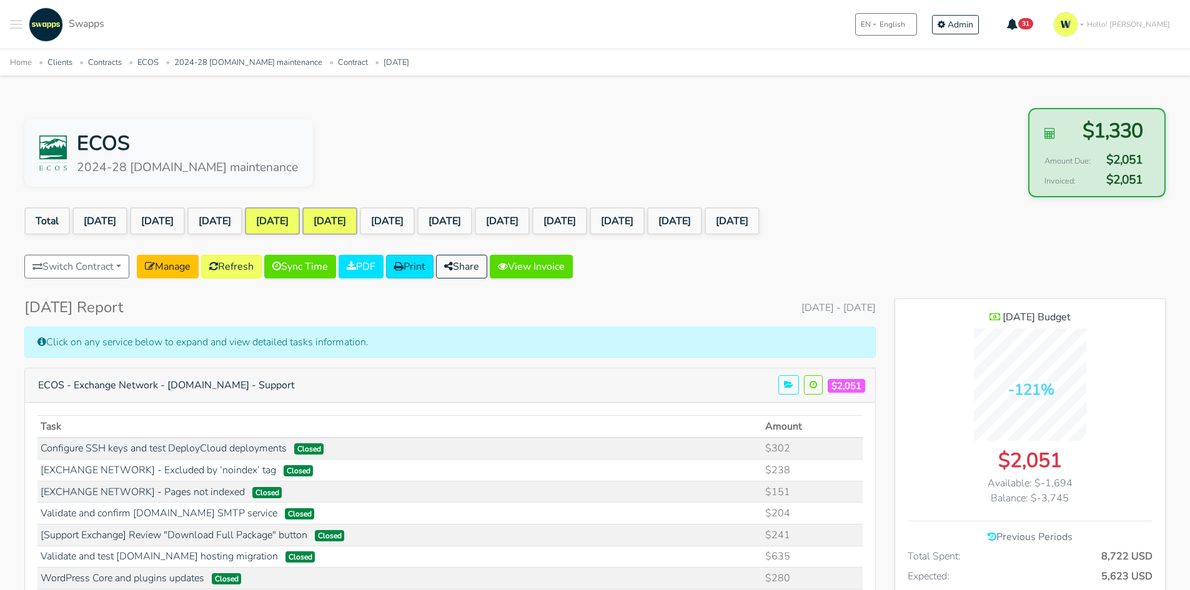
click at [300, 227] on link "Jan 2025" at bounding box center [272, 220] width 55 height 27
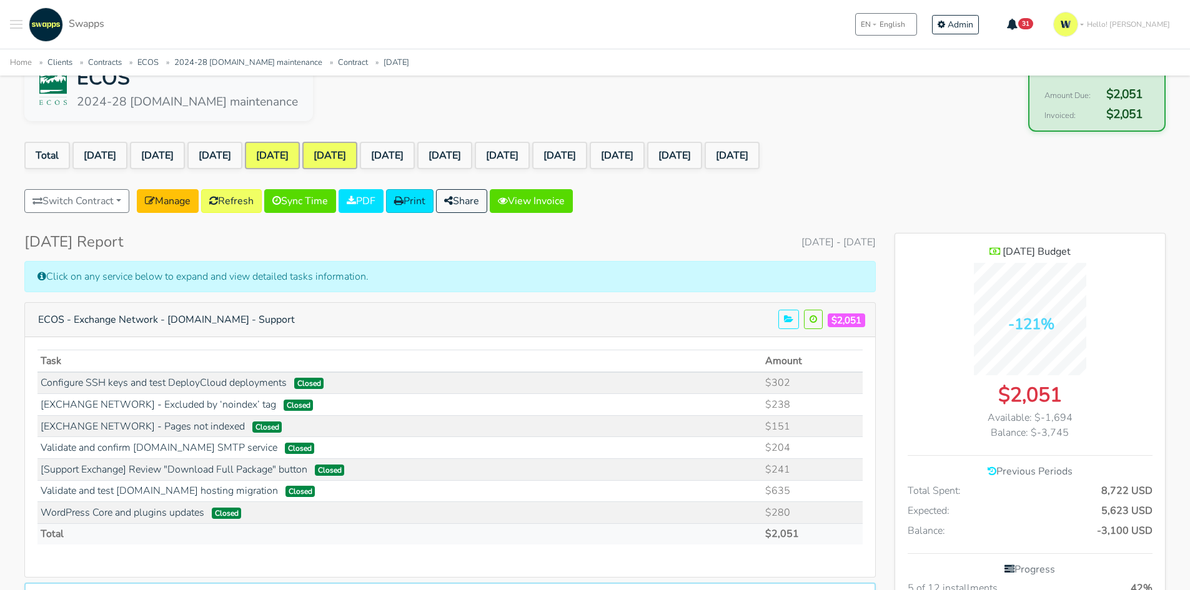
scroll to position [125, 0]
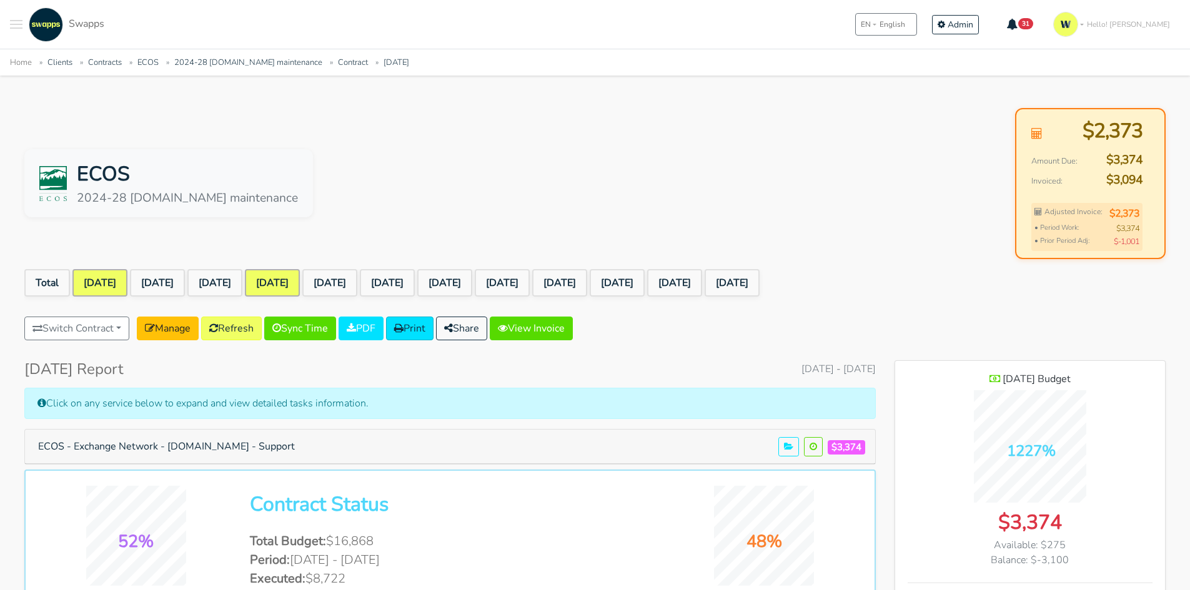
click at [97, 286] on link "[DATE]" at bounding box center [99, 282] width 55 height 27
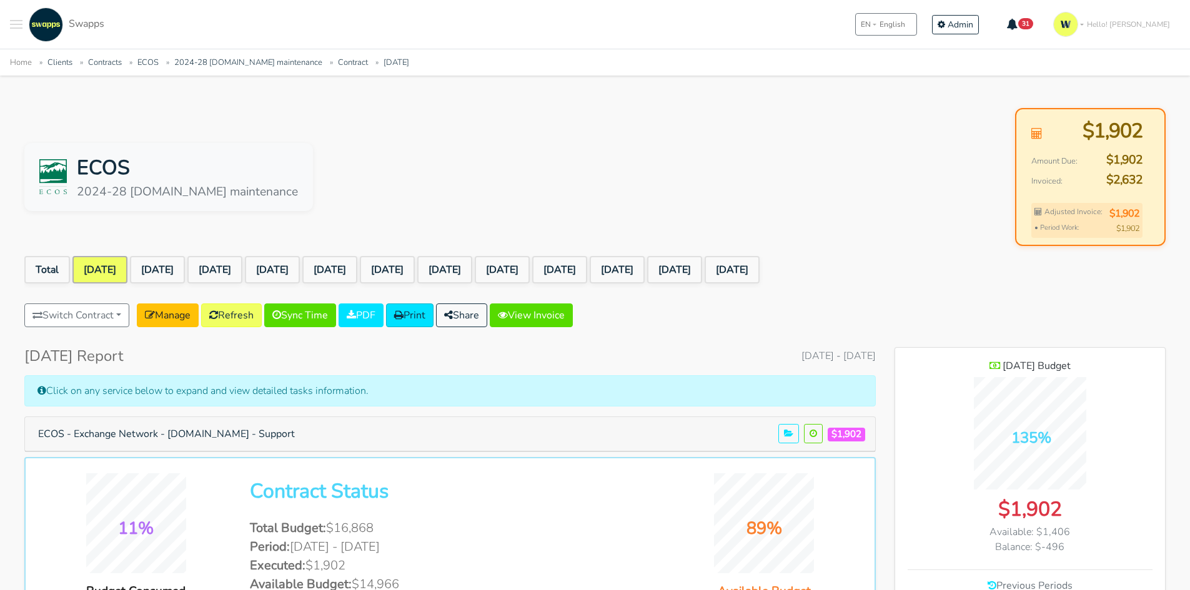
scroll to position [125, 0]
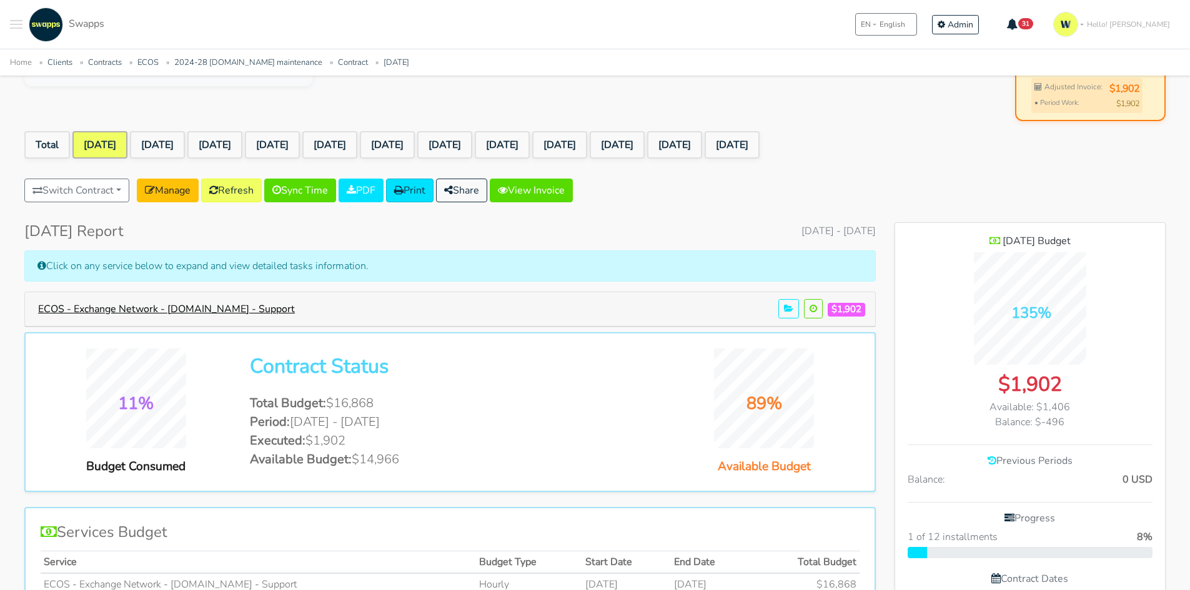
click at [257, 304] on button "ECOS - Exchange Network - exchangenetwork.net - Support" at bounding box center [166, 309] width 273 height 24
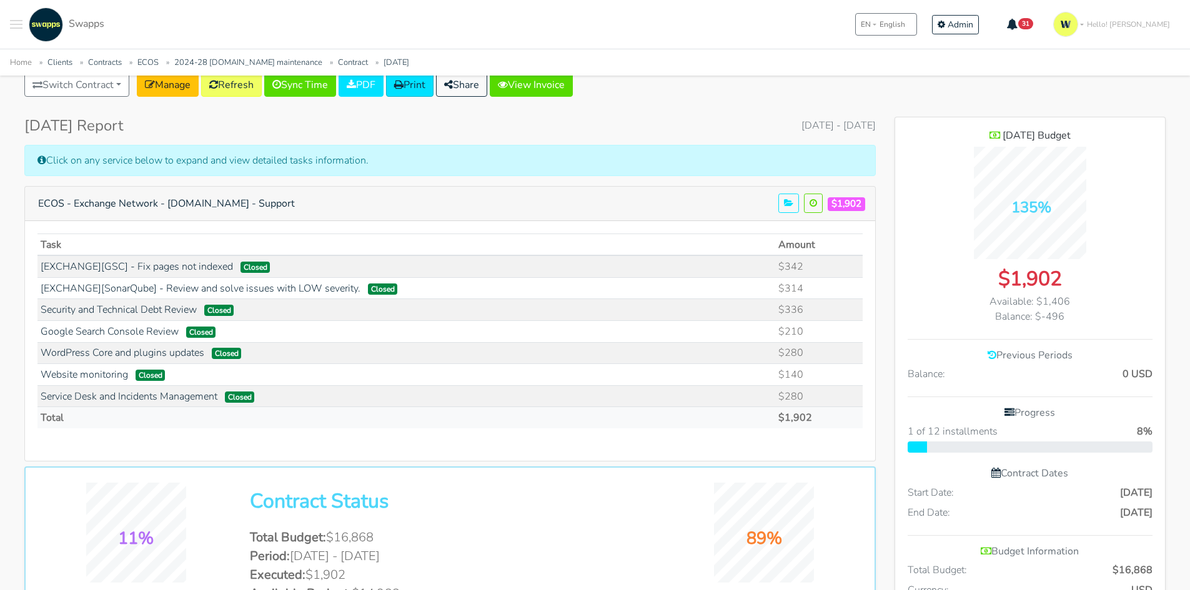
scroll to position [250, 0]
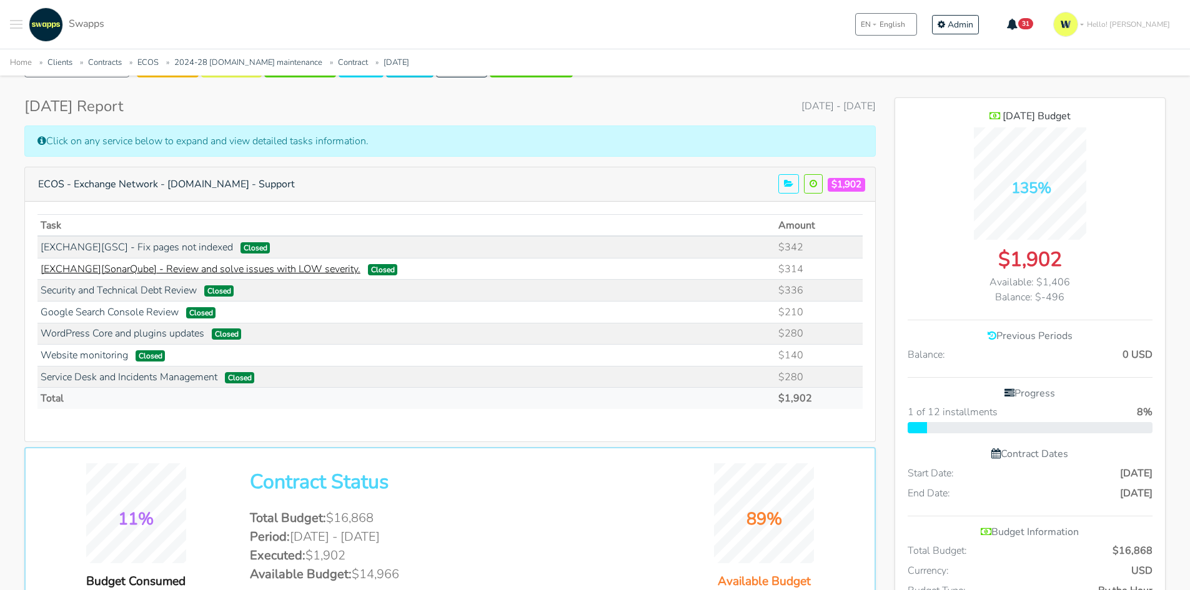
click at [211, 269] on link "[EXCHANGE][SonarQube] - Review and solve issues with LOW severity." at bounding box center [201, 269] width 320 height 14
click at [181, 247] on link "[EXCHANGE][GSC] - Fix pages not indexed" at bounding box center [137, 248] width 192 height 14
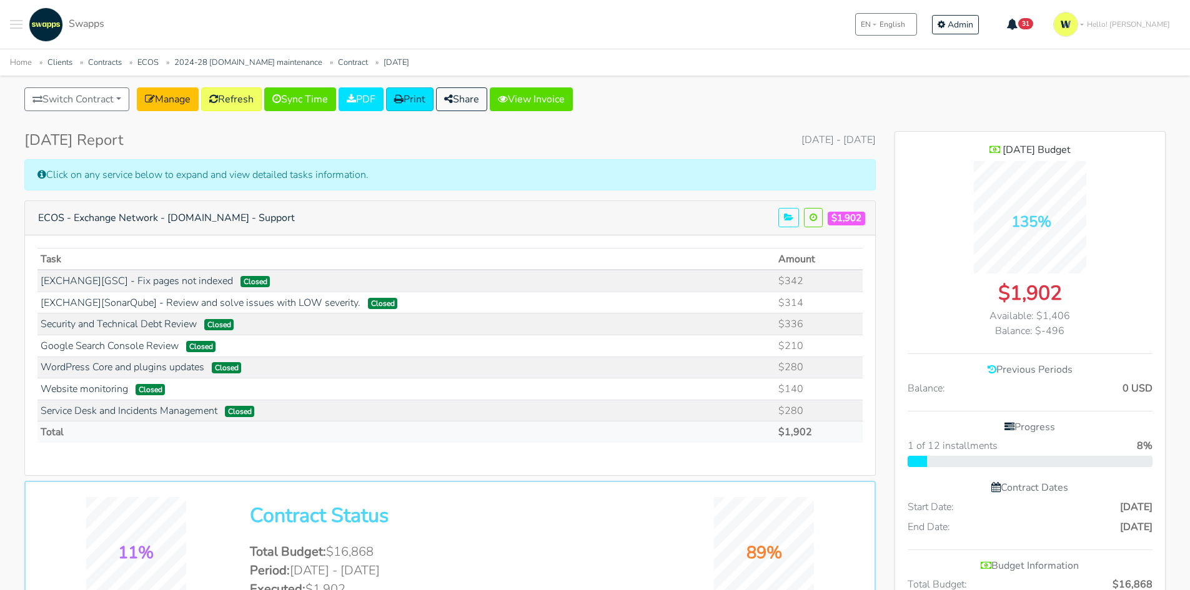
scroll to position [62, 0]
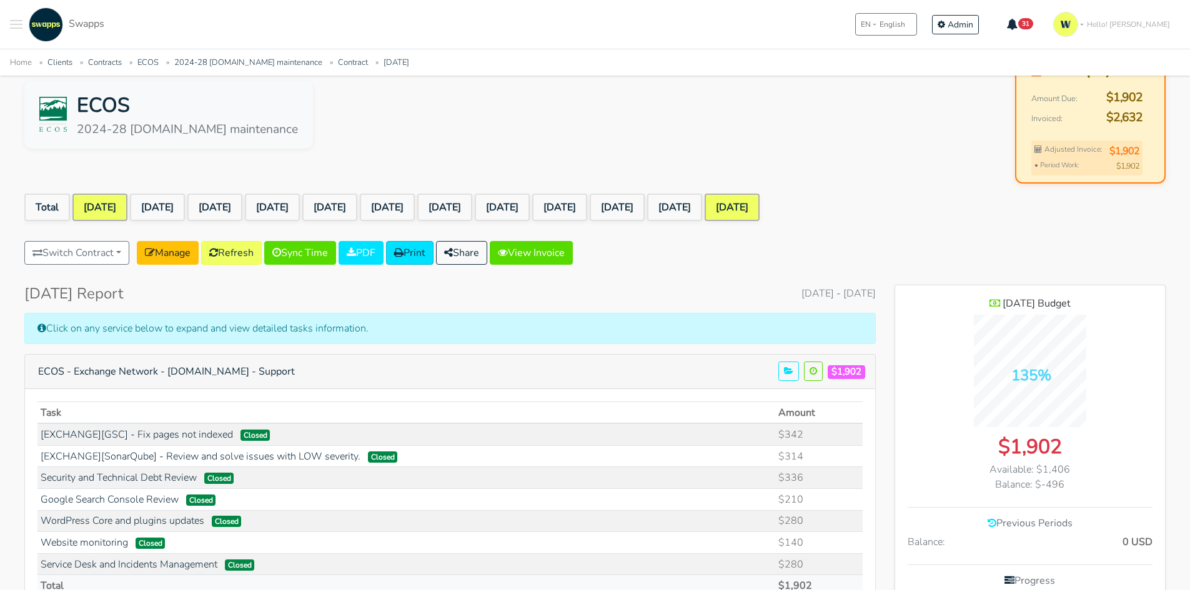
click at [760, 211] on link "Sep 2025" at bounding box center [732, 207] width 55 height 27
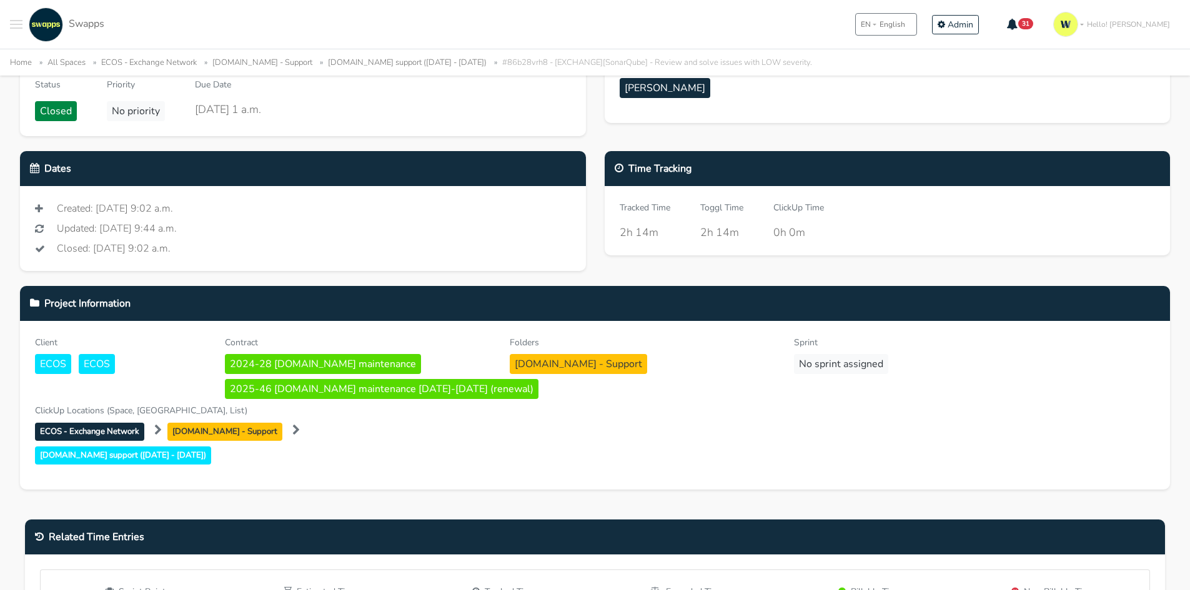
scroll to position [62, 0]
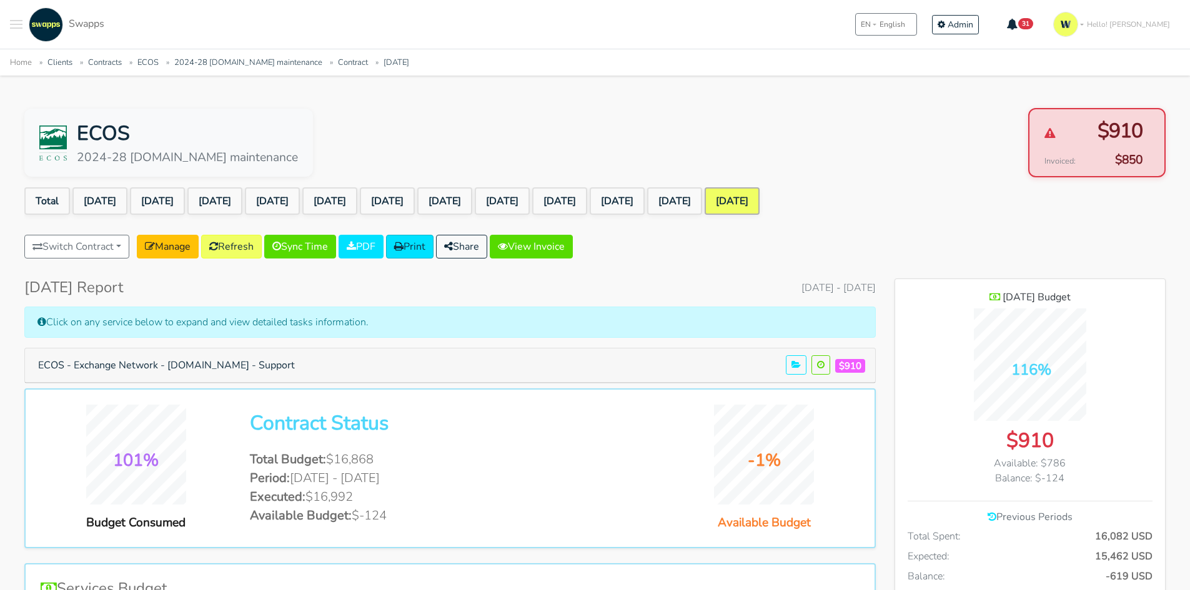
click at [18, 21] on span "Toggle navigation menu" at bounding box center [16, 20] width 12 height 1
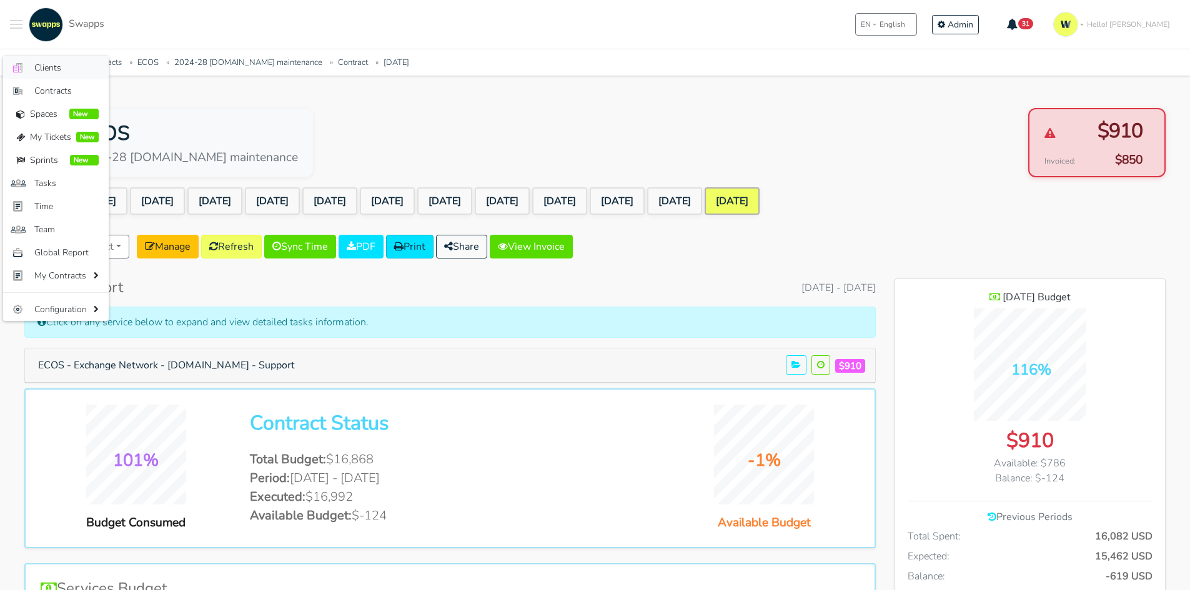
click at [46, 67] on span "Clients" at bounding box center [66, 67] width 64 height 13
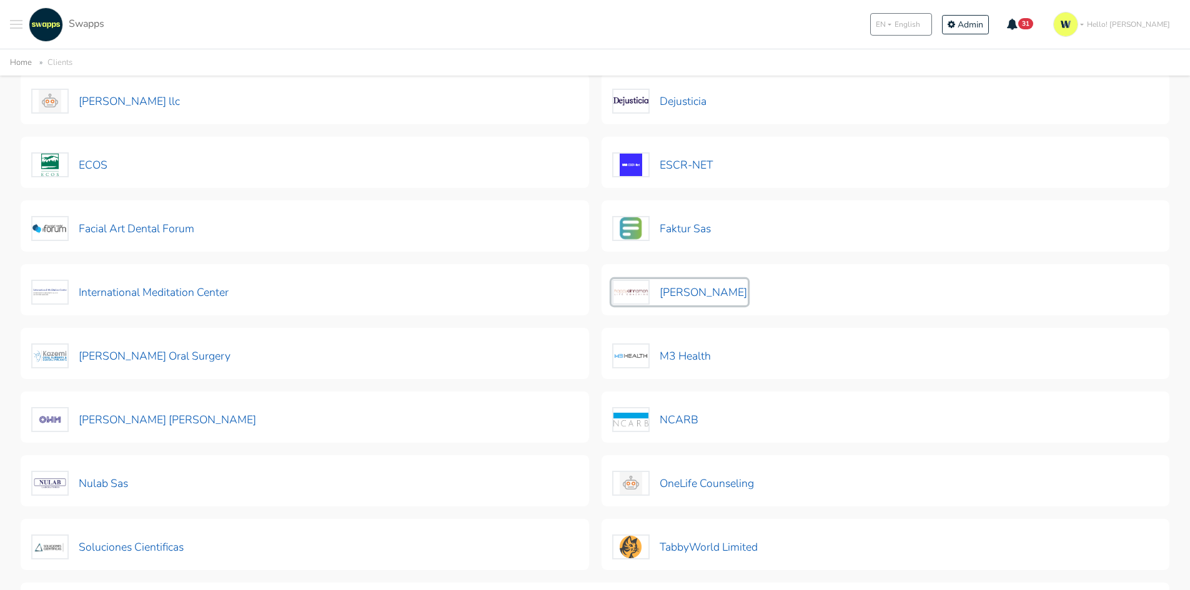
click at [701, 302] on button "[PERSON_NAME]" at bounding box center [680, 292] width 136 height 26
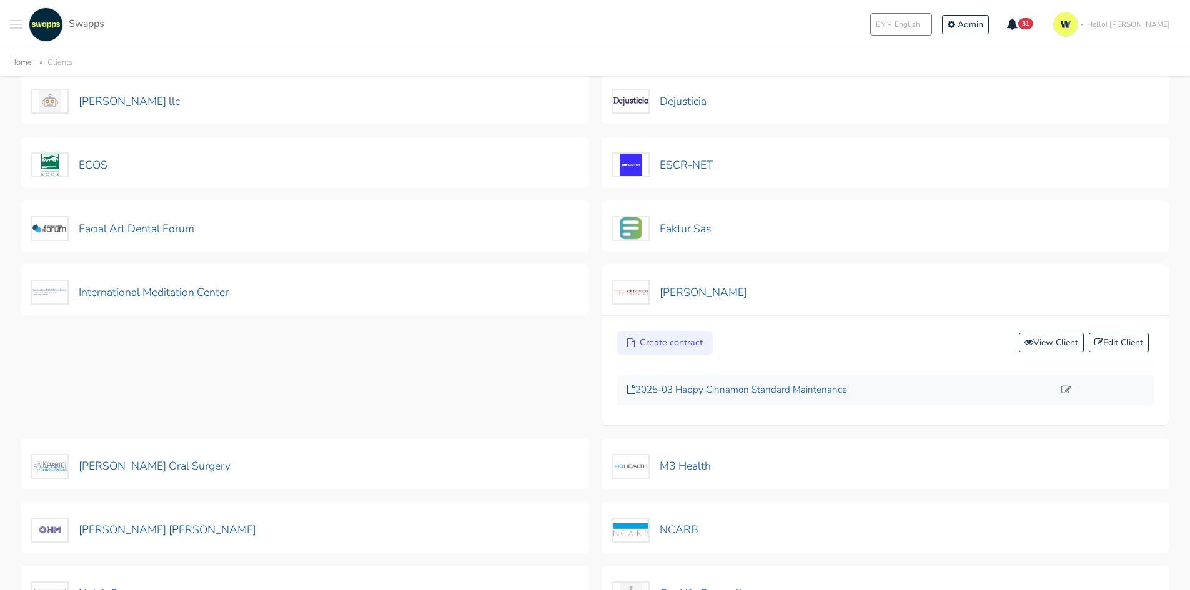
click at [755, 385] on p "2025-03 Happy Cinnamon Standard Maintenance" at bounding box center [840, 390] width 427 height 14
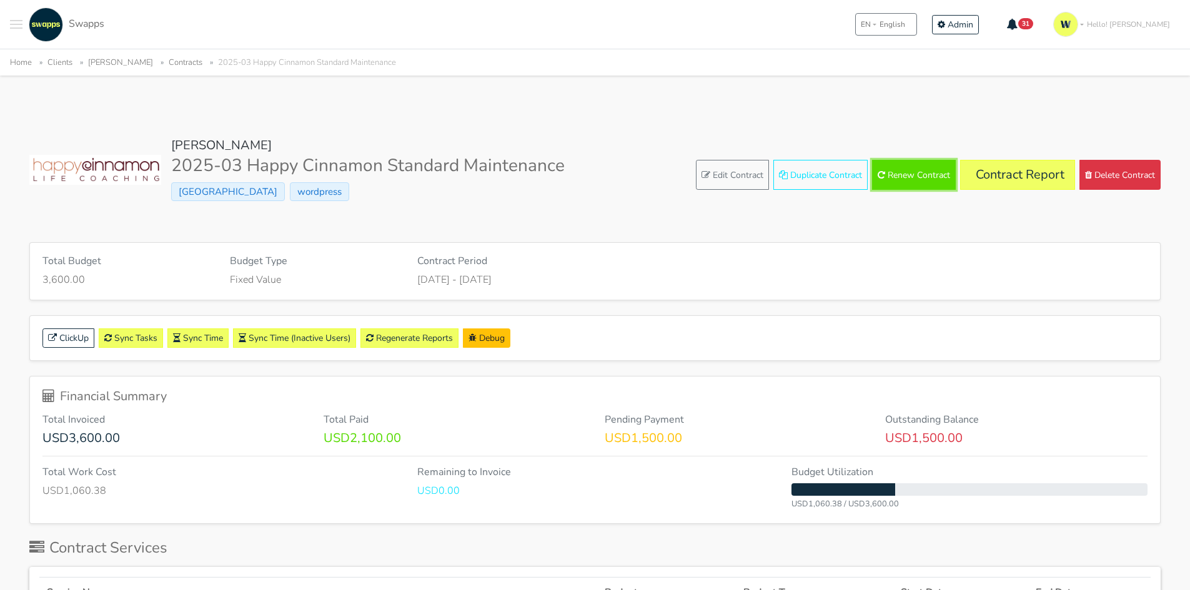
click at [923, 178] on button "Renew Contract" at bounding box center [914, 175] width 84 height 30
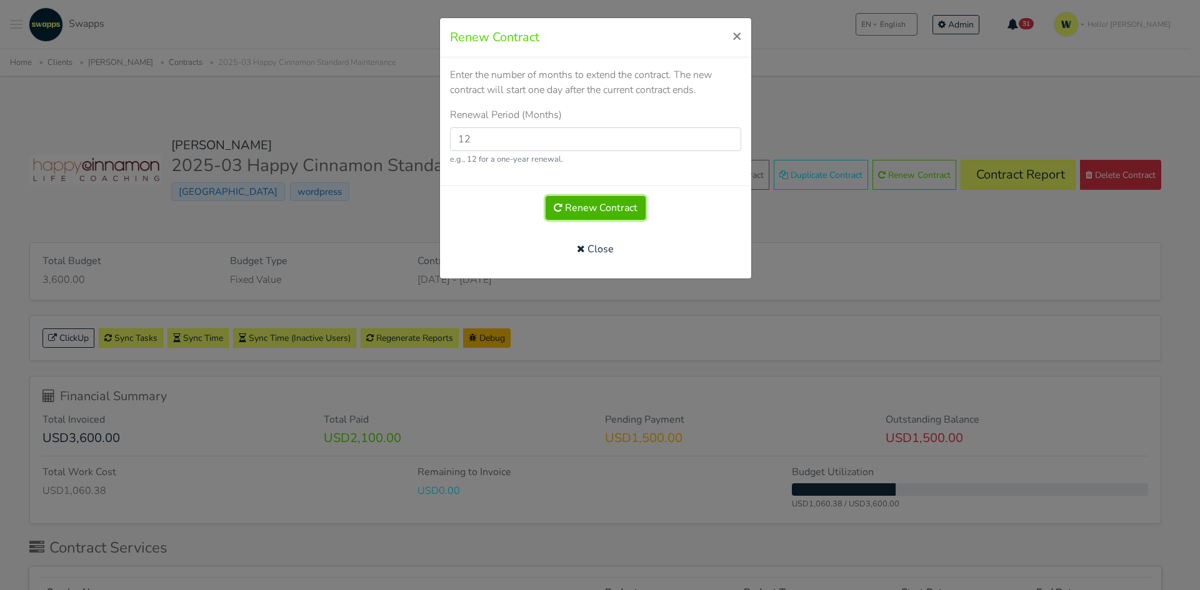
click at [615, 202] on button "Renew Contract" at bounding box center [595, 208] width 100 height 24
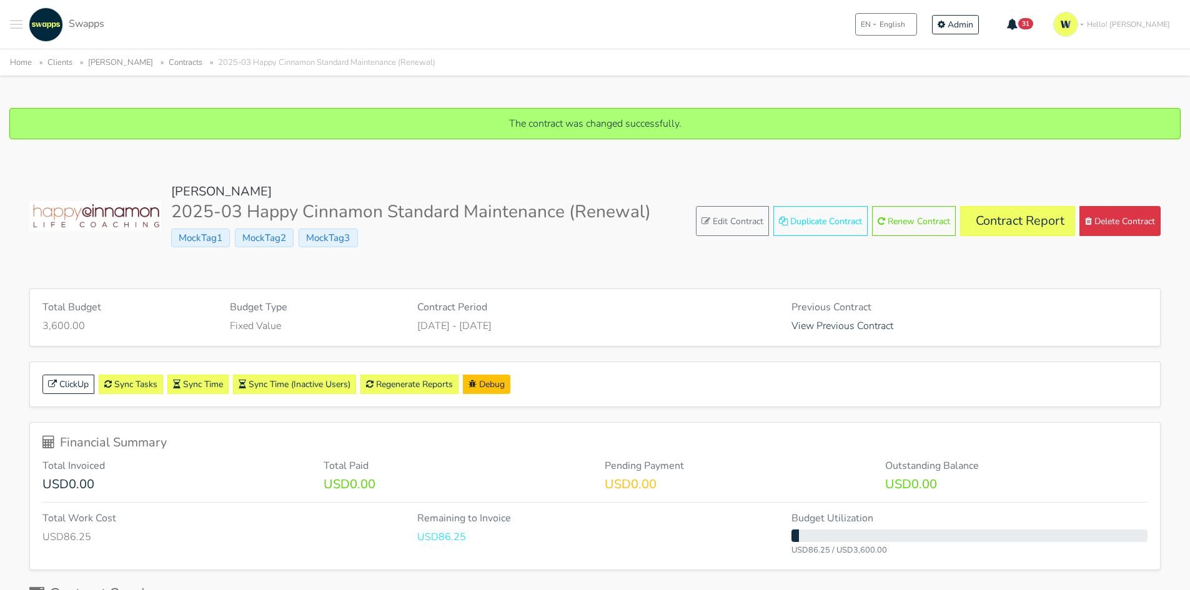
click at [17, 31] on button "Toggle navigation menu" at bounding box center [16, 24] width 12 height 34
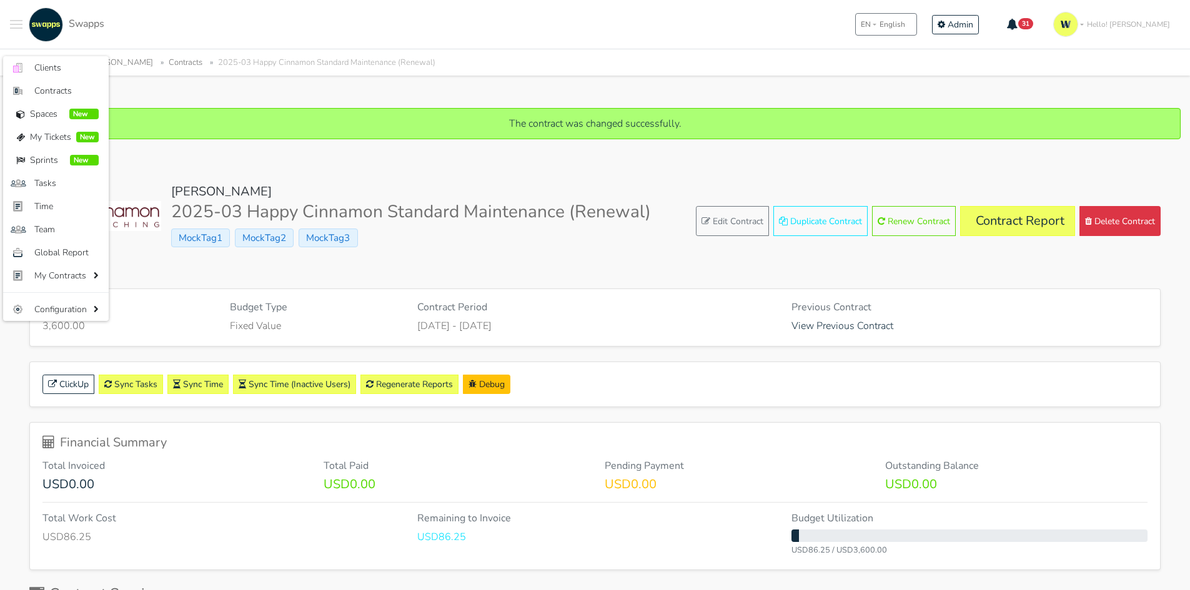
click at [26, 53] on div "Home Clients [PERSON_NAME] Contracts 2025-03 Happy Cinnamon Standard Maintenanc…" at bounding box center [595, 62] width 1190 height 26
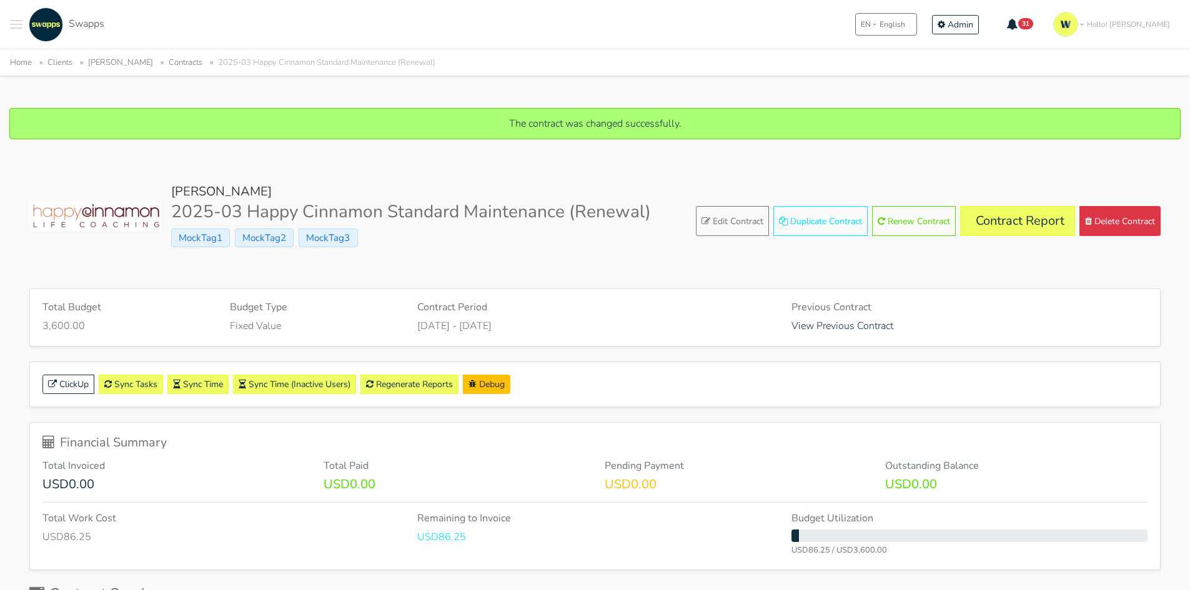
click at [15, 21] on span "Toggle navigation menu" at bounding box center [16, 20] width 12 height 1
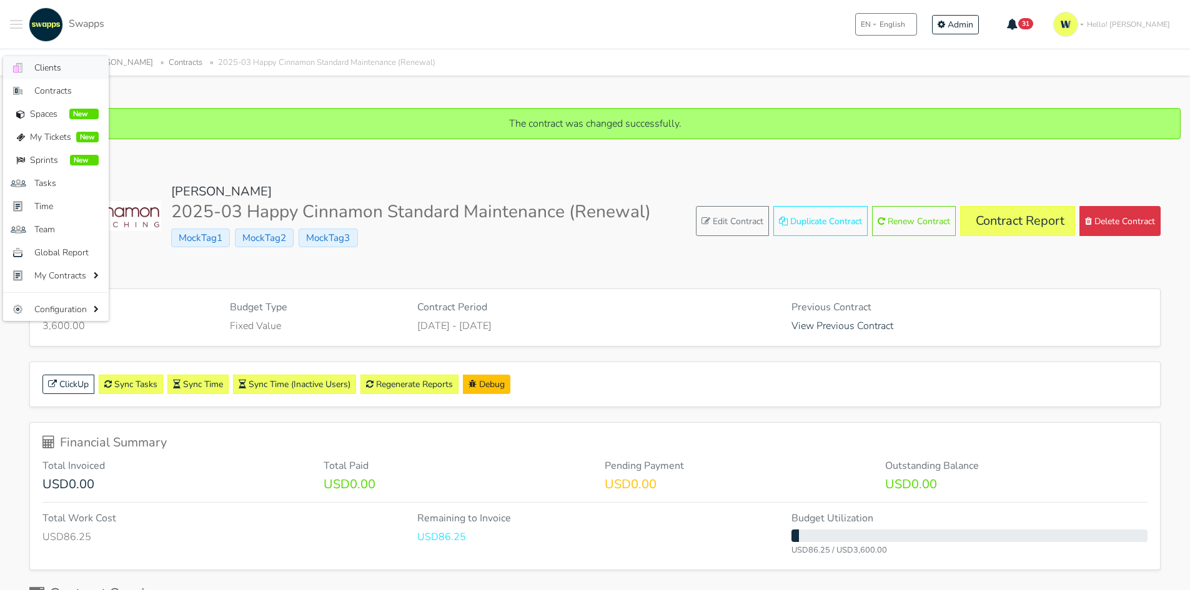
click at [38, 69] on span "Clients" at bounding box center [66, 67] width 64 height 13
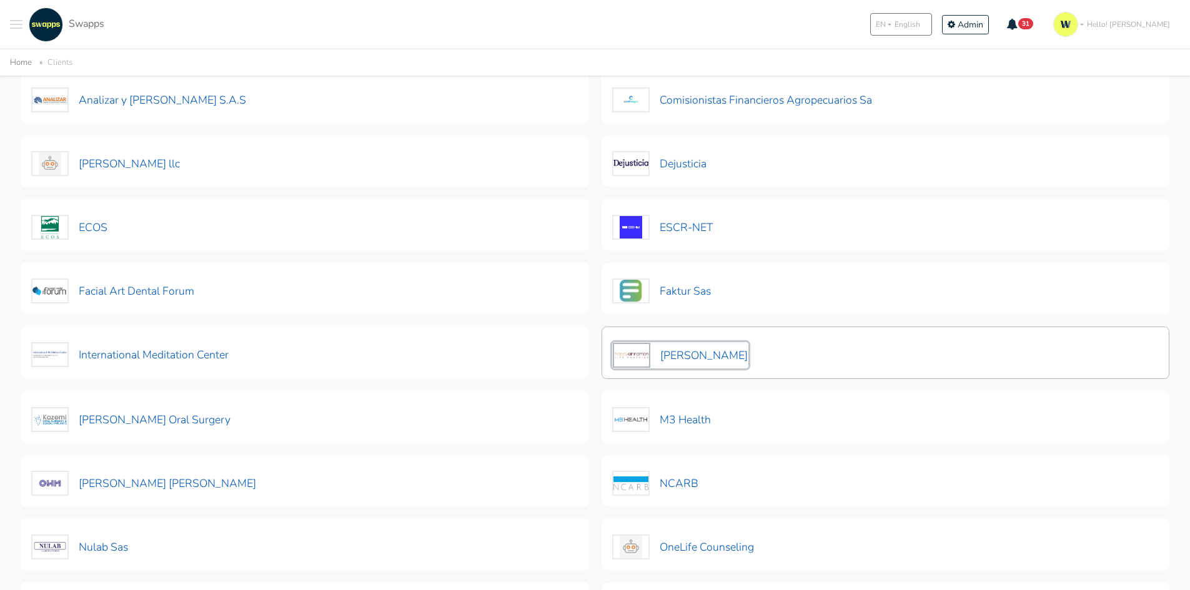
click at [692, 349] on button "[PERSON_NAME]" at bounding box center [680, 355] width 136 height 26
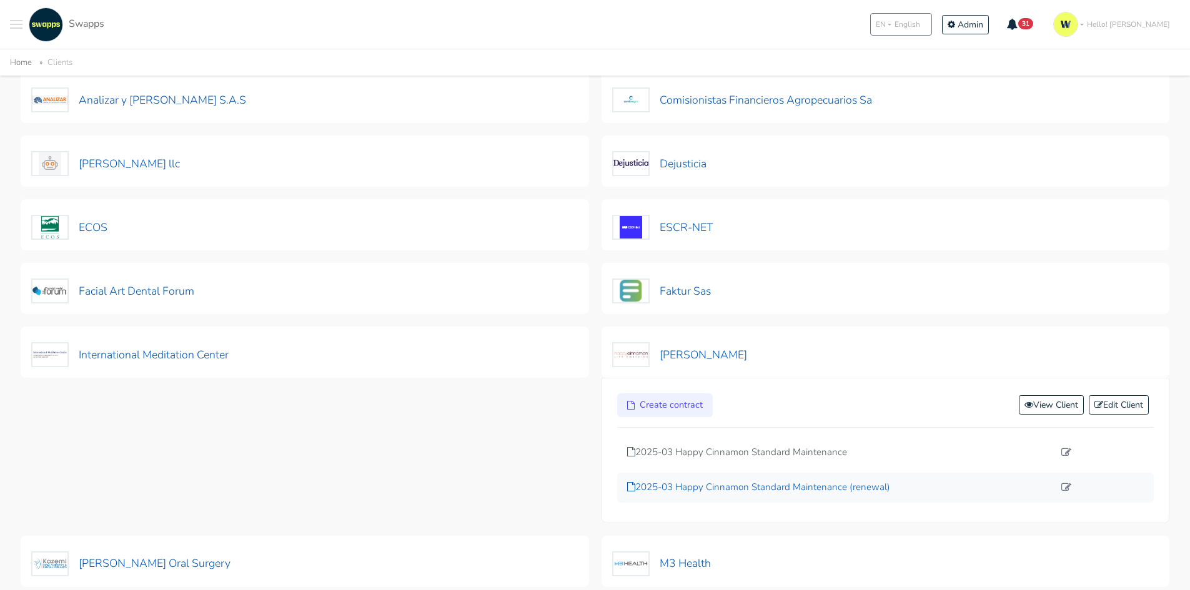
click at [776, 488] on p "2025-03 Happy Cinnamon Standard Maintenance (renewal)" at bounding box center [840, 487] width 427 height 14
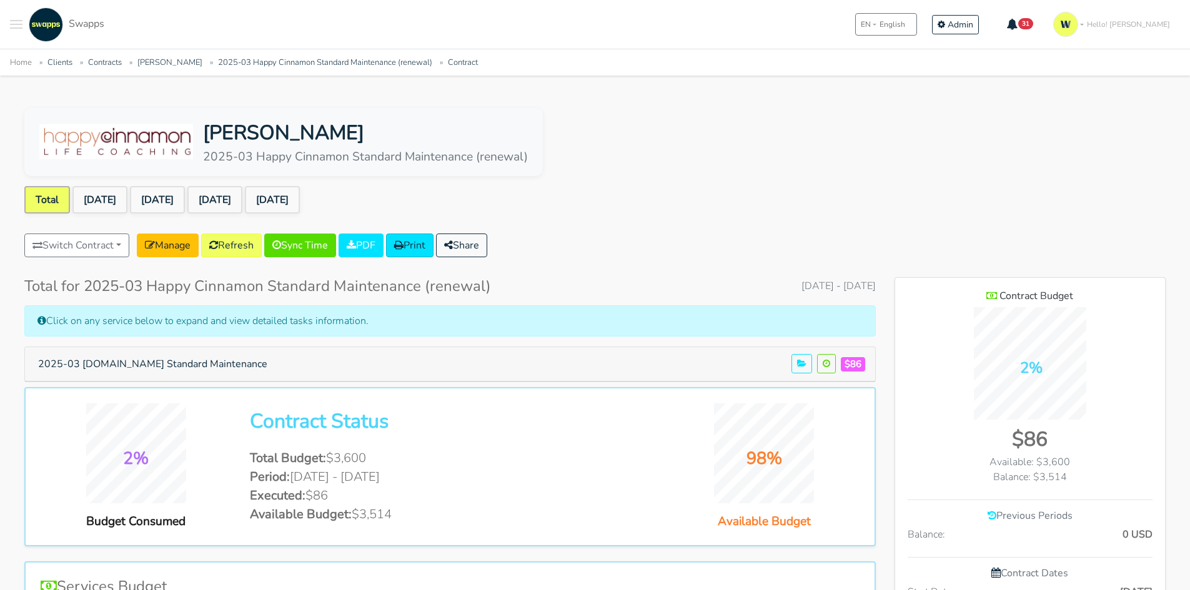
scroll to position [810, 271]
click at [104, 209] on link "[DATE]" at bounding box center [99, 199] width 55 height 27
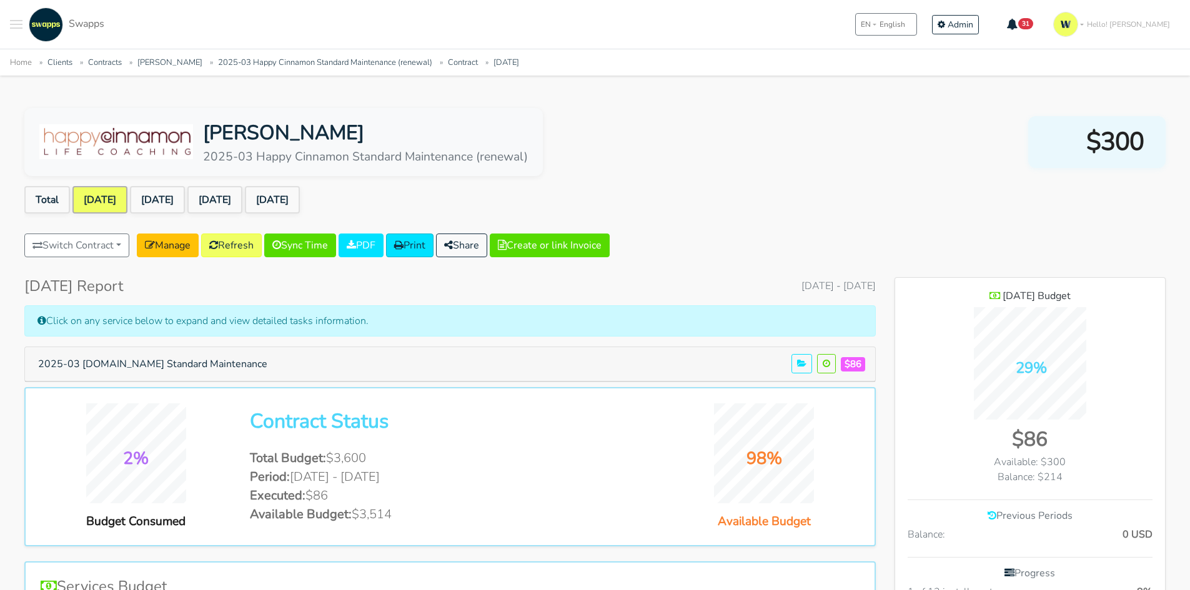
scroll to position [871, 271]
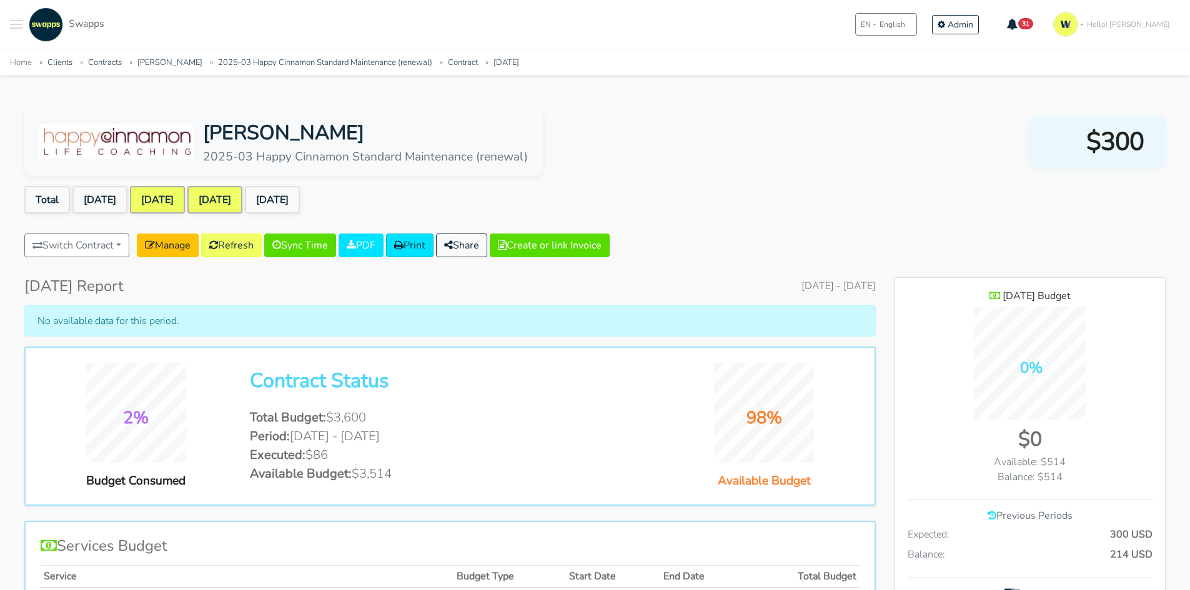
scroll to position [891, 271]
click at [242, 207] on link "[DATE]" at bounding box center [214, 199] width 55 height 27
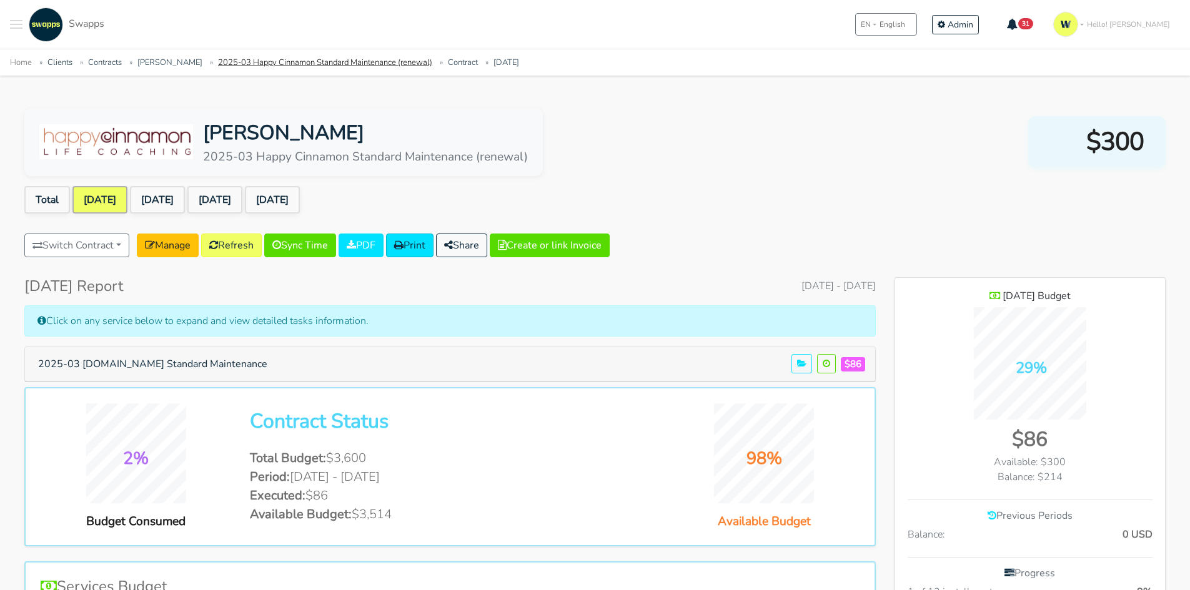
click at [270, 67] on link "2025-03 Happy Cinnamon Standard Maintenance (renewal)" at bounding box center [325, 62] width 214 height 11
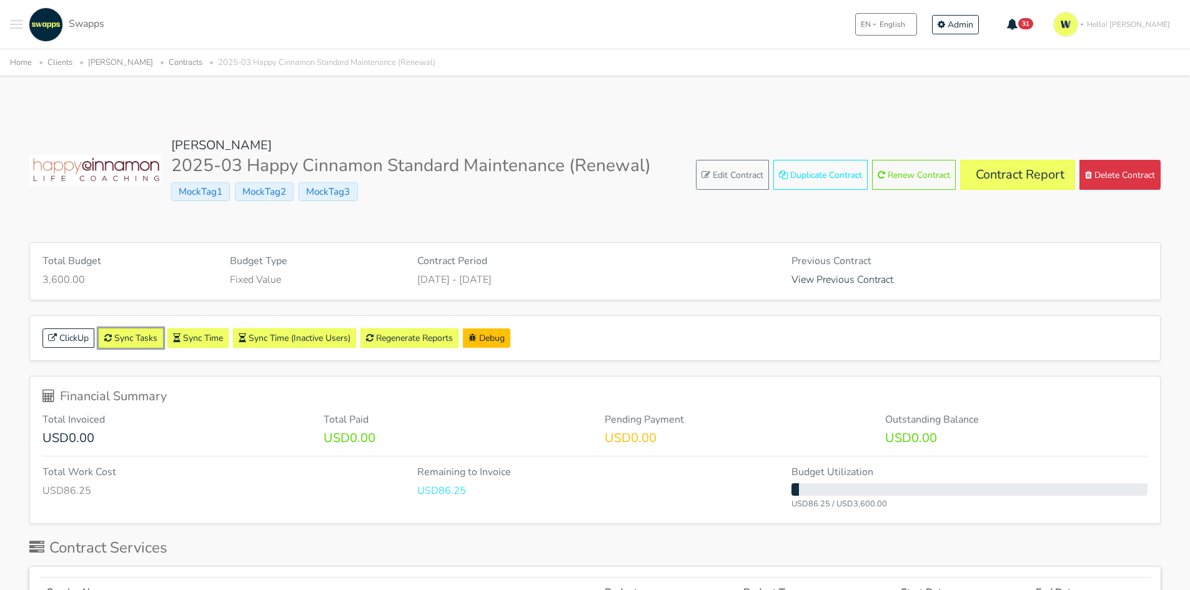
click at [139, 332] on link "Sync Tasks" at bounding box center [131, 338] width 64 height 19
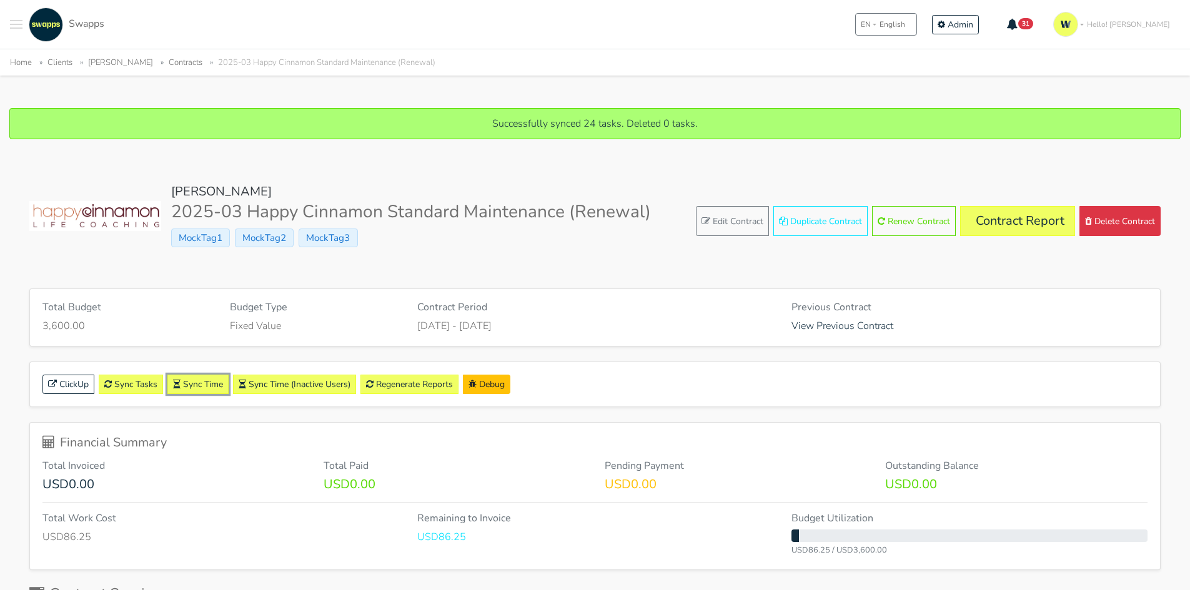
click at [215, 383] on link "Sync Time" at bounding box center [197, 384] width 61 height 19
click at [998, 224] on link "Contract Report" at bounding box center [1017, 221] width 115 height 30
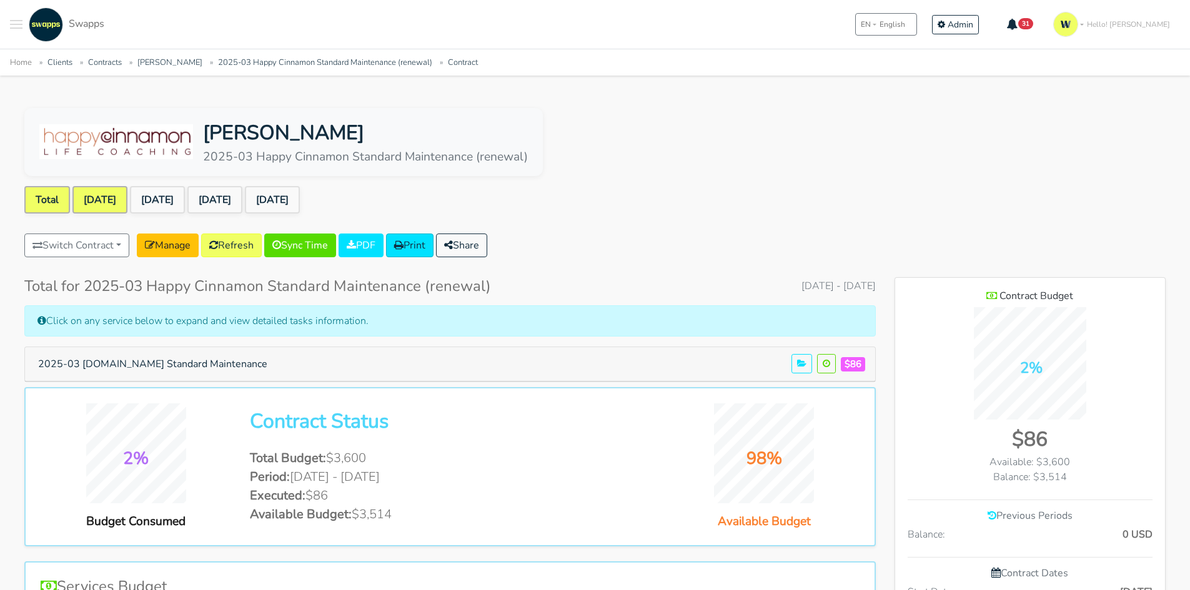
scroll to position [810, 271]
drag, startPoint x: 0, startPoint y: 0, endPoint x: 96, endPoint y: 197, distance: 219.6
click at [96, 197] on link "[DATE]" at bounding box center [99, 199] width 55 height 27
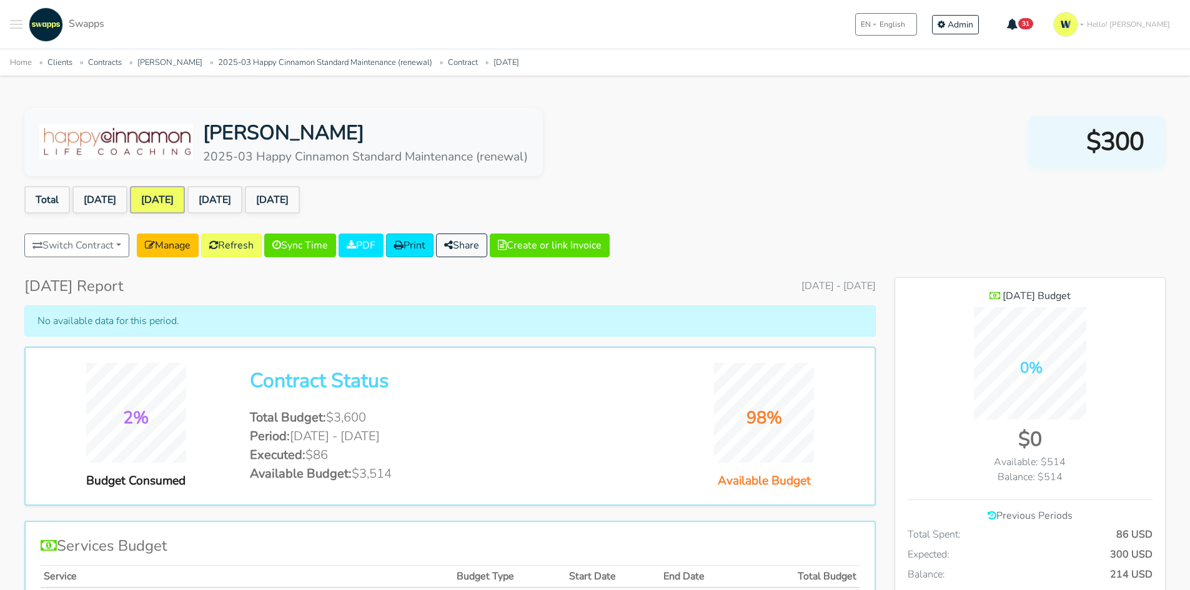
scroll to position [911, 271]
click at [114, 194] on link "[DATE]" at bounding box center [99, 199] width 55 height 27
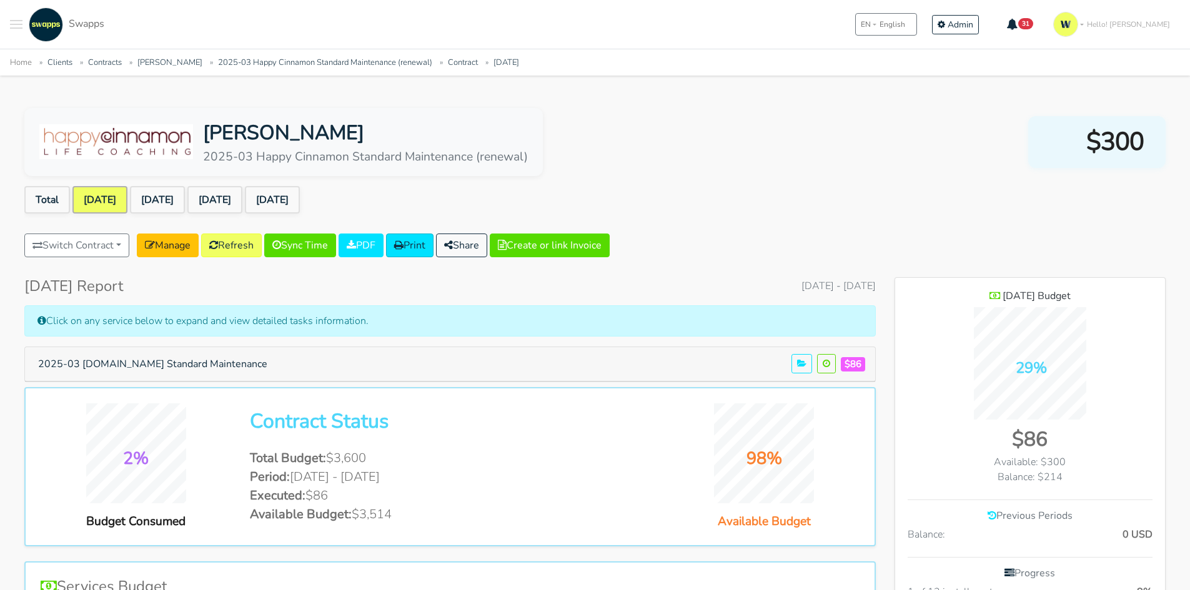
scroll to position [871, 271]
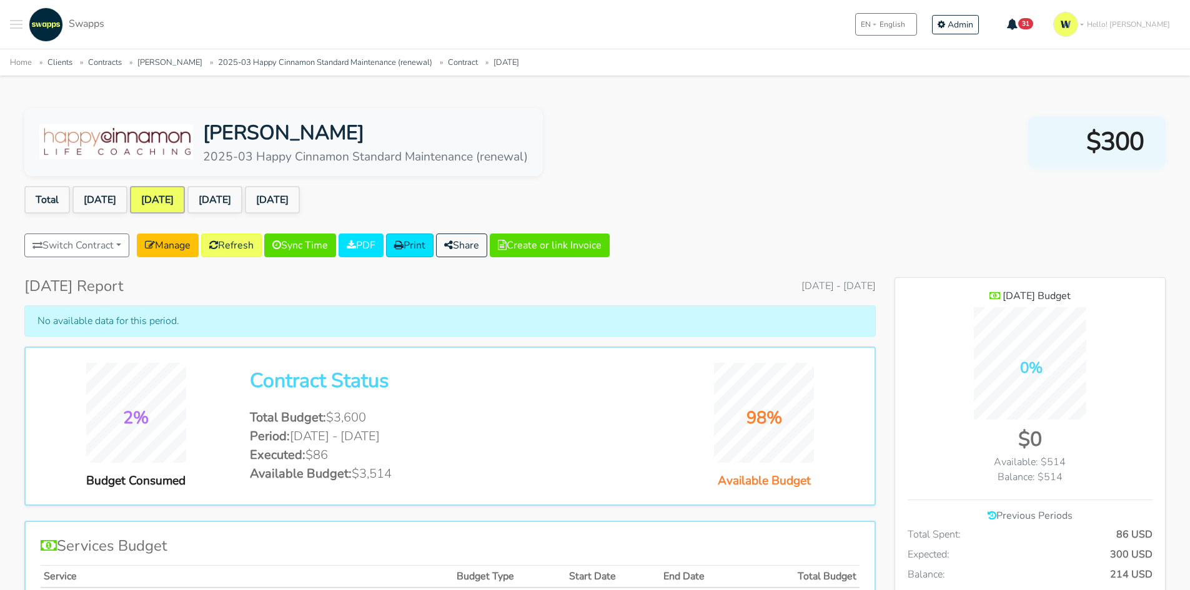
scroll to position [911, 271]
click at [229, 249] on link "Refresh" at bounding box center [231, 246] width 61 height 24
click at [93, 197] on link "[DATE]" at bounding box center [99, 199] width 55 height 27
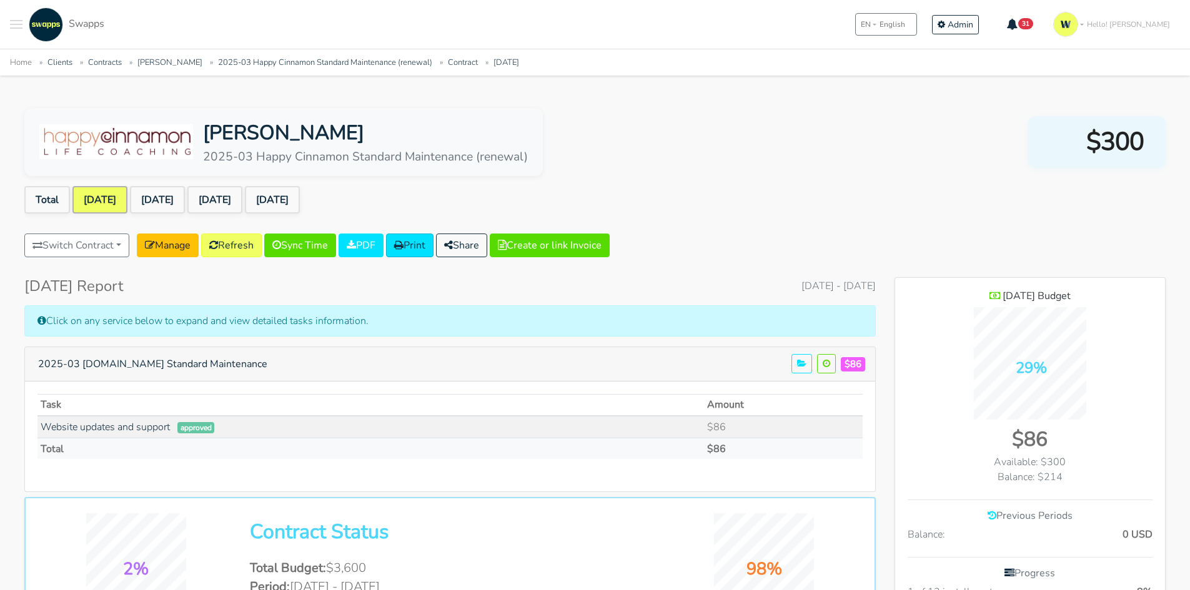
scroll to position [907, 271]
click at [147, 425] on link "Website updates and support" at bounding box center [105, 427] width 129 height 14
click at [185, 195] on link "Aug 2025" at bounding box center [157, 199] width 55 height 27
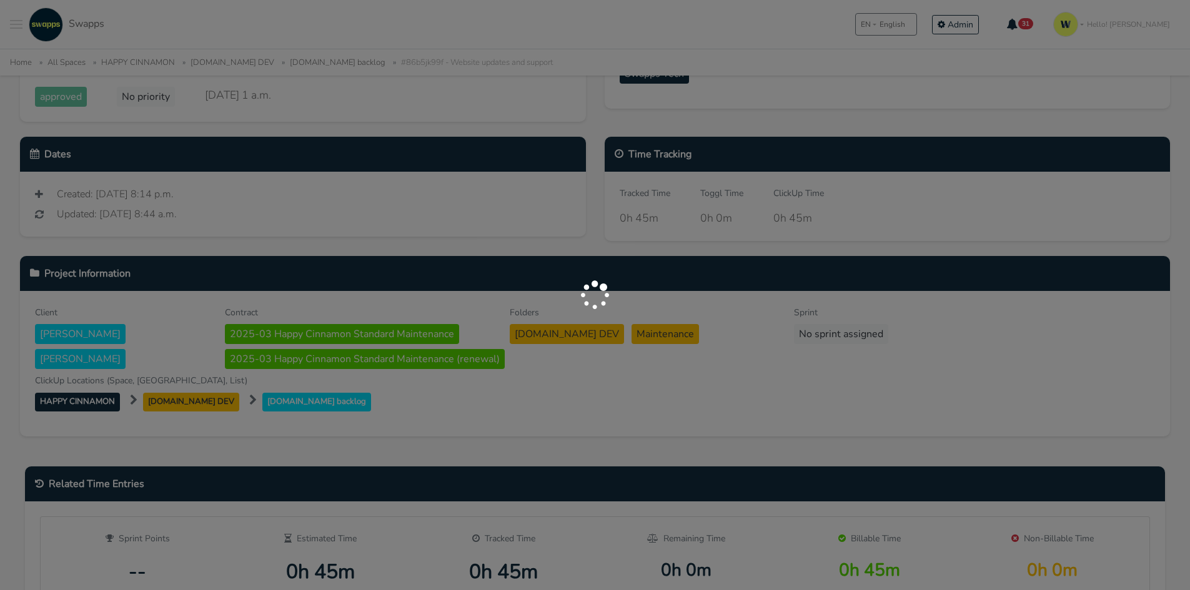
scroll to position [312, 0]
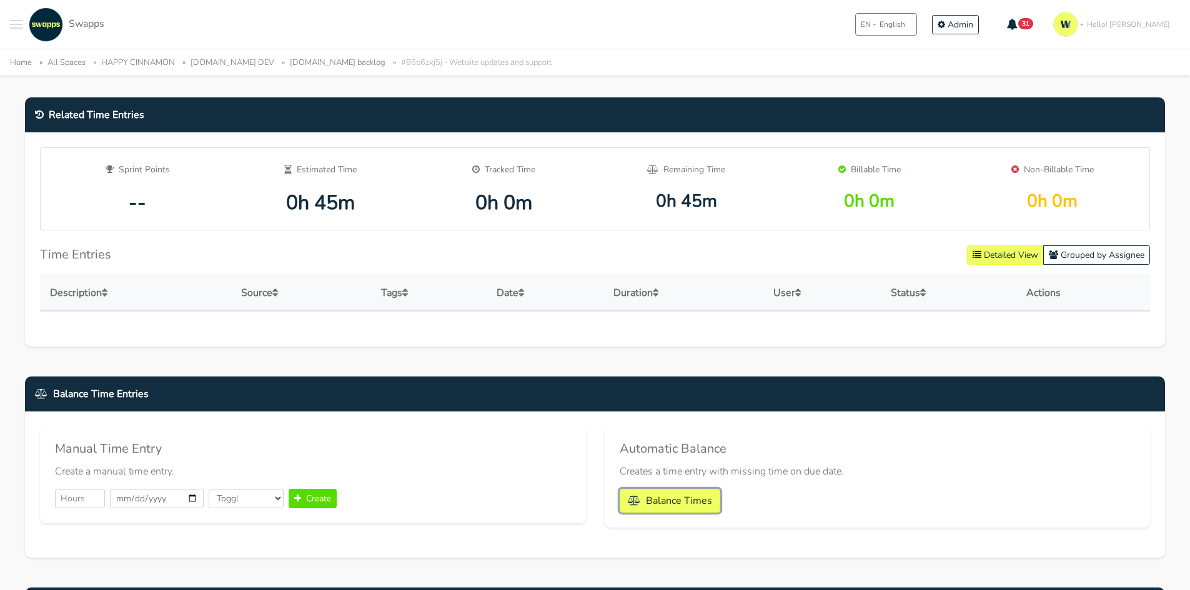
click at [704, 502] on button "Balance Times" at bounding box center [670, 501] width 101 height 24
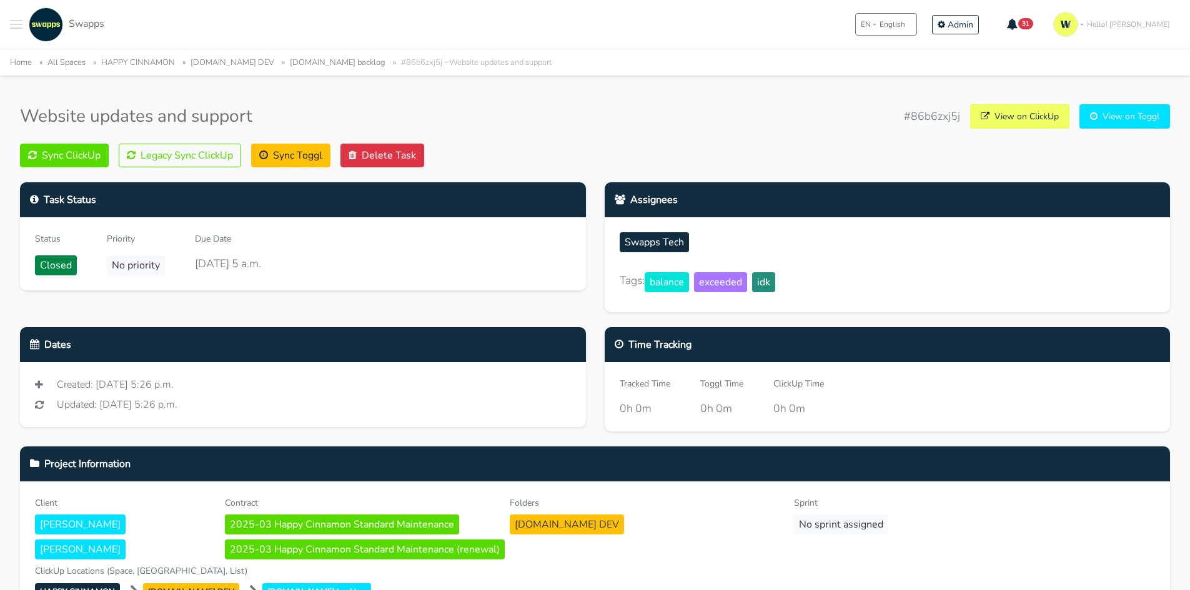
scroll to position [126, 0]
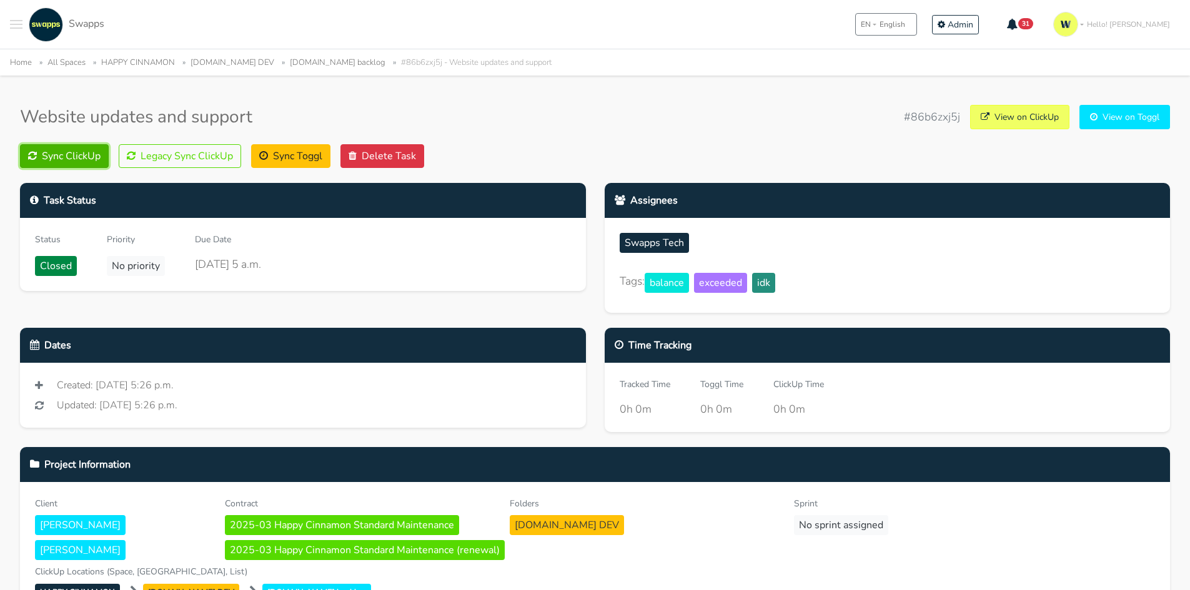
click at [92, 155] on button "Sync ClickUp" at bounding box center [64, 156] width 89 height 24
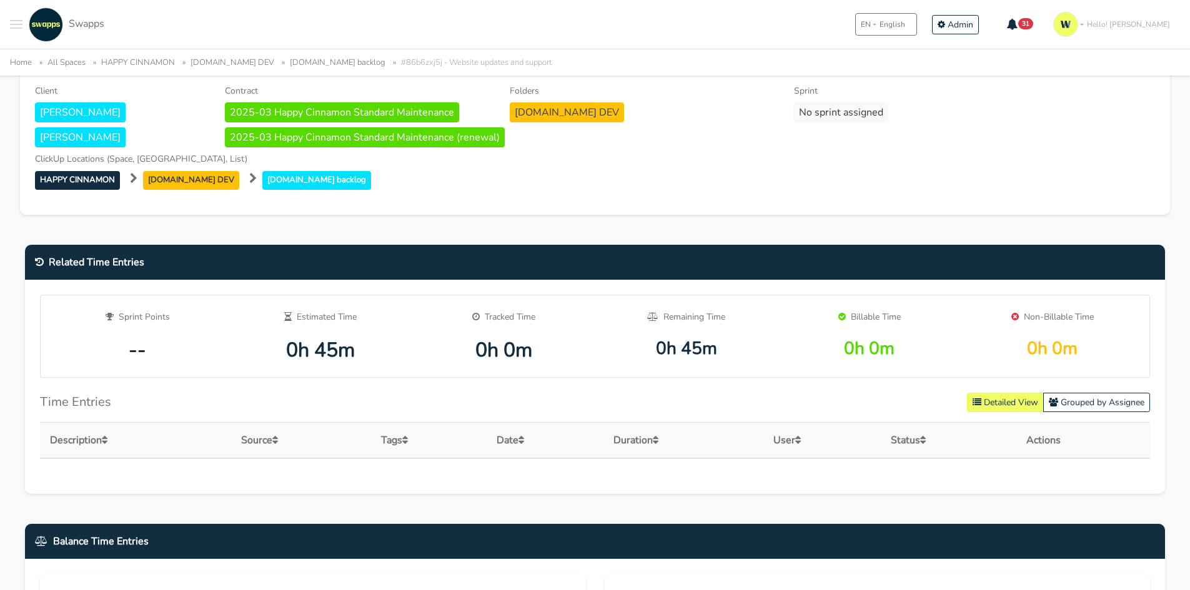
scroll to position [562, 0]
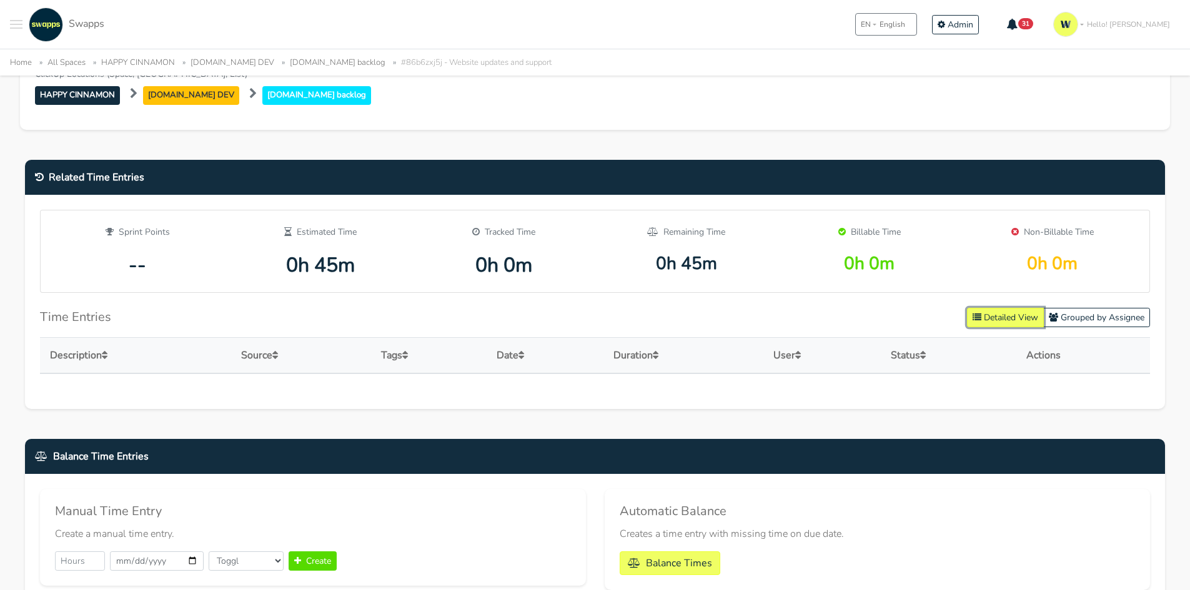
click at [1011, 315] on button "Detailed View" at bounding box center [1005, 317] width 77 height 19
click at [1065, 315] on button "Grouped by Assignee" at bounding box center [1096, 317] width 107 height 19
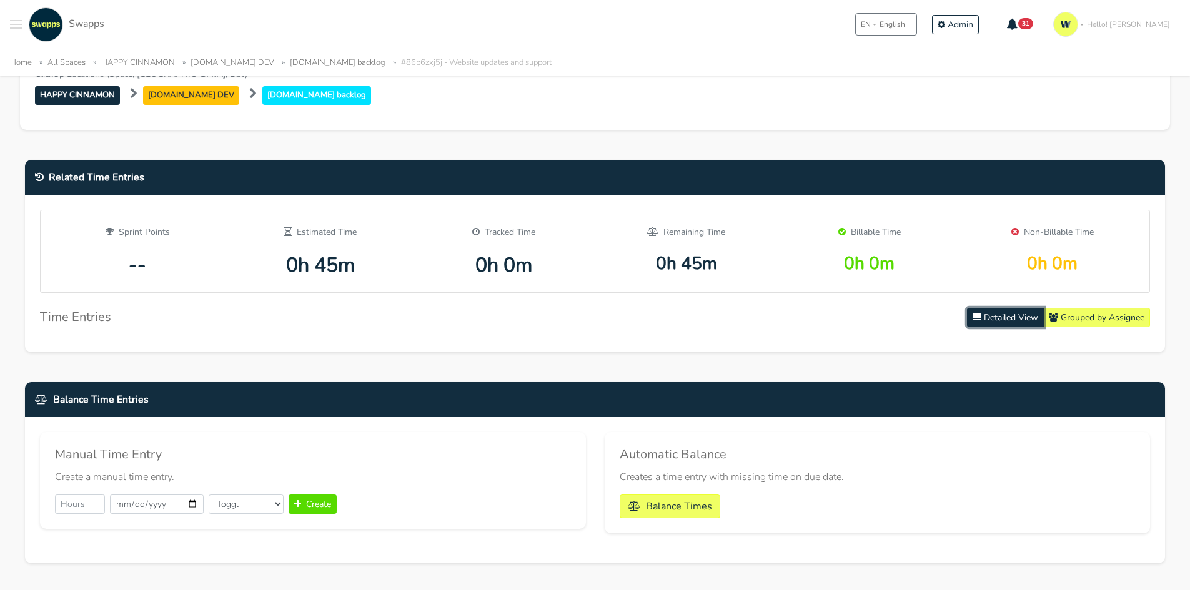
click at [1013, 319] on button "Detailed View" at bounding box center [1005, 317] width 77 height 19
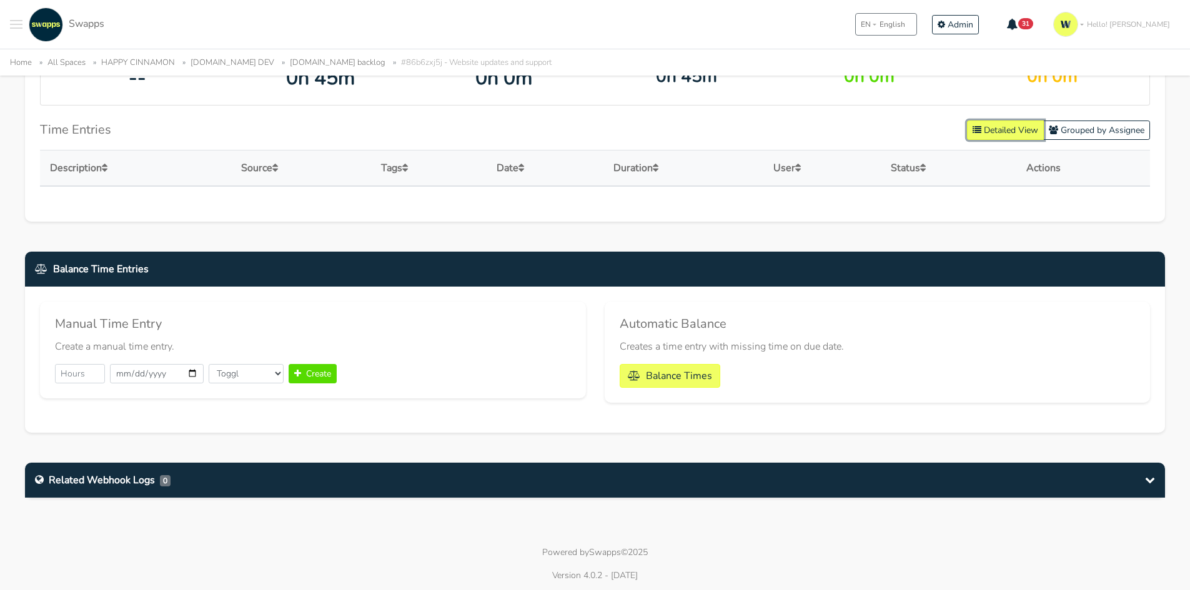
scroll to position [752, 0]
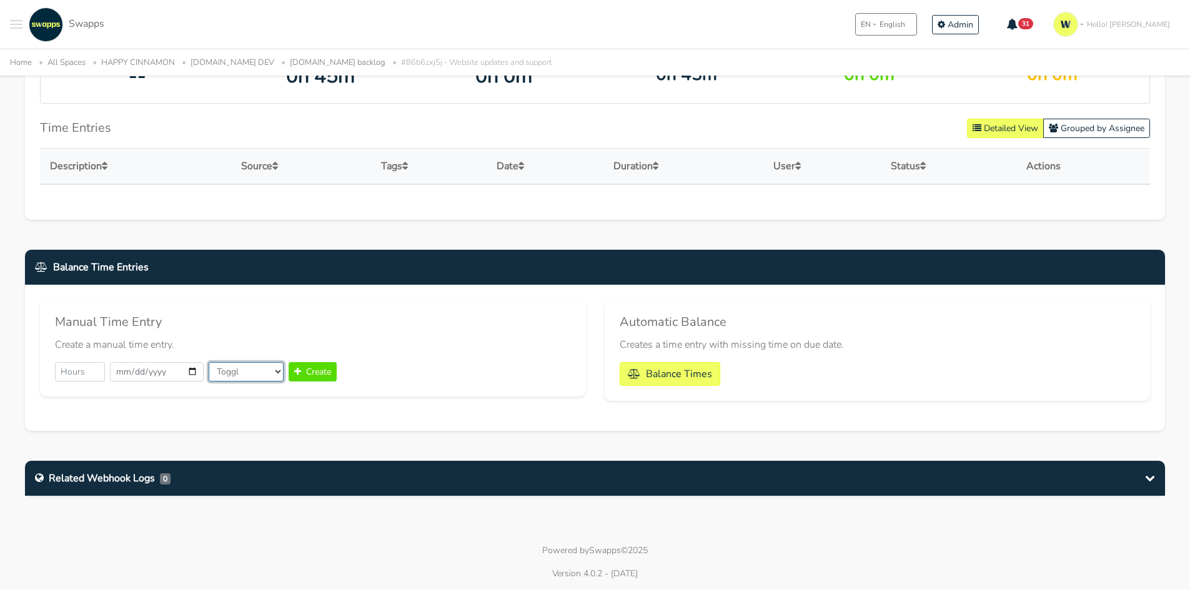
click at [215, 371] on select "Toggl ClickUp" at bounding box center [246, 371] width 75 height 19
select select "clickup"
click at [209, 362] on select "Toggl ClickUp" at bounding box center [246, 371] width 75 height 19
click at [189, 373] on input "2025-10-07" at bounding box center [157, 371] width 94 height 19
type input "2025-08-20"
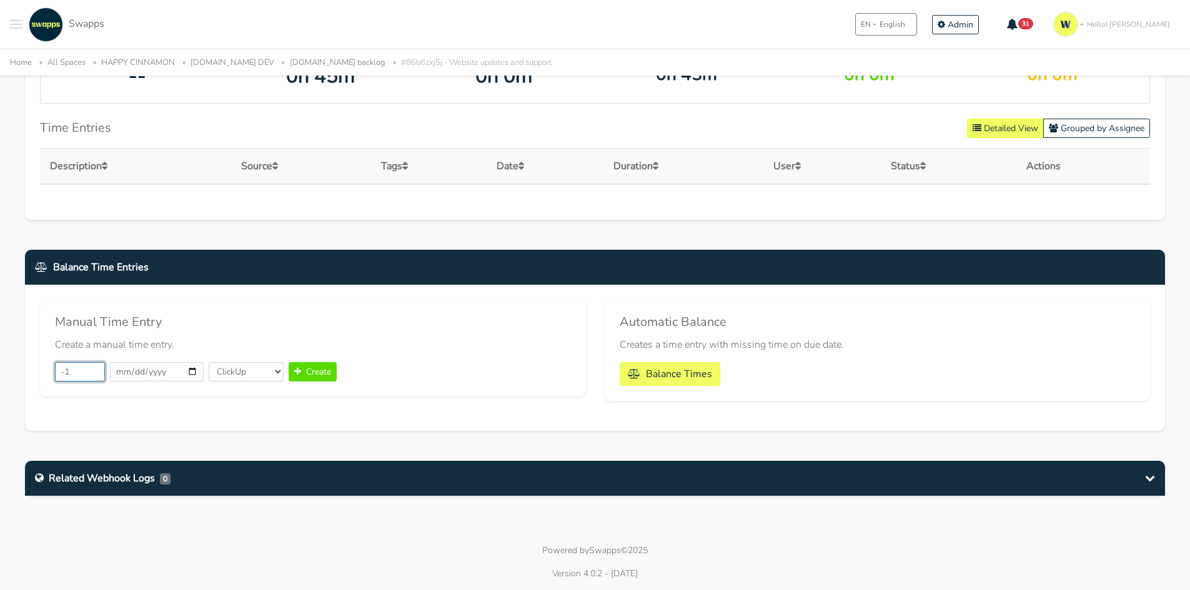
click at [95, 374] on input "-1" at bounding box center [80, 371] width 50 height 19
click at [98, 369] on input "0" at bounding box center [80, 371] width 50 height 19
click at [91, 369] on input "1" at bounding box center [80, 371] width 50 height 19
click at [91, 369] on input "2" at bounding box center [80, 371] width 50 height 19
click at [95, 375] on input "1" at bounding box center [80, 371] width 50 height 19
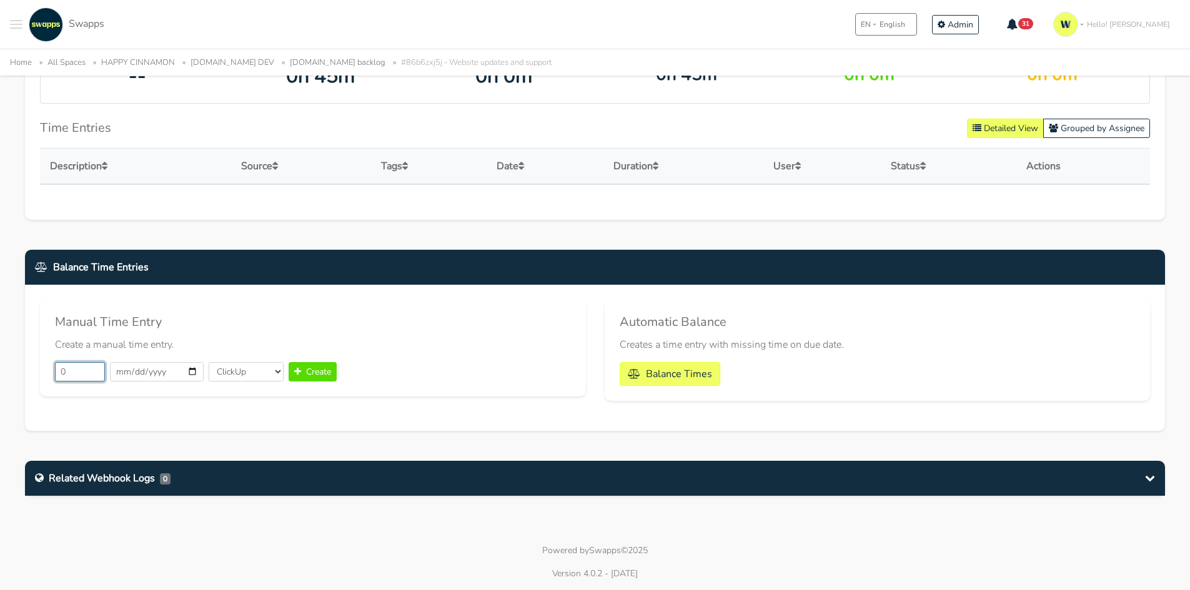
click at [95, 375] on input "0" at bounding box center [80, 371] width 50 height 19
type input "0.45"
click at [310, 369] on button "Create" at bounding box center [313, 371] width 48 height 19
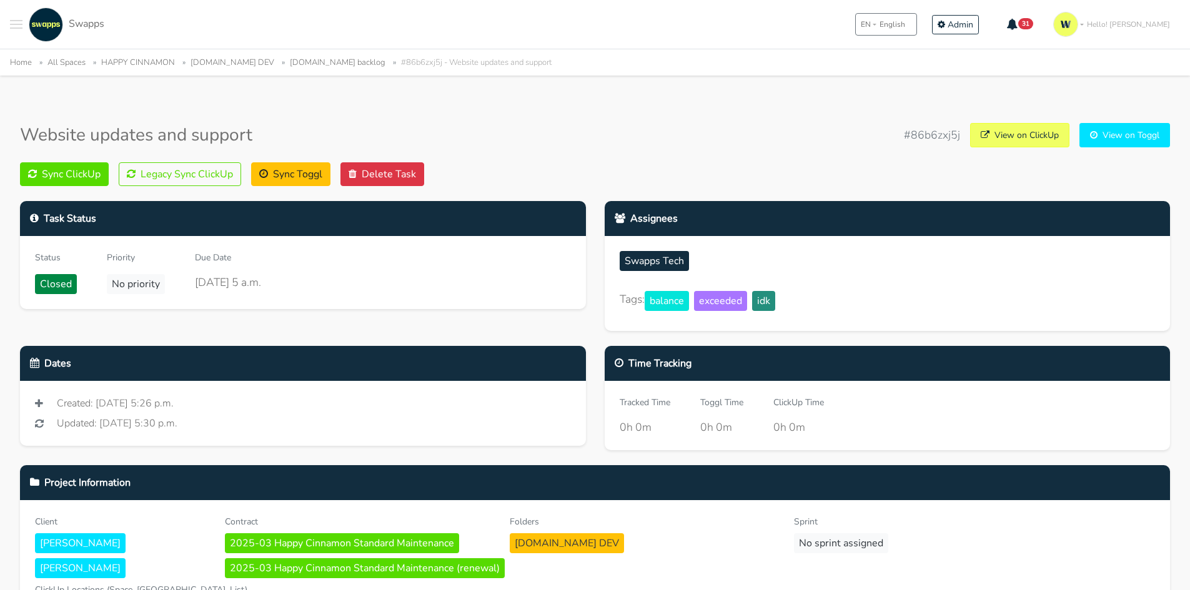
click at [85, 172] on button "Sync ClickUp" at bounding box center [64, 174] width 89 height 24
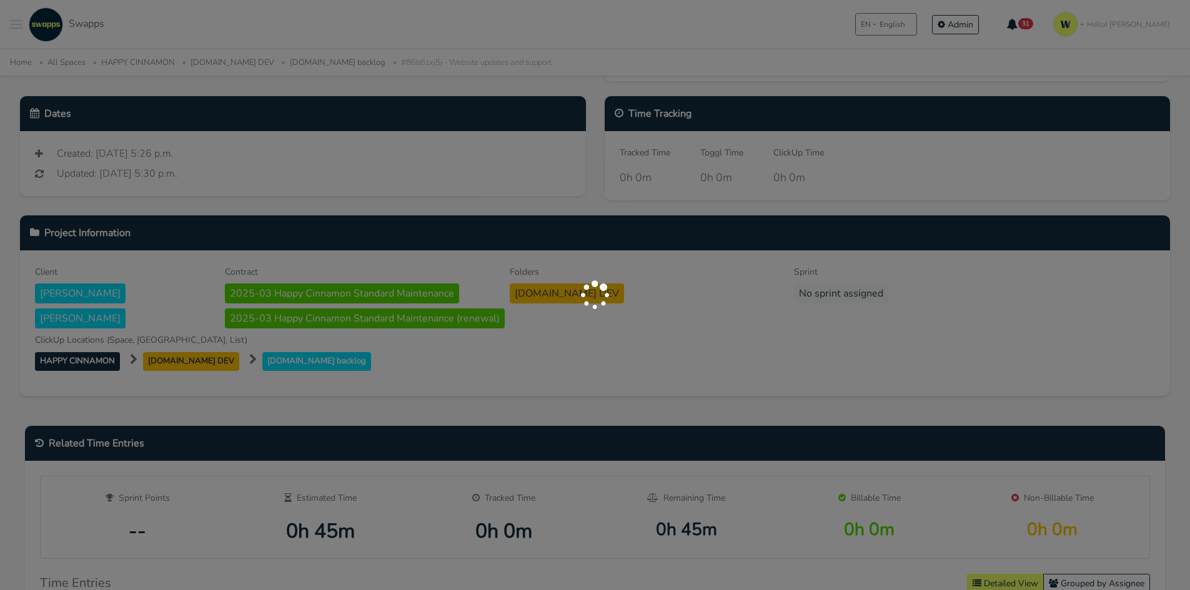
scroll to position [500, 0]
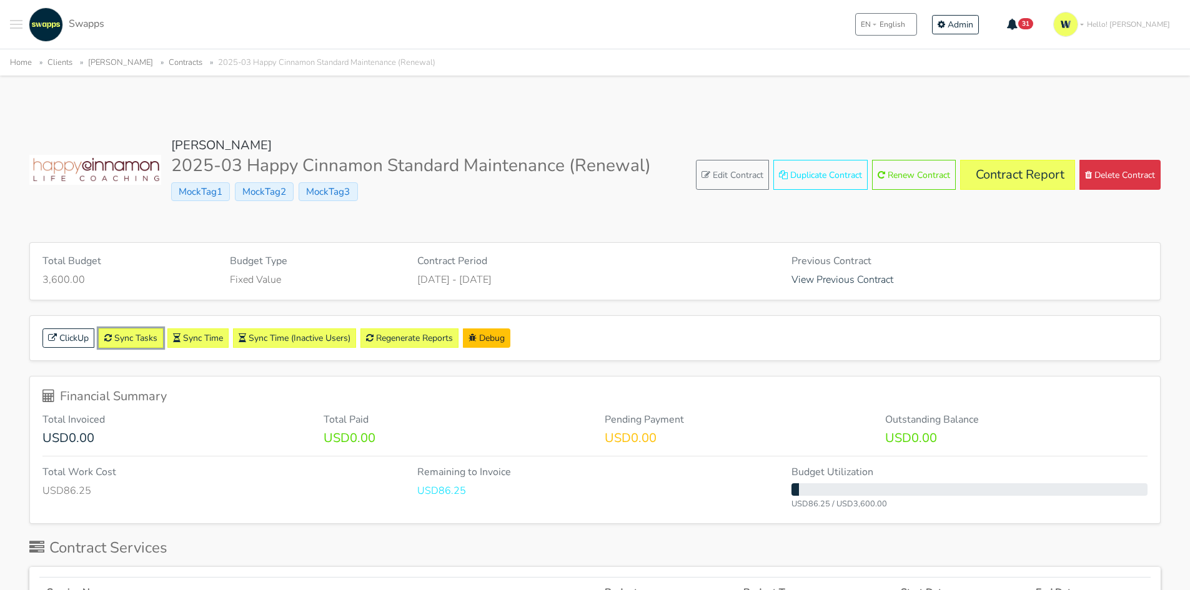
click at [136, 341] on link "Sync Tasks" at bounding box center [131, 338] width 64 height 19
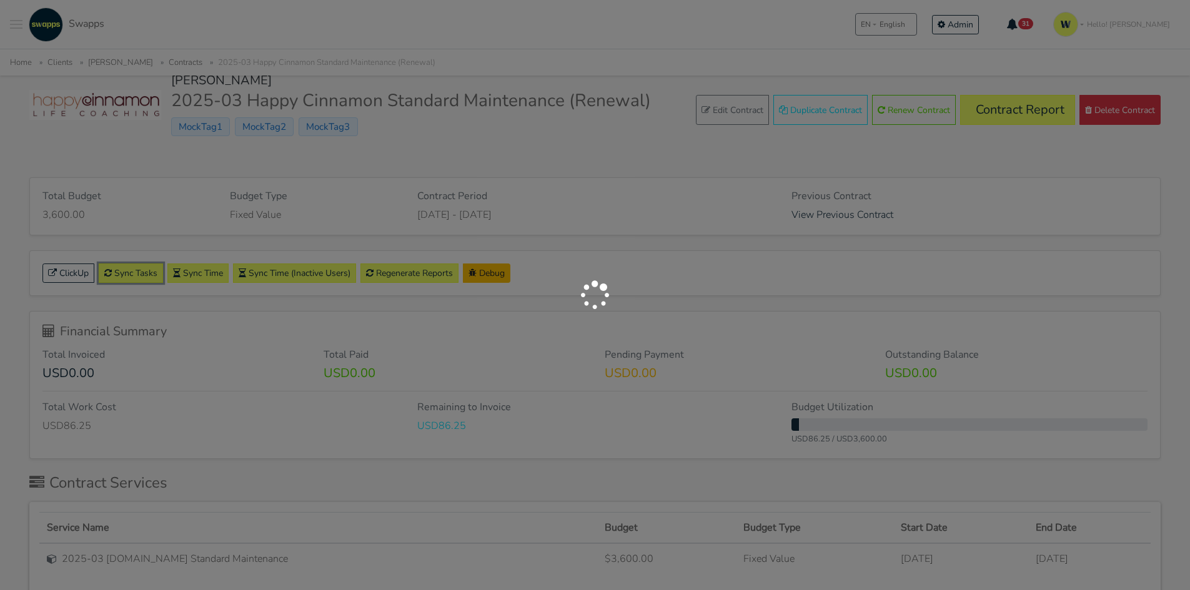
scroll to position [125, 0]
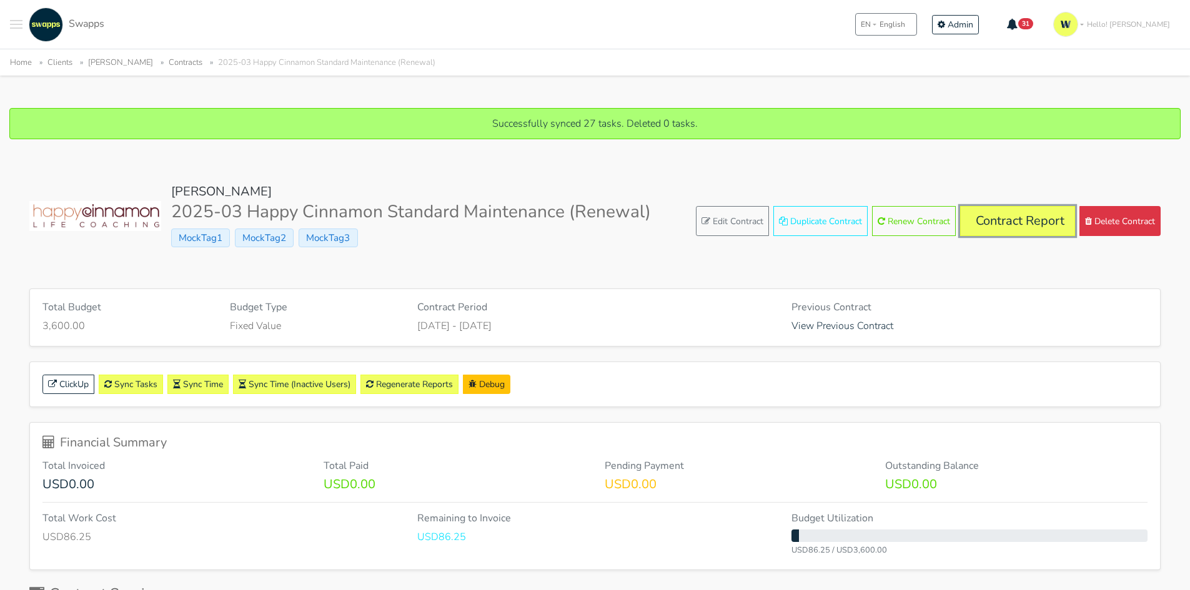
click at [1042, 232] on link "Contract Report" at bounding box center [1017, 221] width 115 height 30
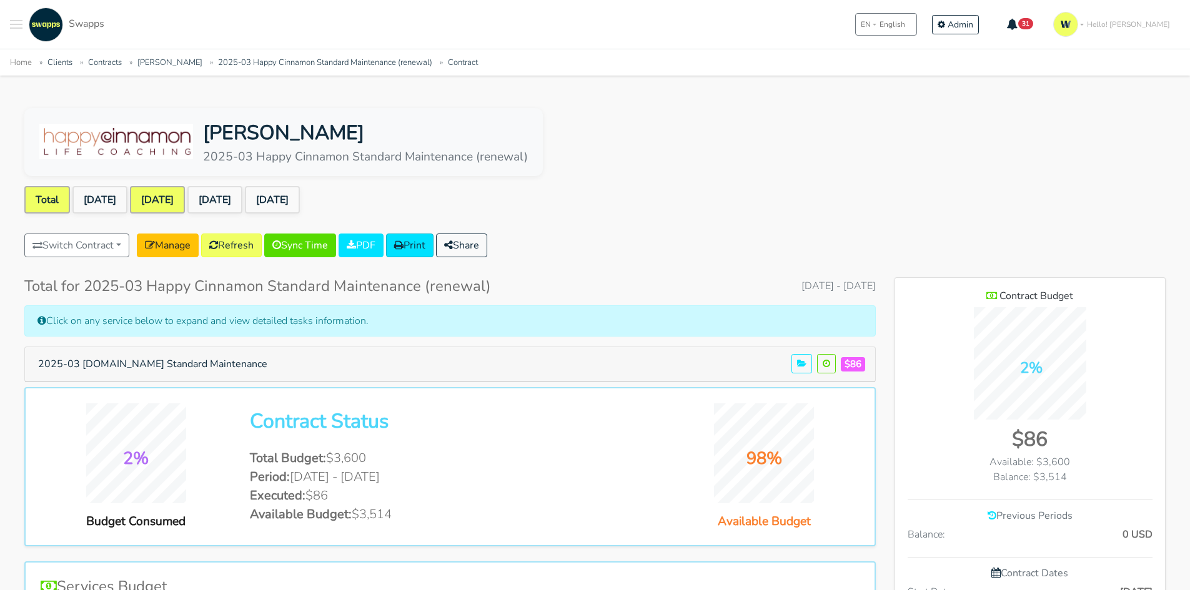
click at [153, 197] on link "Aug 2025" at bounding box center [157, 199] width 55 height 27
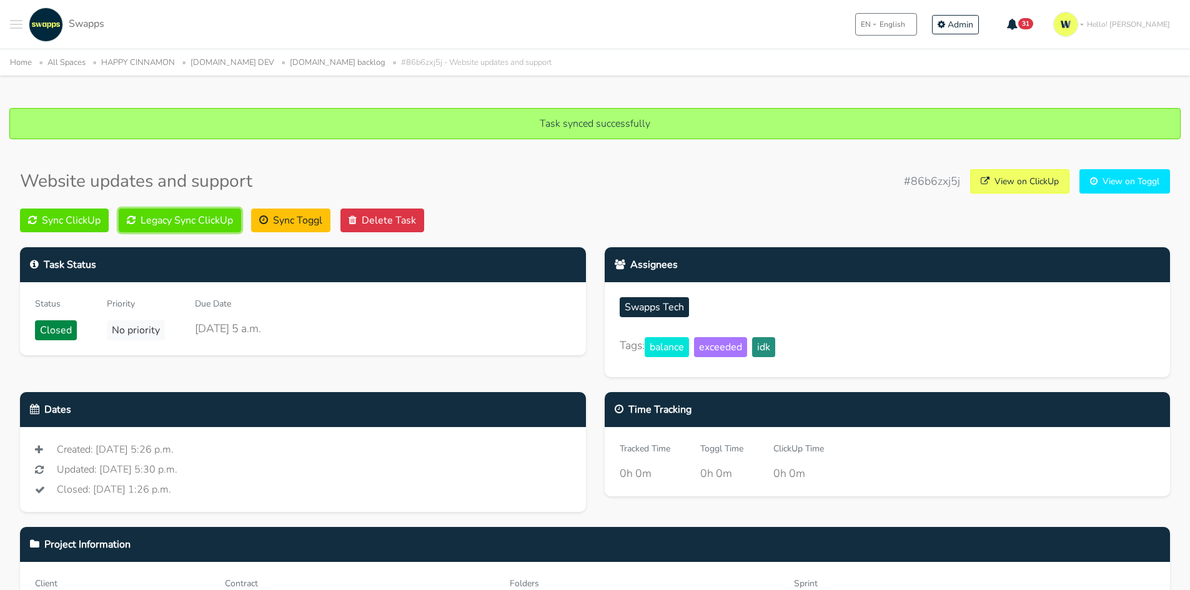
click at [187, 221] on button "Legacy Sync ClickUp" at bounding box center [180, 221] width 122 height 24
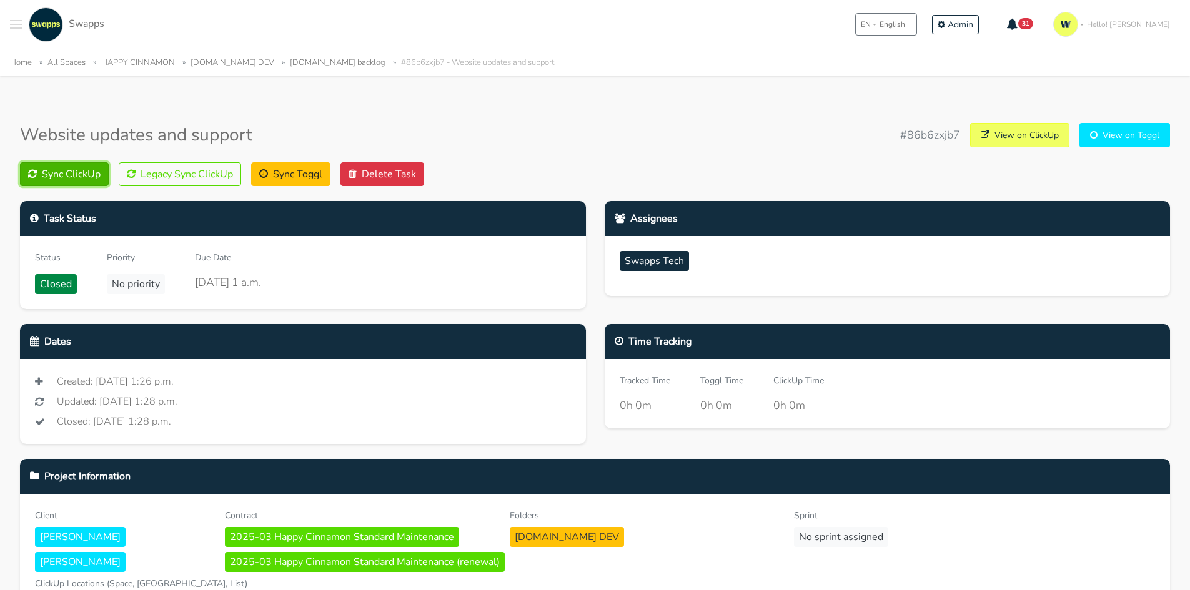
click at [55, 174] on button "Sync ClickUp" at bounding box center [64, 174] width 89 height 24
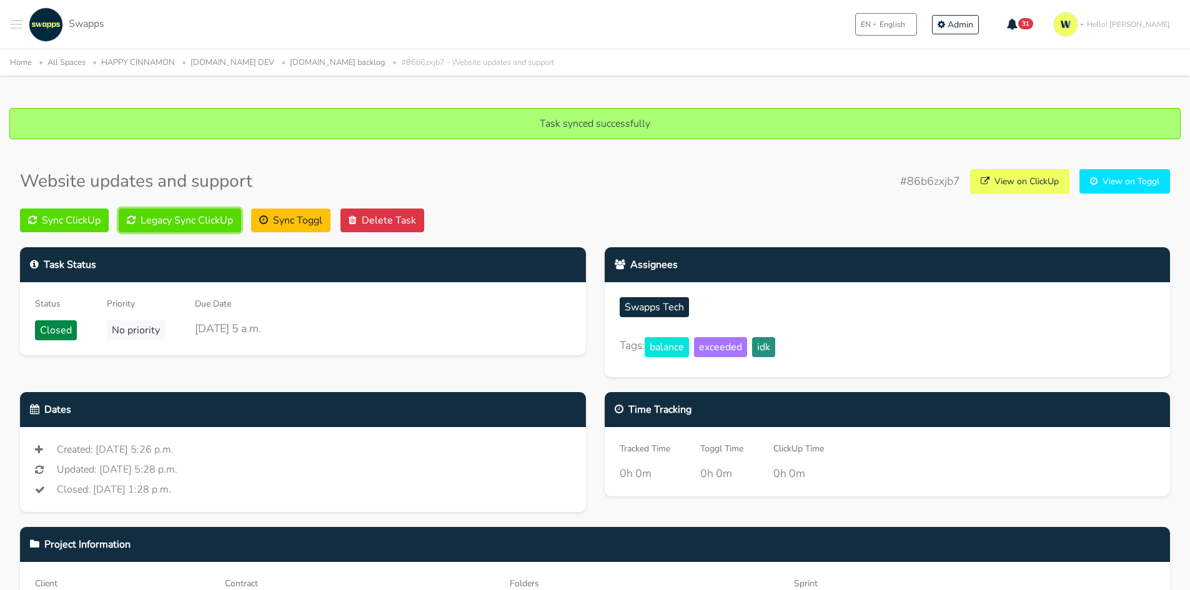
click at [198, 218] on button "Legacy Sync ClickUp" at bounding box center [180, 221] width 122 height 24
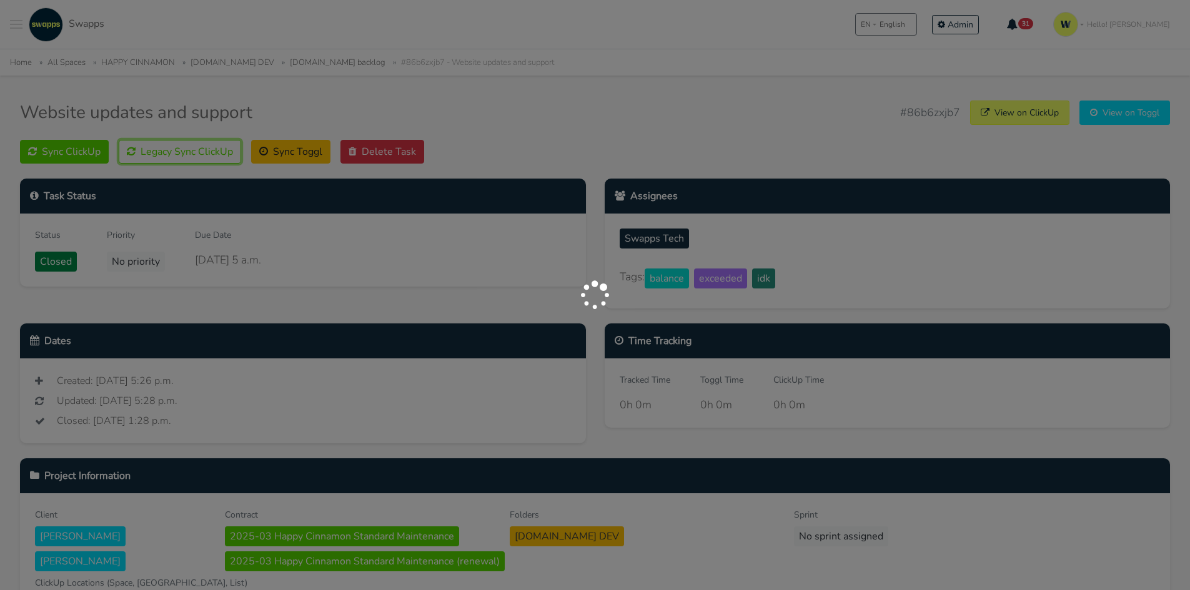
scroll to position [187, 0]
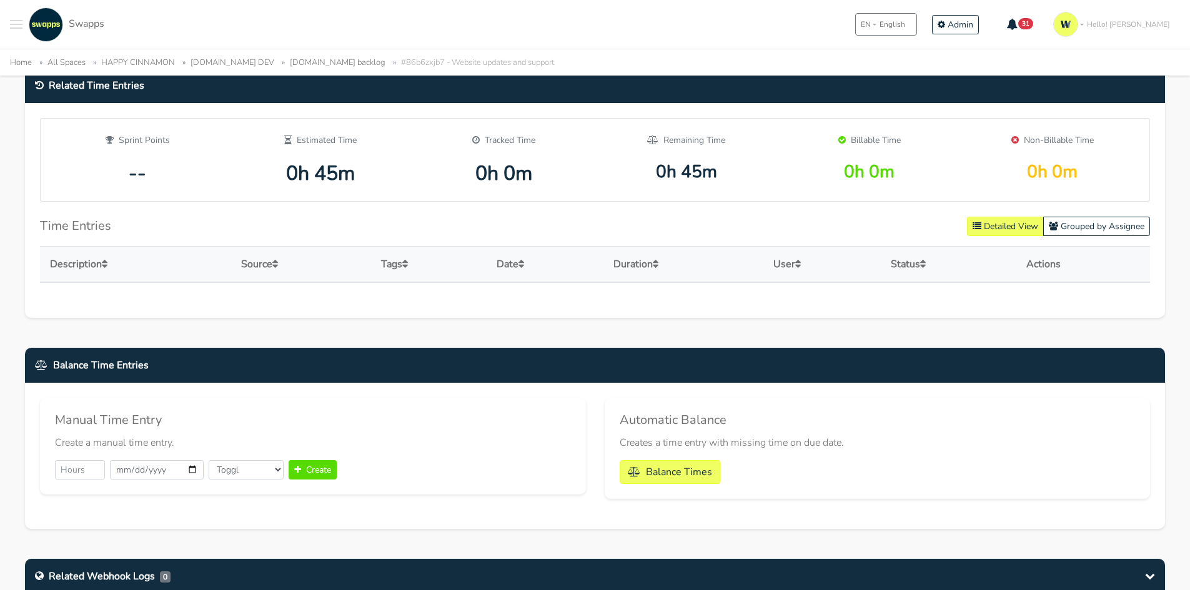
scroll to position [687, 0]
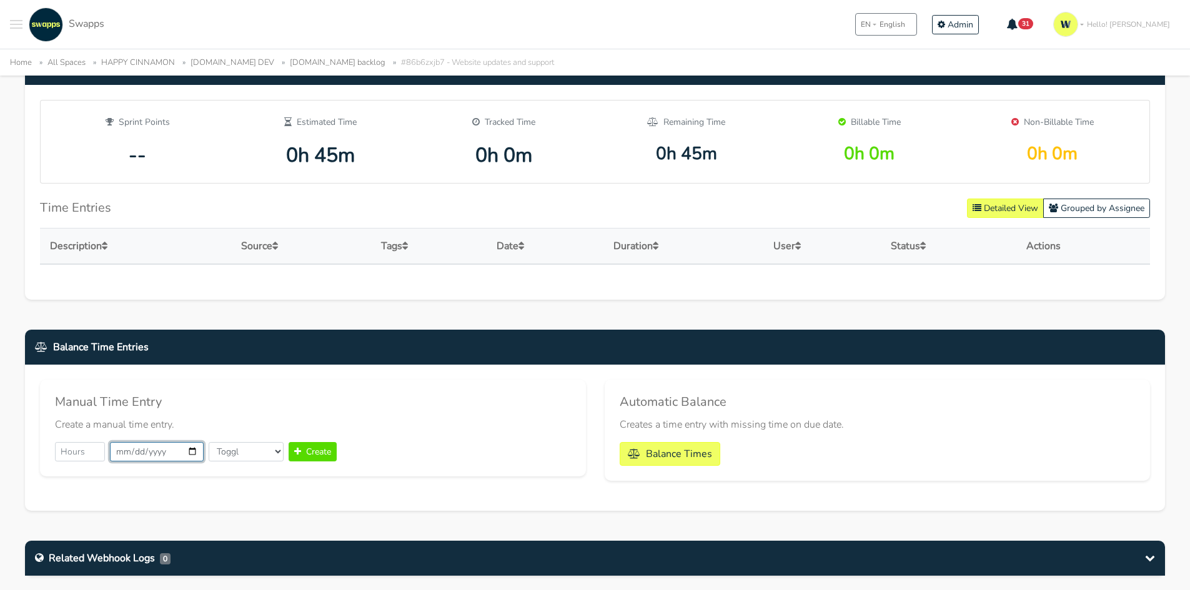
click at [187, 451] on input "2025-10-07" at bounding box center [157, 451] width 94 height 19
type input "2025-09-19"
click at [71, 452] on input "number" at bounding box center [80, 451] width 50 height 19
type input "0.45"
click at [249, 461] on select "Toggl ClickUp" at bounding box center [246, 451] width 75 height 19
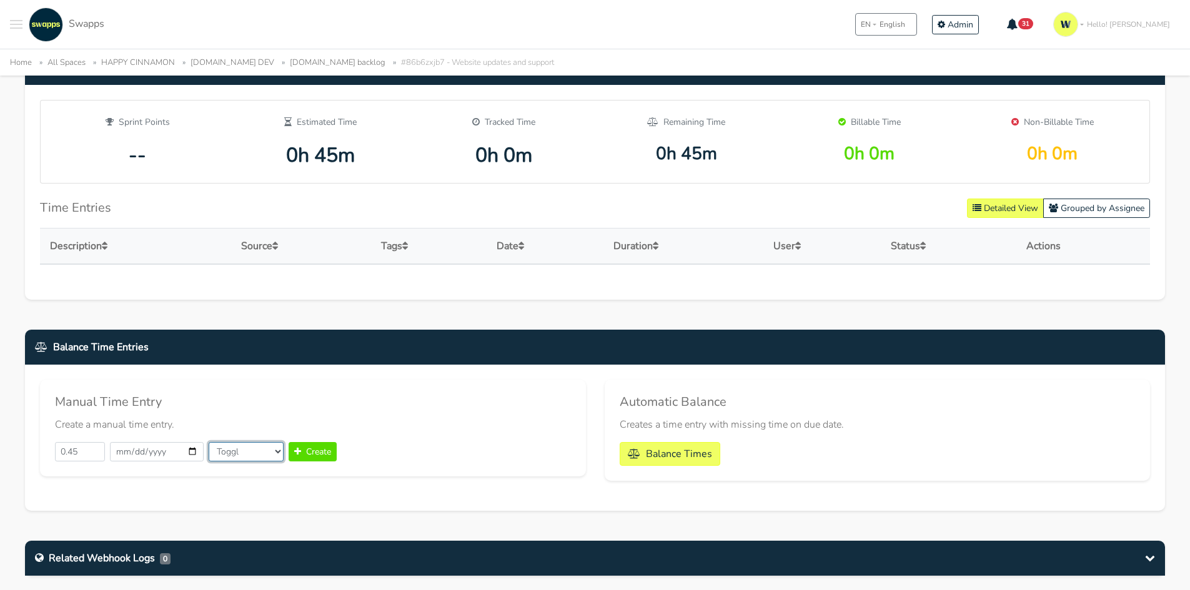
select select "clickup"
click at [209, 442] on select "Toggl ClickUp" at bounding box center [246, 451] width 75 height 19
click at [309, 448] on button "Create" at bounding box center [313, 451] width 48 height 19
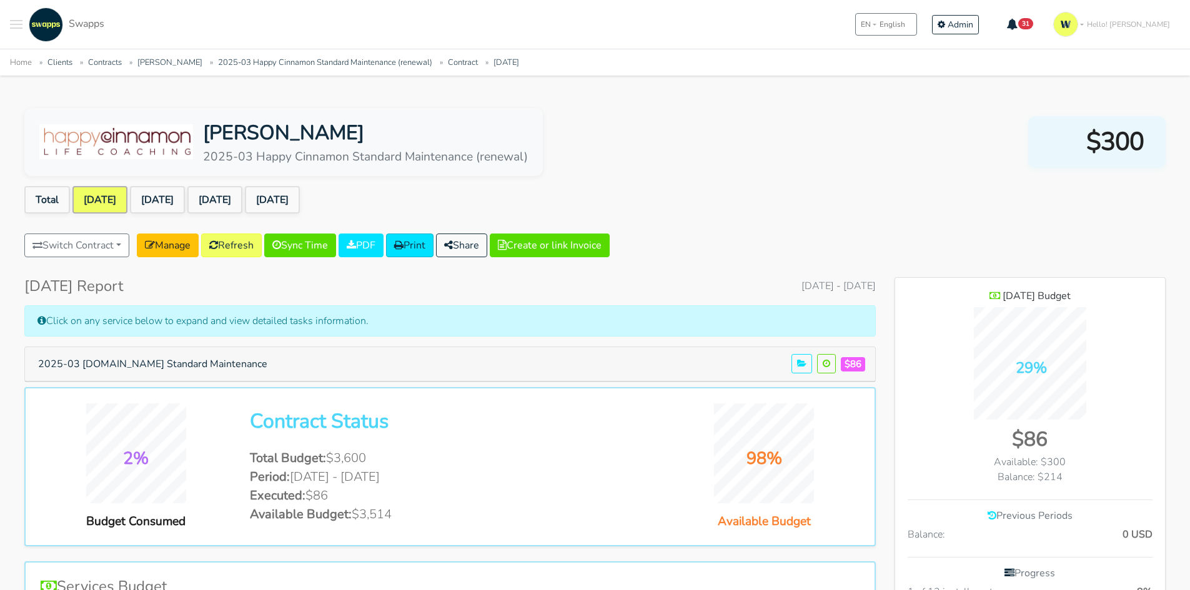
scroll to position [871, 271]
click at [162, 372] on button "2025-03 [DOMAIN_NAME] Standard Maintenance" at bounding box center [153, 364] width 246 height 24
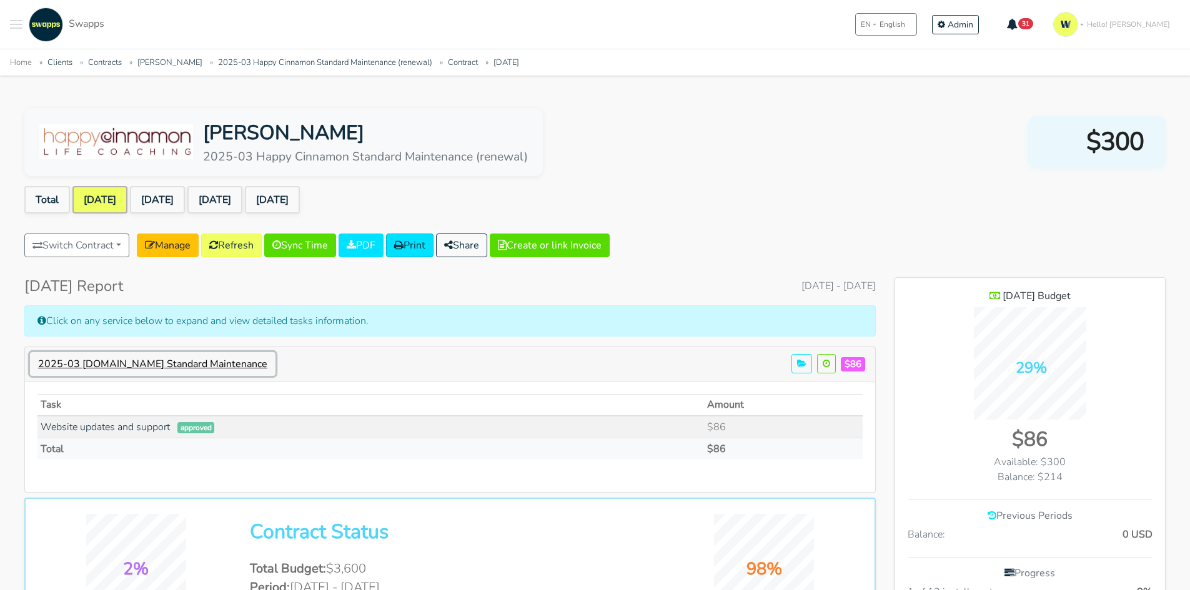
scroll to position [907, 271]
click at [119, 430] on link "Website updates and support" at bounding box center [105, 427] width 129 height 14
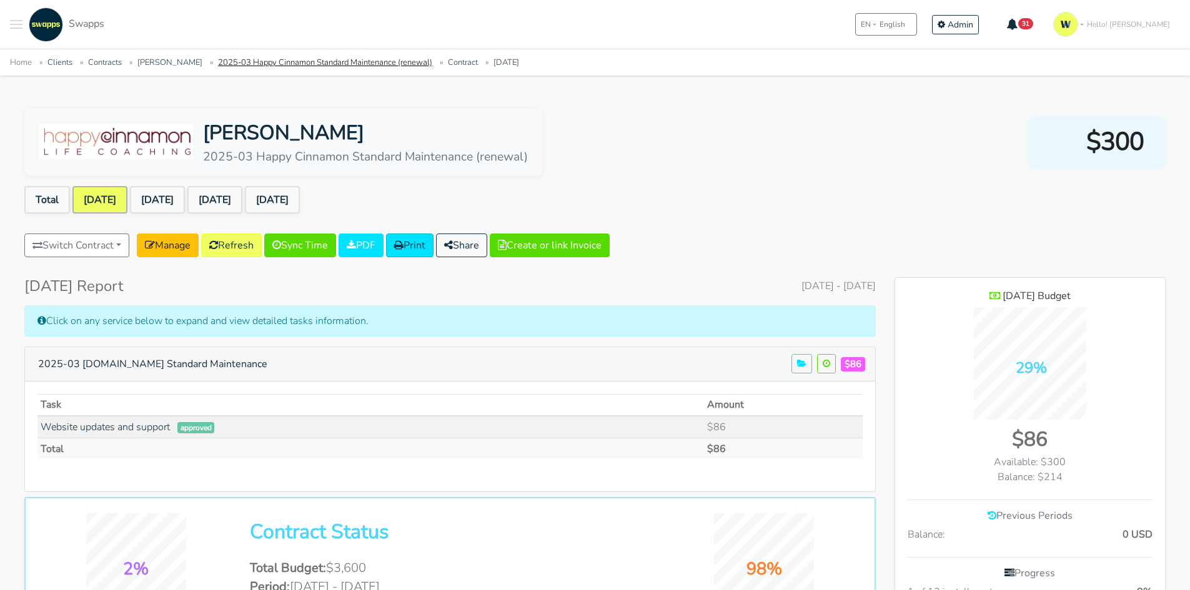
click at [267, 61] on link "2025-03 Happy Cinnamon Standard Maintenance (renewal)" at bounding box center [325, 62] width 214 height 11
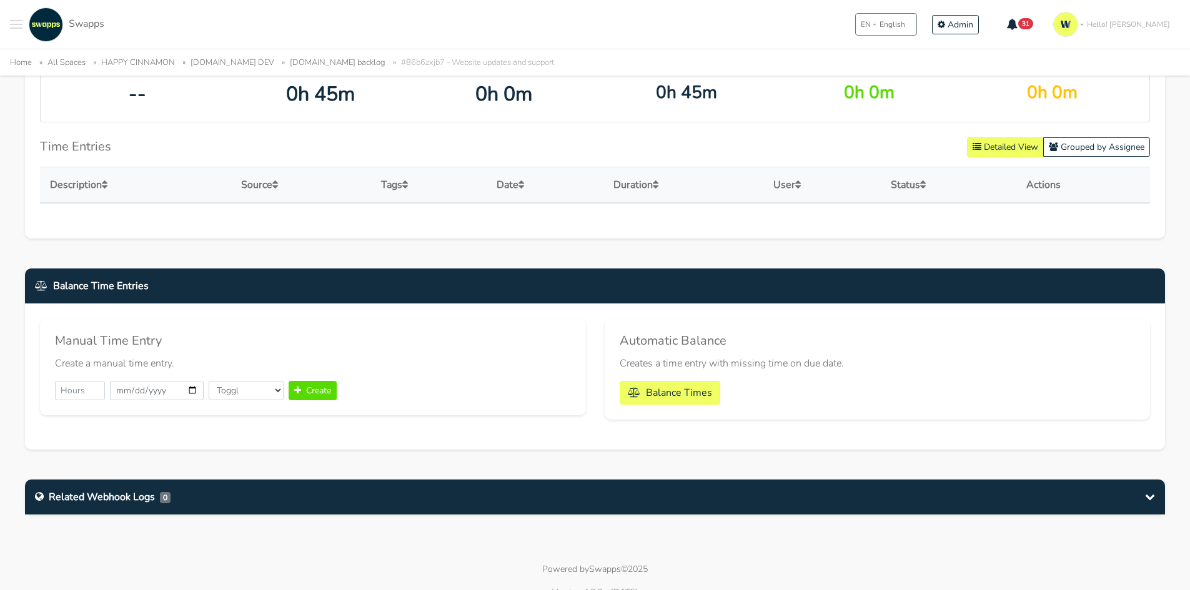
scroll to position [721, 0]
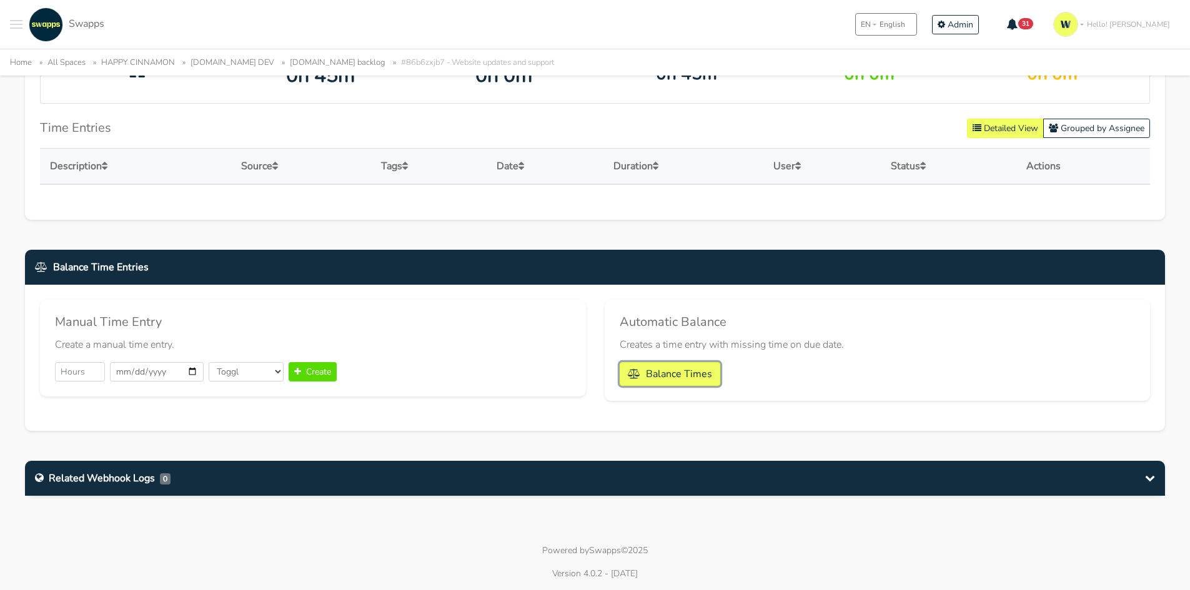
click at [688, 379] on button "Balance Times" at bounding box center [670, 374] width 101 height 24
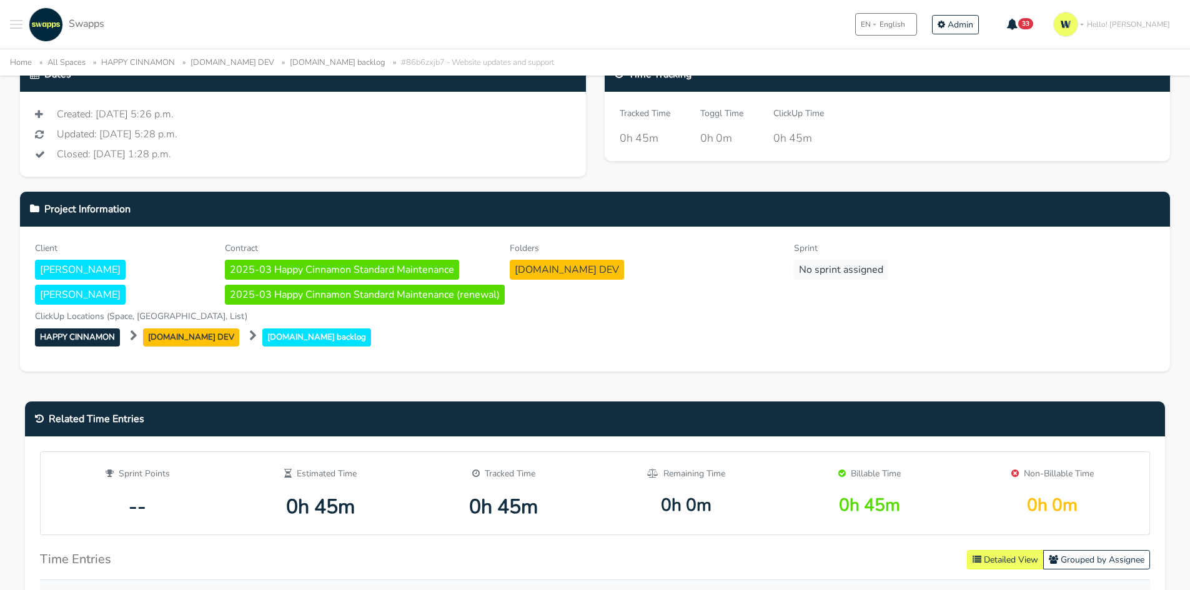
scroll to position [375, 0]
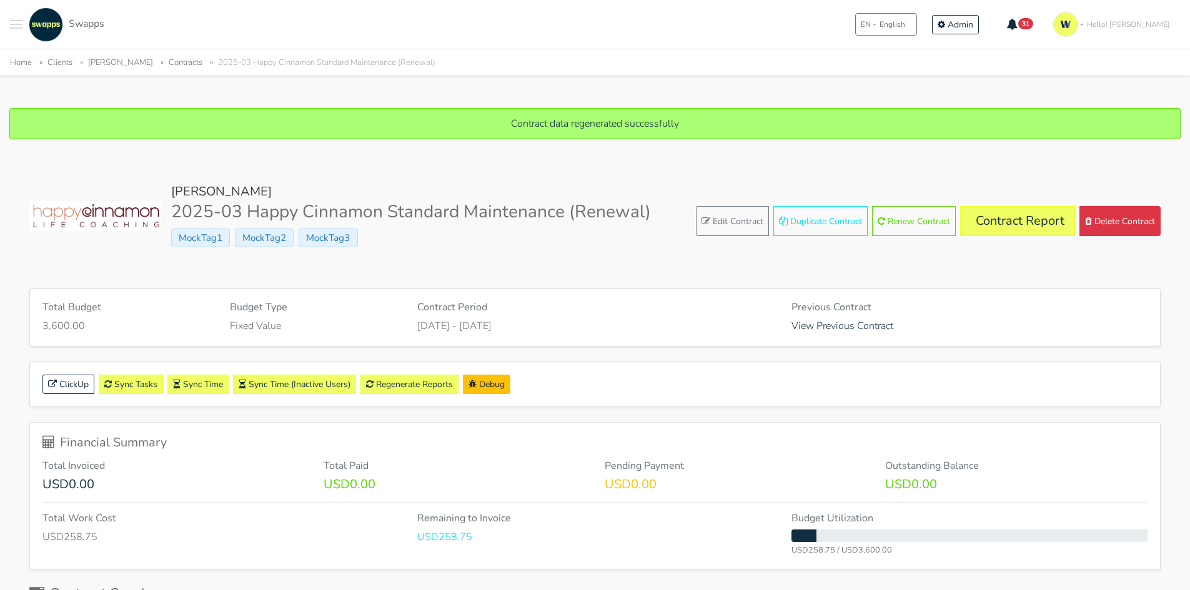
click at [1021, 231] on link "Contract Report" at bounding box center [1017, 221] width 115 height 30
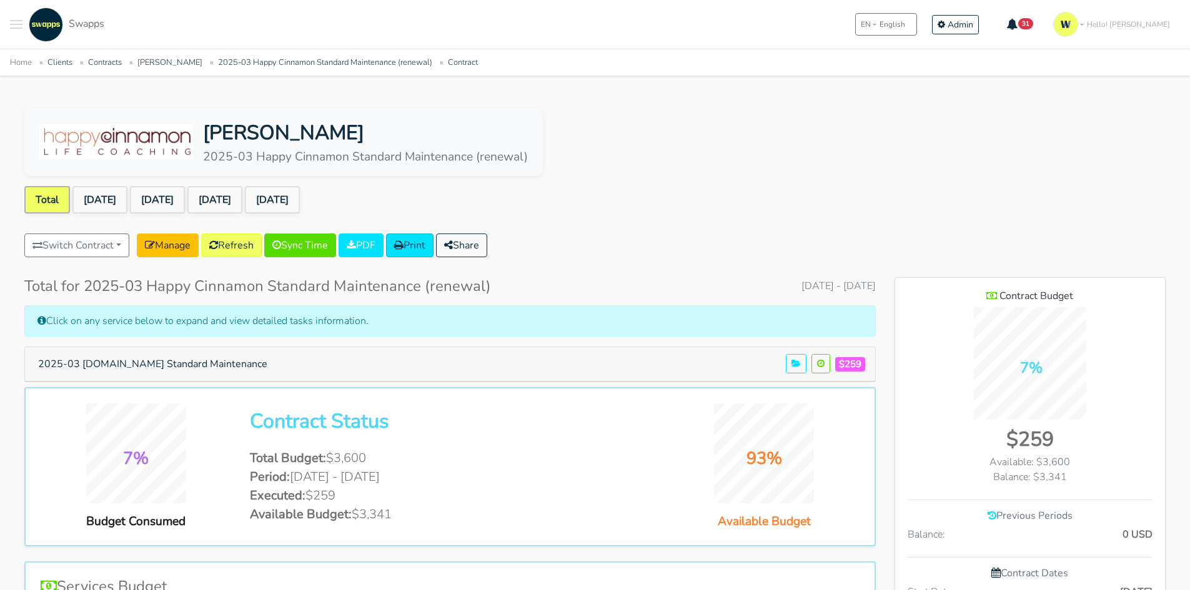
scroll to position [810, 271]
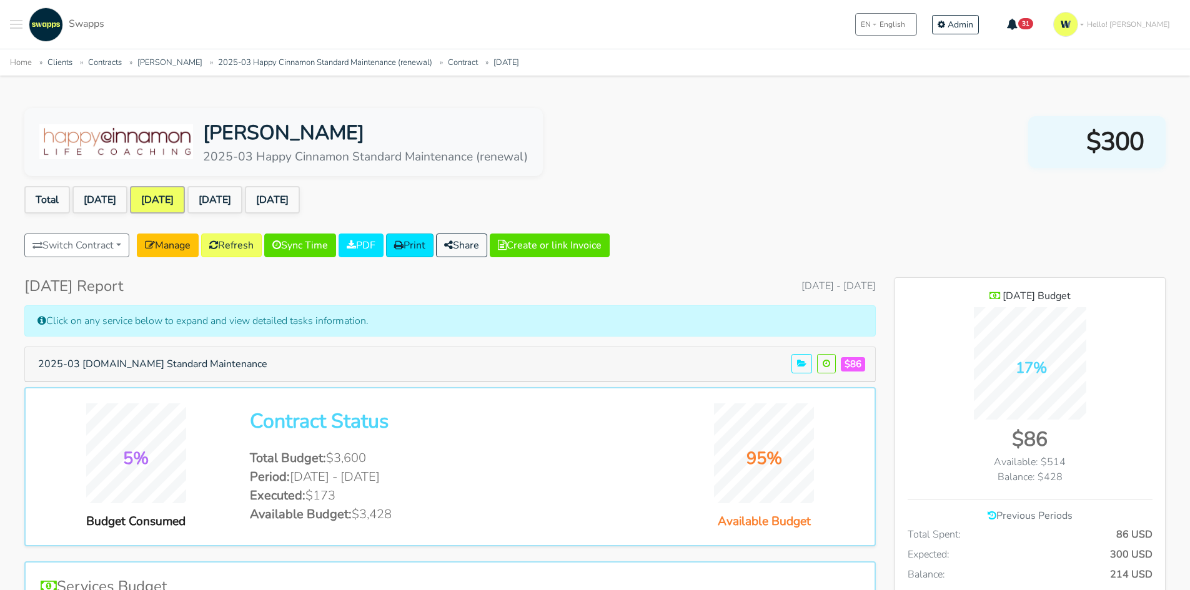
scroll to position [911, 271]
click at [239, 201] on link "[DATE]" at bounding box center [214, 199] width 55 height 27
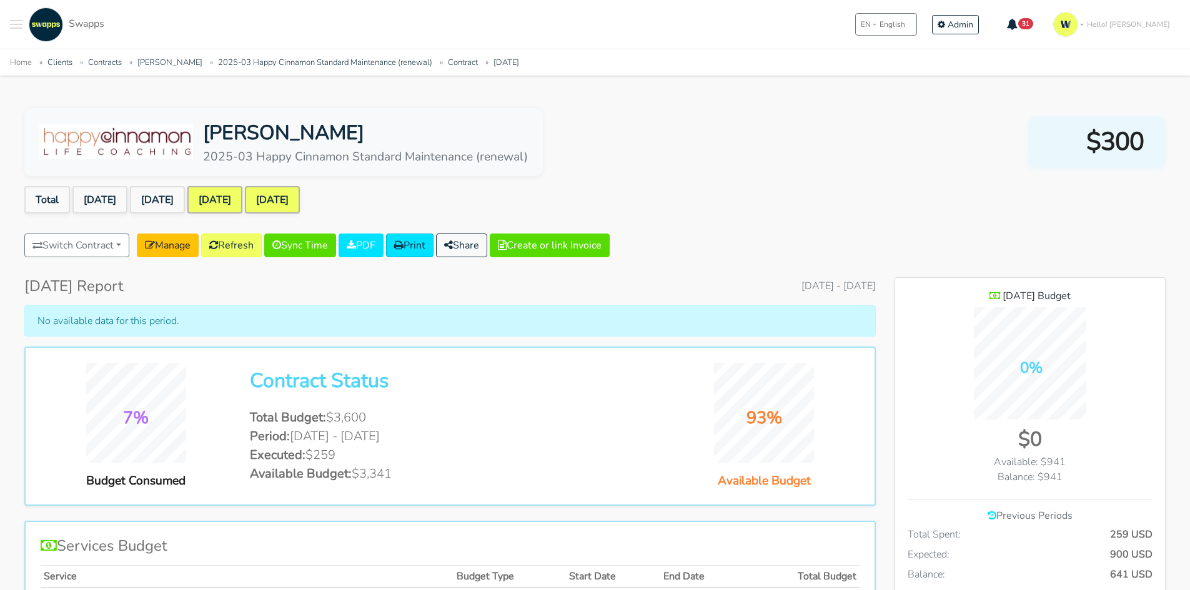
scroll to position [911, 271]
click at [242, 197] on link "[DATE]" at bounding box center [214, 199] width 55 height 27
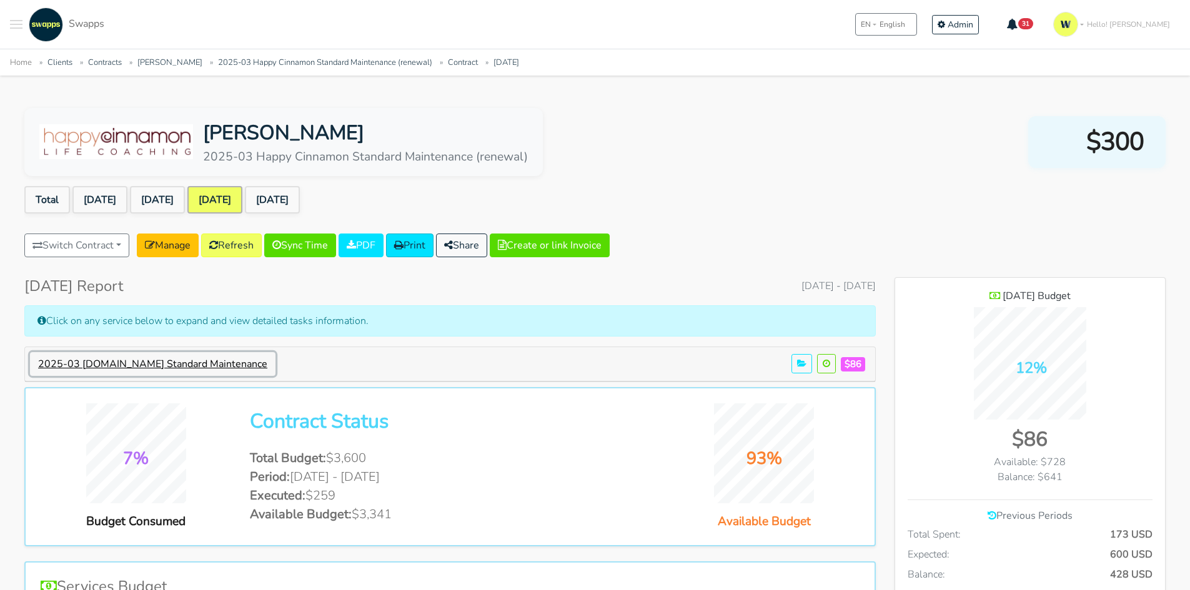
click at [159, 364] on button "2025-03 [DOMAIN_NAME] Standard Maintenance" at bounding box center [153, 364] width 246 height 24
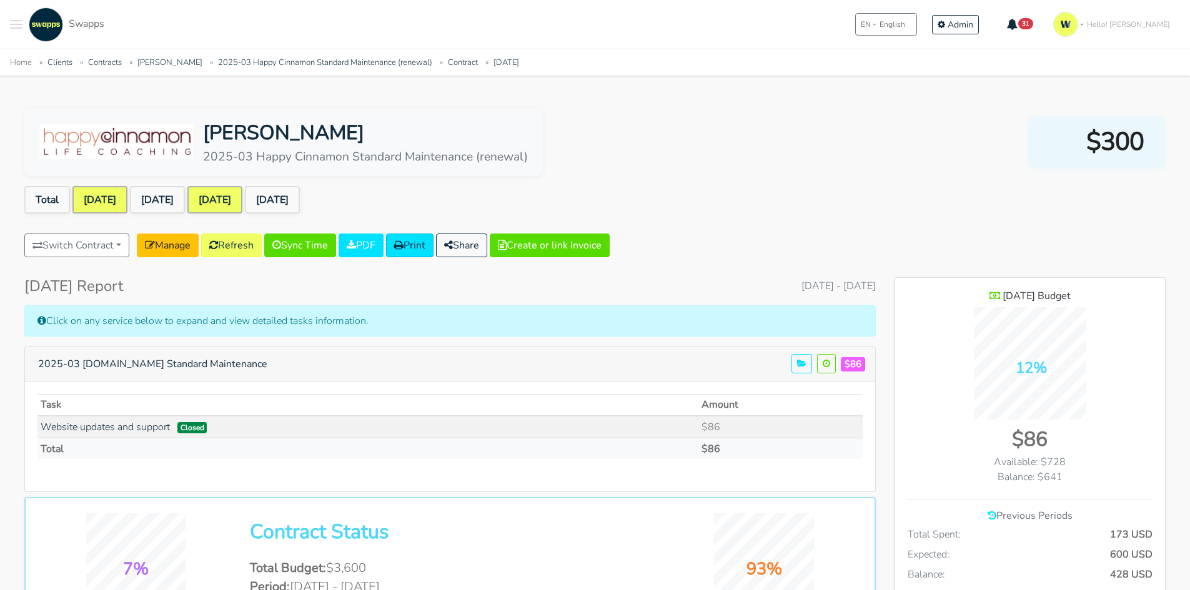
click at [94, 206] on link "[DATE]" at bounding box center [99, 199] width 55 height 27
click at [151, 199] on link "Aug 2025" at bounding box center [157, 199] width 55 height 27
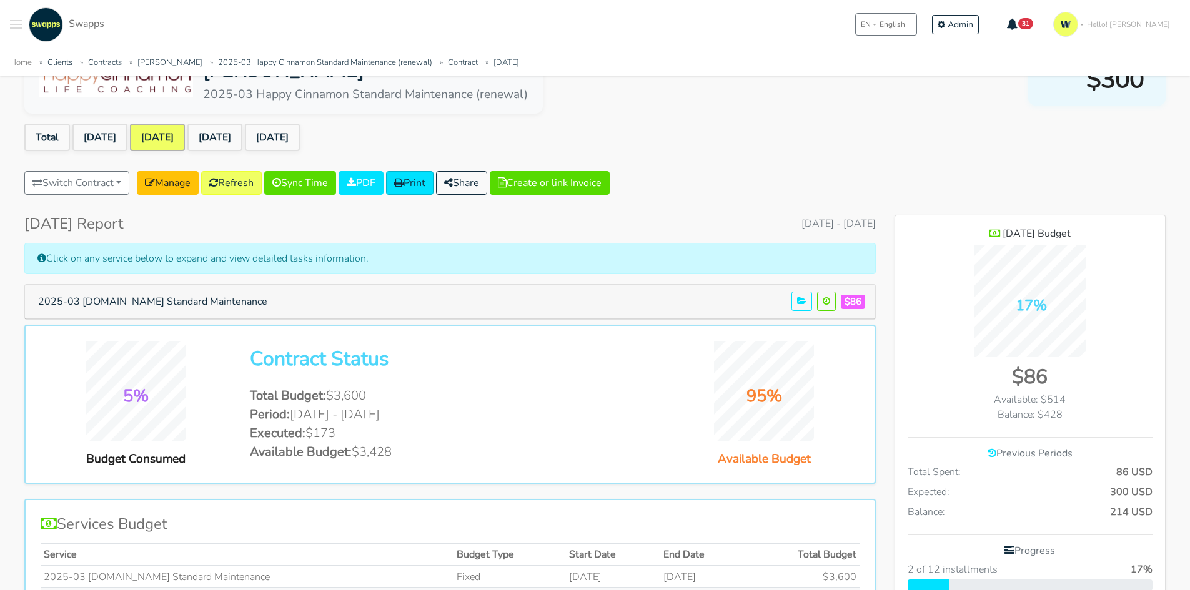
scroll to position [911, 271]
click at [788, 186] on div "Switch Contract 2023-43 Notificaciones Faktur - Comprobantes Faktur Sas NCARB E…" at bounding box center [594, 185] width 1141 height 29
click at [873, 159] on div "Kathy Jalali 2025-03 Happy Cinnamon Standard Maintenance (renewal) $300 Total J…" at bounding box center [594, 591] width 1171 height 1091
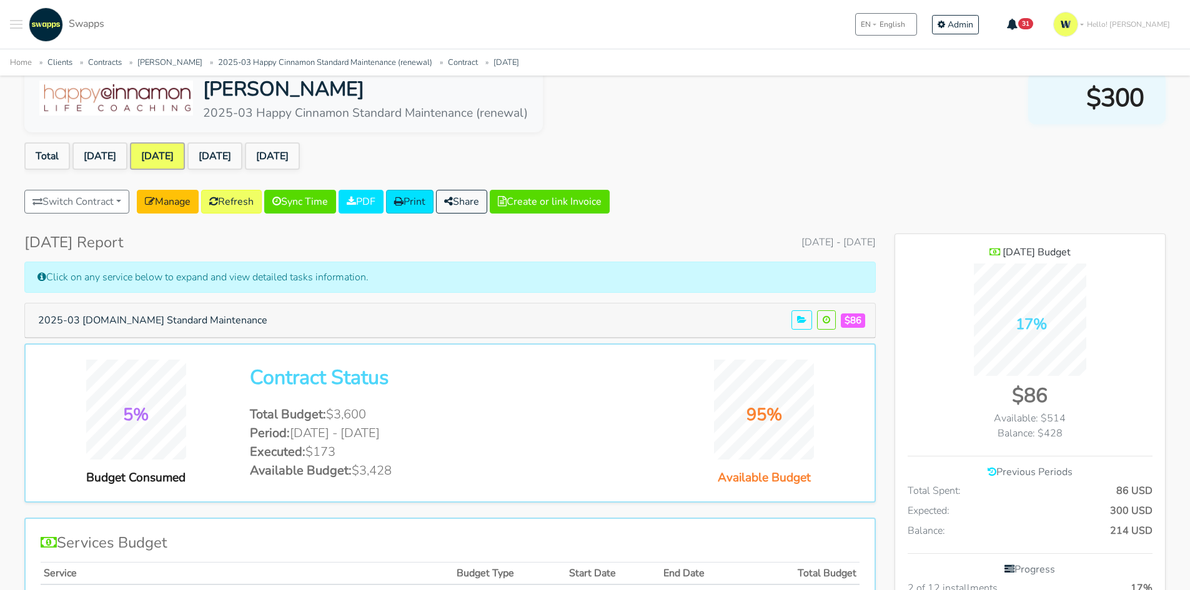
scroll to position [0, 0]
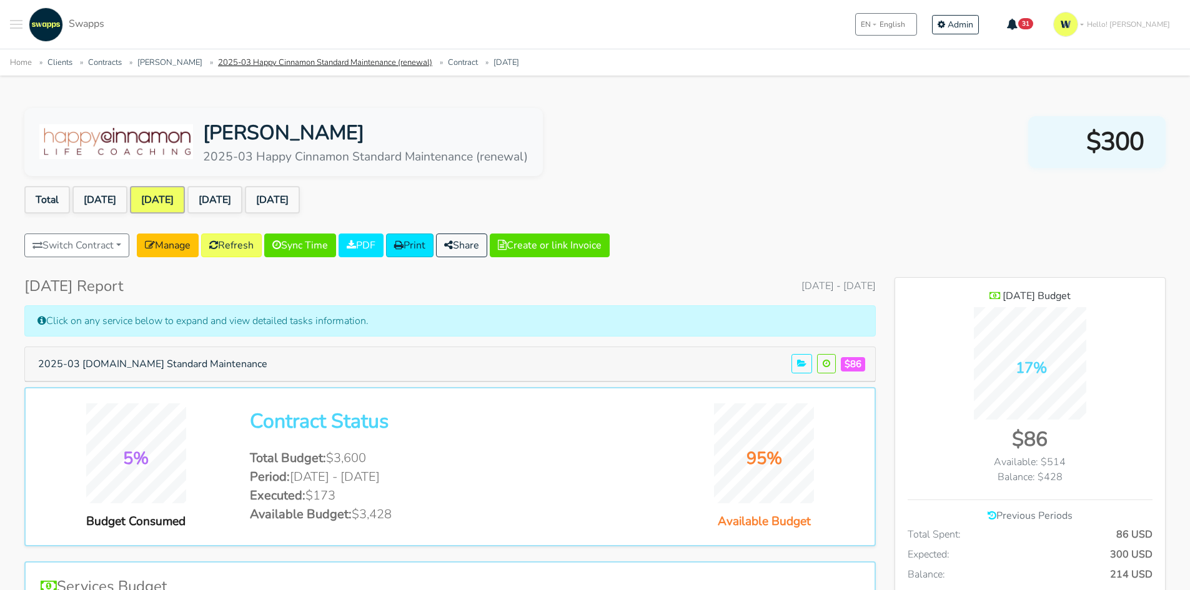
click at [271, 62] on link "2025-03 Happy Cinnamon Standard Maintenance (renewal)" at bounding box center [325, 62] width 214 height 11
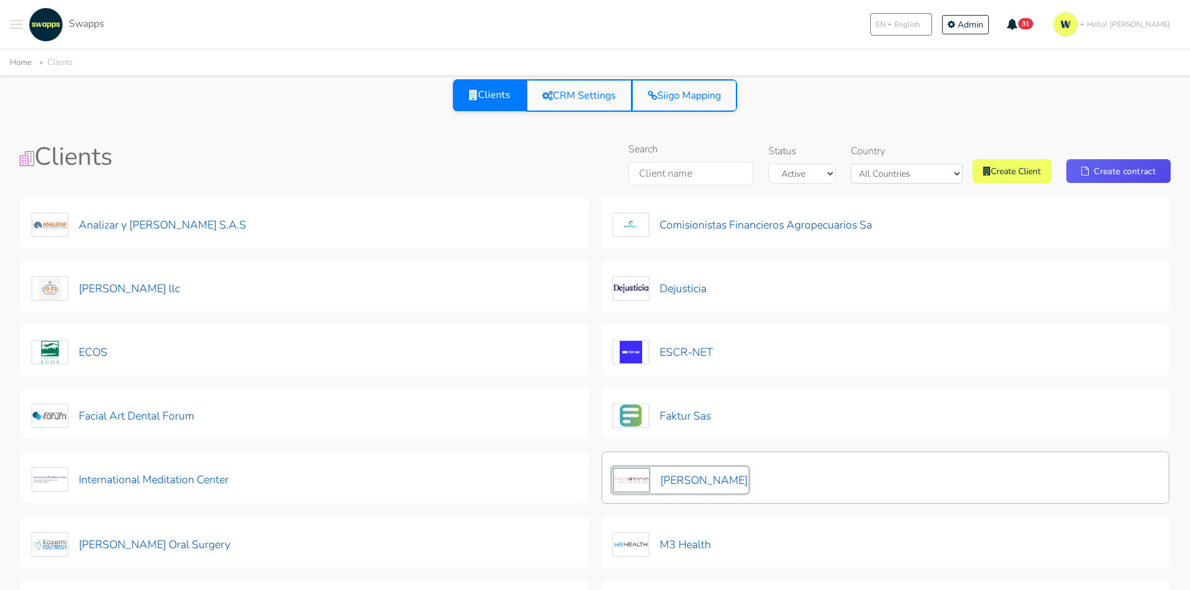
click at [700, 477] on button "[PERSON_NAME]" at bounding box center [680, 480] width 136 height 26
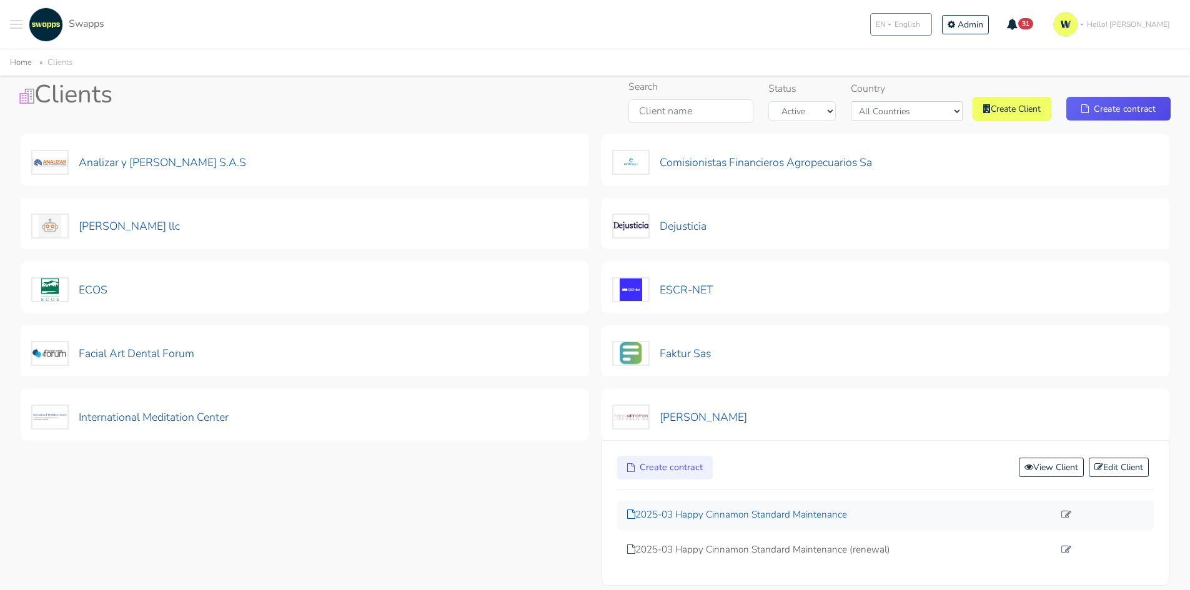
click at [759, 515] on p "2025-03 Happy Cinnamon Standard Maintenance" at bounding box center [840, 515] width 427 height 14
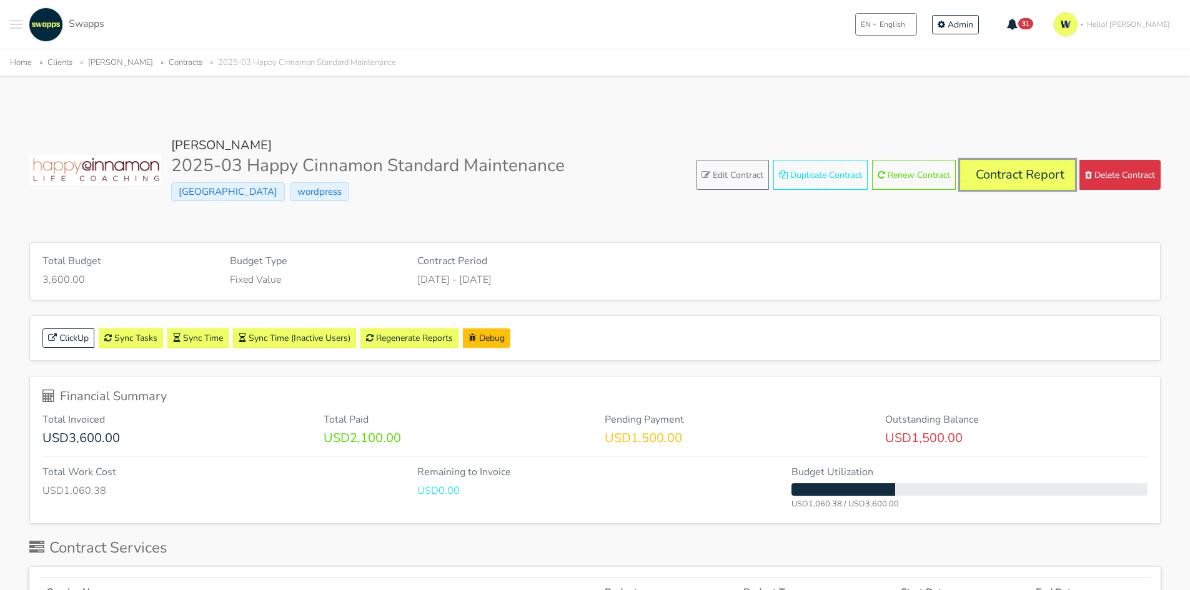
click at [1037, 169] on link "Contract Report" at bounding box center [1017, 175] width 115 height 30
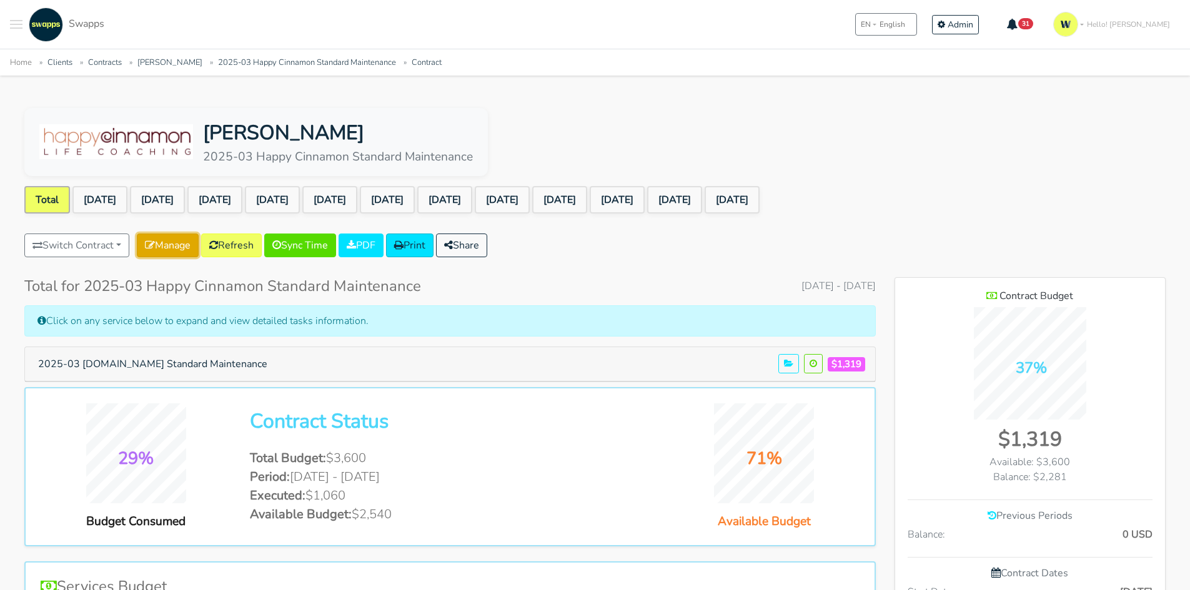
click at [174, 245] on link "Manage" at bounding box center [168, 246] width 62 height 24
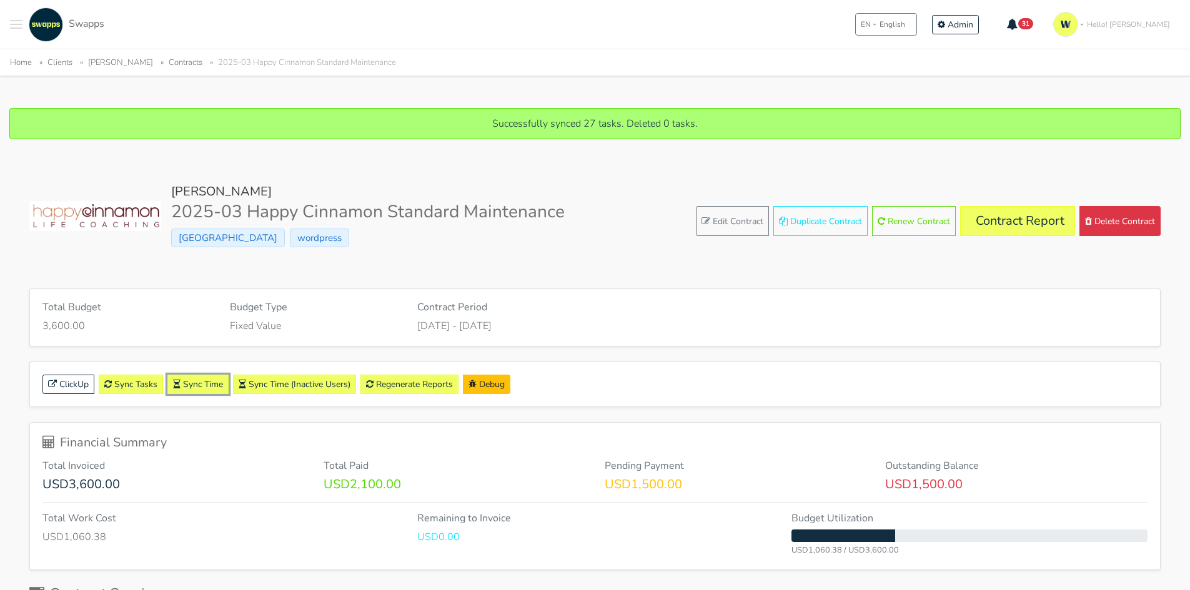
click at [201, 380] on link "Sync Time" at bounding box center [197, 384] width 61 height 19
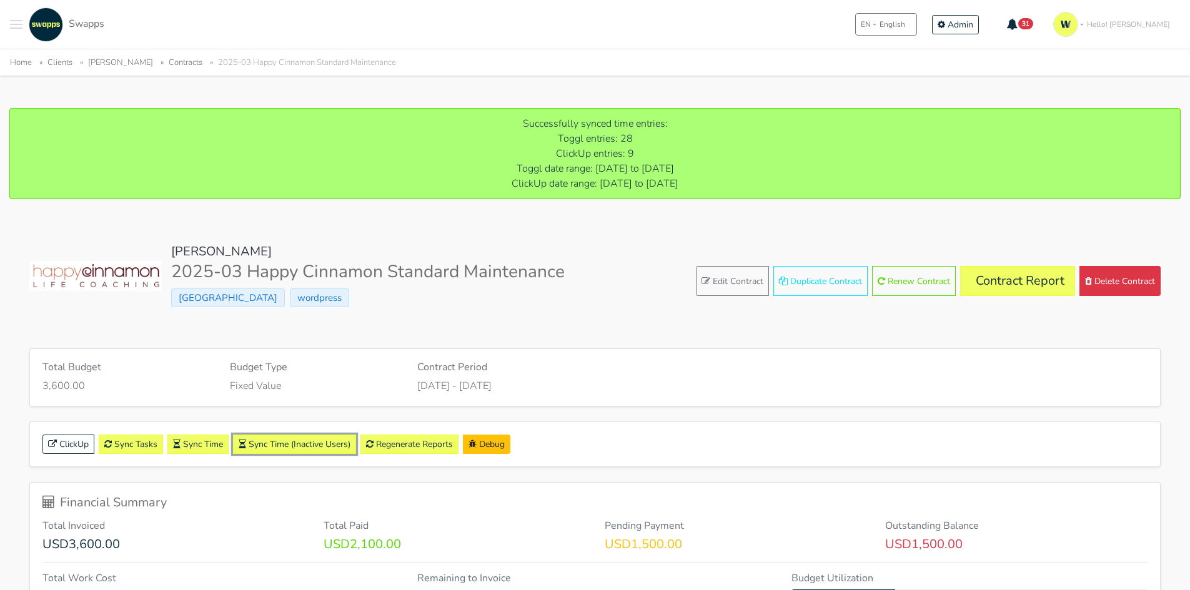
click at [338, 441] on button "Sync Time (Inactive Users)" at bounding box center [294, 444] width 123 height 19
click at [342, 445] on link "Regenerate Reports" at bounding box center [345, 444] width 98 height 19
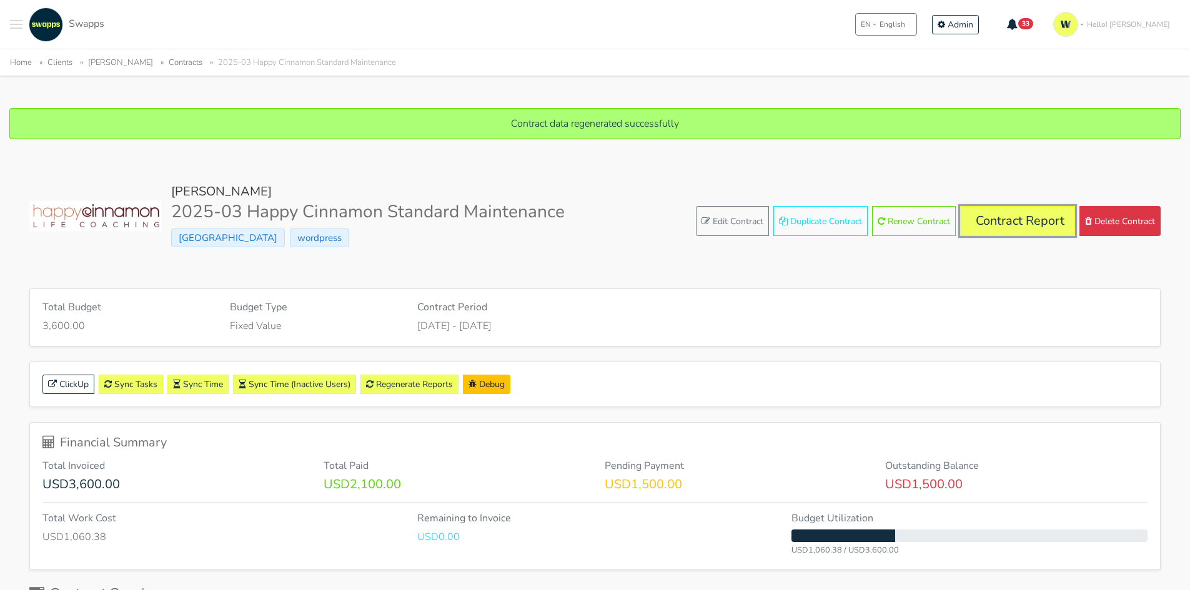
click at [1018, 224] on link "Contract Report" at bounding box center [1017, 221] width 115 height 30
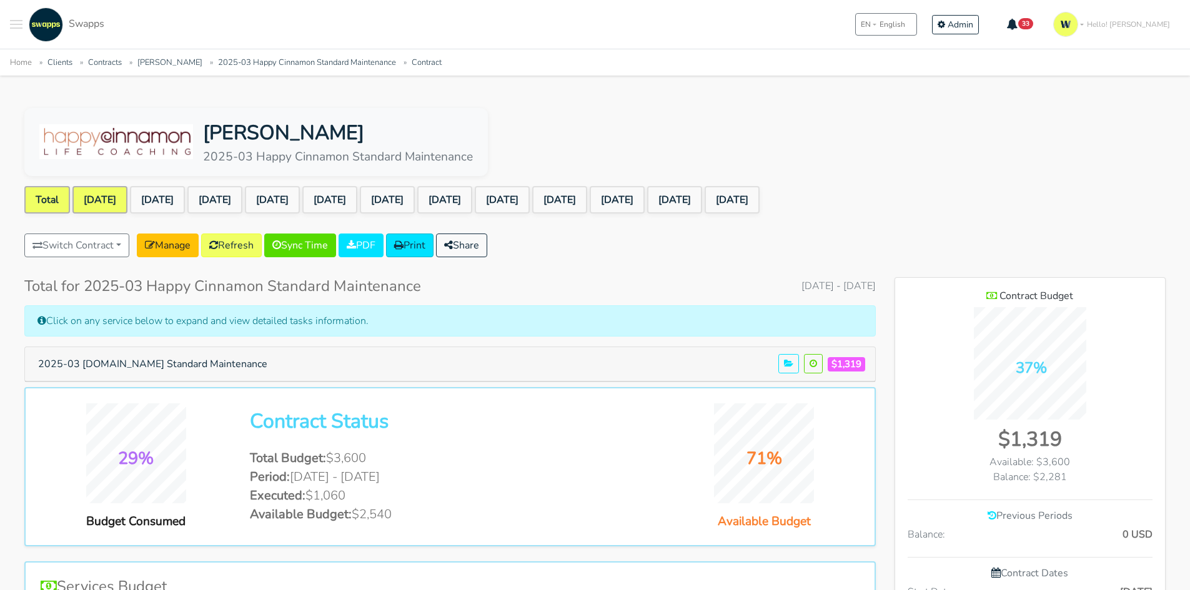
click at [101, 201] on link "[DATE]" at bounding box center [99, 199] width 55 height 27
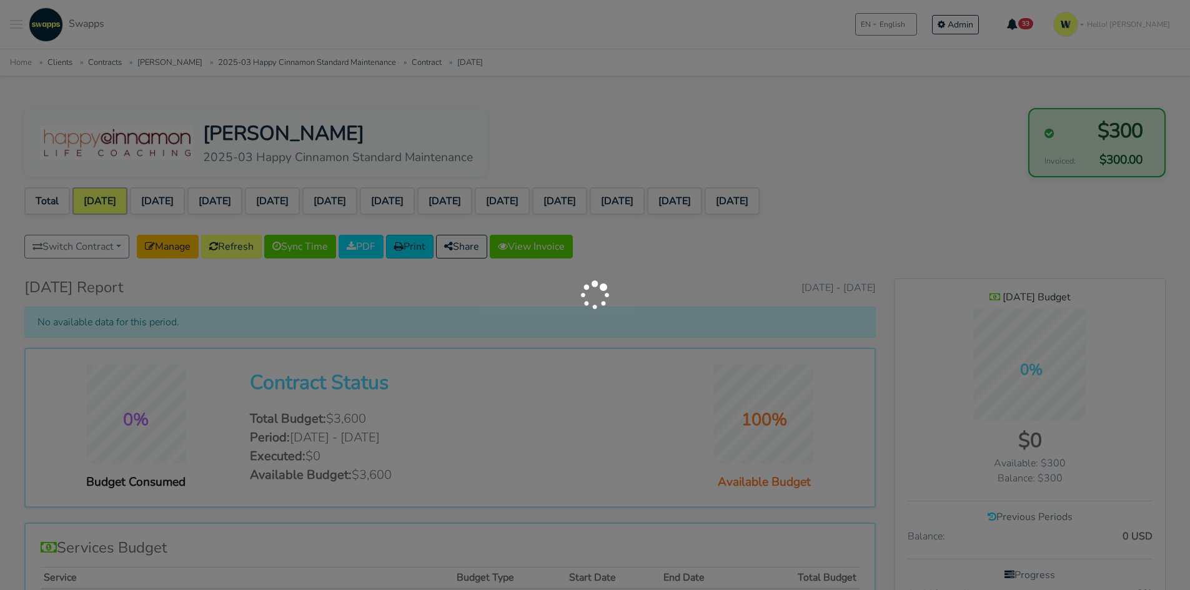
scroll to position [1013, 271]
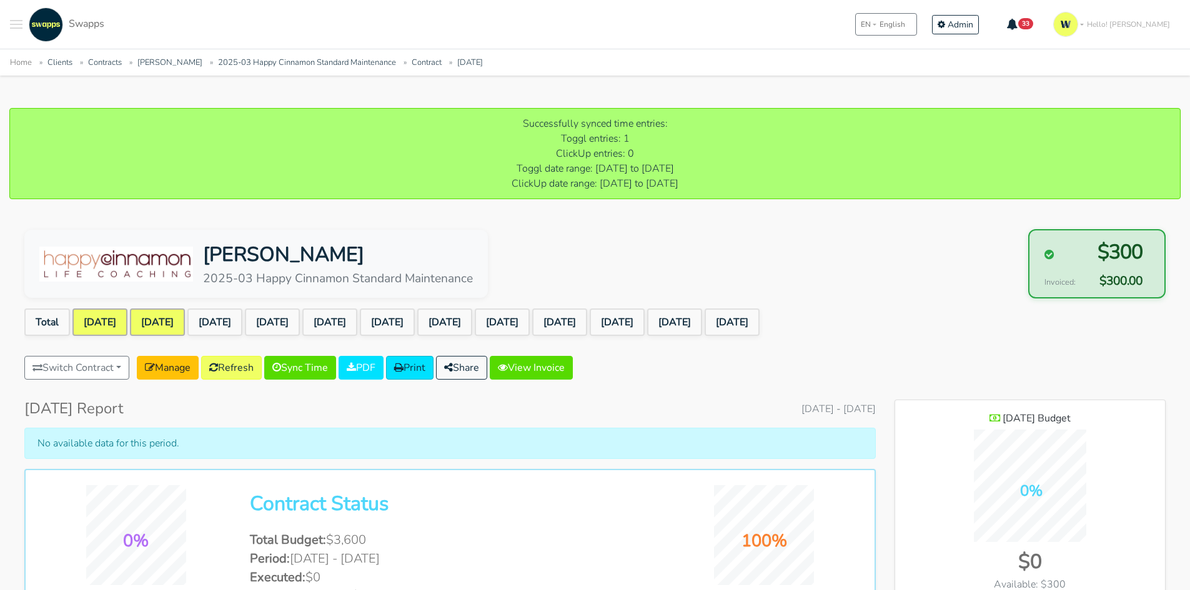
scroll to position [1013, 271]
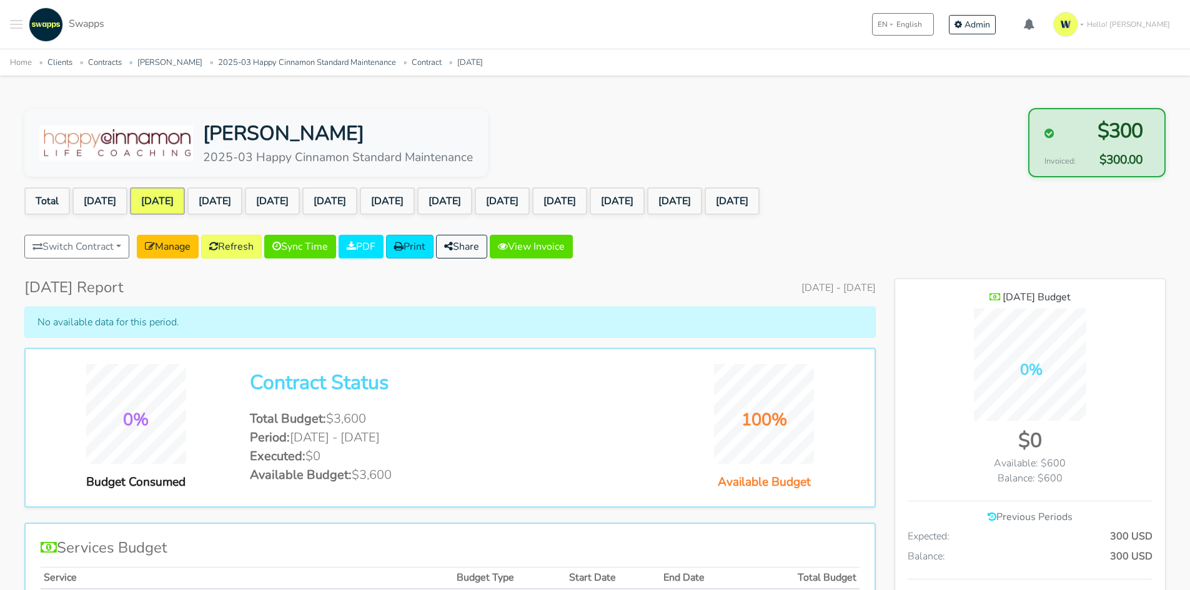
scroll to position [1013, 271]
click at [291, 249] on link "Sync Time" at bounding box center [300, 247] width 72 height 24
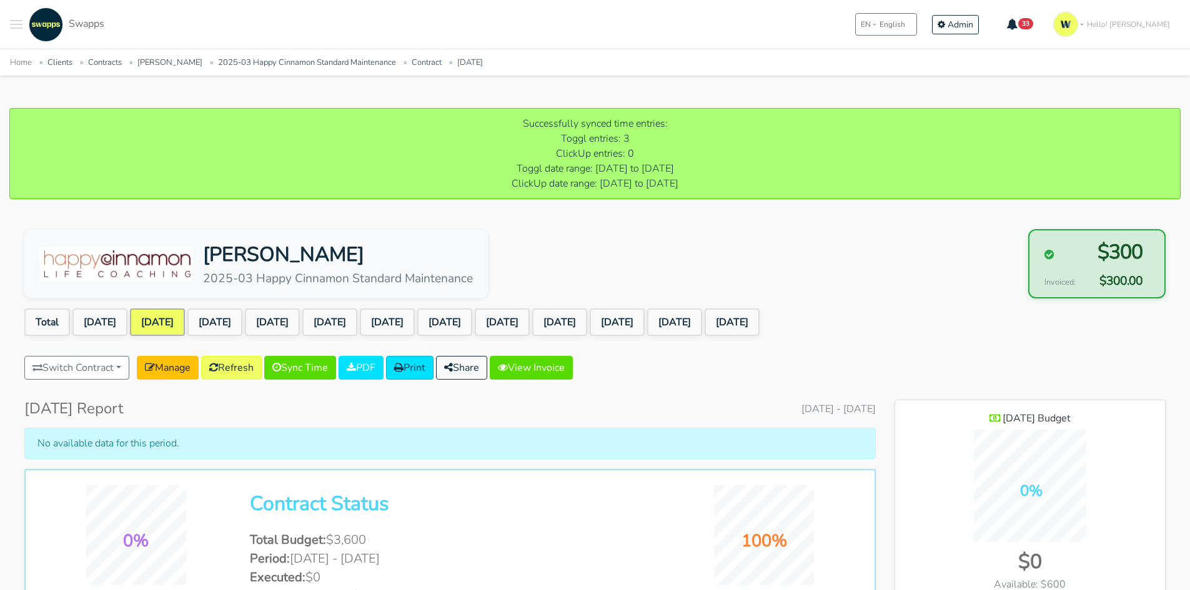
scroll to position [1013, 271]
click at [236, 315] on link "[DATE]" at bounding box center [214, 322] width 55 height 27
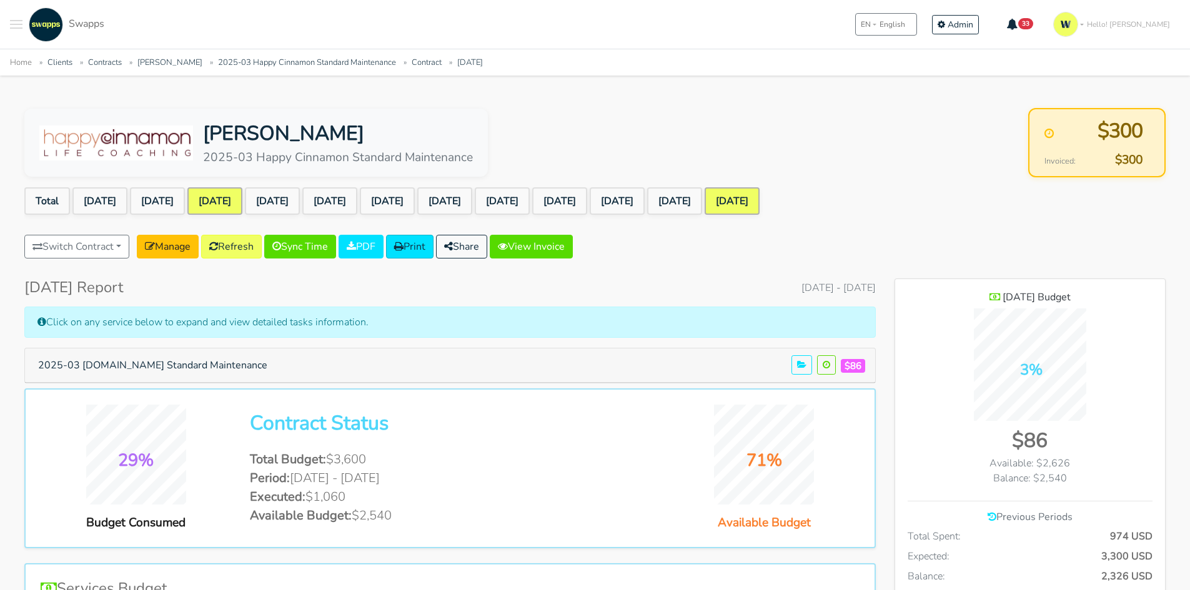
click at [242, 197] on link "[DATE]" at bounding box center [214, 200] width 55 height 27
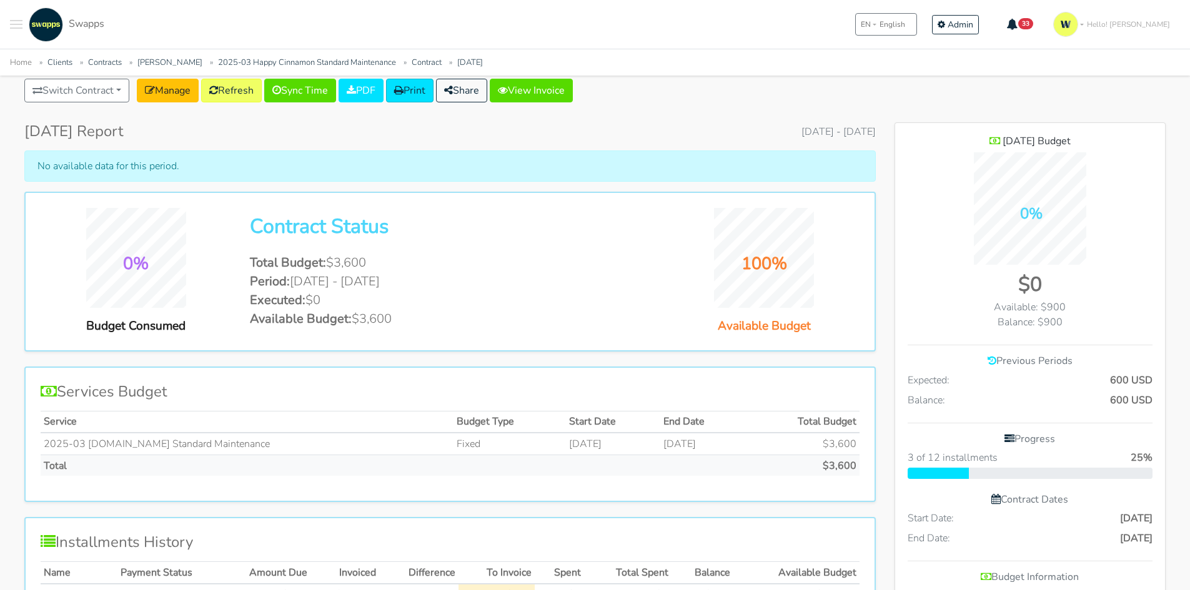
scroll to position [62, 0]
